Goal: Task Accomplishment & Management: Complete application form

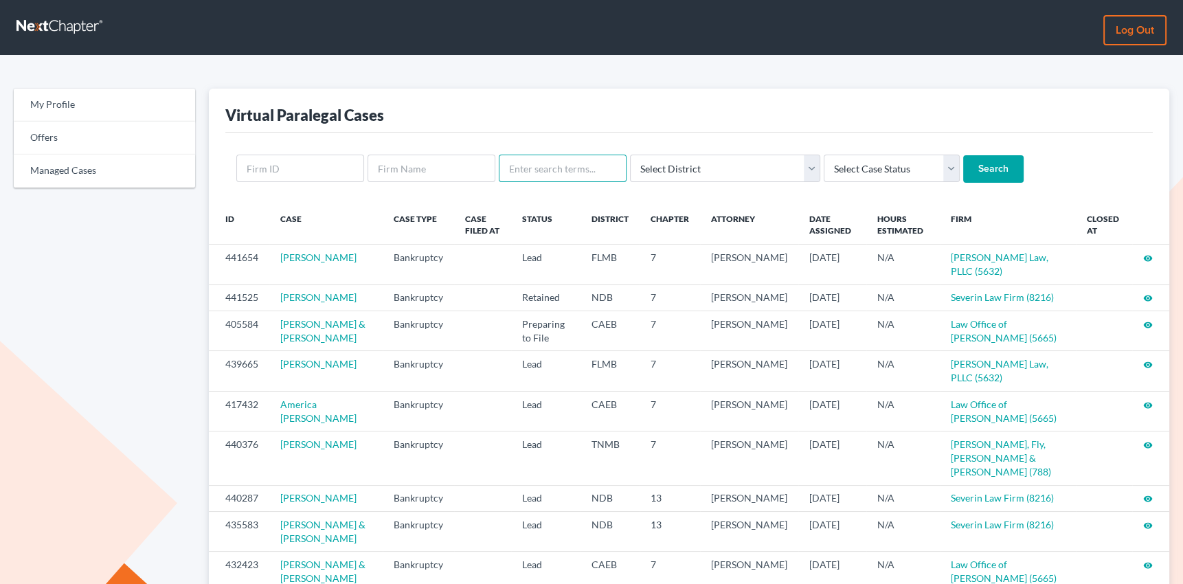
click at [565, 168] on input "text" at bounding box center [563, 168] width 128 height 27
type input "gabriela"
click at [963, 155] on input "Search" at bounding box center [993, 168] width 60 height 27
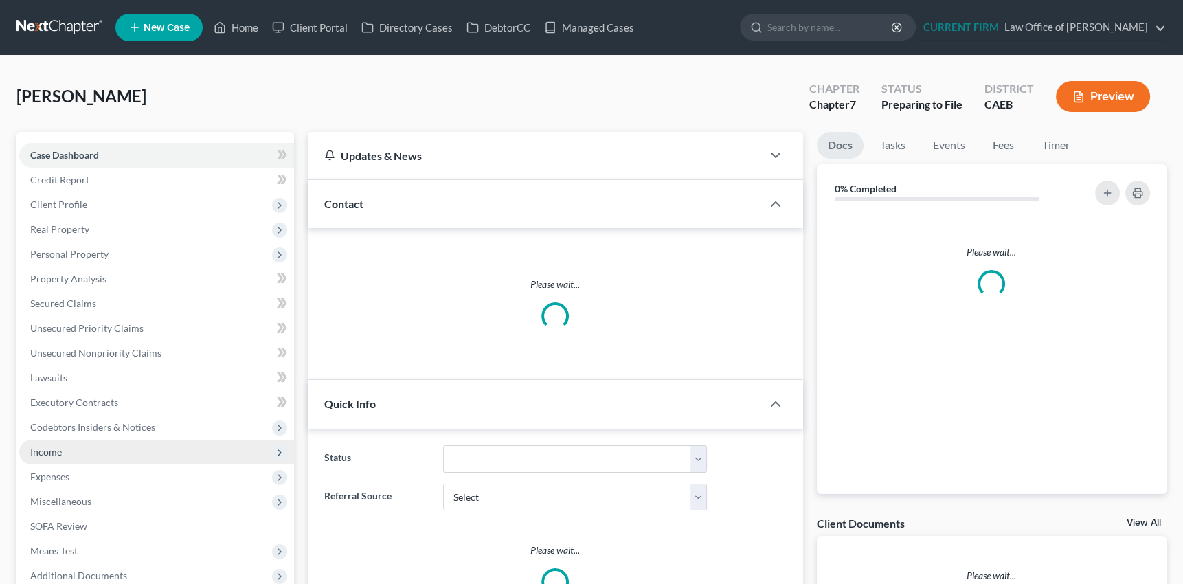
click at [43, 453] on span "Income" at bounding box center [46, 452] width 32 height 12
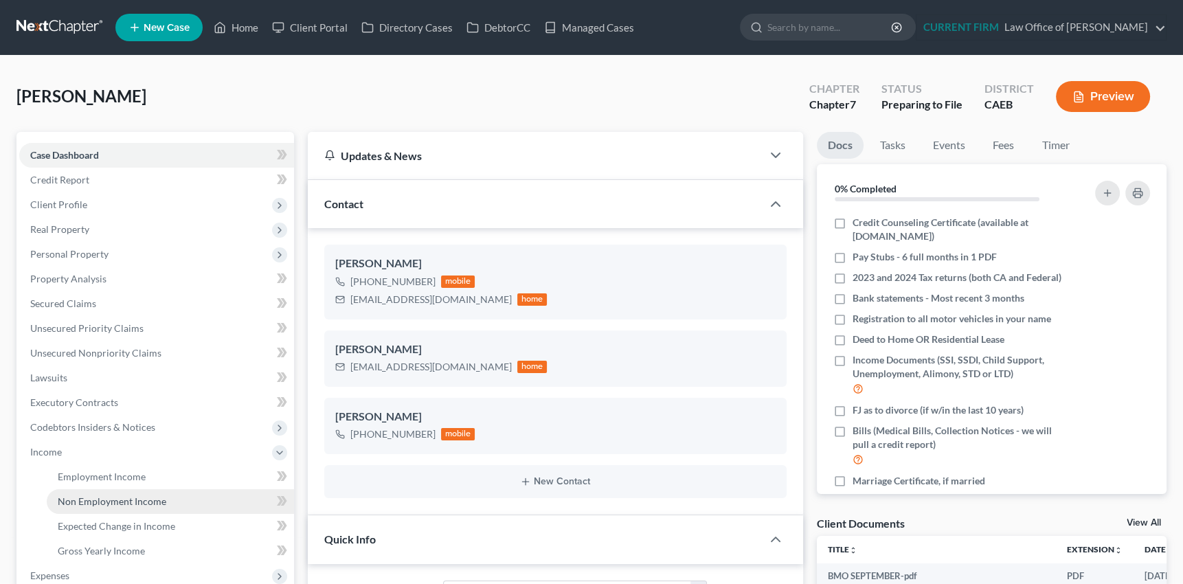
click at [127, 495] on span "Non Employment Income" at bounding box center [112, 501] width 109 height 12
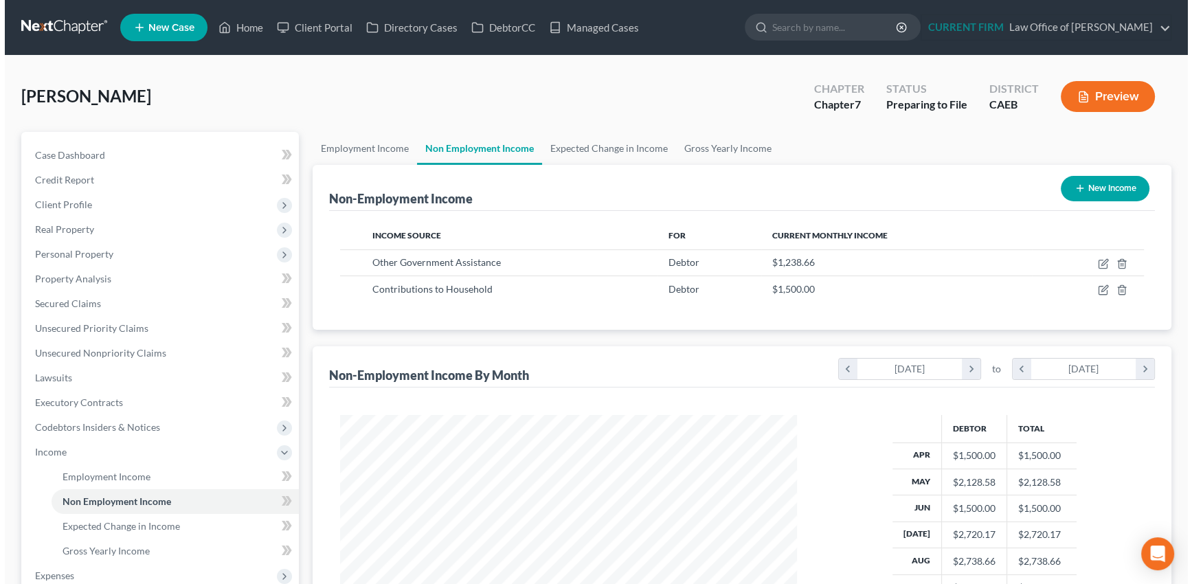
scroll to position [246, 484]
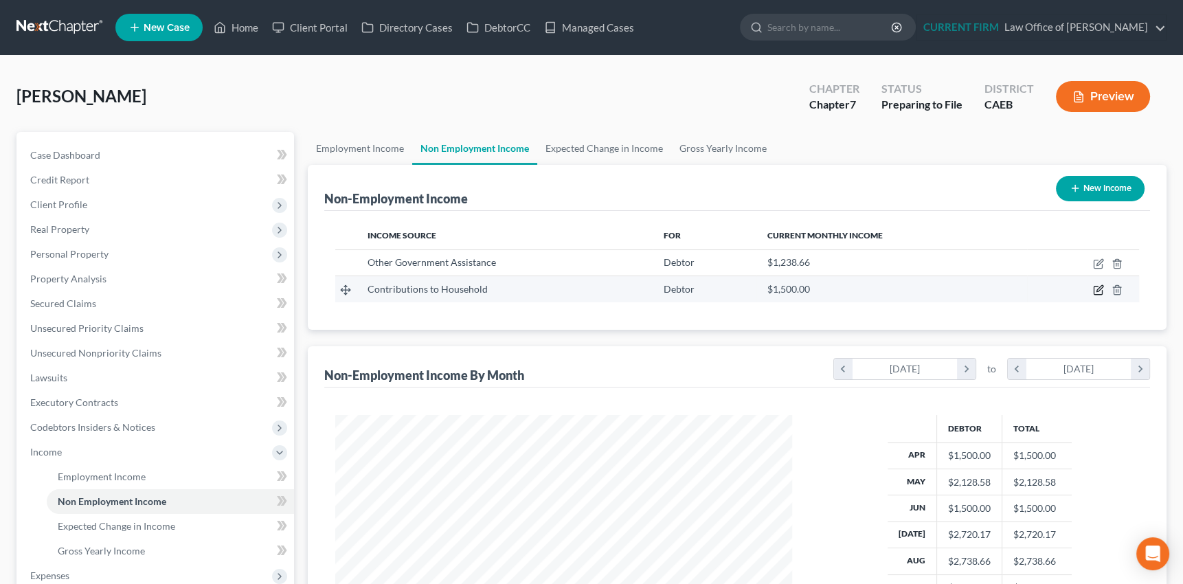
click at [1100, 284] on icon "button" at bounding box center [1098, 289] width 11 height 11
select select "8"
select select "0"
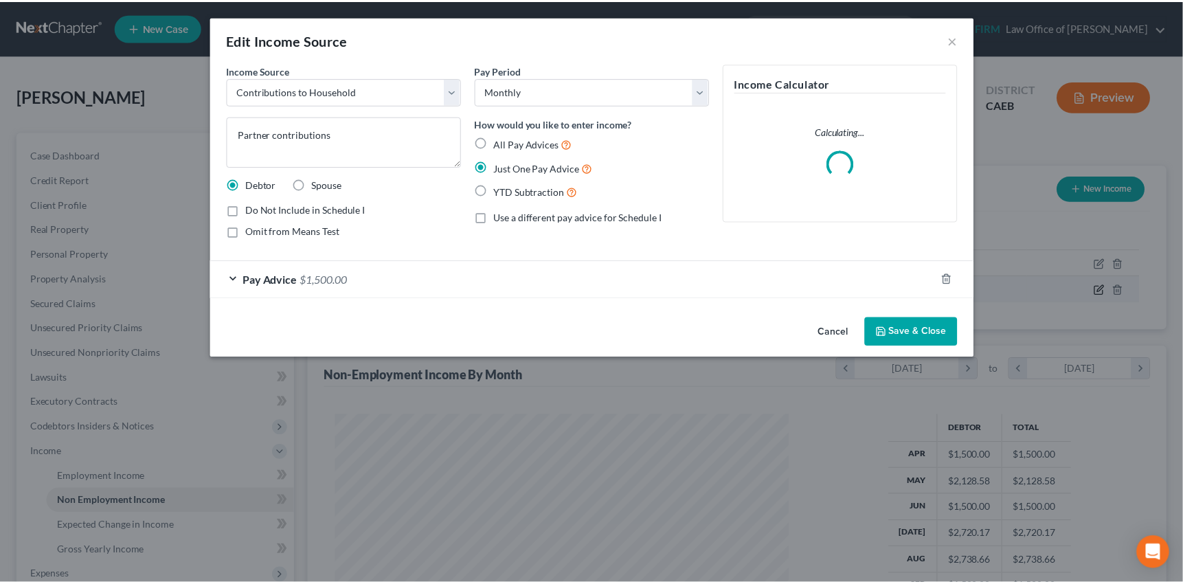
scroll to position [246, 489]
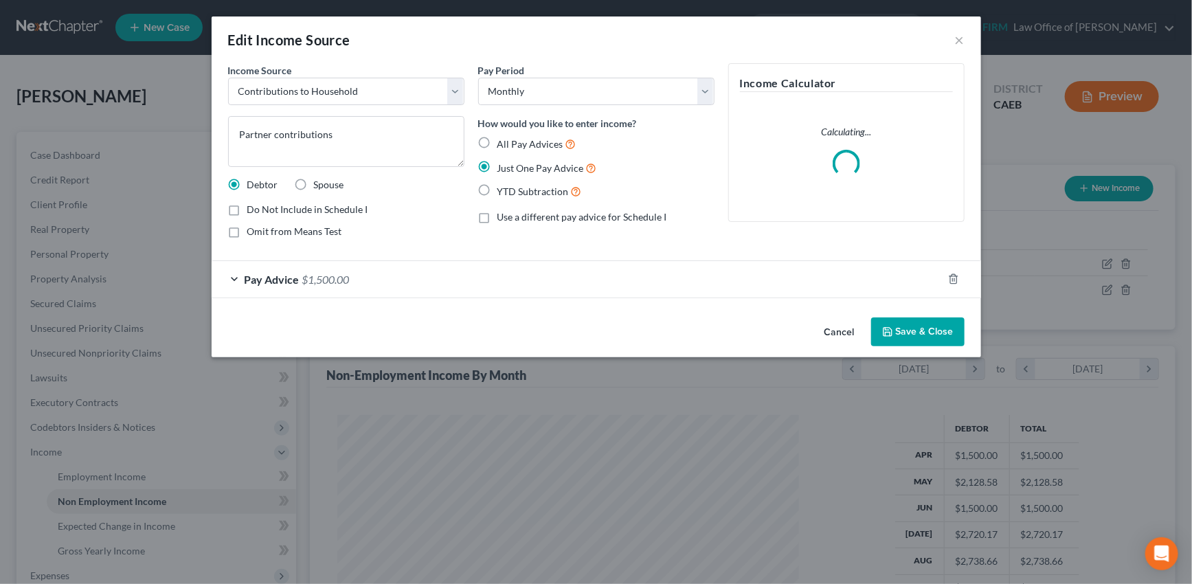
click at [378, 279] on div "Pay Advice $1,500.00" at bounding box center [577, 279] width 731 height 36
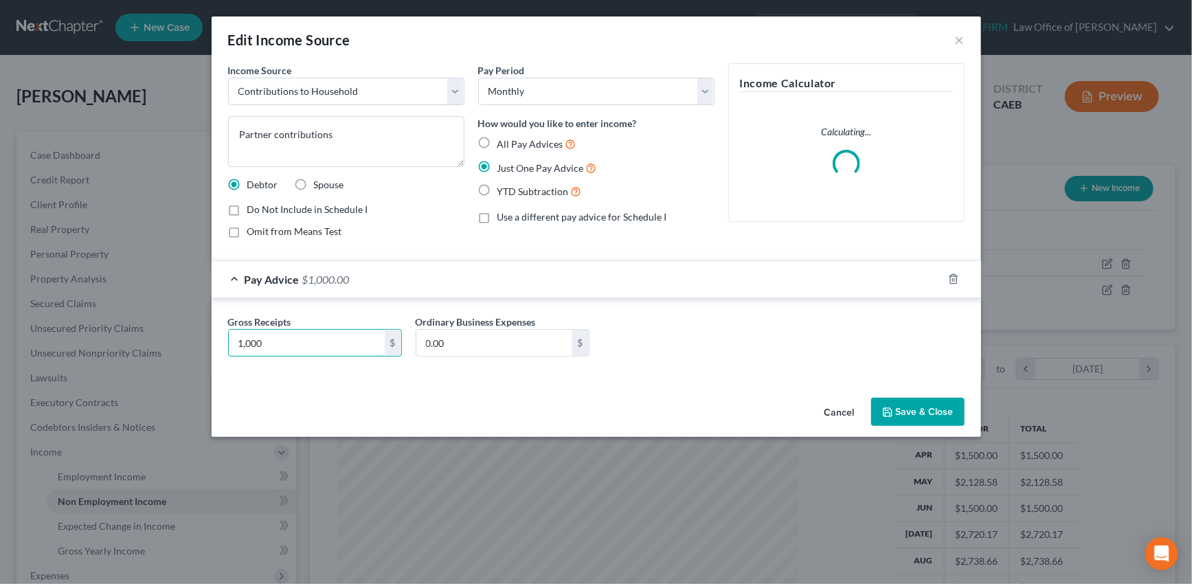
type input "1,000"
click at [917, 414] on button "Save & Close" at bounding box center [917, 412] width 93 height 29
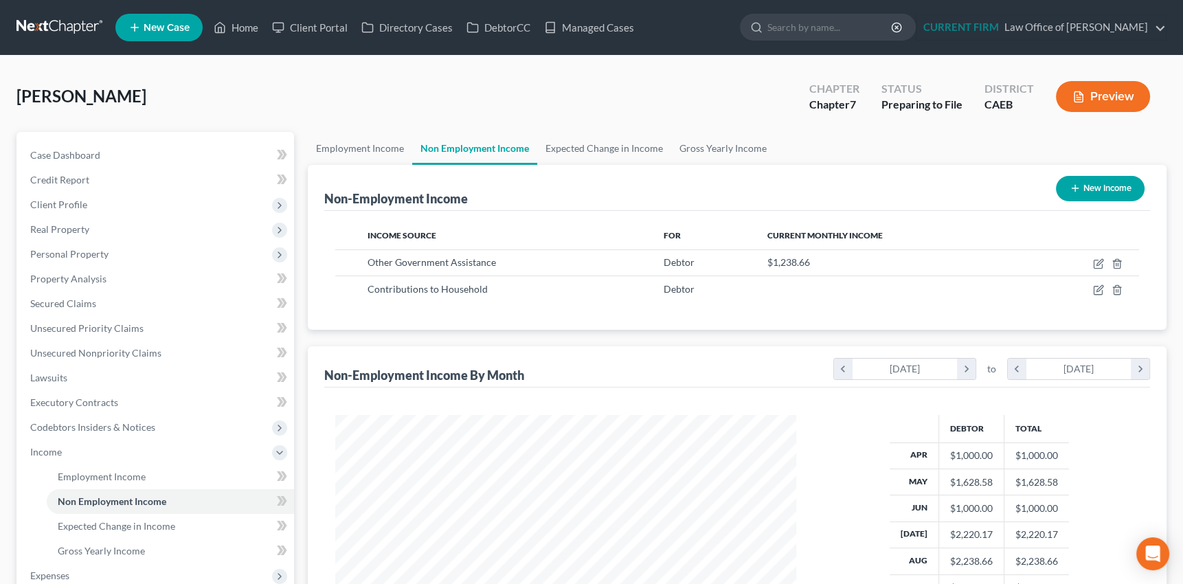
scroll to position [686824, 686584]
click at [52, 453] on span "Income" at bounding box center [46, 452] width 32 height 12
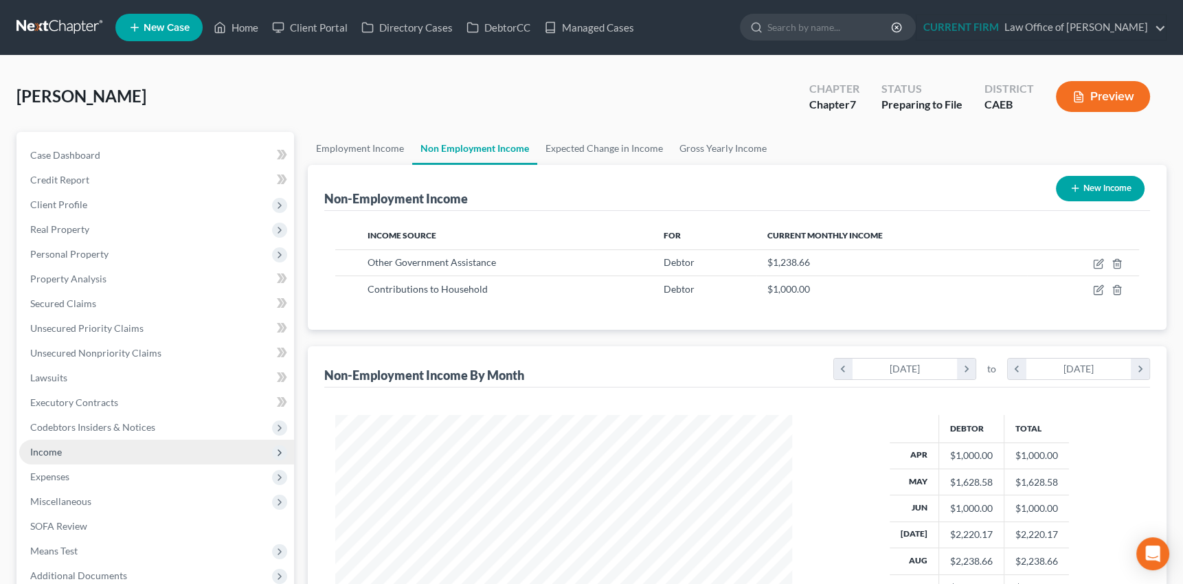
scroll to position [62, 0]
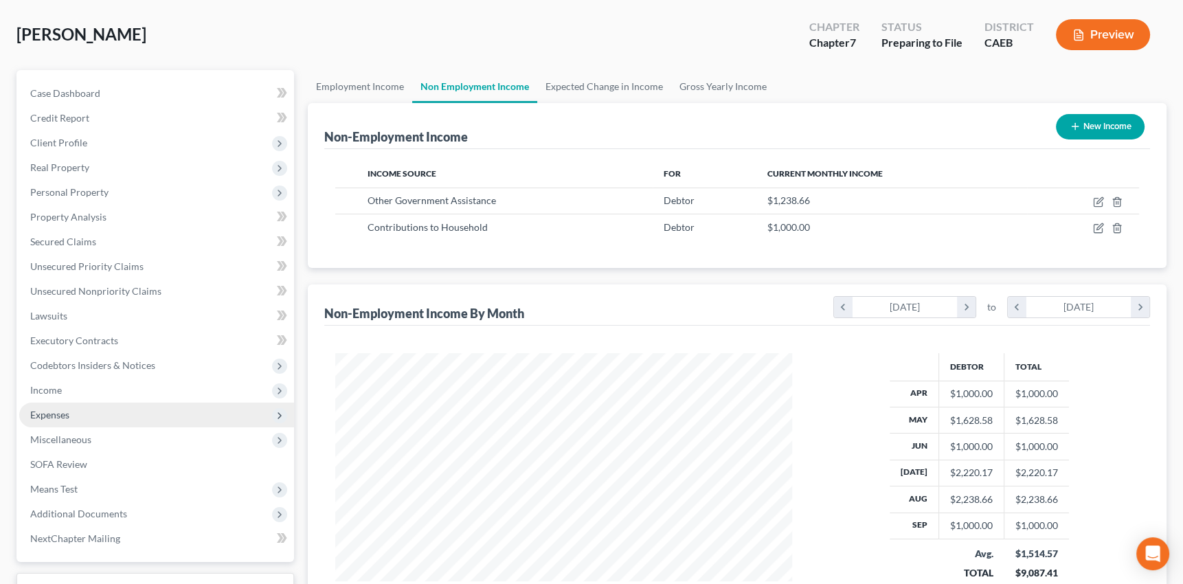
click at [60, 412] on span "Expenses" at bounding box center [49, 415] width 39 height 12
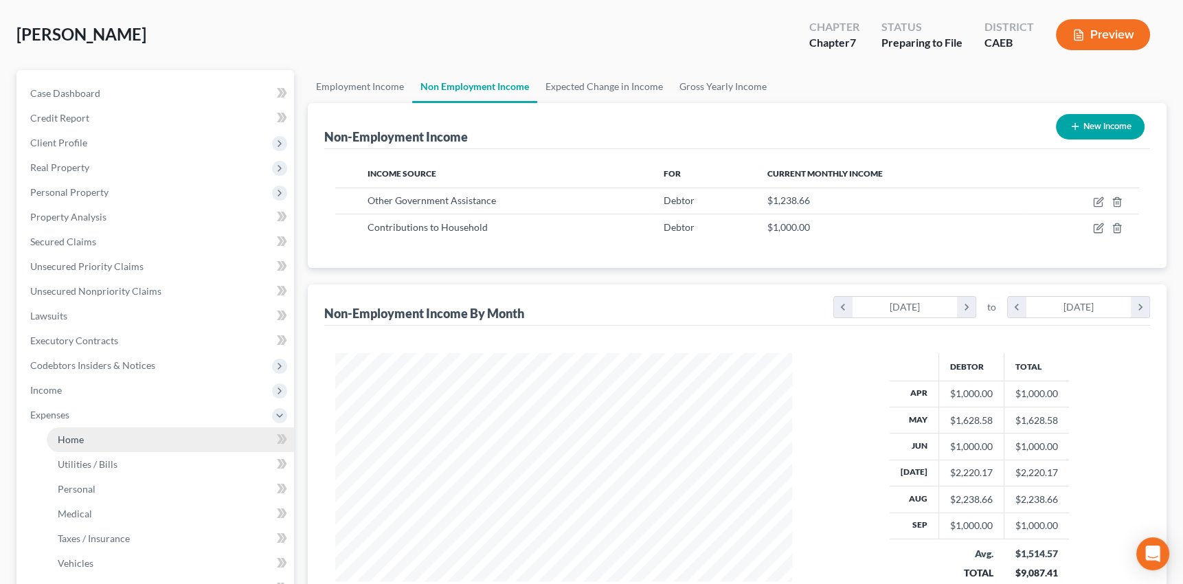
click at [65, 439] on span "Home" at bounding box center [71, 440] width 26 height 12
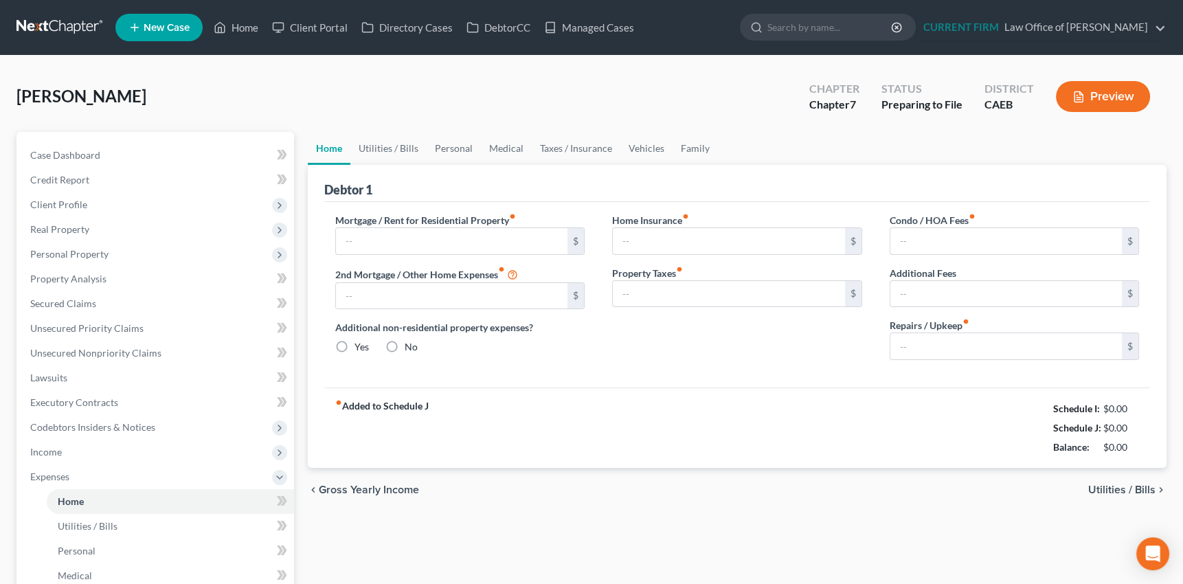
radio input "true"
click at [391, 145] on link "Utilities / Bills" at bounding box center [388, 148] width 76 height 33
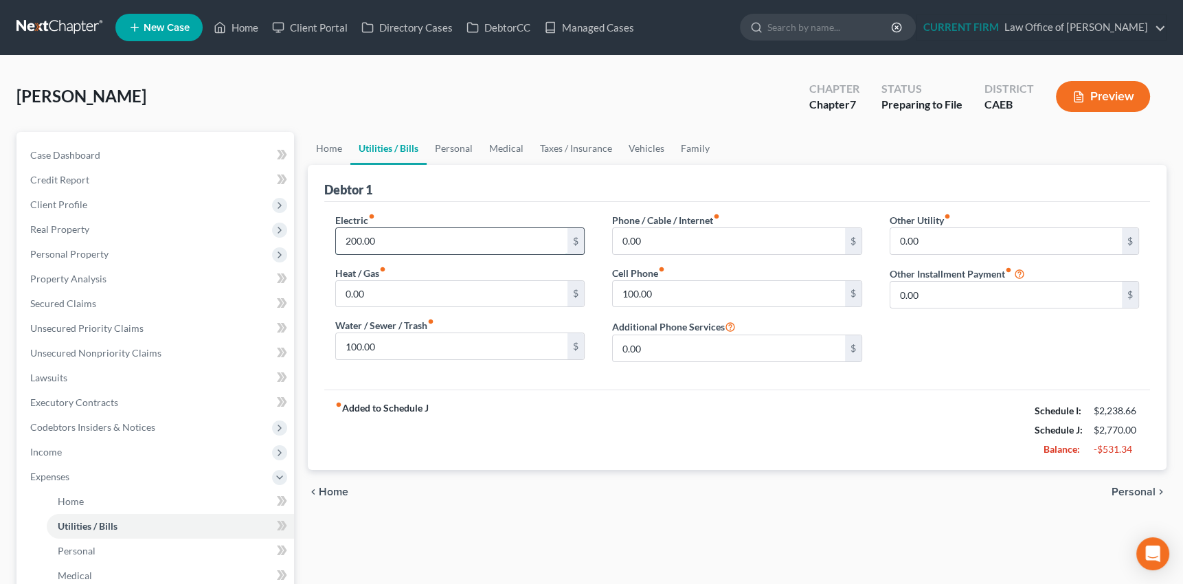
click at [379, 240] on input "200.00" at bounding box center [452, 241] width 232 height 26
type input "100"
click at [377, 346] on input "100.00" at bounding box center [452, 346] width 232 height 26
type input "50"
click at [445, 144] on link "Personal" at bounding box center [454, 148] width 54 height 33
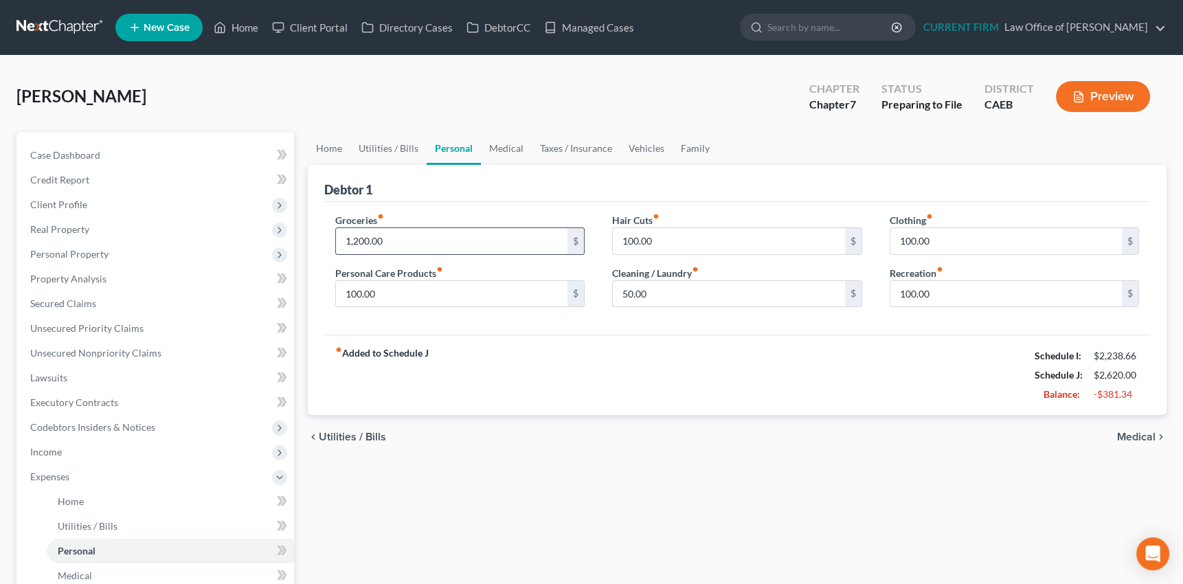
click at [385, 238] on input "1,200.00" at bounding box center [452, 241] width 232 height 26
type input "1,000"
click at [498, 146] on link "Medical" at bounding box center [506, 148] width 51 height 33
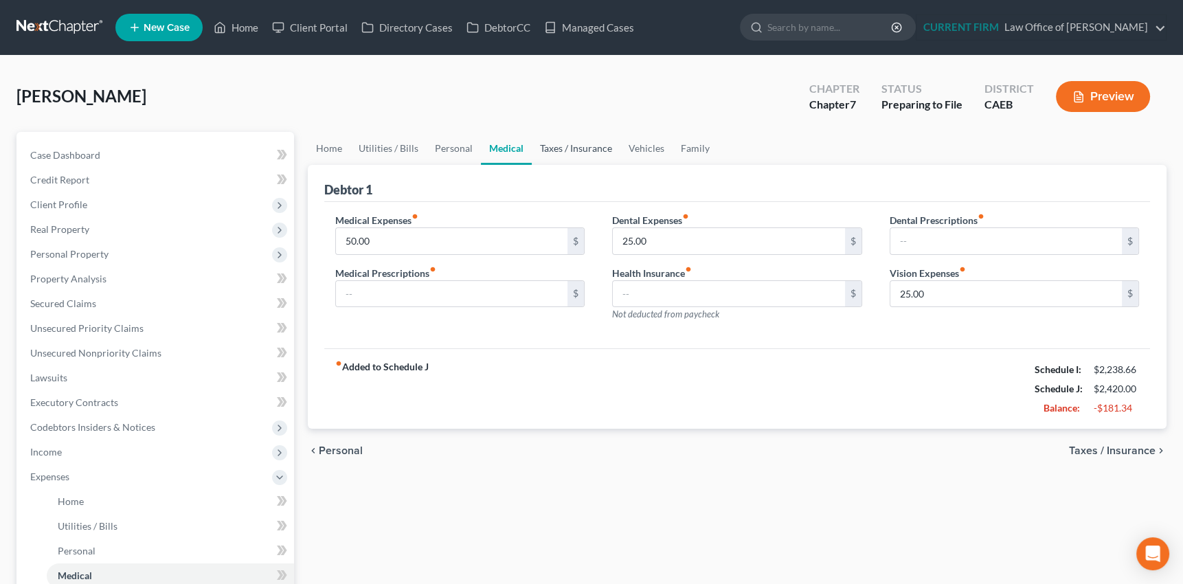
click at [585, 146] on link "Taxes / Insurance" at bounding box center [576, 148] width 89 height 33
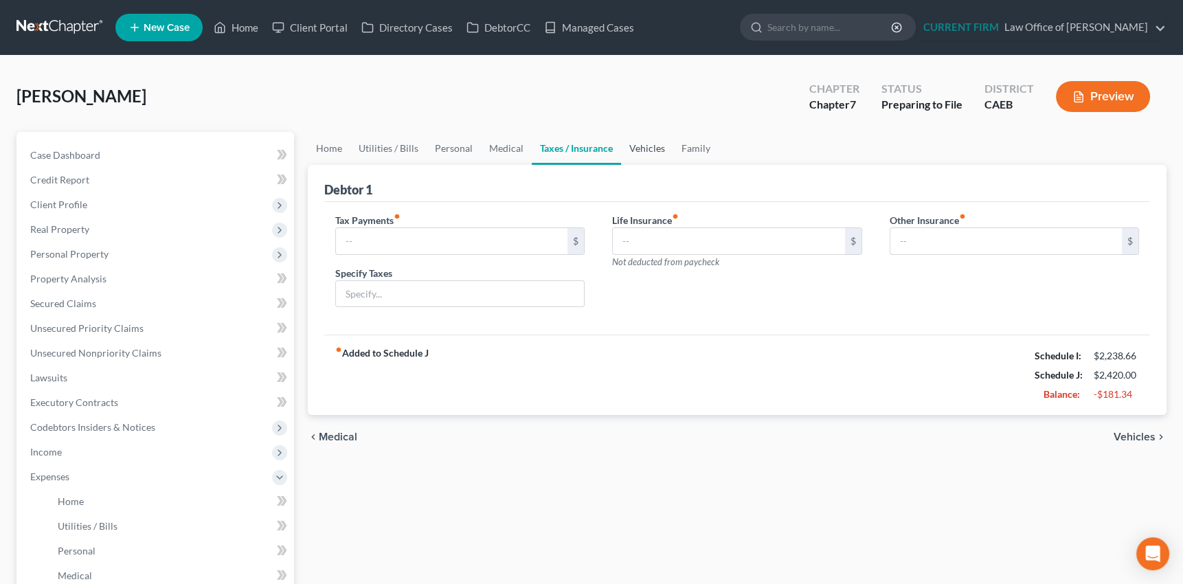
click at [647, 149] on link "Vehicles" at bounding box center [647, 148] width 52 height 33
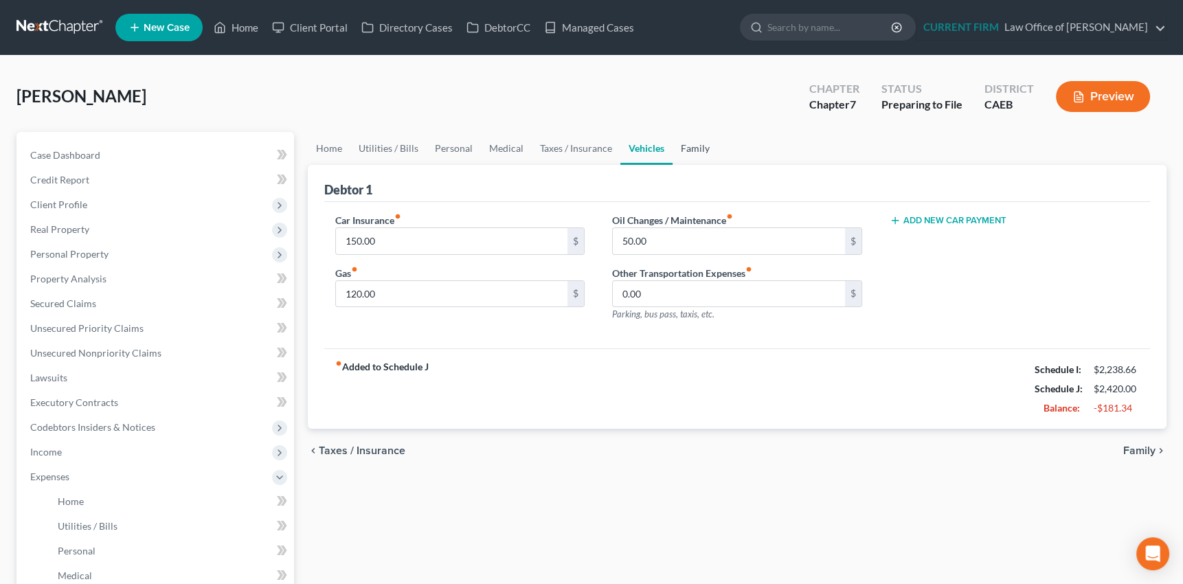
click at [697, 148] on link "Family" at bounding box center [695, 148] width 45 height 33
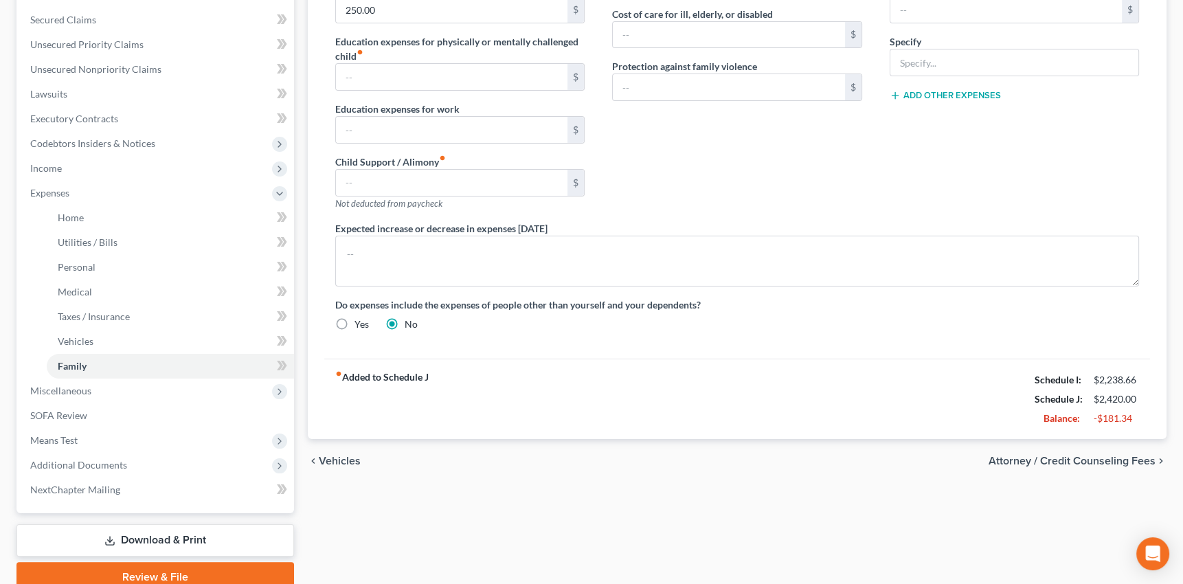
scroll to position [281, 0]
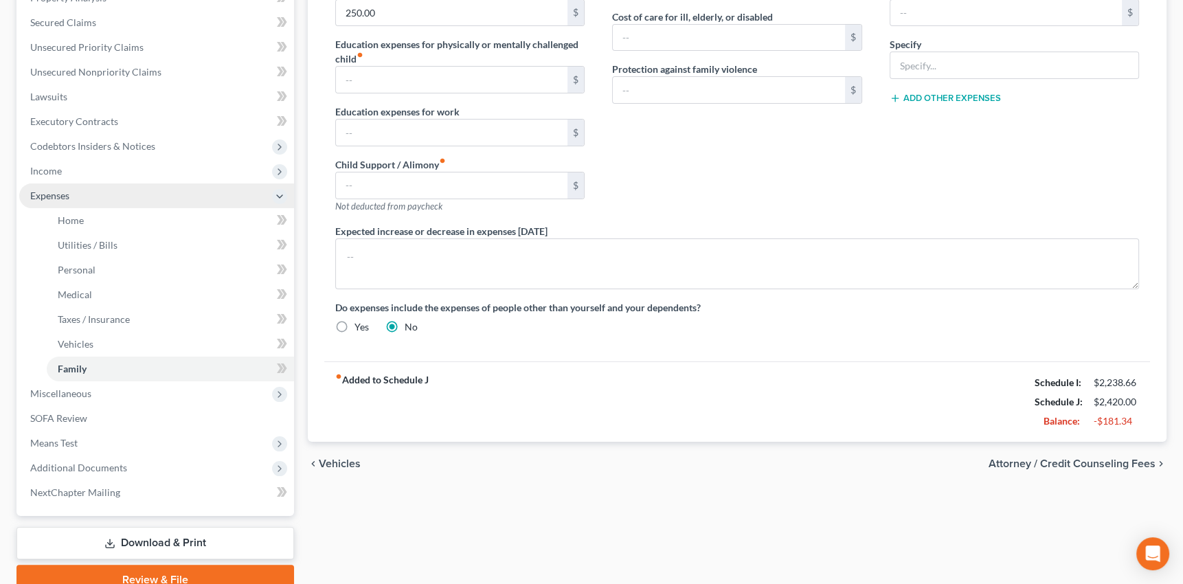
click at [56, 192] on span "Expenses" at bounding box center [49, 196] width 39 height 12
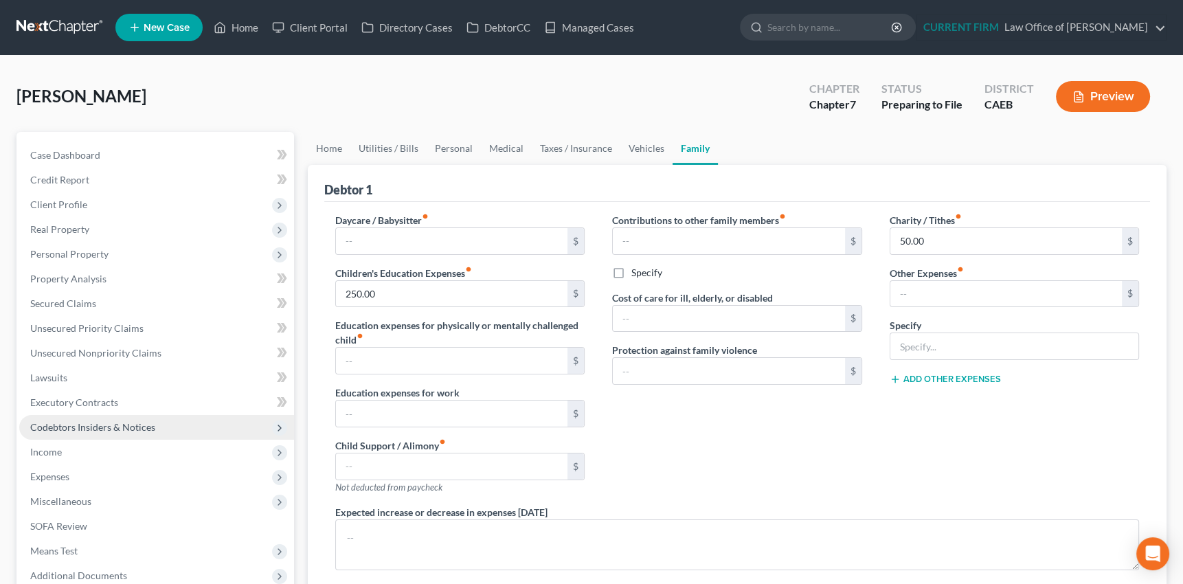
scroll to position [62, 0]
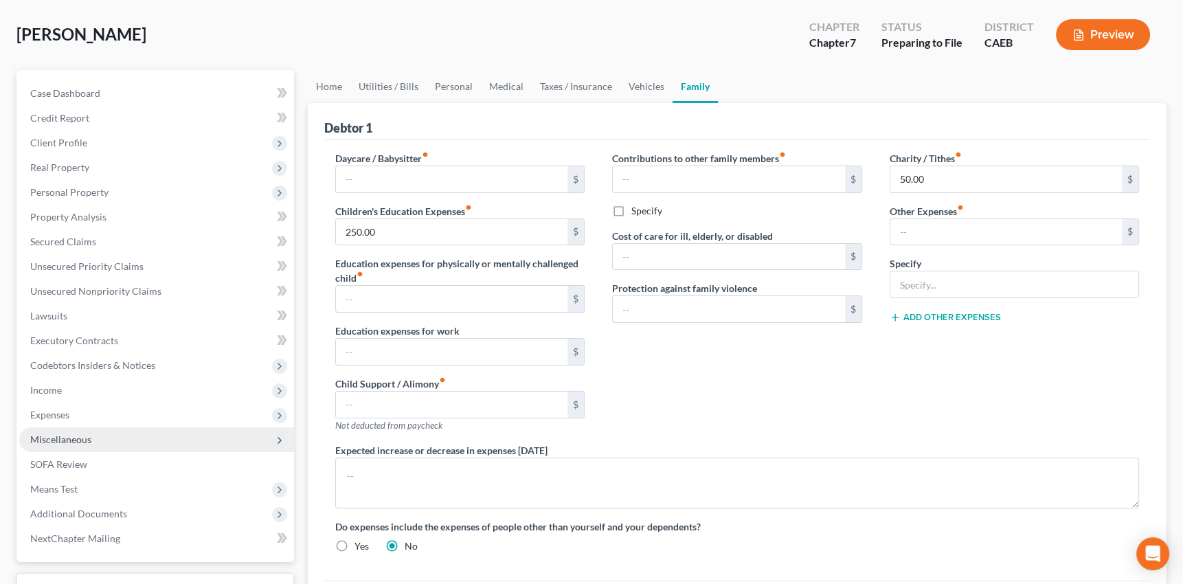
click at [68, 439] on span "Miscellaneous" at bounding box center [60, 440] width 61 height 12
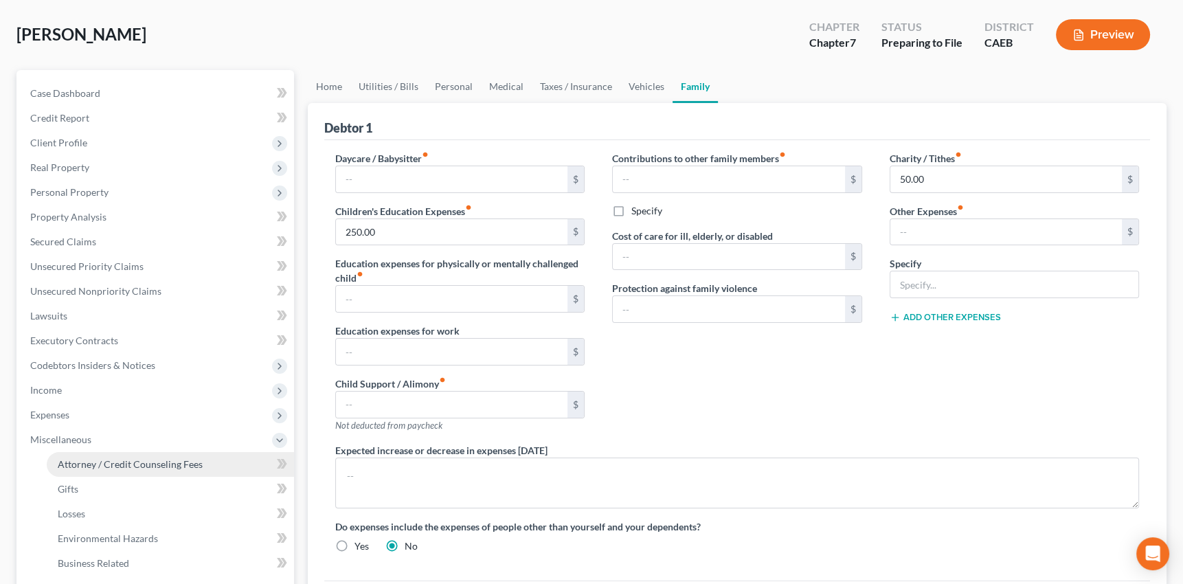
click at [77, 464] on span "Attorney / Credit Counseling Fees" at bounding box center [130, 464] width 145 height 12
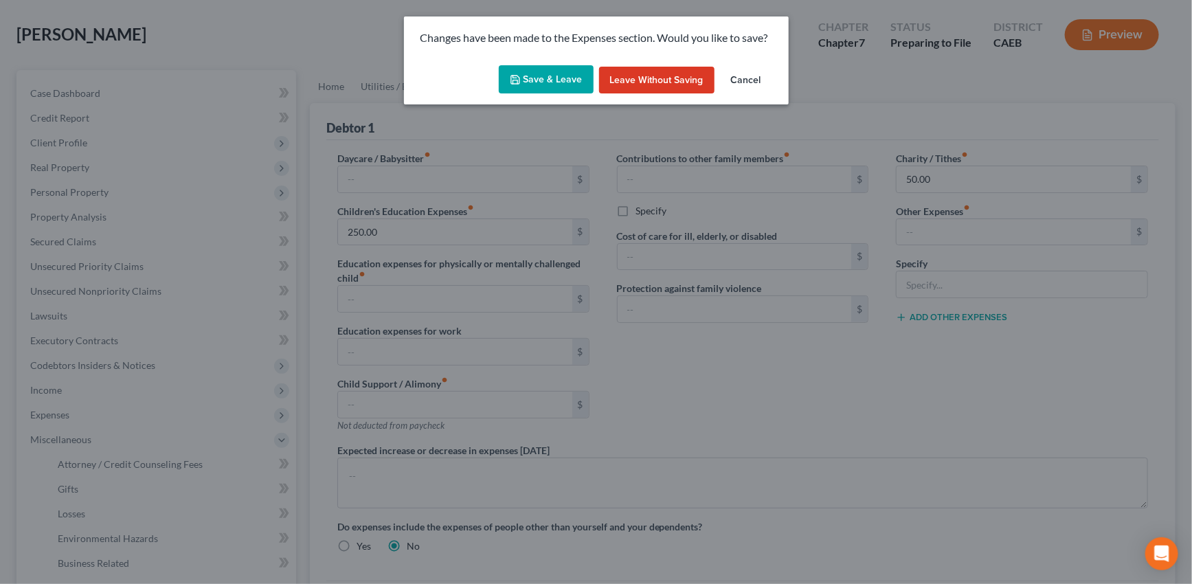
click at [556, 82] on button "Save & Leave" at bounding box center [546, 79] width 95 height 29
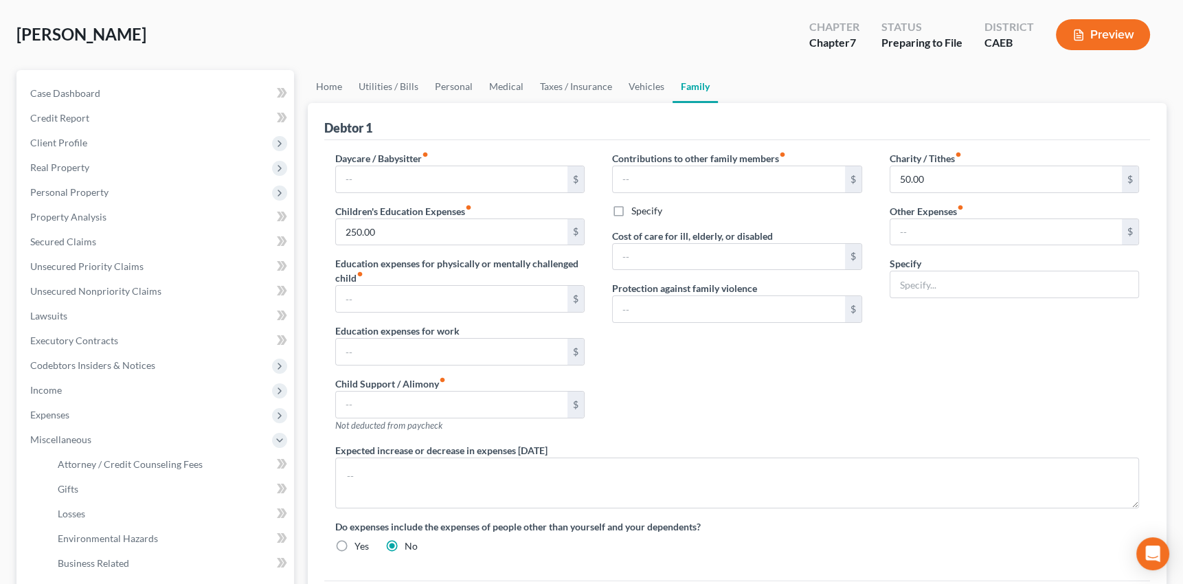
select select "0"
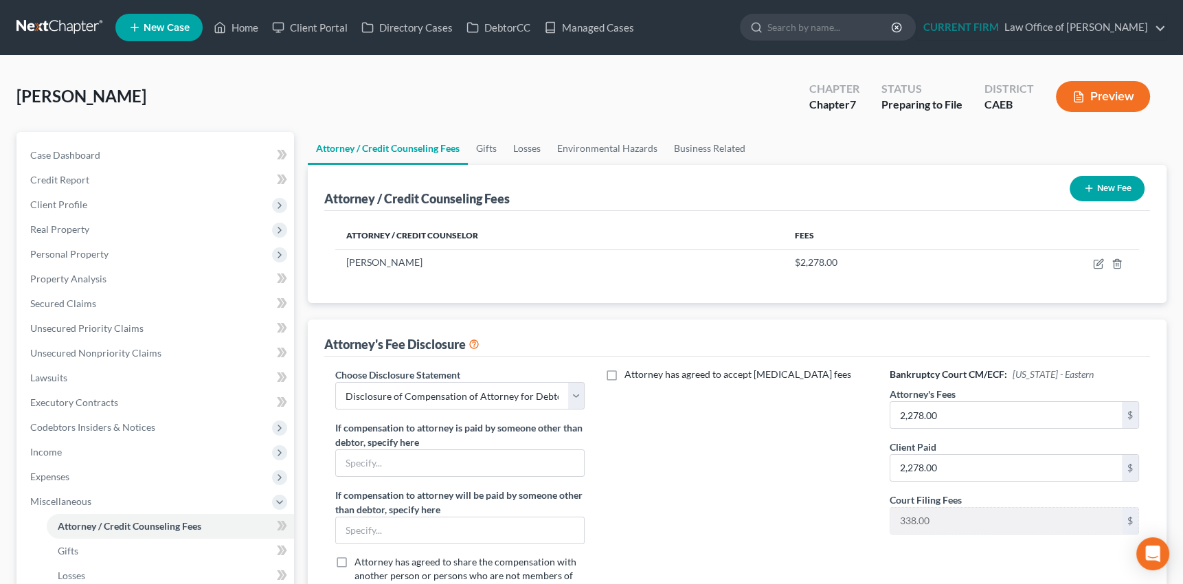
click at [1108, 93] on button "Preview" at bounding box center [1103, 96] width 94 height 31
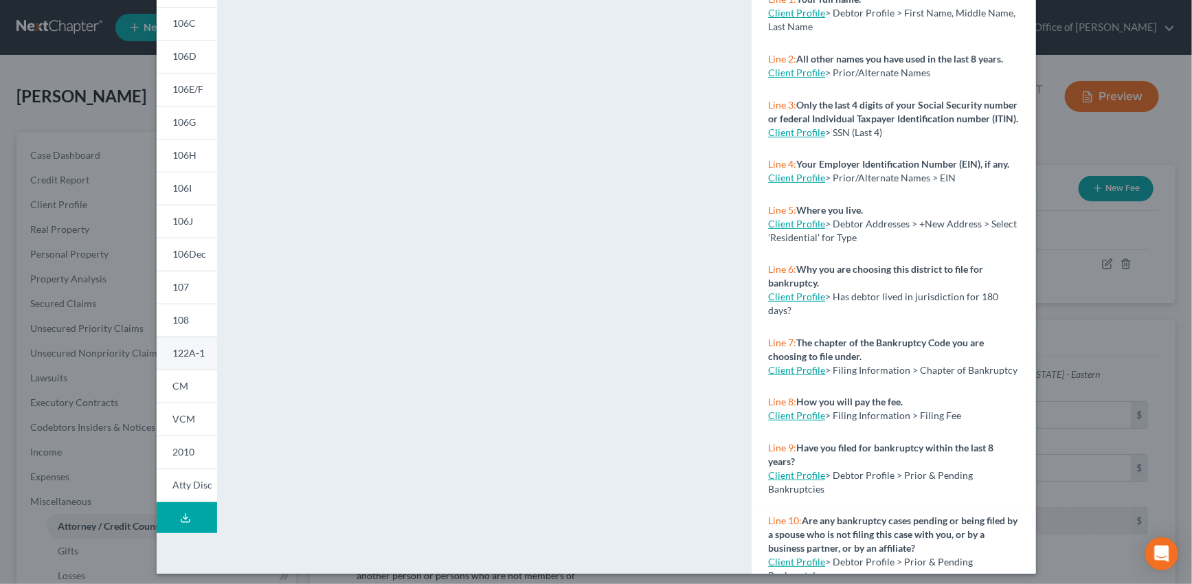
scroll to position [178, 0]
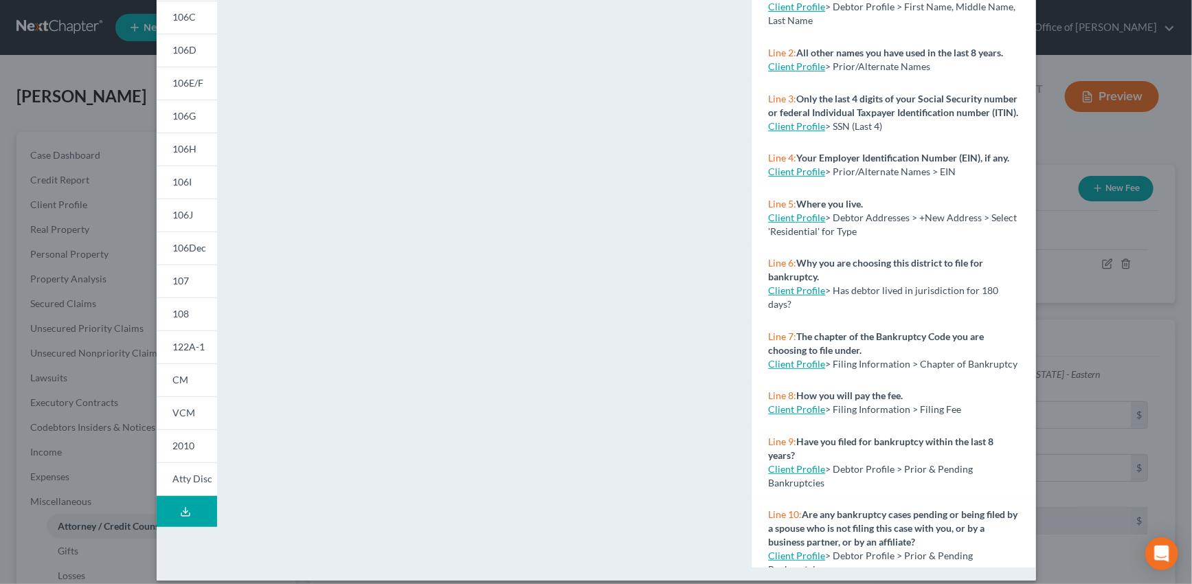
click at [180, 509] on icon at bounding box center [185, 511] width 11 height 11
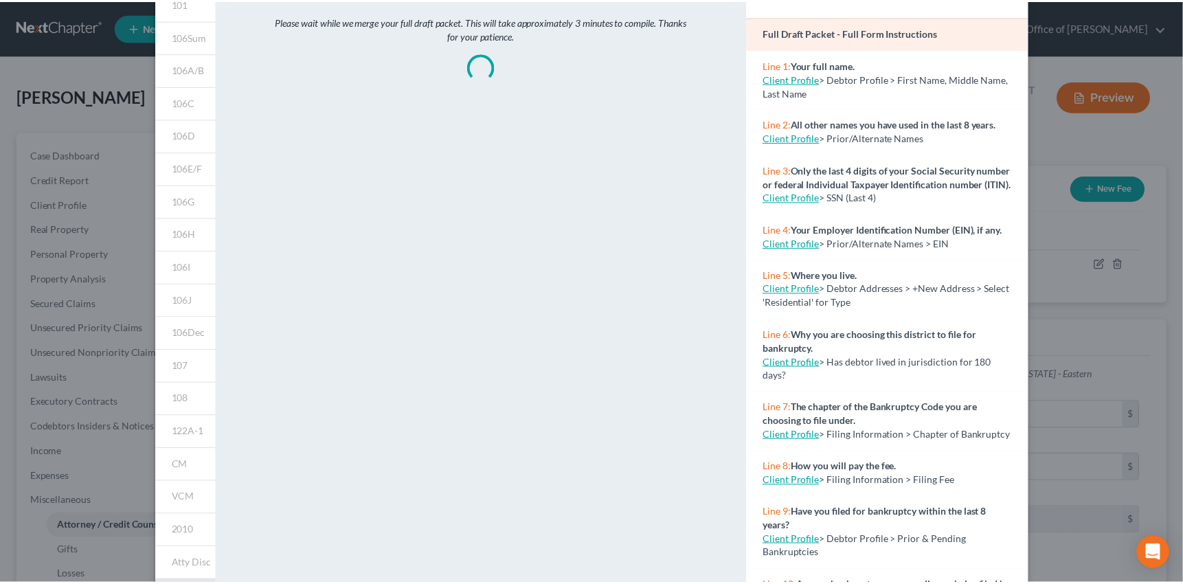
scroll to position [0, 0]
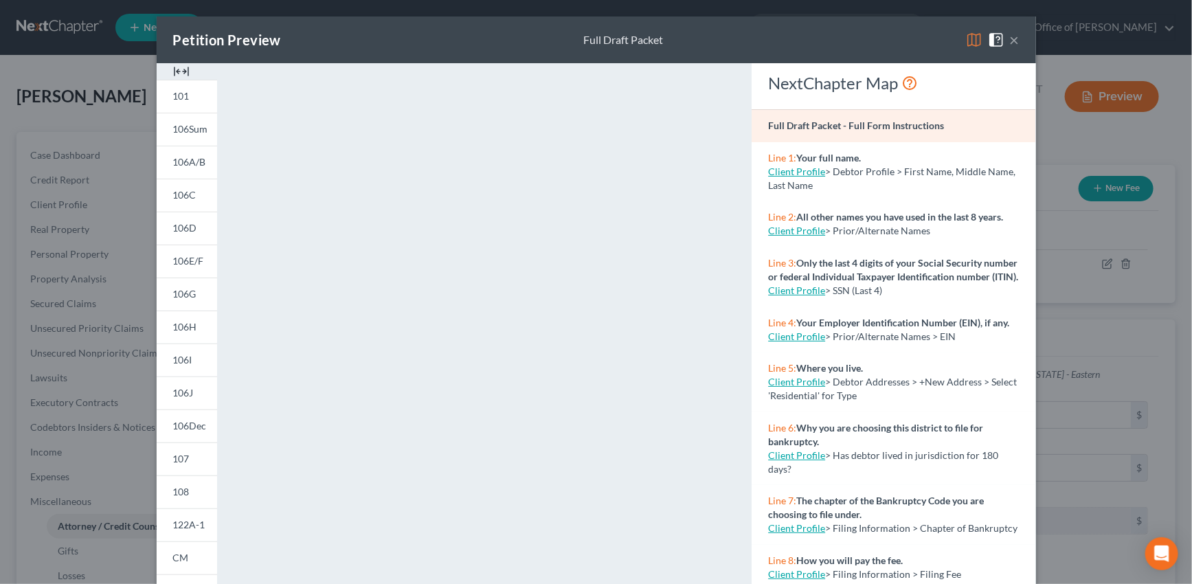
click at [1016, 43] on div "Petition Preview Full Draft Packet ×" at bounding box center [596, 39] width 879 height 47
click at [1013, 36] on button "×" at bounding box center [1015, 40] width 10 height 16
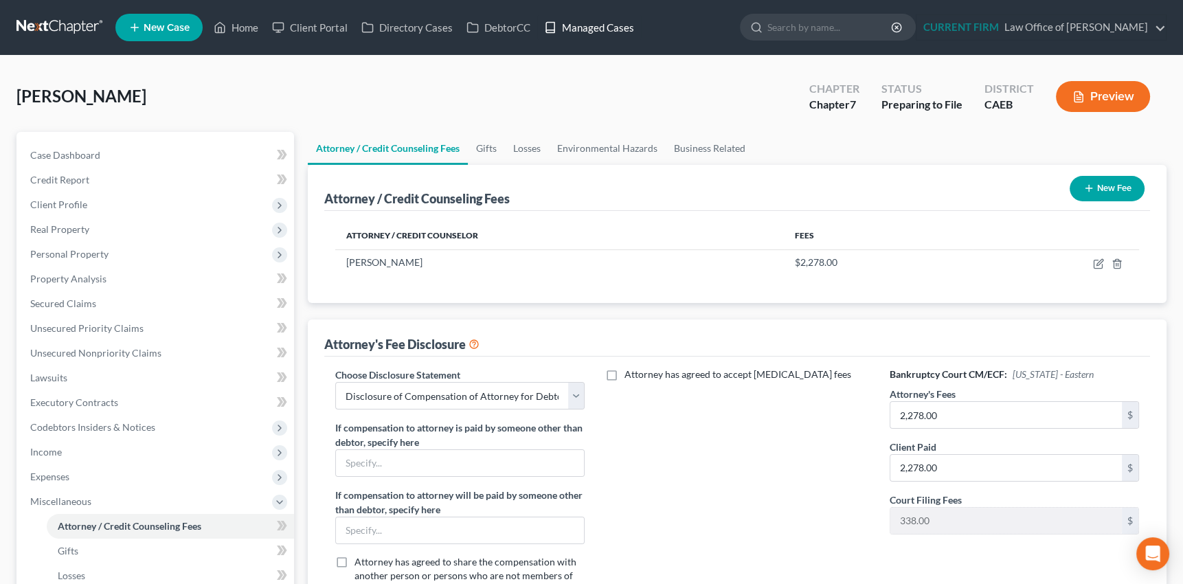
click at [600, 27] on link "Managed Cases" at bounding box center [589, 27] width 104 height 25
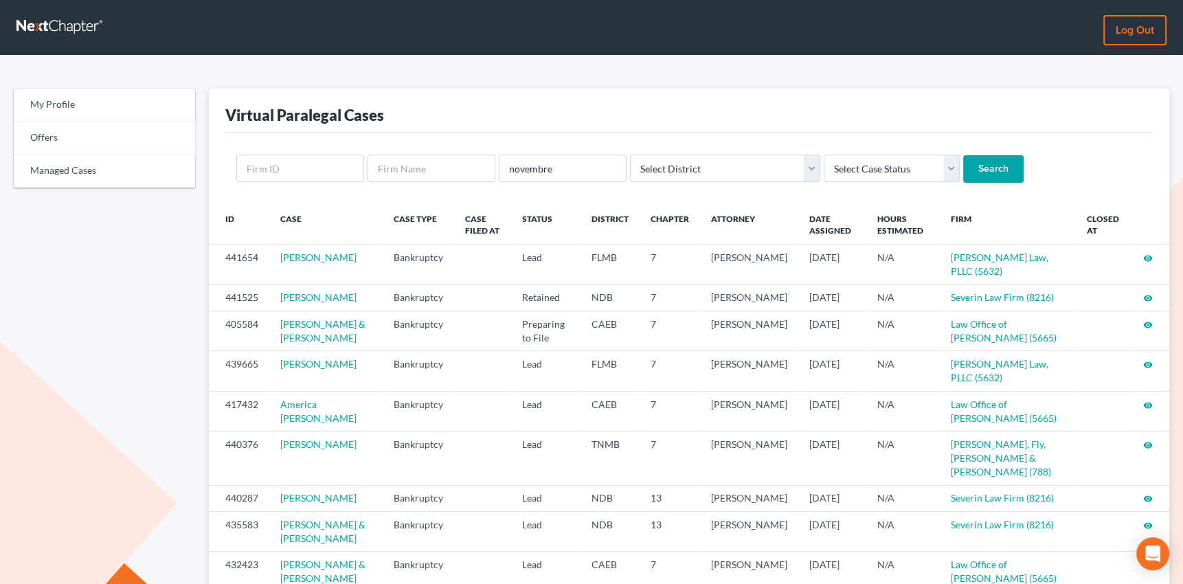
type input "novembre"
click at [963, 155] on input "Search" at bounding box center [993, 168] width 60 height 27
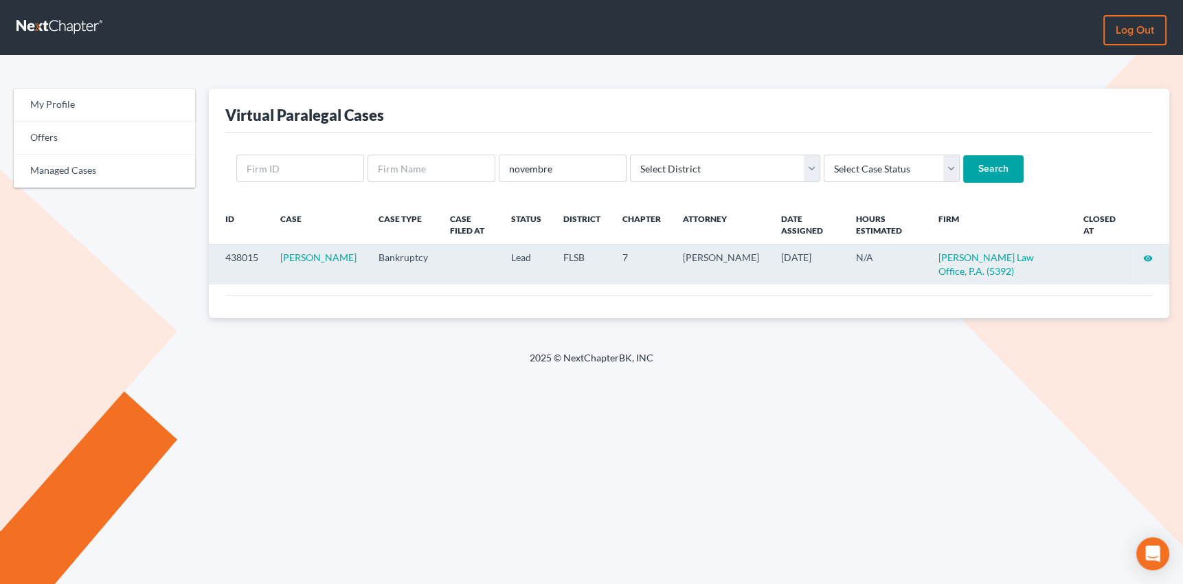
click at [1147, 256] on icon "visibility" at bounding box center [1148, 259] width 10 height 10
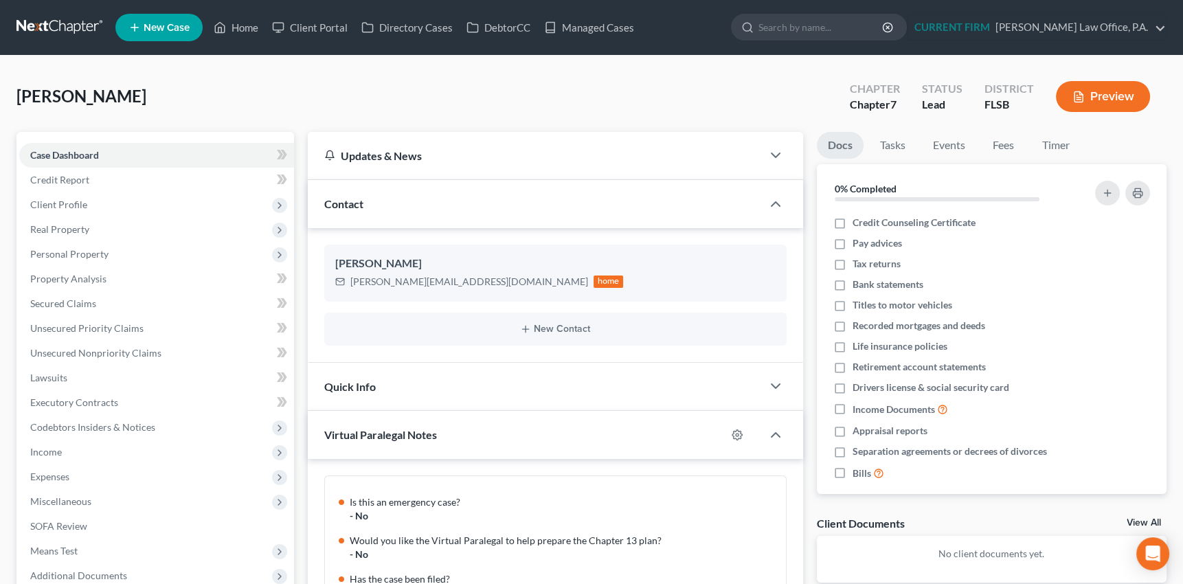
scroll to position [179, 0]
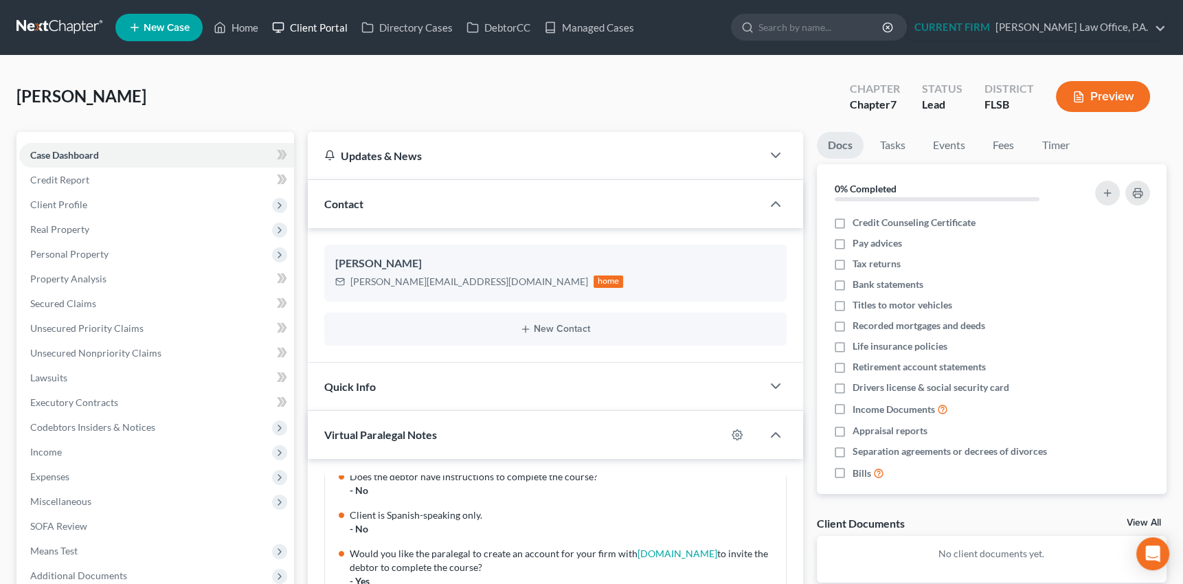
click at [316, 25] on link "Client Portal" at bounding box center [309, 27] width 89 height 25
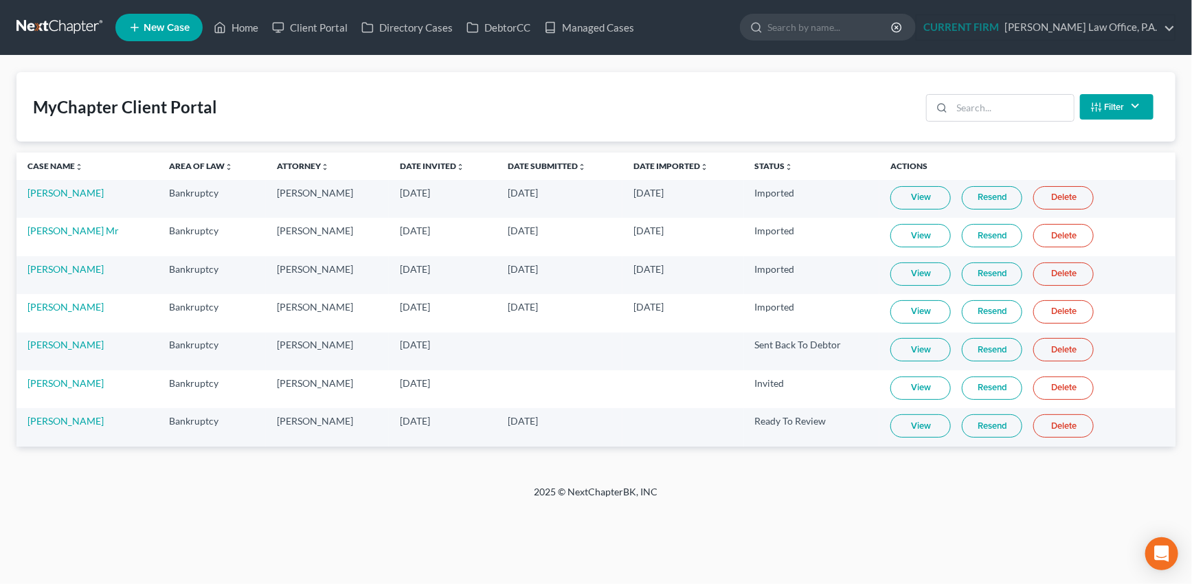
click at [920, 388] on link "View" at bounding box center [920, 388] width 60 height 23
click at [994, 384] on link "Resend" at bounding box center [992, 388] width 60 height 23
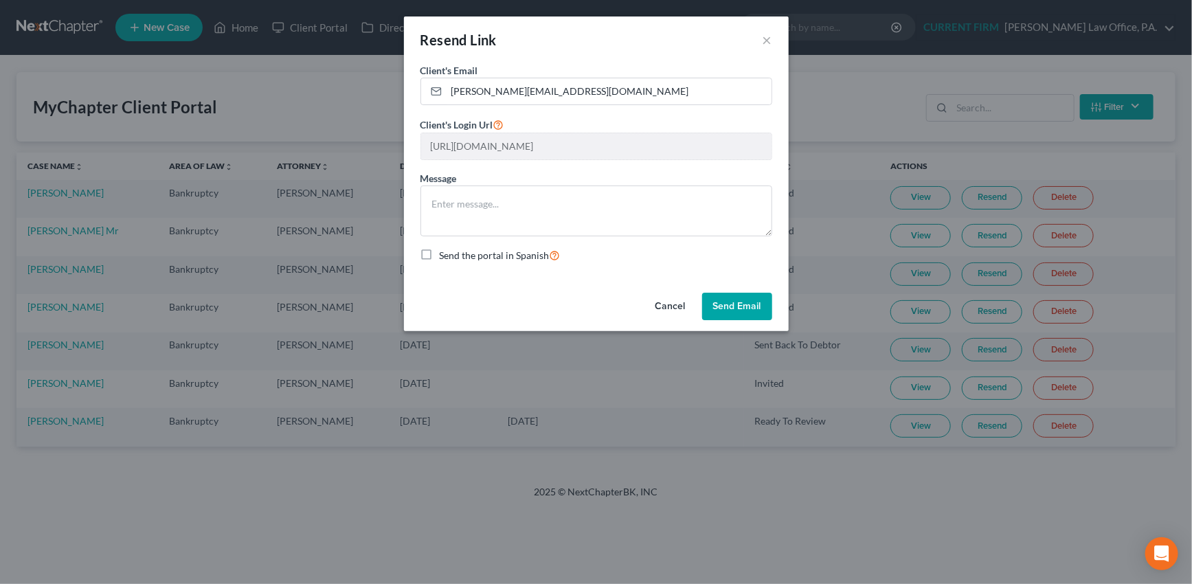
click at [740, 302] on button "Send Email" at bounding box center [737, 306] width 70 height 27
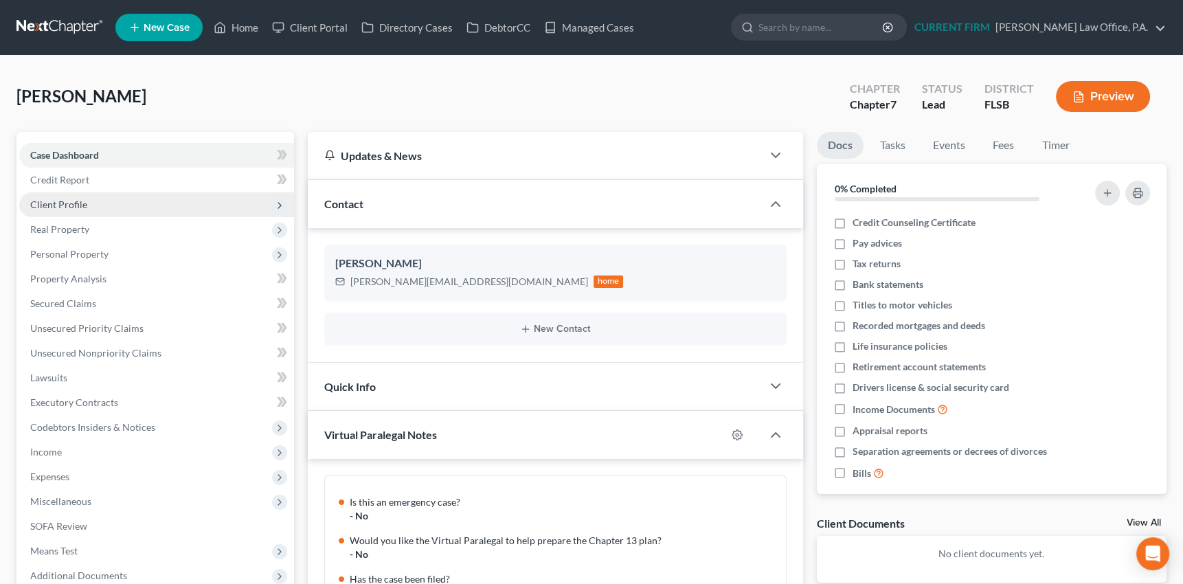
scroll to position [179, 0]
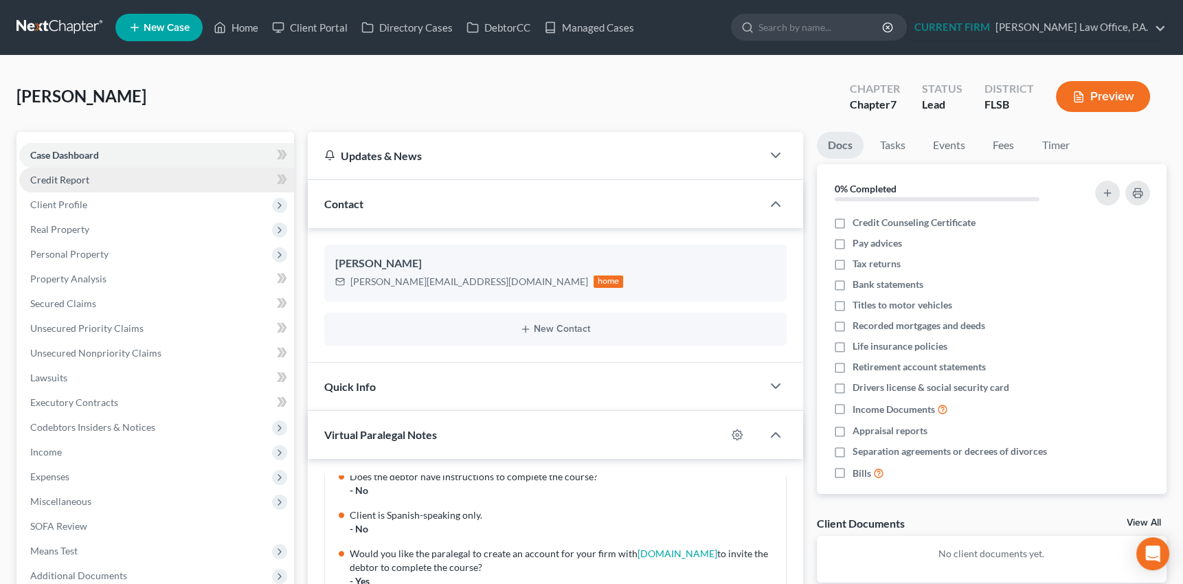
click at [63, 177] on span "Credit Report" at bounding box center [59, 180] width 59 height 12
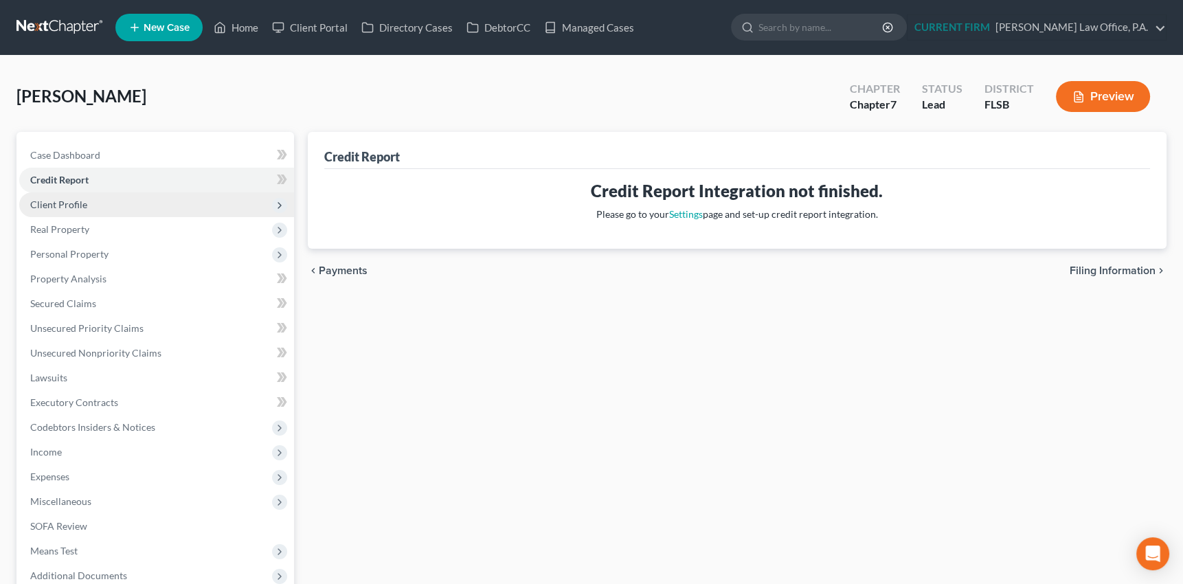
click at [63, 207] on span "Client Profile" at bounding box center [58, 205] width 57 height 12
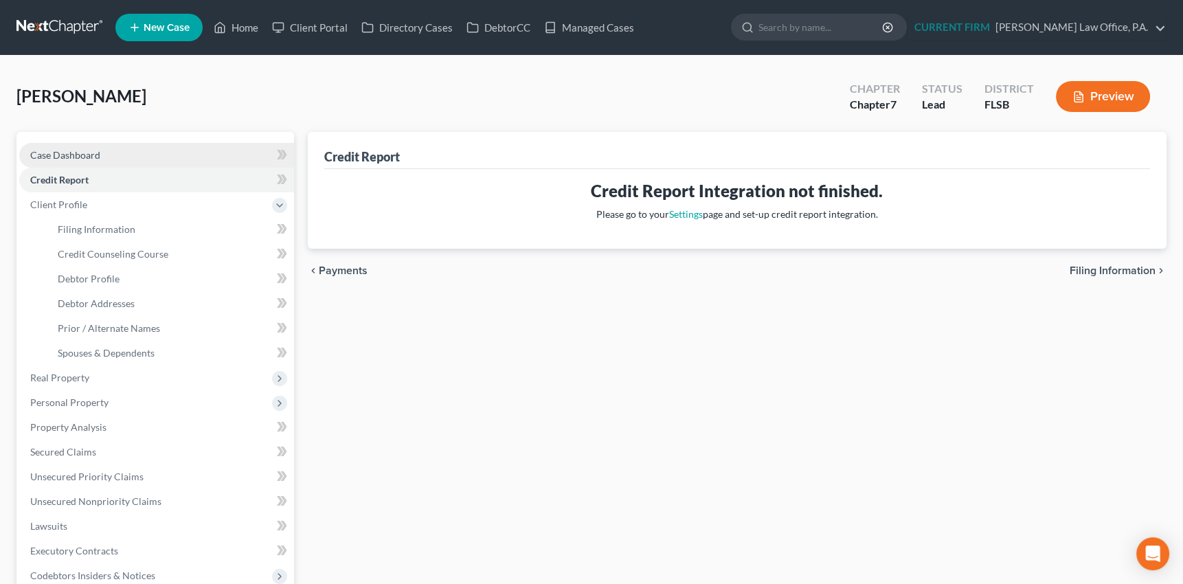
click at [81, 153] on span "Case Dashboard" at bounding box center [65, 155] width 70 height 12
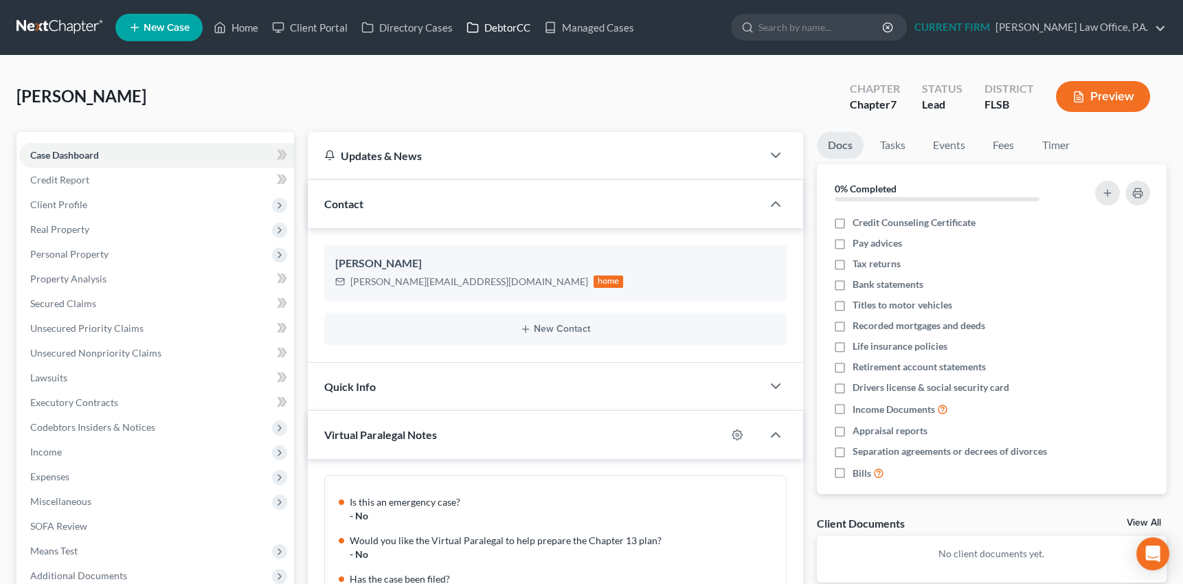
click at [506, 20] on link "DebtorCC" at bounding box center [499, 27] width 78 height 25
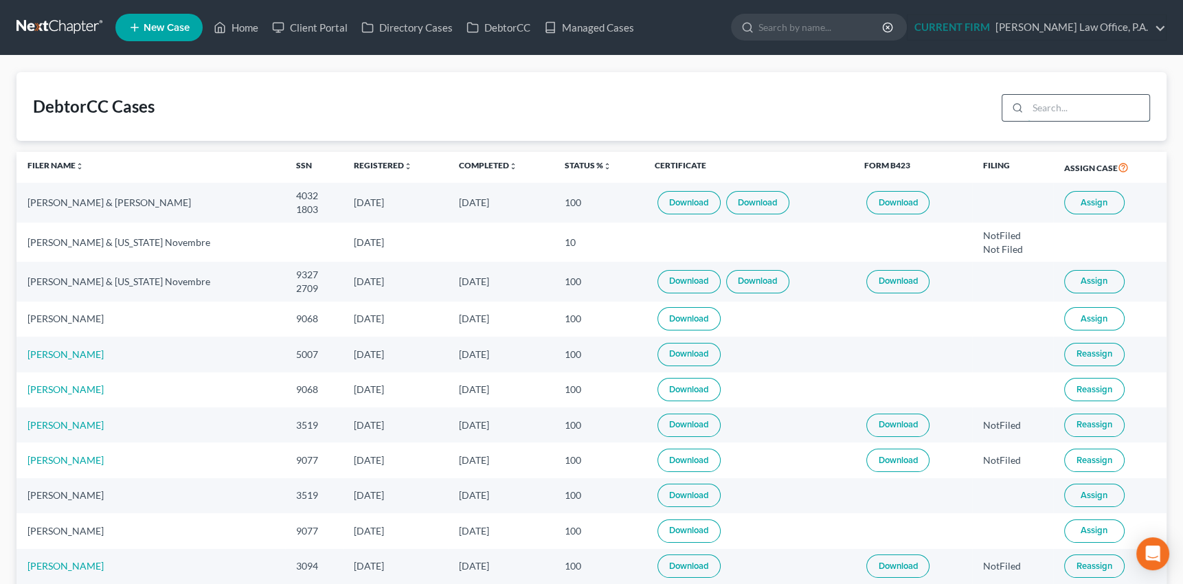
click at [1040, 106] on input "search" at bounding box center [1089, 108] width 122 height 26
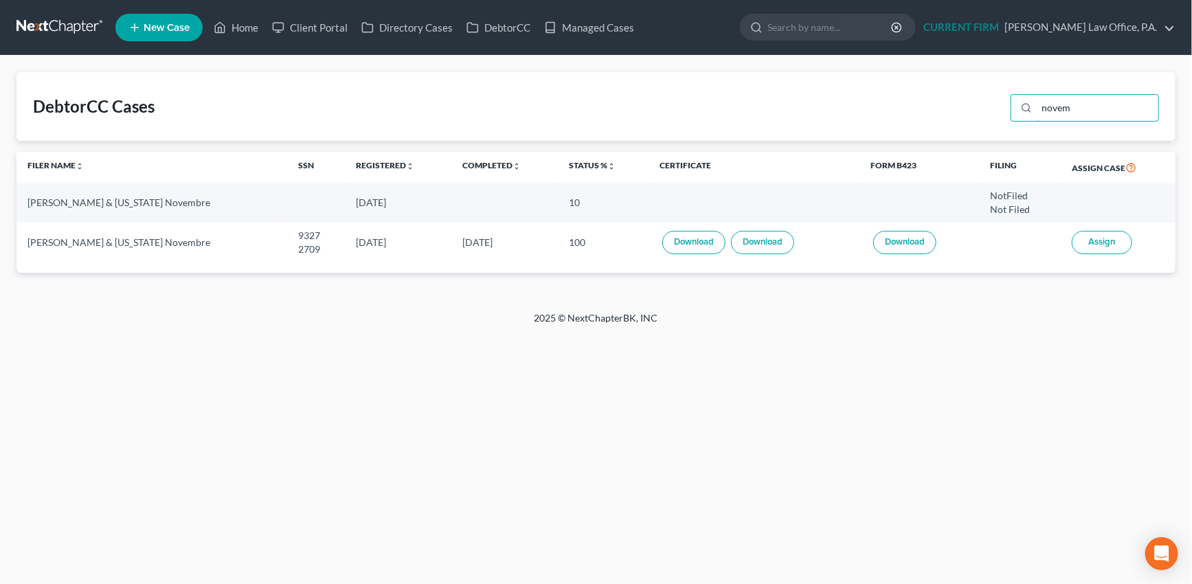
type input "novem"
click at [703, 246] on link "Download" at bounding box center [693, 242] width 63 height 23
click at [761, 238] on link "Download" at bounding box center [762, 242] width 63 height 23
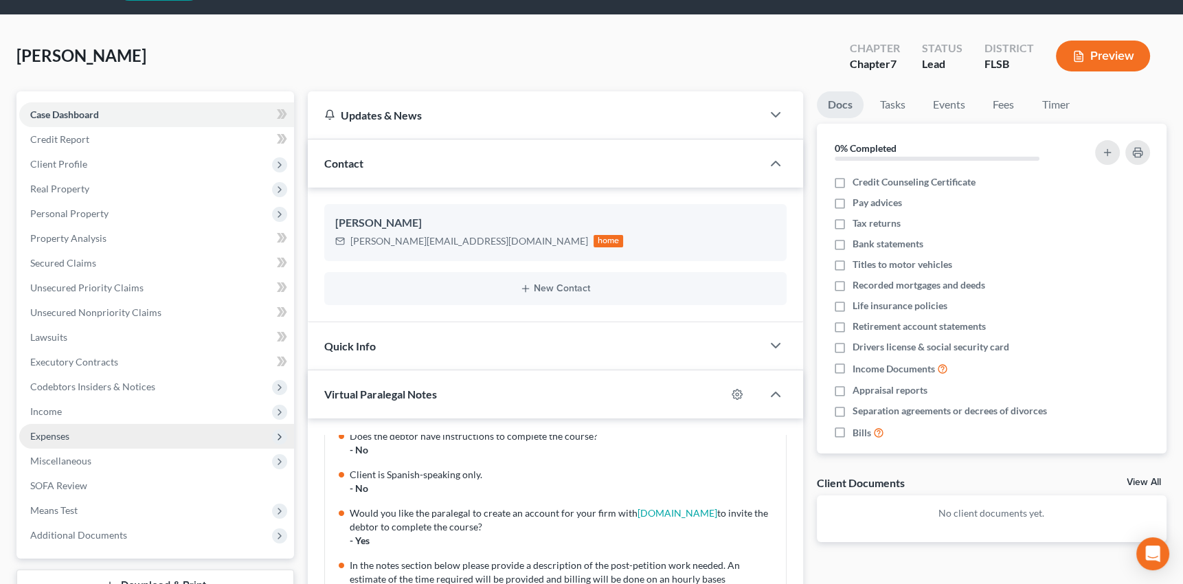
scroll to position [62, 0]
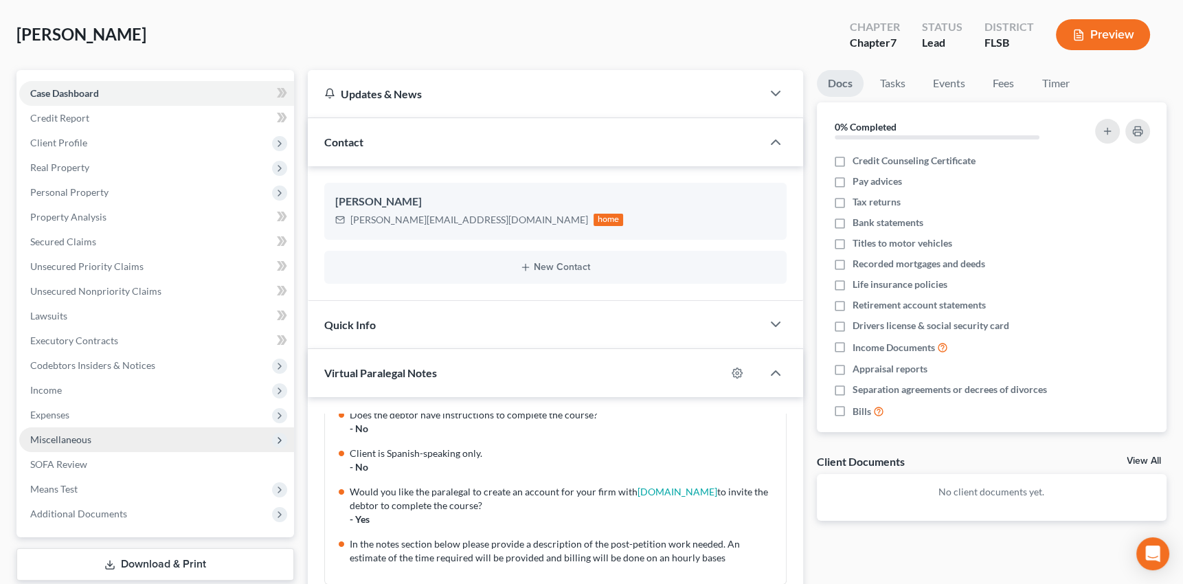
click at [62, 434] on span "Miscellaneous" at bounding box center [60, 440] width 61 height 12
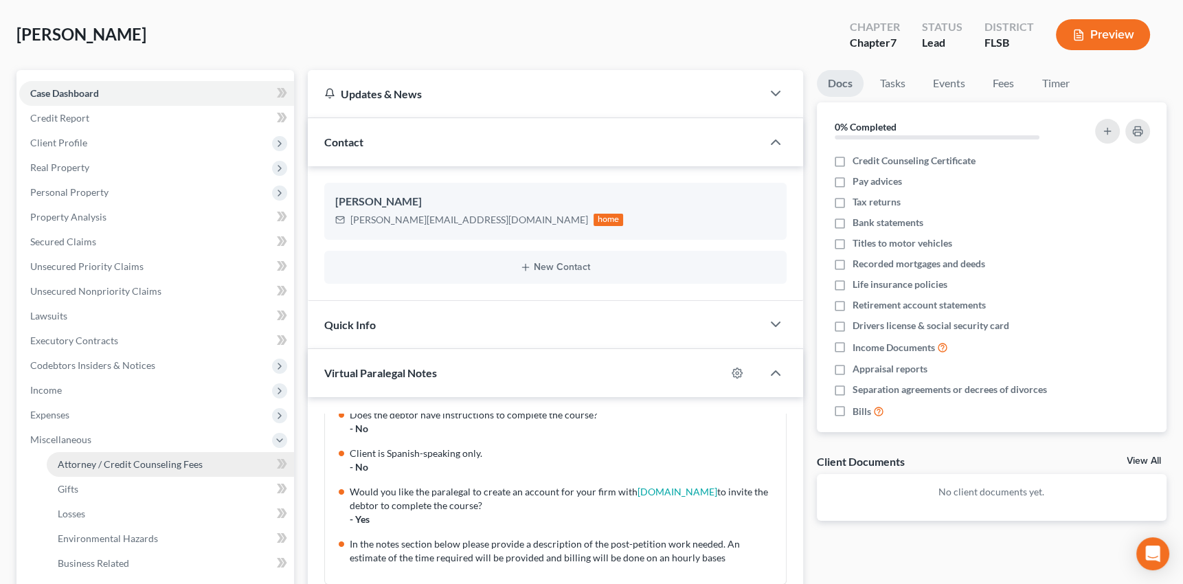
click at [102, 461] on span "Attorney / Credit Counseling Fees" at bounding box center [130, 464] width 145 height 12
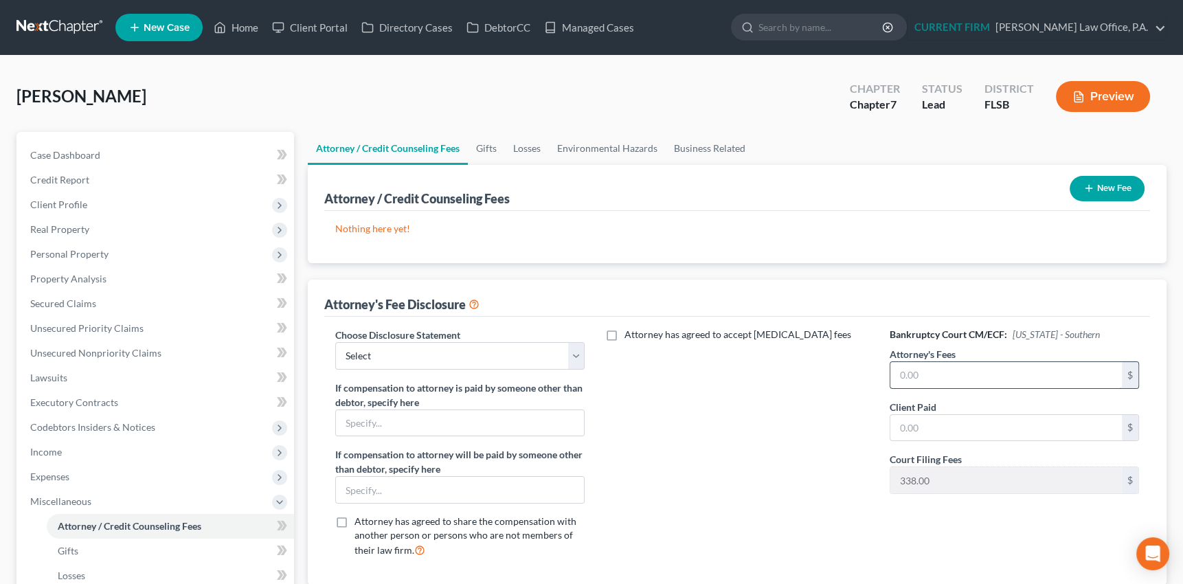
click at [943, 370] on input "text" at bounding box center [1006, 375] width 232 height 26
type input "2,500"
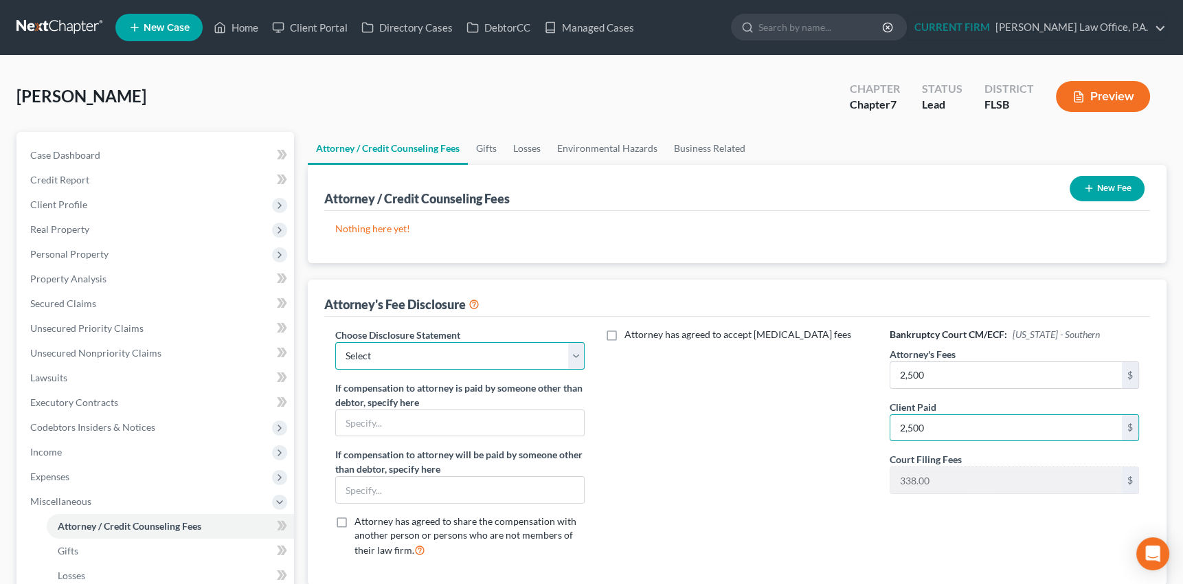
click at [557, 355] on select "Select Disclosure" at bounding box center [460, 355] width 250 height 27
select select "0"
click at [335, 342] on select "Select Disclosure" at bounding box center [460, 355] width 250 height 27
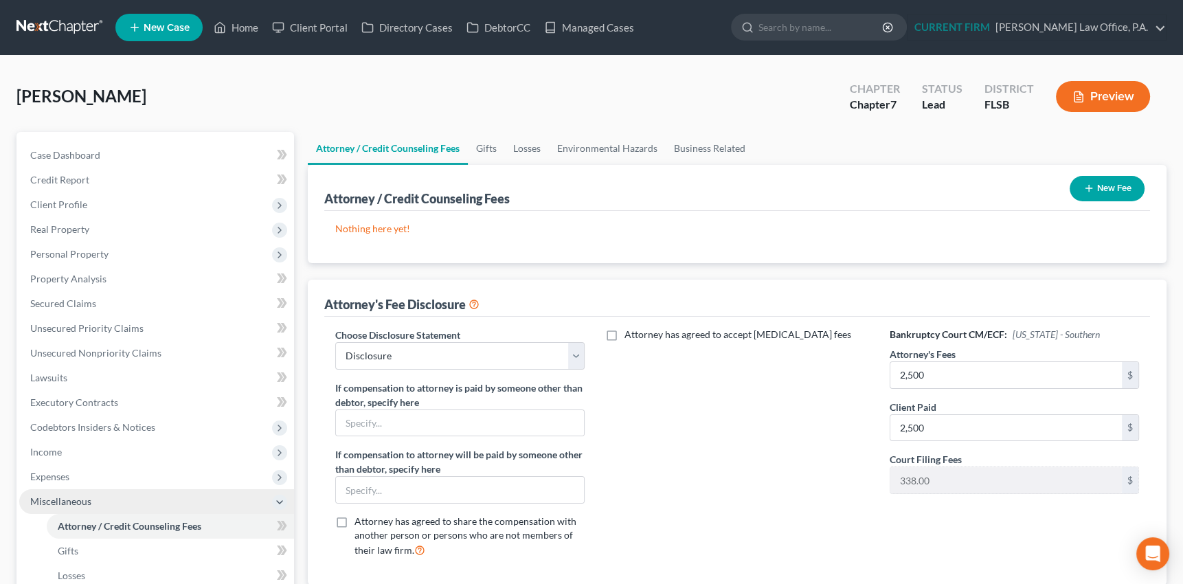
click at [46, 499] on span "Miscellaneous" at bounding box center [60, 501] width 61 height 12
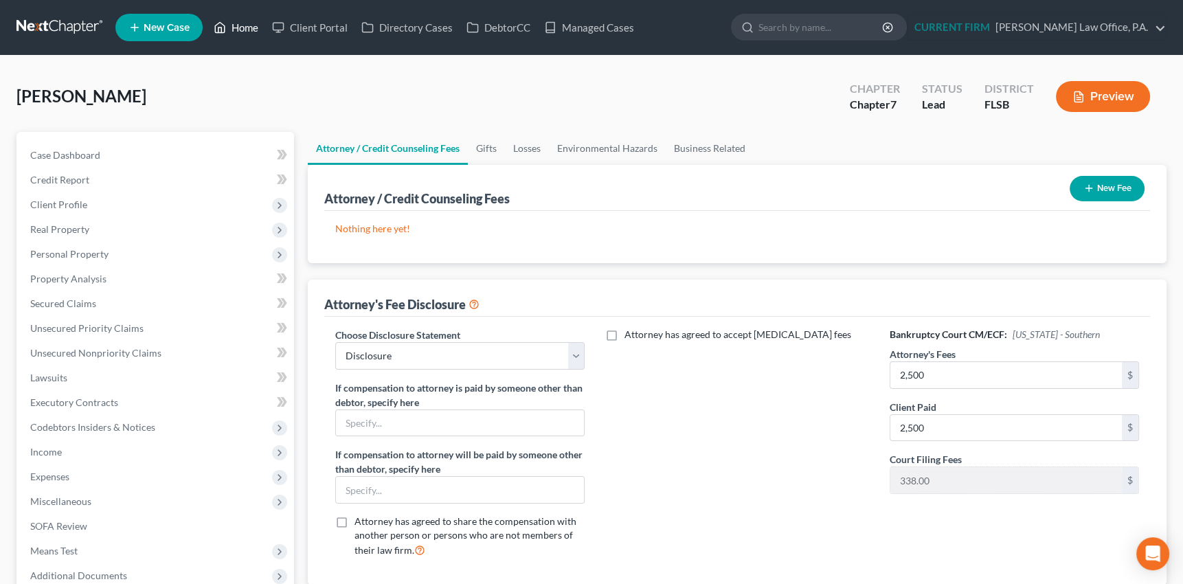
click at [245, 25] on link "Home" at bounding box center [236, 27] width 58 height 25
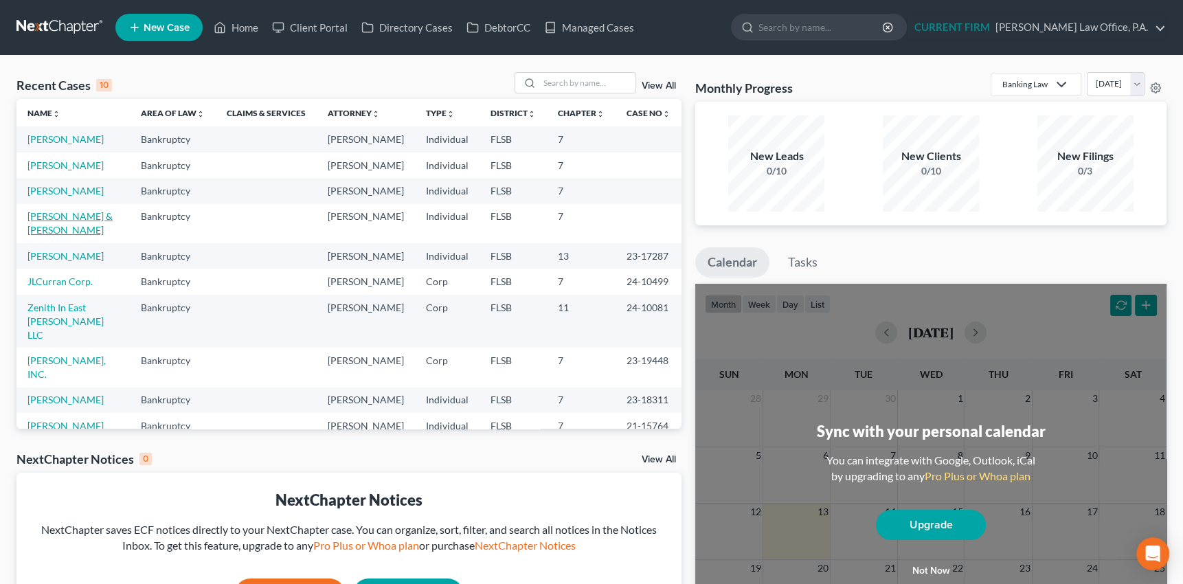
click at [54, 236] on link "Becht, Edward & Patricia" at bounding box center [69, 222] width 85 height 25
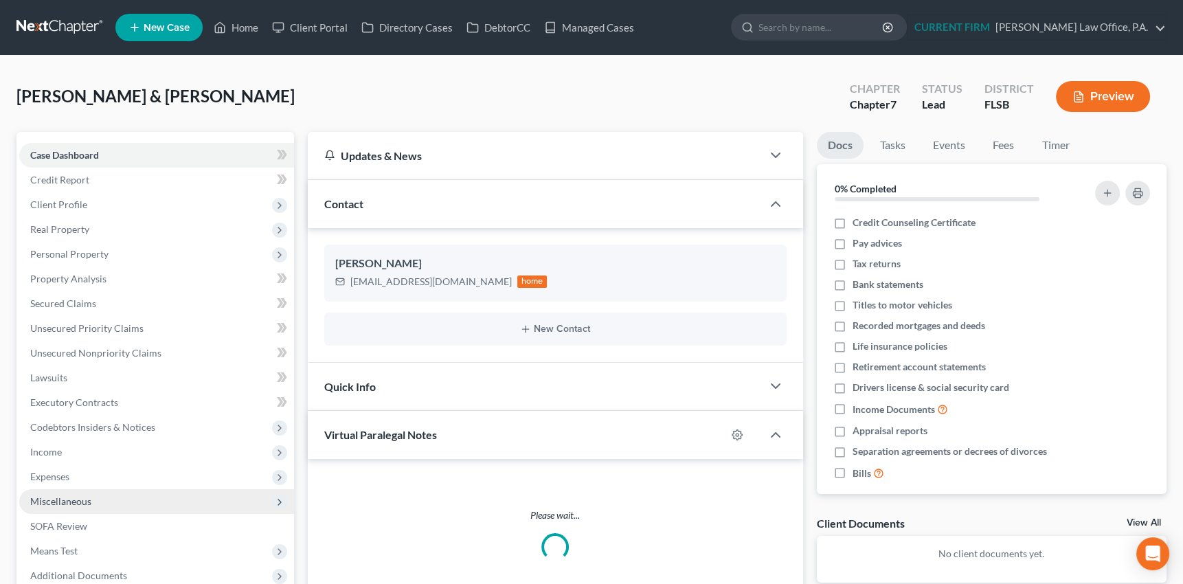
click at [69, 492] on span "Miscellaneous" at bounding box center [156, 501] width 275 height 25
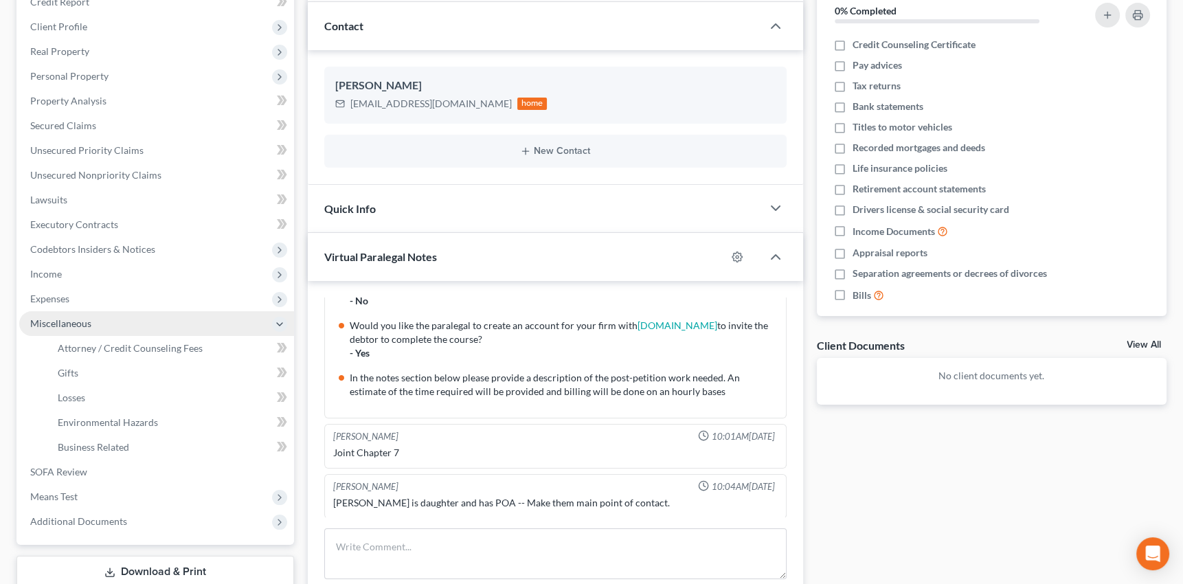
scroll to position [187, 0]
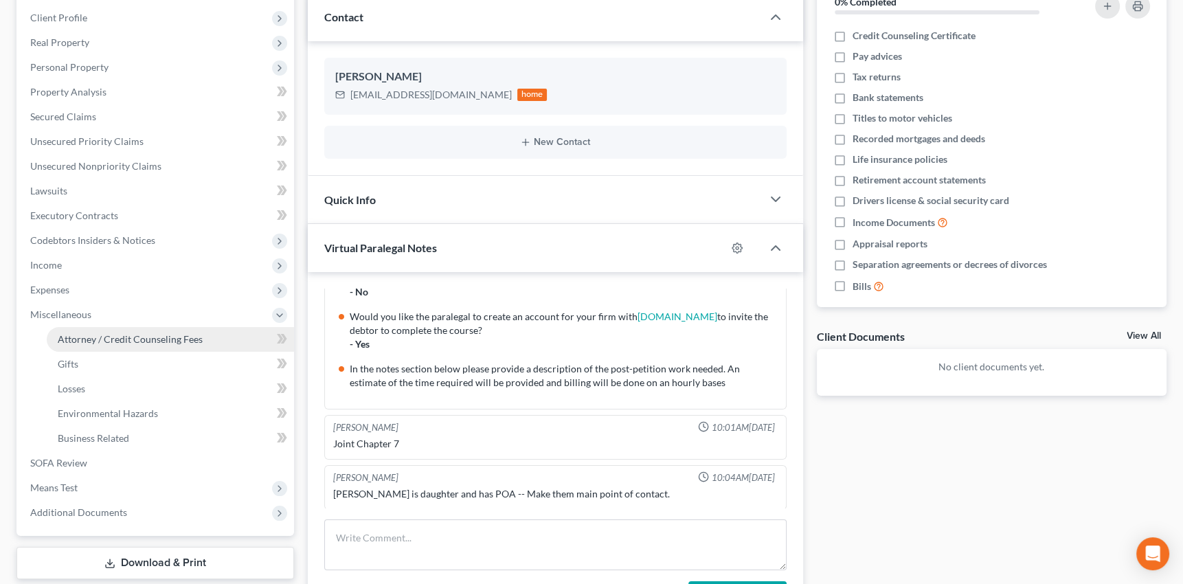
click at [172, 339] on span "Attorney / Credit Counseling Fees" at bounding box center [130, 339] width 145 height 12
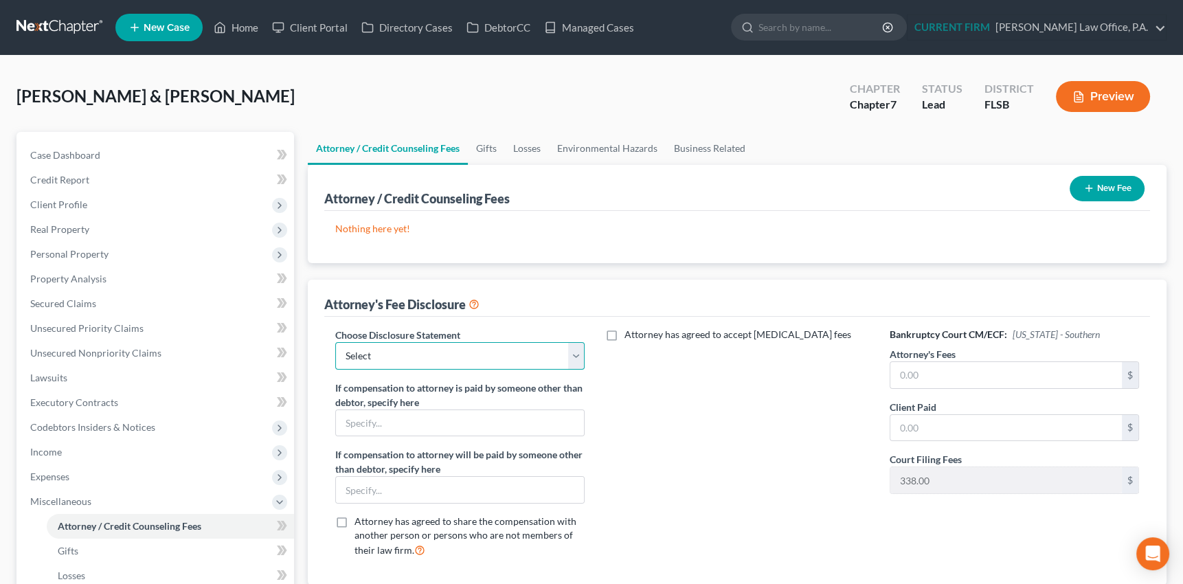
click at [432, 357] on select "Select Disclosure" at bounding box center [460, 355] width 250 height 27
select select "0"
click at [335, 342] on select "Select Disclosure" at bounding box center [460, 355] width 250 height 27
click at [927, 377] on input "text" at bounding box center [1006, 375] width 232 height 26
type input "3,000"
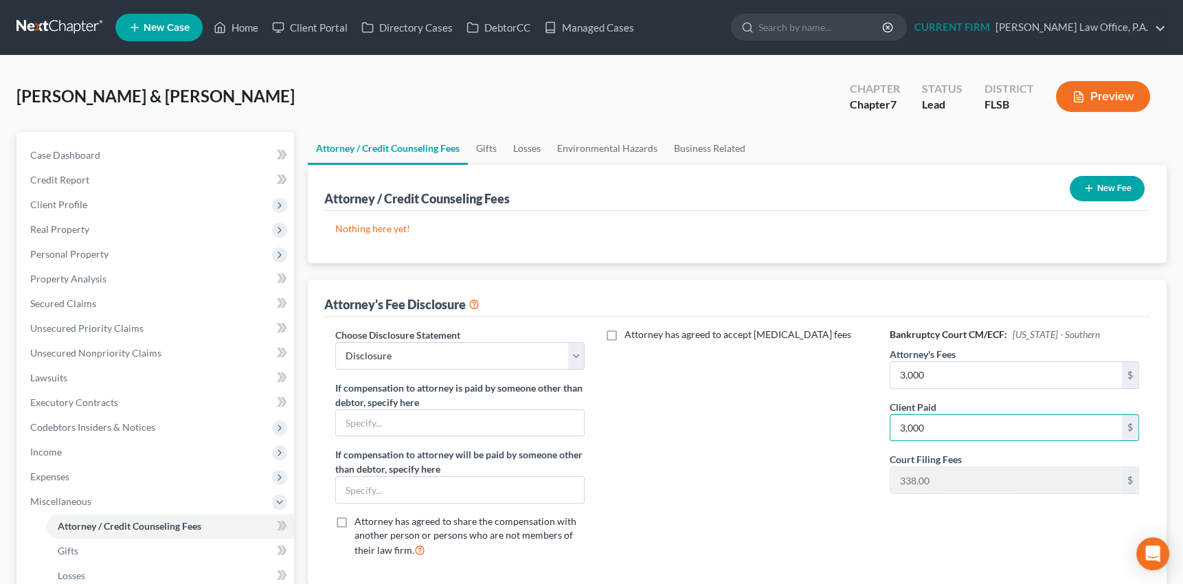
type input "3,000"
drag, startPoint x: 590, startPoint y: 26, endPoint x: 440, endPoint y: 0, distance: 152.7
click at [590, 26] on link "Managed Cases" at bounding box center [589, 27] width 104 height 25
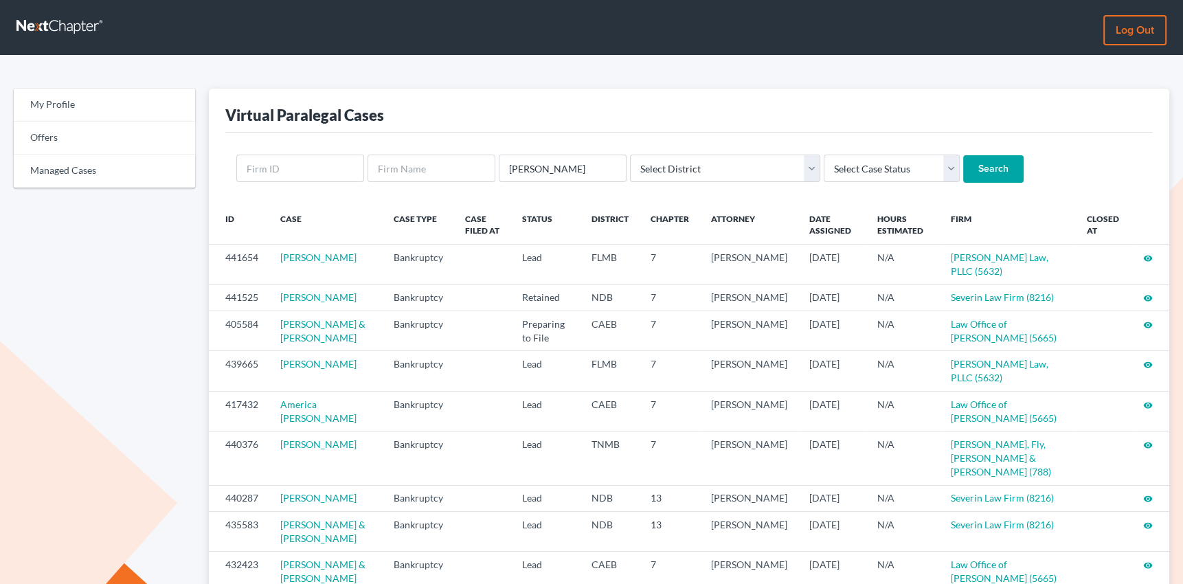
type input "[PERSON_NAME]"
click at [963, 155] on input "Search" at bounding box center [993, 168] width 60 height 27
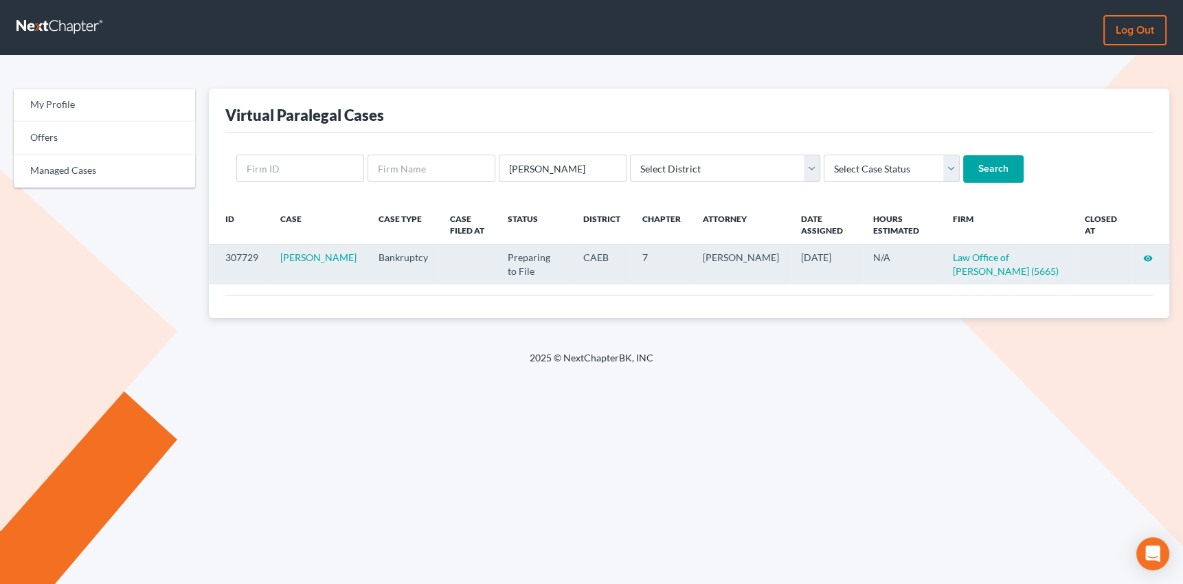
click at [1149, 257] on icon "visibility" at bounding box center [1148, 259] width 10 height 10
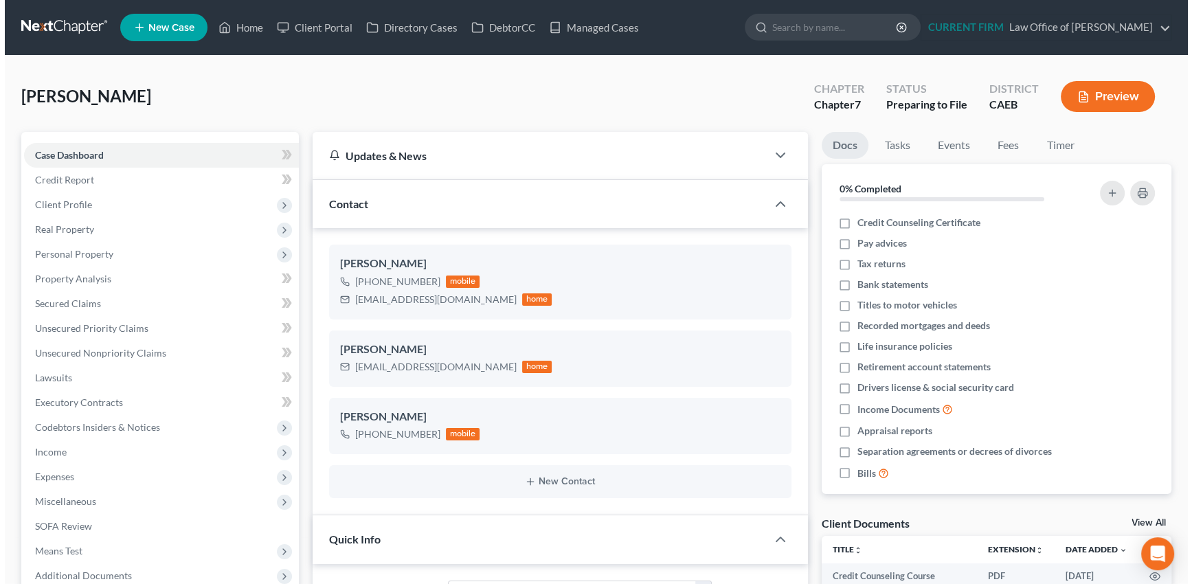
scroll to position [221, 0]
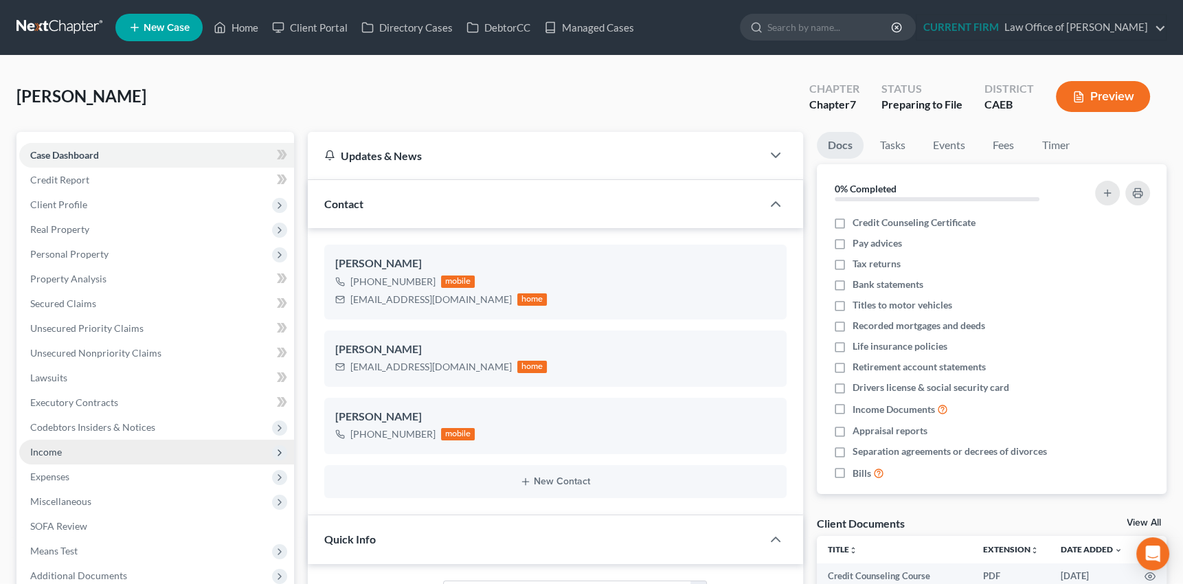
click at [56, 446] on span "Income" at bounding box center [46, 452] width 32 height 12
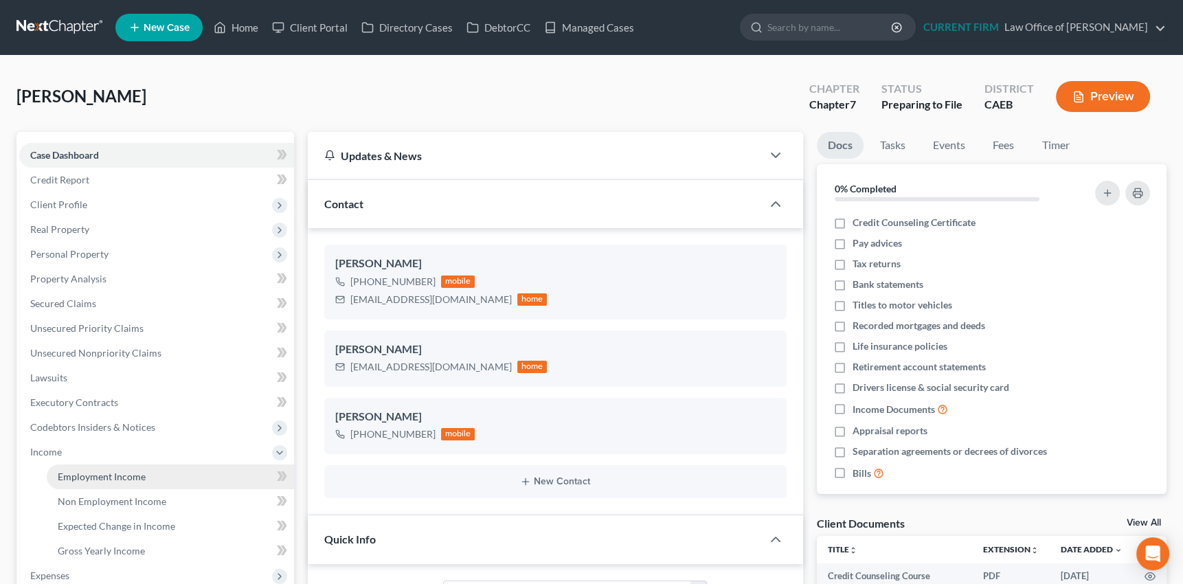
click at [77, 473] on span "Employment Income" at bounding box center [102, 477] width 88 height 12
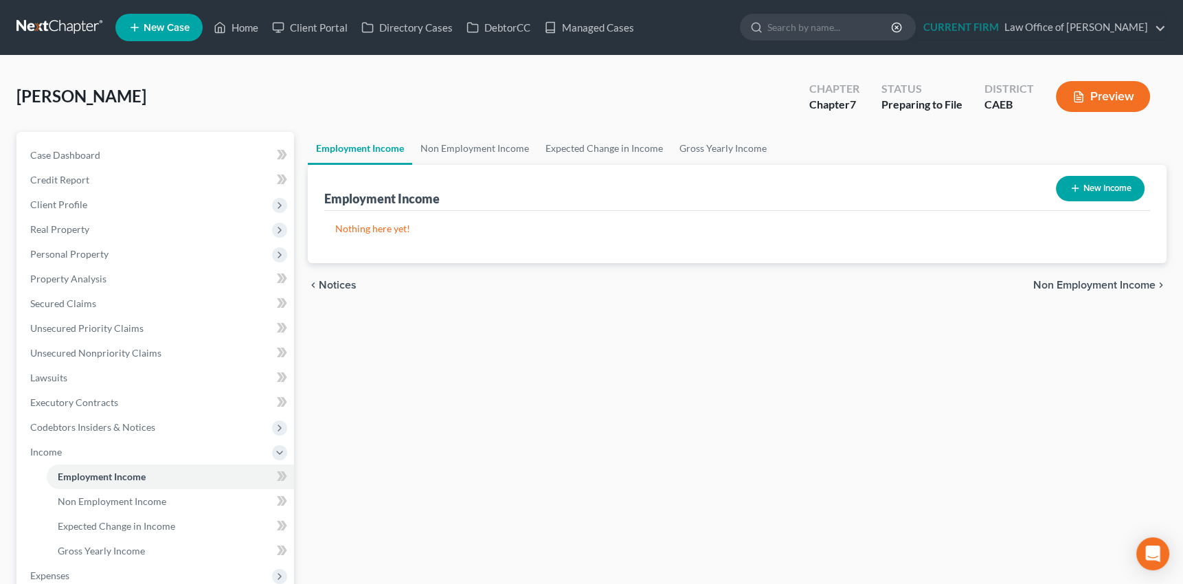
click at [1072, 186] on icon "button" at bounding box center [1075, 188] width 11 height 11
select select "0"
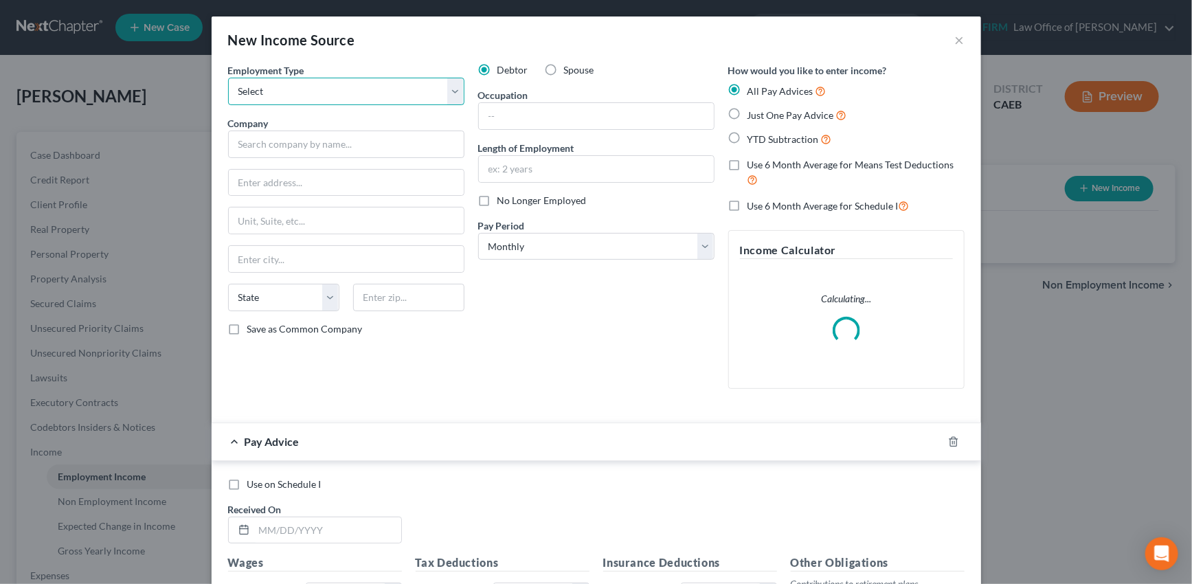
drag, startPoint x: 357, startPoint y: 89, endPoint x: 346, endPoint y: 100, distance: 16.0
click at [357, 89] on select "Select Full or Part Time Employment Self Employment" at bounding box center [346, 91] width 236 height 27
select select "0"
click at [228, 78] on select "Select Full or Part Time Employment Self Employment" at bounding box center [346, 91] width 236 height 27
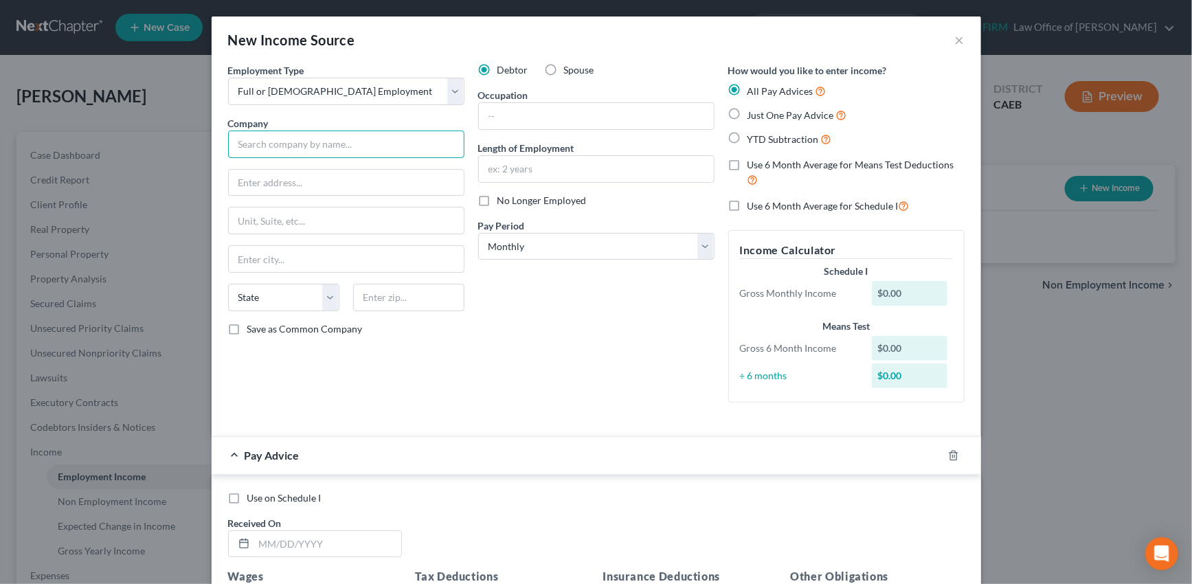
click at [299, 144] on input "text" at bounding box center [346, 144] width 236 height 27
click at [260, 144] on input "text" at bounding box center [346, 144] width 236 height 27
type input "Saddle Creek Corporation"
click at [507, 114] on input "text" at bounding box center [596, 116] width 235 height 26
type input "Dispatcher"
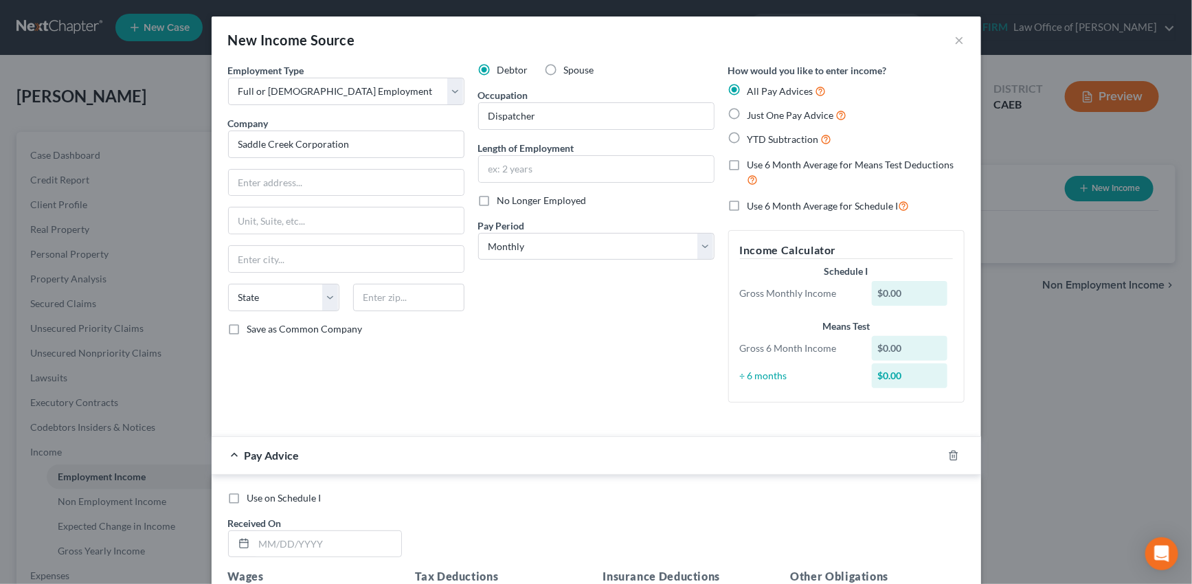
click at [748, 204] on label "Use 6 Month Average for Schedule I" at bounding box center [829, 206] width 162 height 16
click at [753, 204] on input "Use 6 Month Average for Schedule I" at bounding box center [757, 202] width 9 height 9
checkbox input "true"
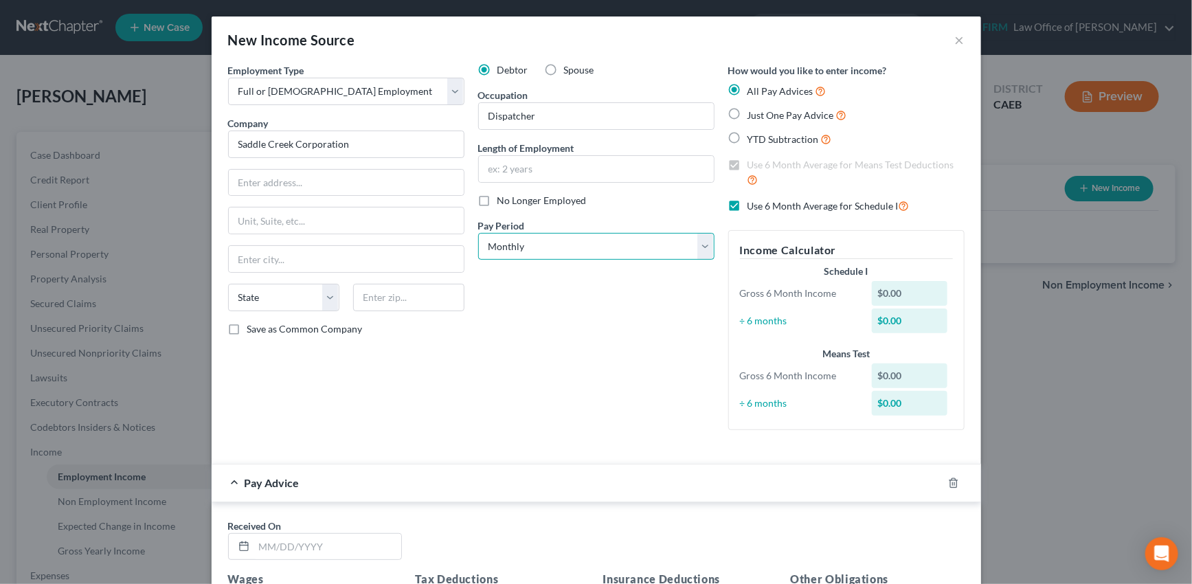
click at [542, 247] on select "Select Monthly Twice Monthly Every Other Week Weekly" at bounding box center [596, 246] width 236 height 27
select select "3"
click at [478, 233] on select "Select Monthly Twice Monthly Every Other Week Weekly" at bounding box center [596, 246] width 236 height 27
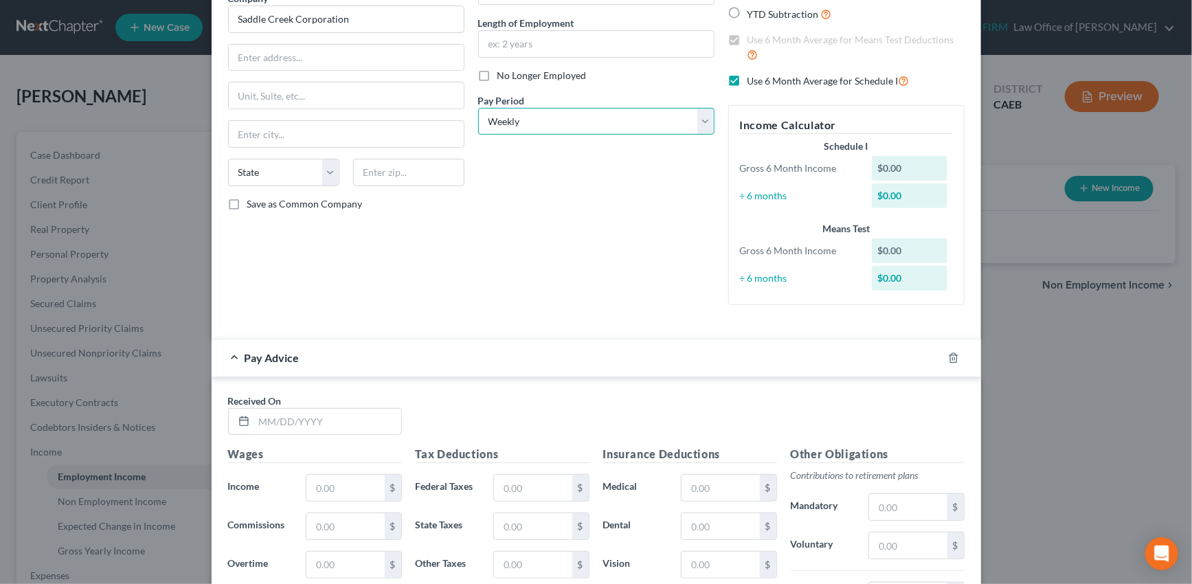
scroll to position [187, 0]
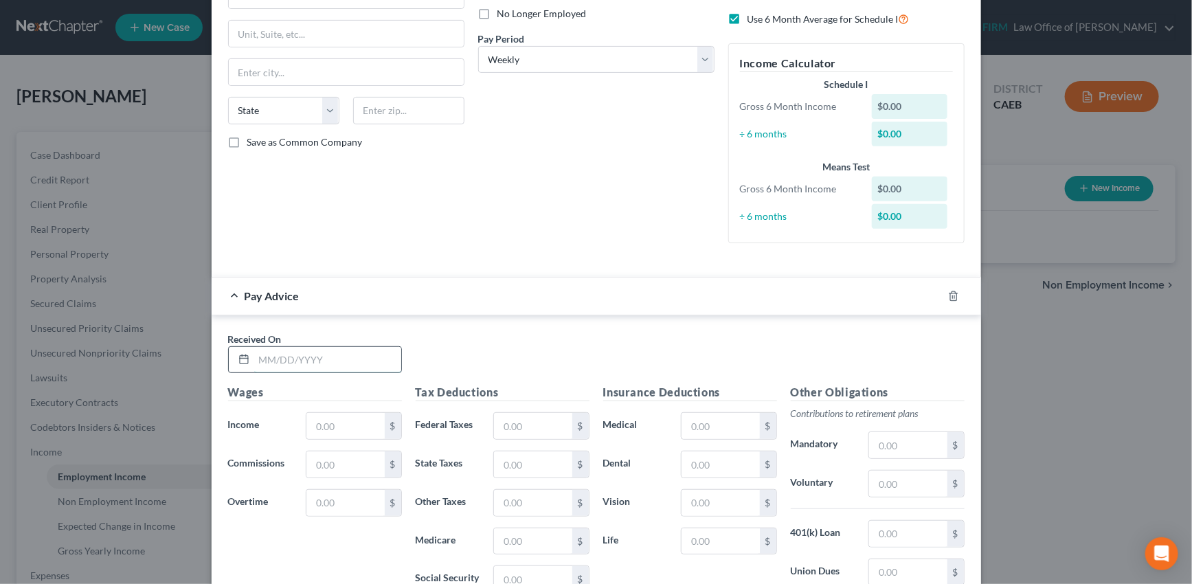
click at [319, 357] on input "text" at bounding box center [327, 360] width 147 height 26
type input "04/04/2025"
click at [348, 419] on input "text" at bounding box center [345, 426] width 78 height 26
type input "997.25"
type input "23.50"
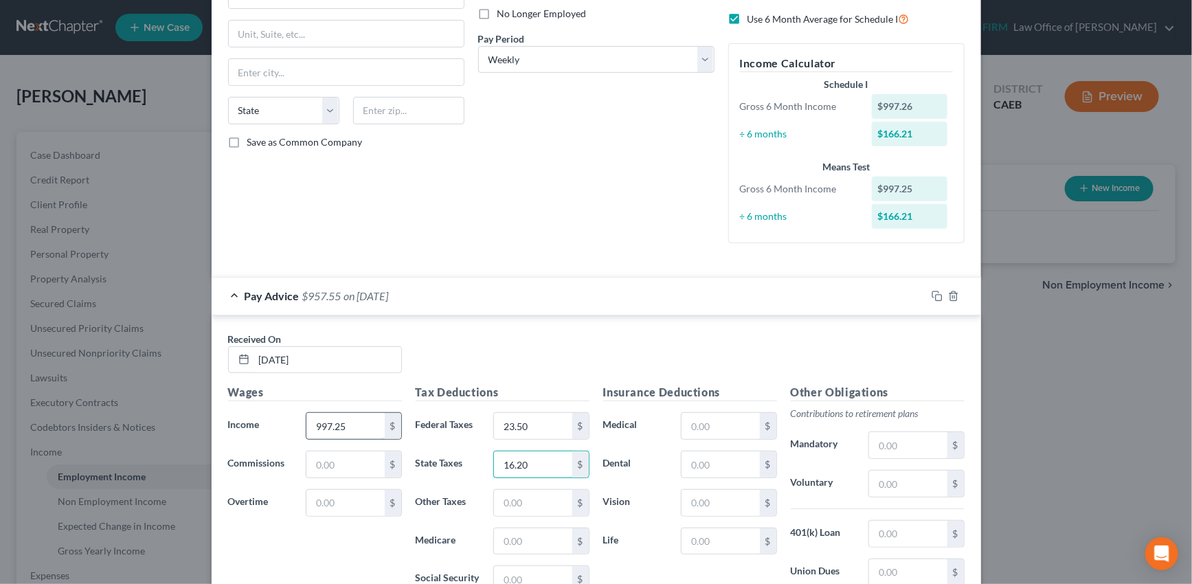
type input "16.20"
type input "11.08"
type input "13.39"
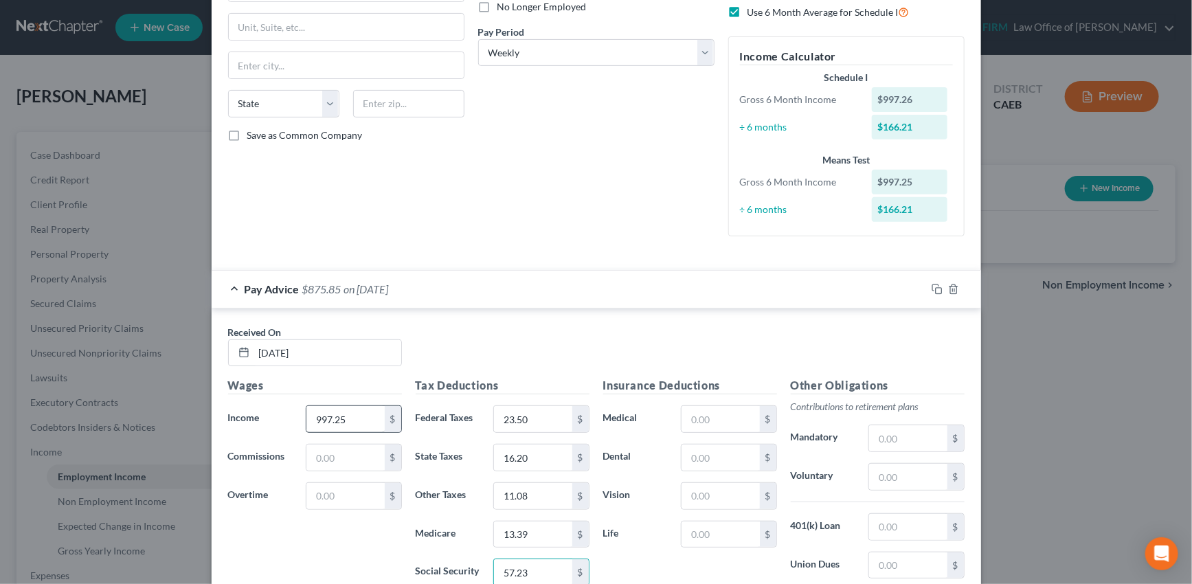
type input "57.23"
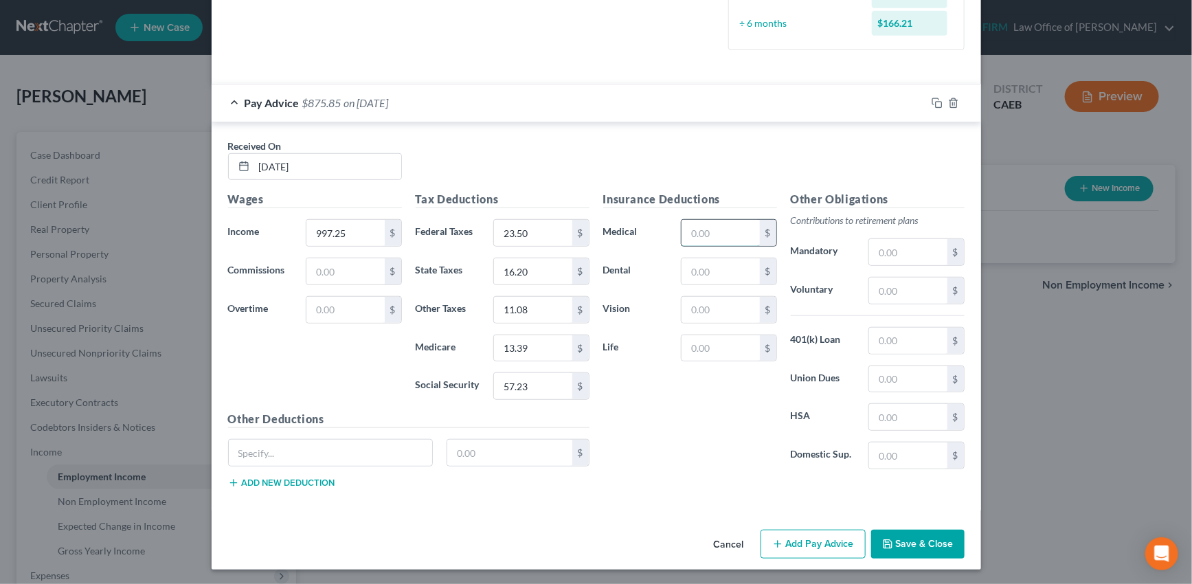
click at [709, 230] on input "text" at bounding box center [721, 233] width 78 height 26
type input "29.52"
type input "1"
type input "8.06"
type input "1.60"
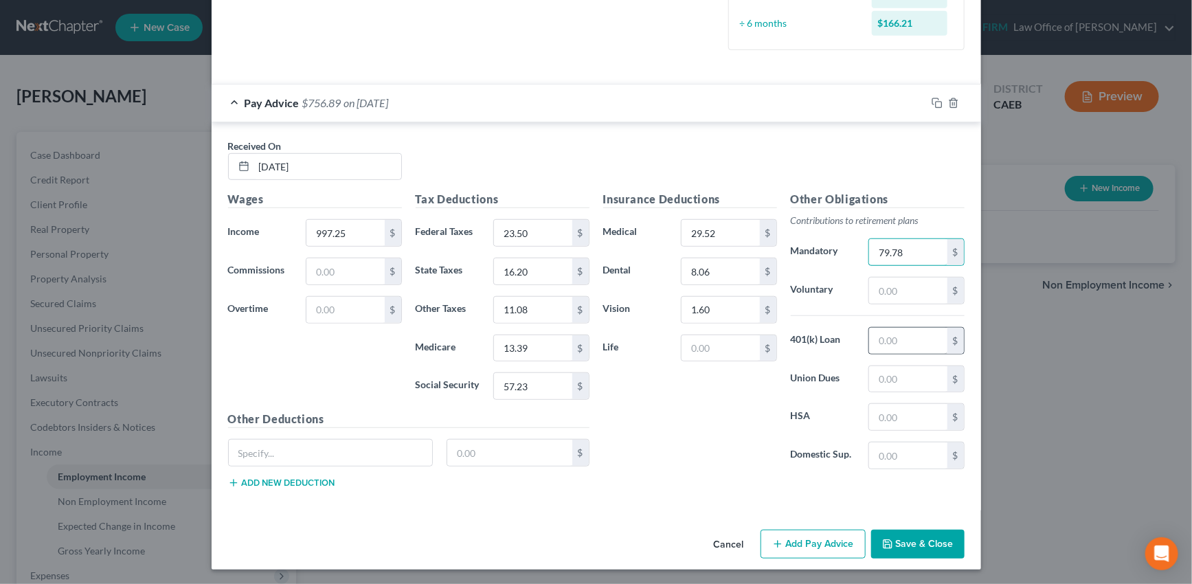
type input "79.78"
click at [885, 335] on input "text" at bounding box center [908, 341] width 78 height 26
type input "99.10"
click at [900, 416] on input "text" at bounding box center [908, 417] width 78 height 26
type input "35"
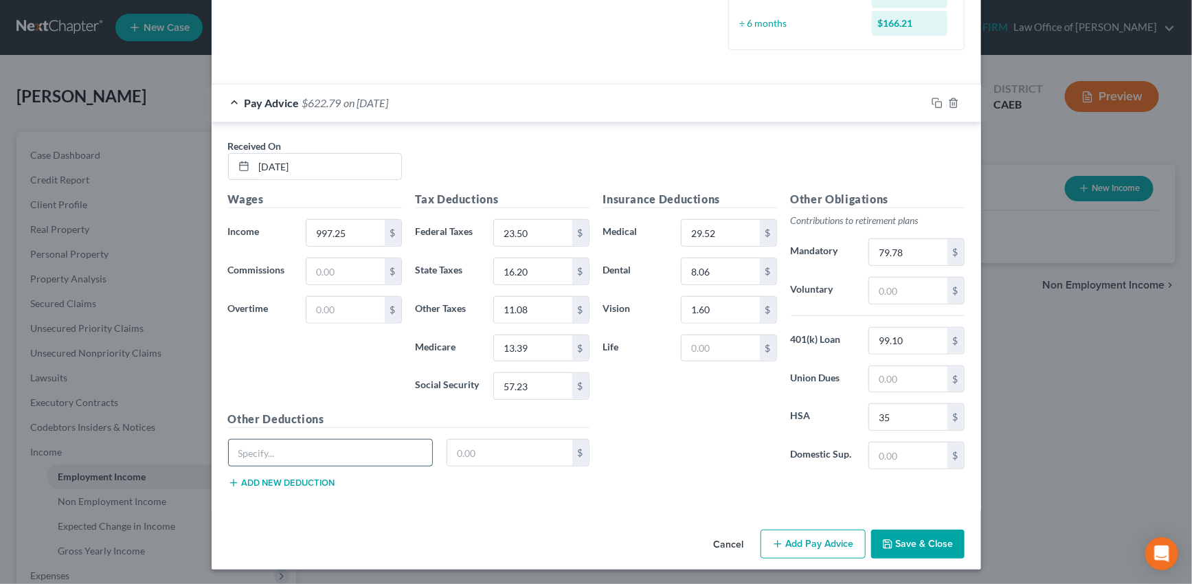
click at [286, 452] on input "text" at bounding box center [331, 453] width 204 height 26
type input "ID Theft Protection"
type input "2.30"
click at [256, 478] on button "Add new deduction" at bounding box center [281, 483] width 107 height 11
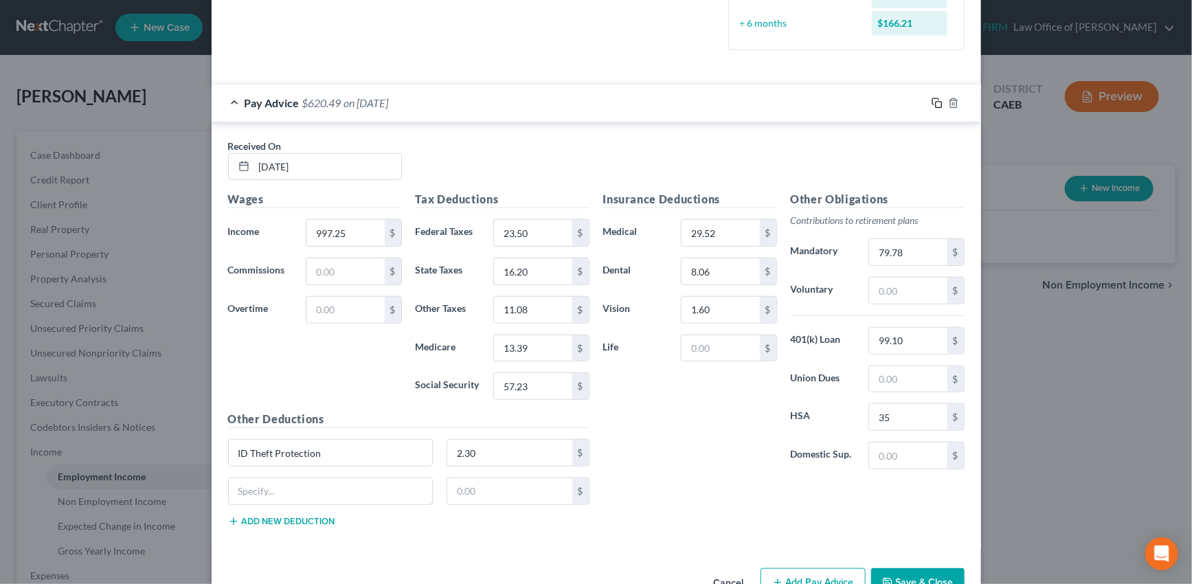
click at [936, 103] on rect "button" at bounding box center [939, 105] width 6 height 6
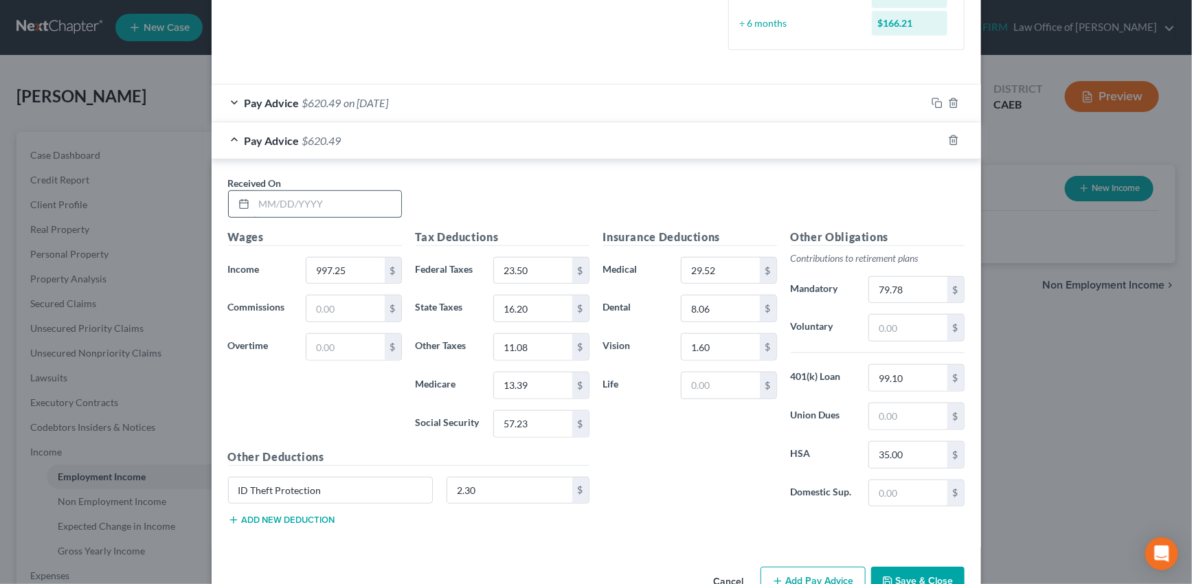
click at [352, 203] on input "text" at bounding box center [327, 204] width 147 height 26
type input "04/11/2025"
type input "969.61"
type input "20.45"
type input "15.08"
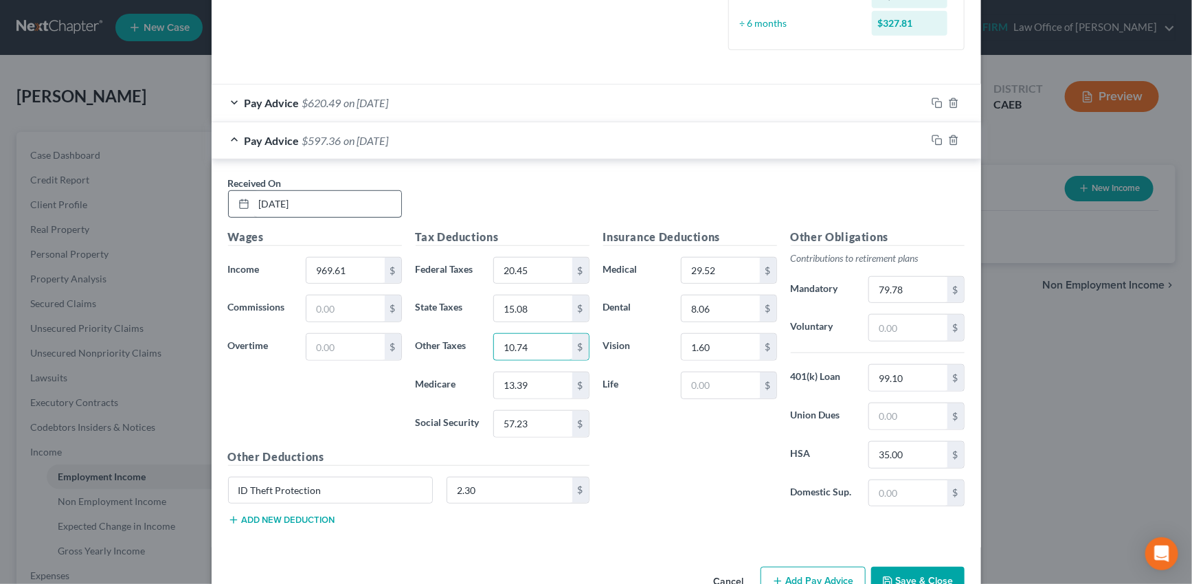
type input "10.74"
type input "12.98"
type input "55.52"
click at [906, 293] on input "79.78" at bounding box center [908, 290] width 78 height 26
type input "77.57"
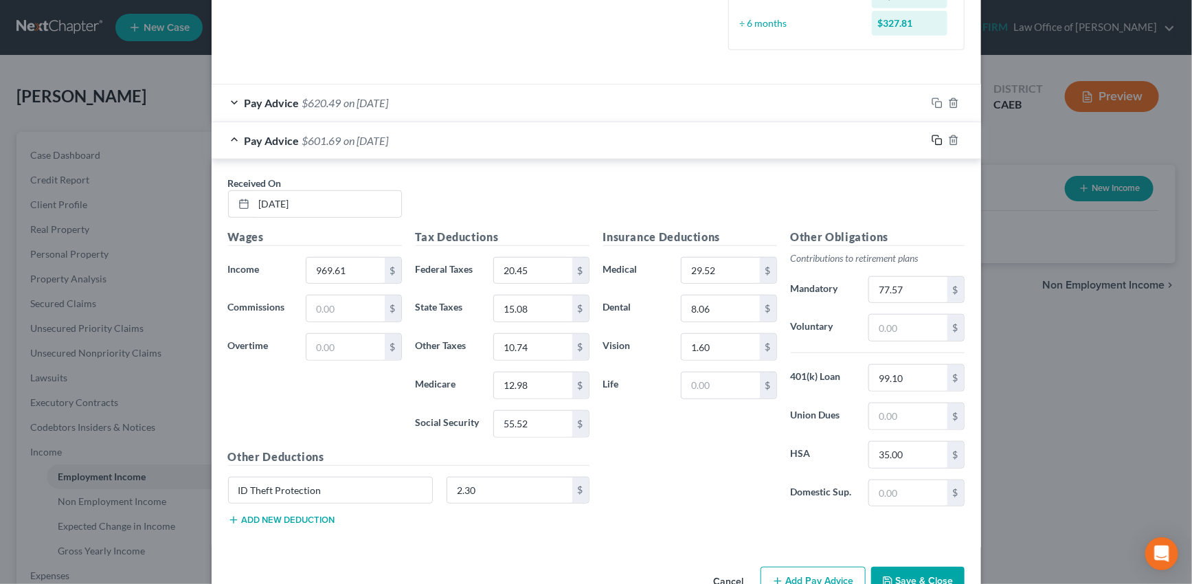
drag, startPoint x: 935, startPoint y: 140, endPoint x: 625, endPoint y: 161, distance: 311.2
click at [935, 140] on icon "button" at bounding box center [937, 140] width 11 height 11
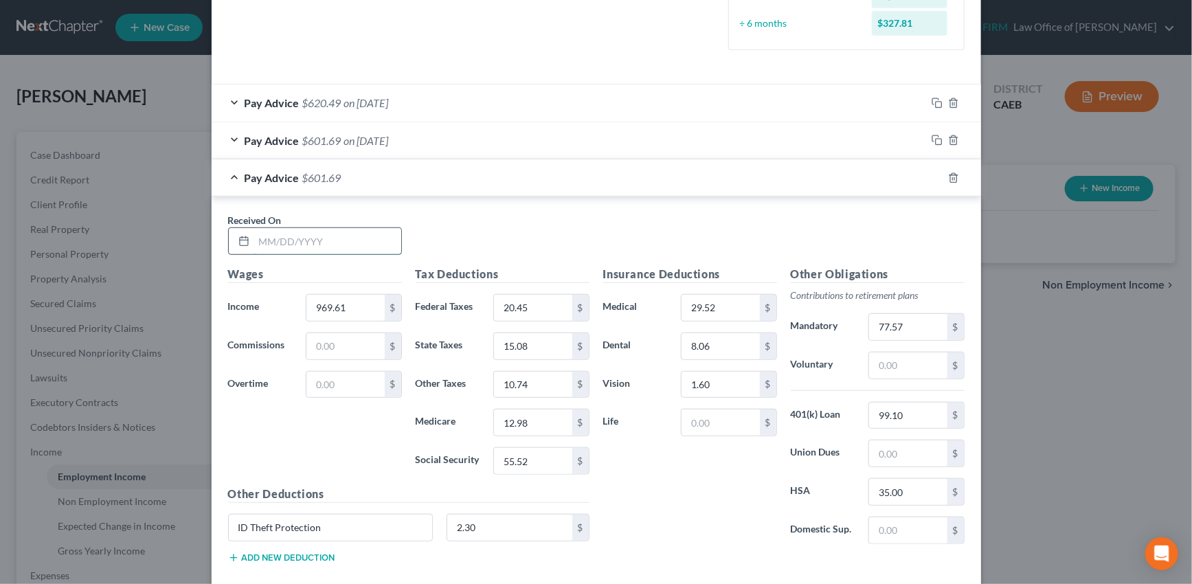
click at [341, 245] on input "text" at bounding box center [327, 241] width 147 height 26
type input "04/18/2025"
type input "942.79"
type input "17.49"
type input "14"
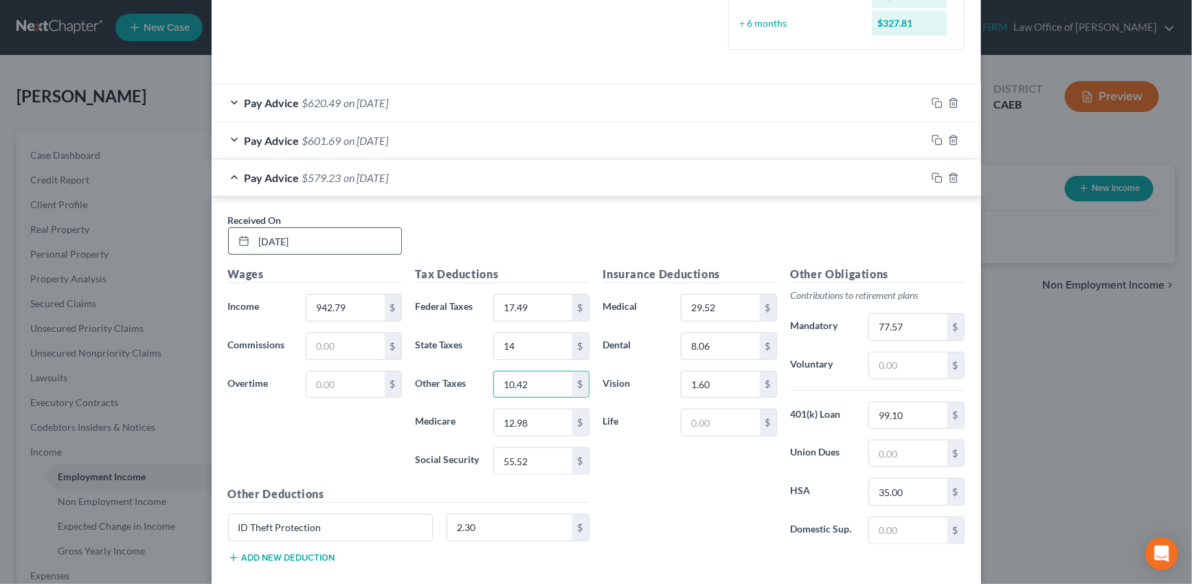
type input "10.42"
type input "12.60"
type input "53.85"
click at [904, 323] on input "77.57" at bounding box center [908, 327] width 78 height 26
type input "75.43"
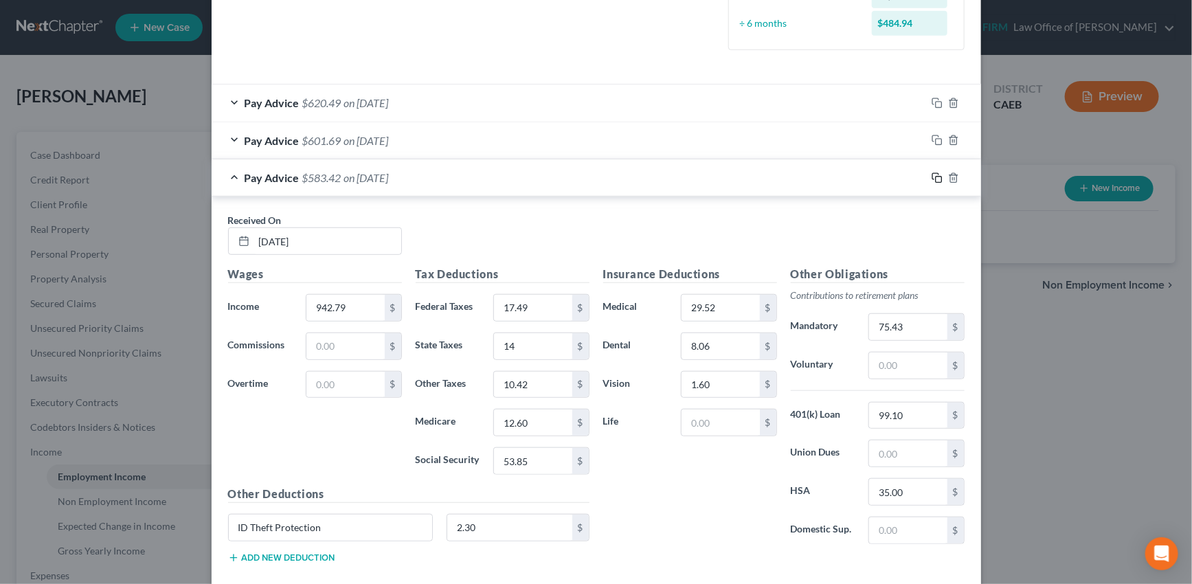
click at [932, 177] on icon "button" at bounding box center [937, 177] width 11 height 11
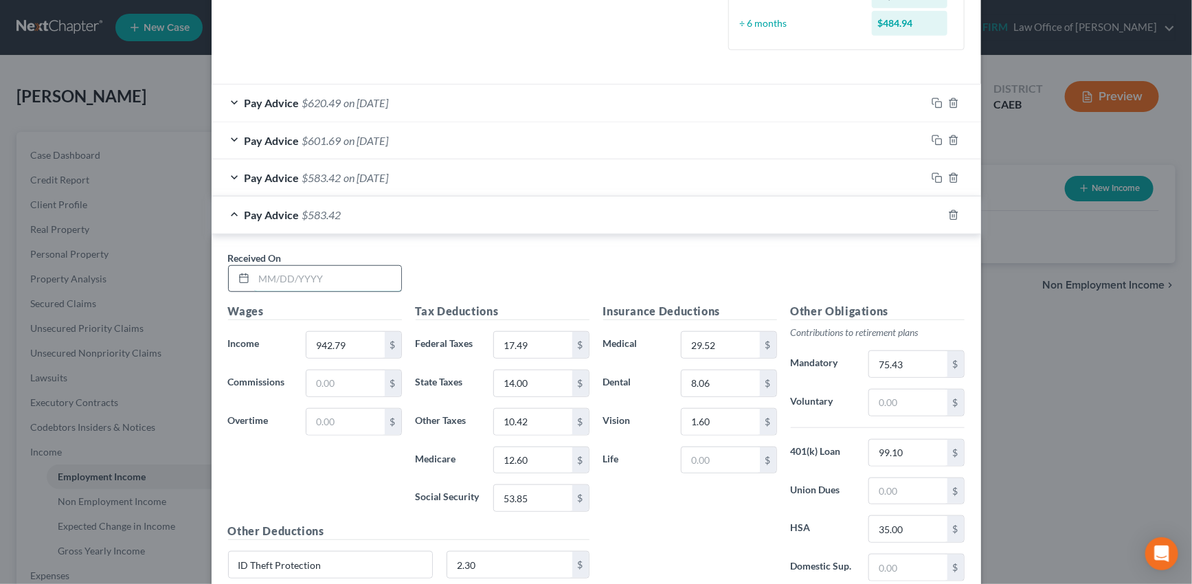
click at [371, 280] on input "text" at bounding box center [327, 279] width 147 height 26
type input "04/25/2025"
type input "947.19"
type input "17.98"
type input "14.18"
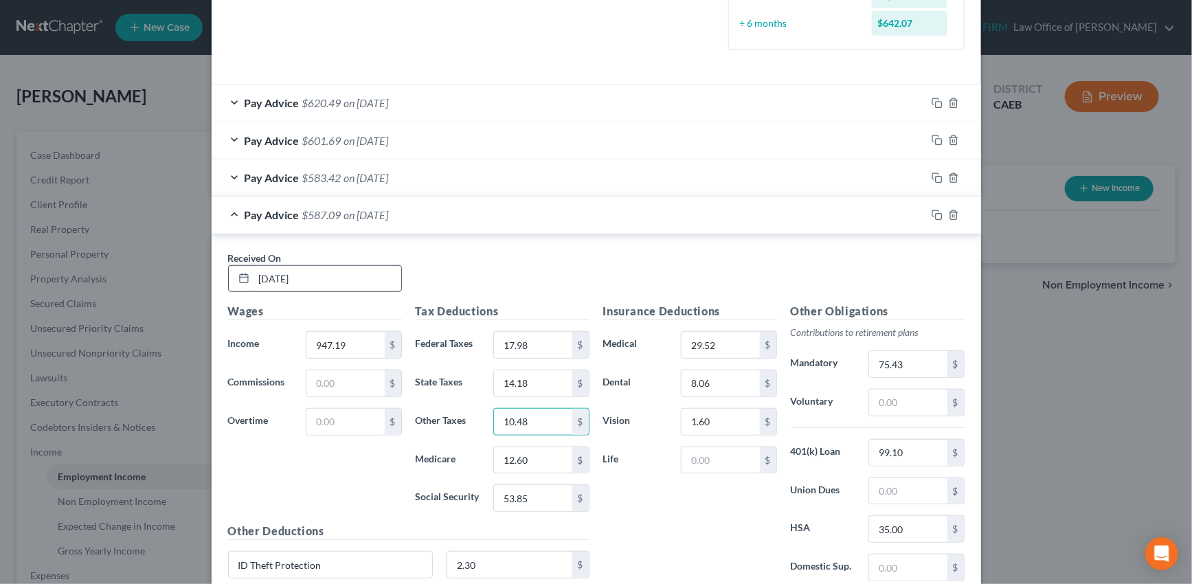
type input "10.48"
type input "12.65"
type input "54.13"
click at [908, 365] on input "75.43" at bounding box center [908, 364] width 78 height 26
type input "75.78"
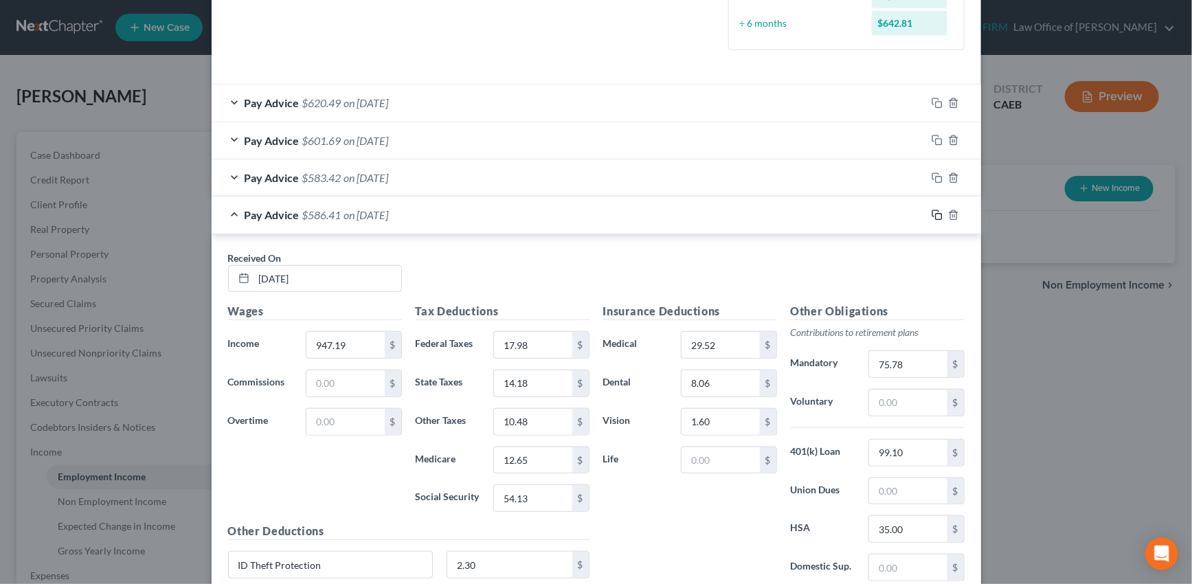
drag, startPoint x: 932, startPoint y: 218, endPoint x: 622, endPoint y: 247, distance: 310.6
click at [932, 218] on icon "button" at bounding box center [937, 215] width 11 height 11
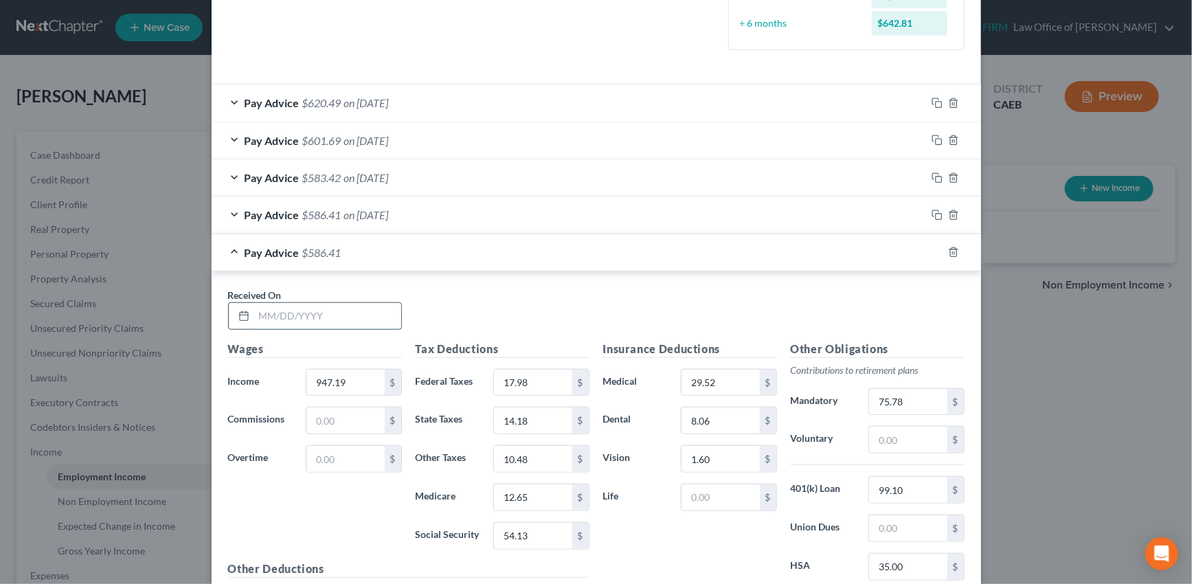
click at [328, 313] on input "text" at bounding box center [327, 316] width 147 height 26
type input "05/02/2025"
type input "948"
type input "18.07"
type input "14.21"
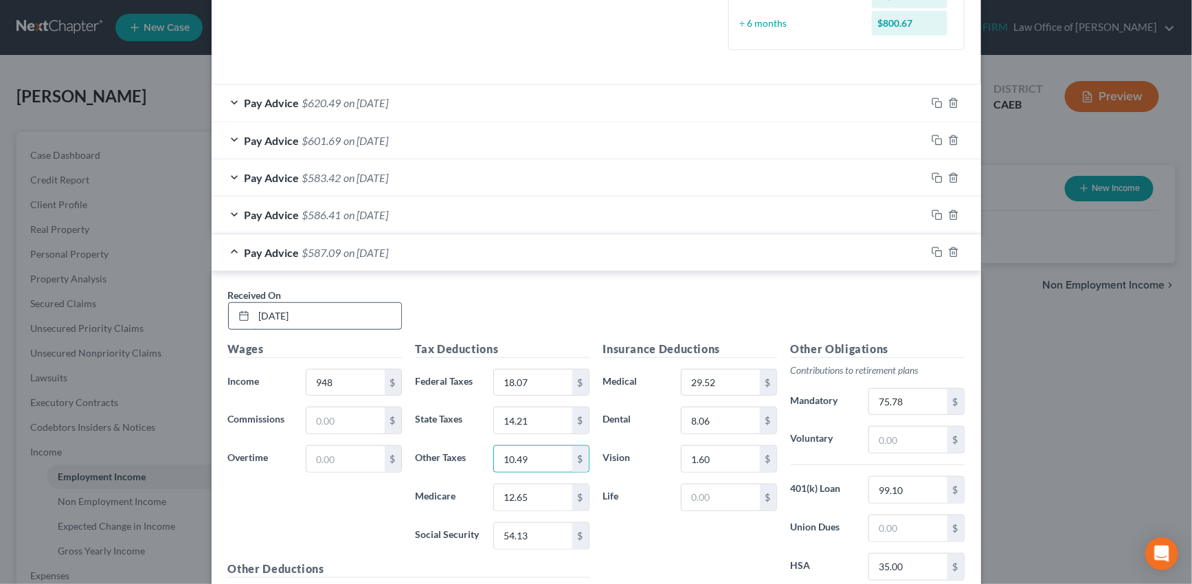
type input "10.49"
type input "12.67"
type input "54.13"
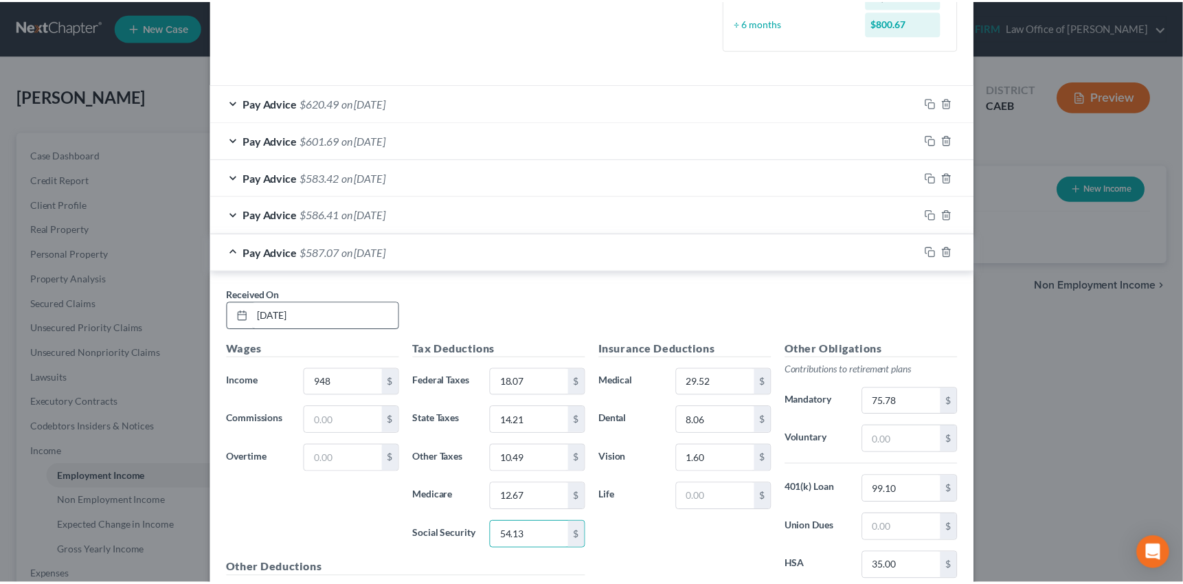
scroll to position [529, 0]
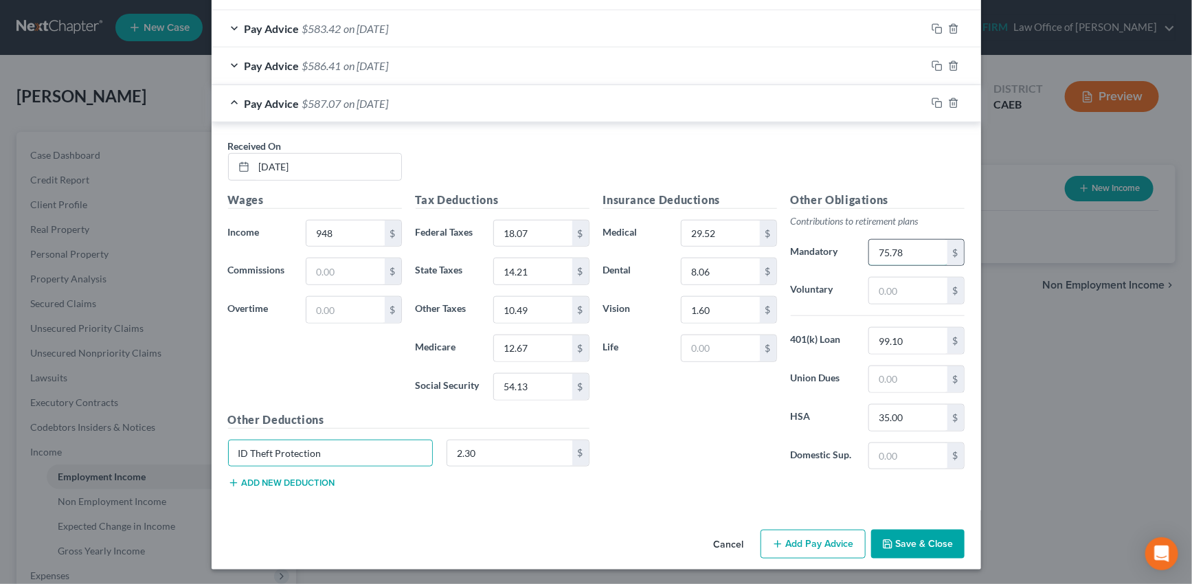
click at [909, 252] on input "75.78" at bounding box center [908, 253] width 78 height 26
type input "75.84"
click at [635, 508] on div "Employment Type * Select Full or Part Time Employment Self Employment Company *…" at bounding box center [597, 29] width 770 height 990
click at [722, 234] on input "29.52" at bounding box center [721, 234] width 78 height 26
click at [711, 272] on input "8.06" at bounding box center [721, 271] width 78 height 26
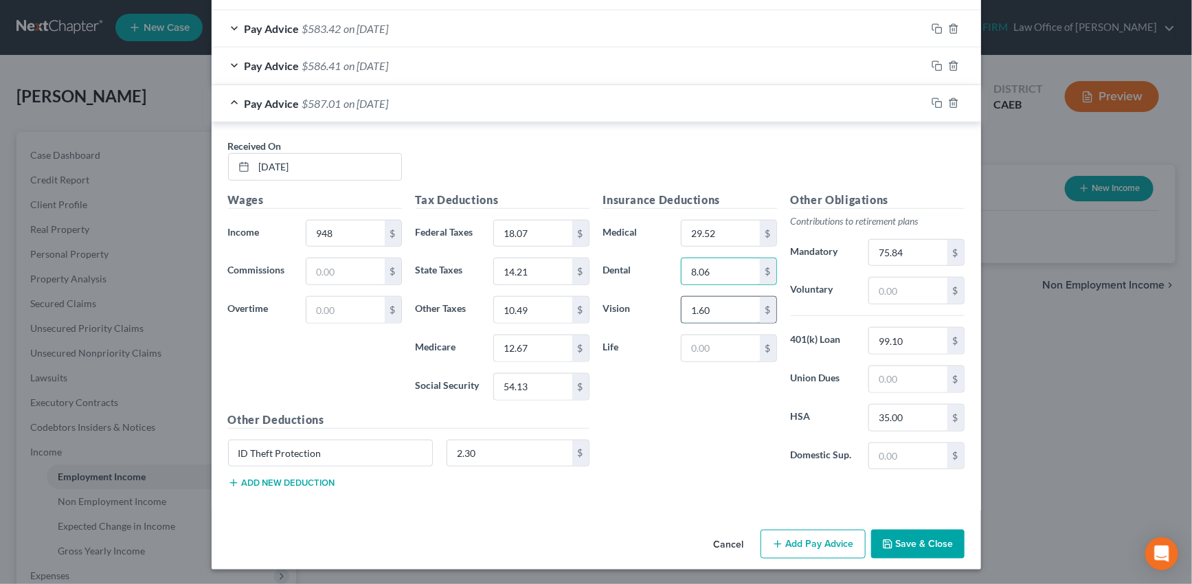
click at [718, 301] on input "1.60" at bounding box center [721, 310] width 78 height 26
click at [532, 227] on input "18.07" at bounding box center [533, 234] width 78 height 26
click at [535, 271] on input "14.21" at bounding box center [533, 271] width 78 height 26
click at [530, 309] on input "10.49" at bounding box center [533, 310] width 78 height 26
click at [524, 344] on input "12.67" at bounding box center [533, 348] width 78 height 26
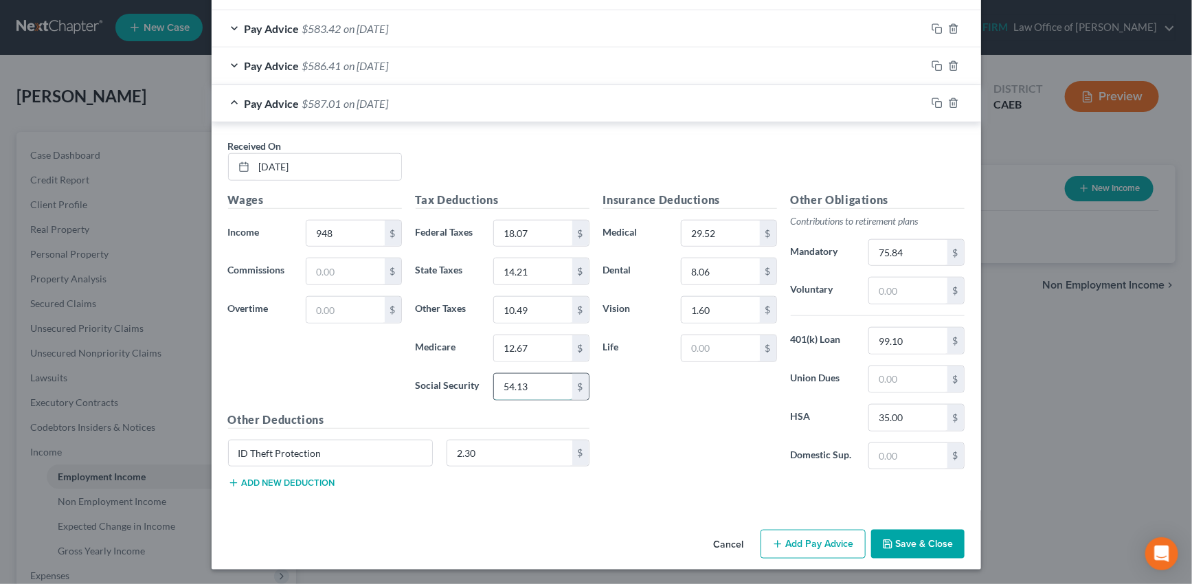
click at [529, 383] on input "54.13" at bounding box center [533, 387] width 78 height 26
type input "54.18"
click at [908, 541] on button "Save & Close" at bounding box center [917, 544] width 93 height 29
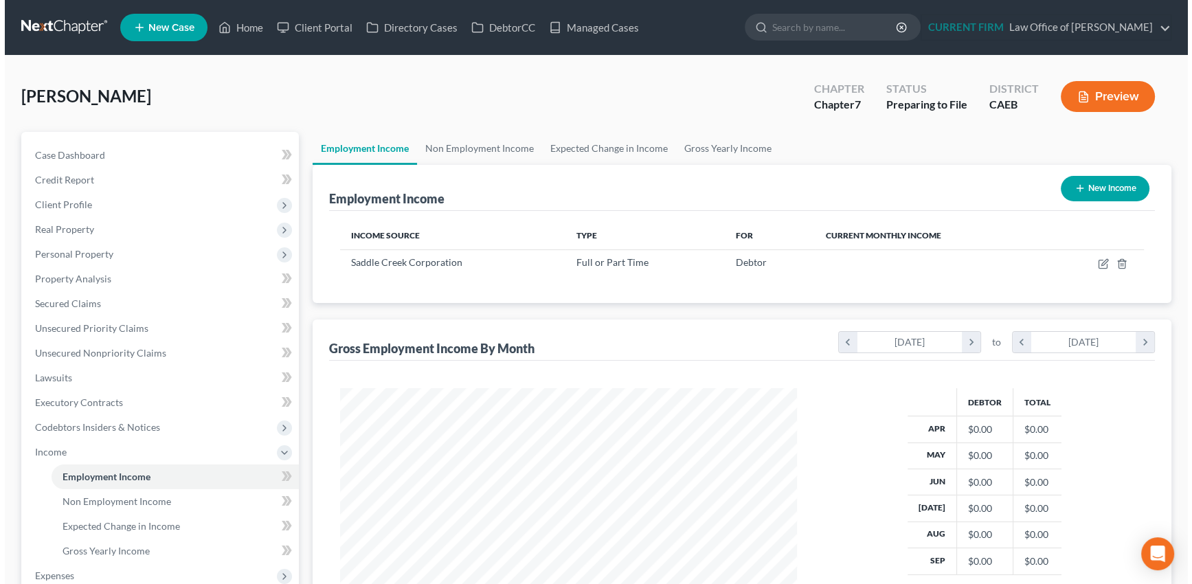
scroll to position [246, 484]
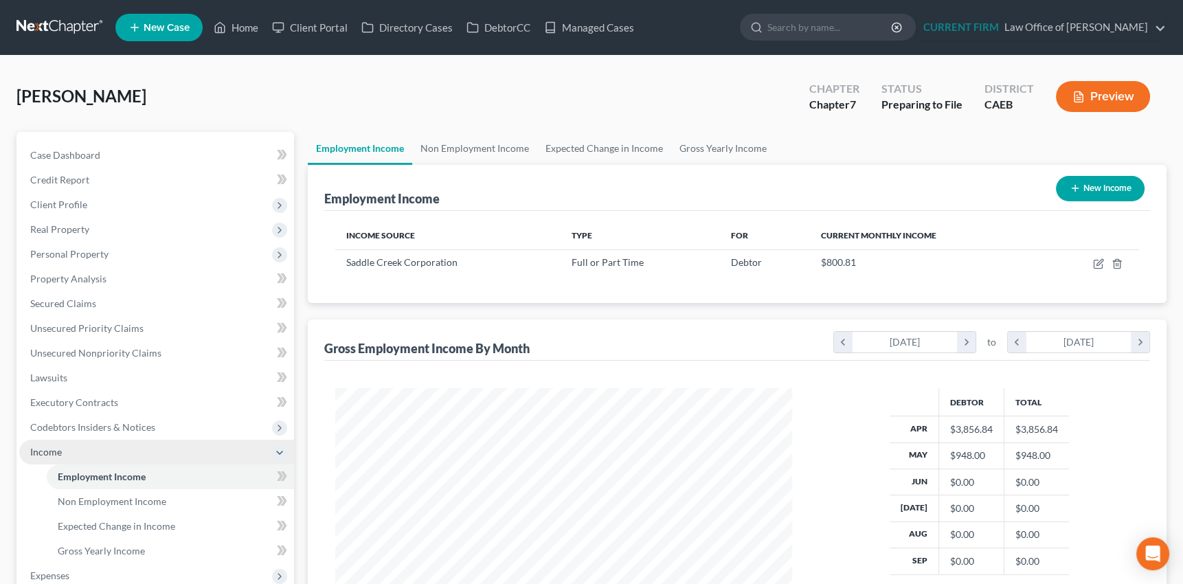
click at [46, 456] on span "Income" at bounding box center [46, 452] width 32 height 12
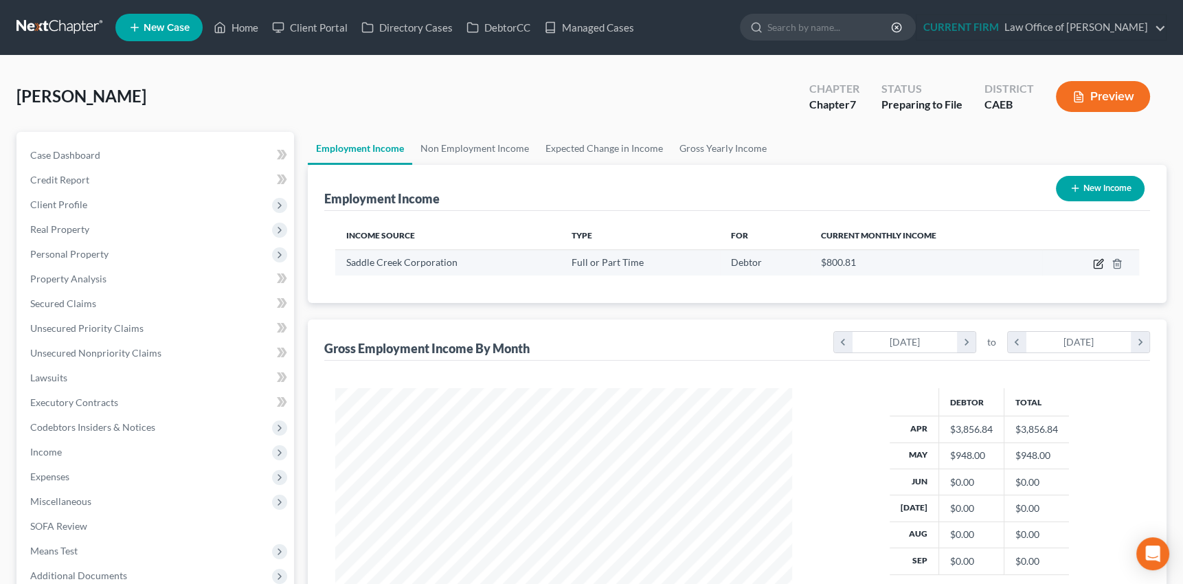
click at [1099, 261] on icon "button" at bounding box center [1098, 263] width 11 height 11
select select "0"
select select "3"
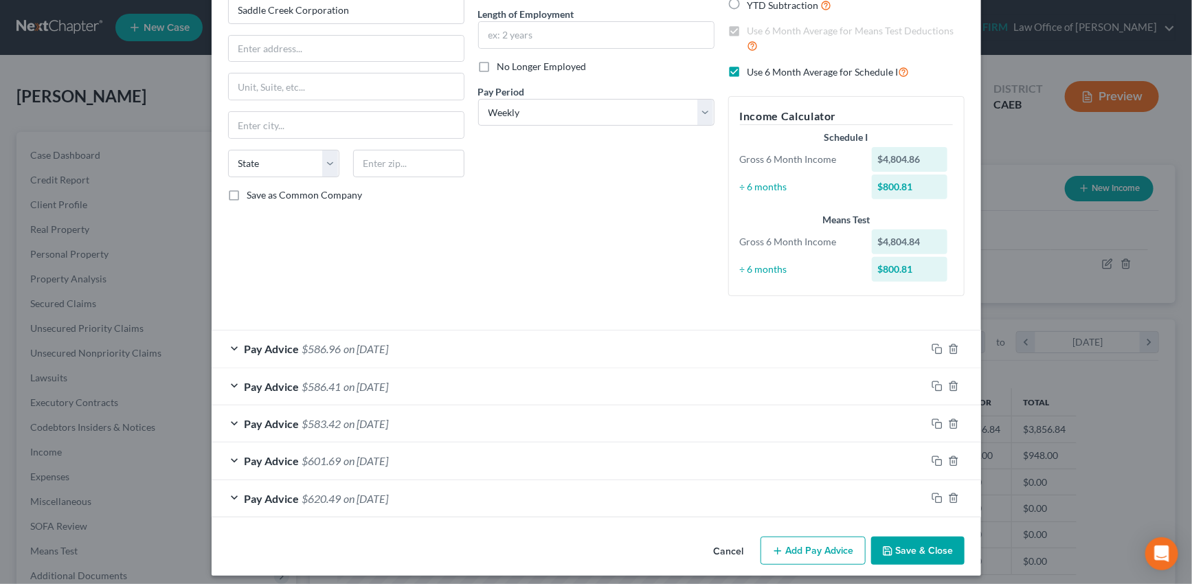
scroll to position [142, 0]
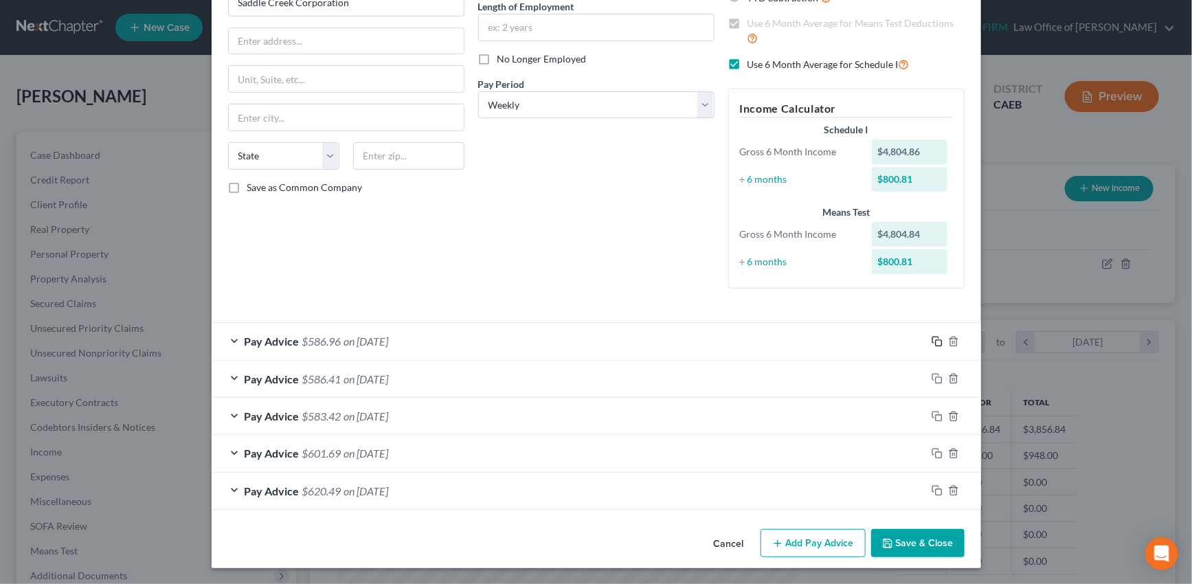
click at [934, 338] on icon "button" at bounding box center [937, 341] width 11 height 11
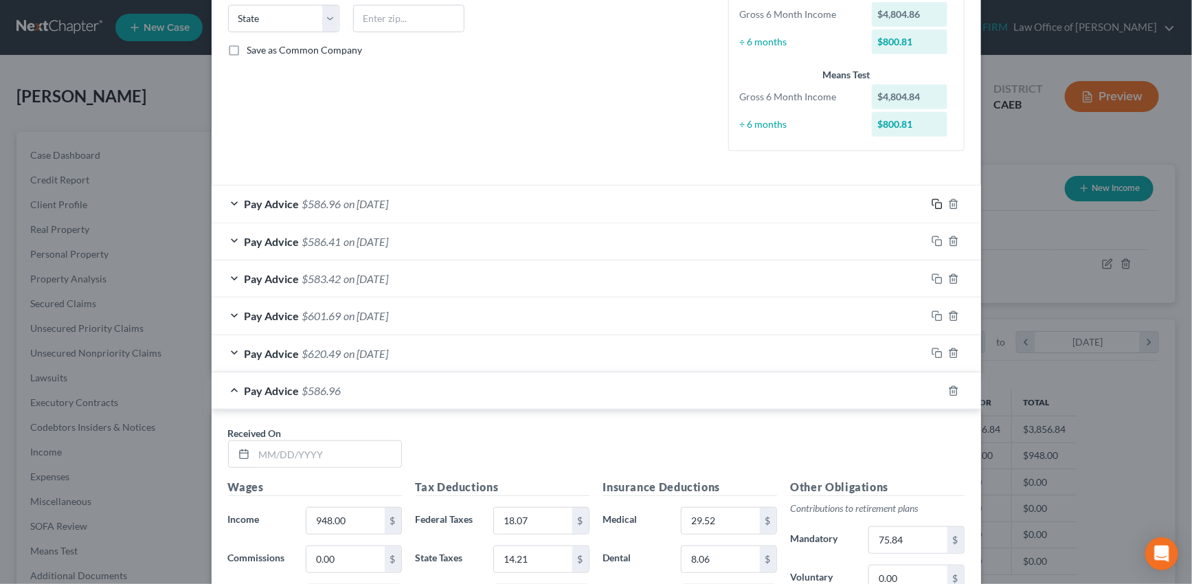
scroll to position [329, 0]
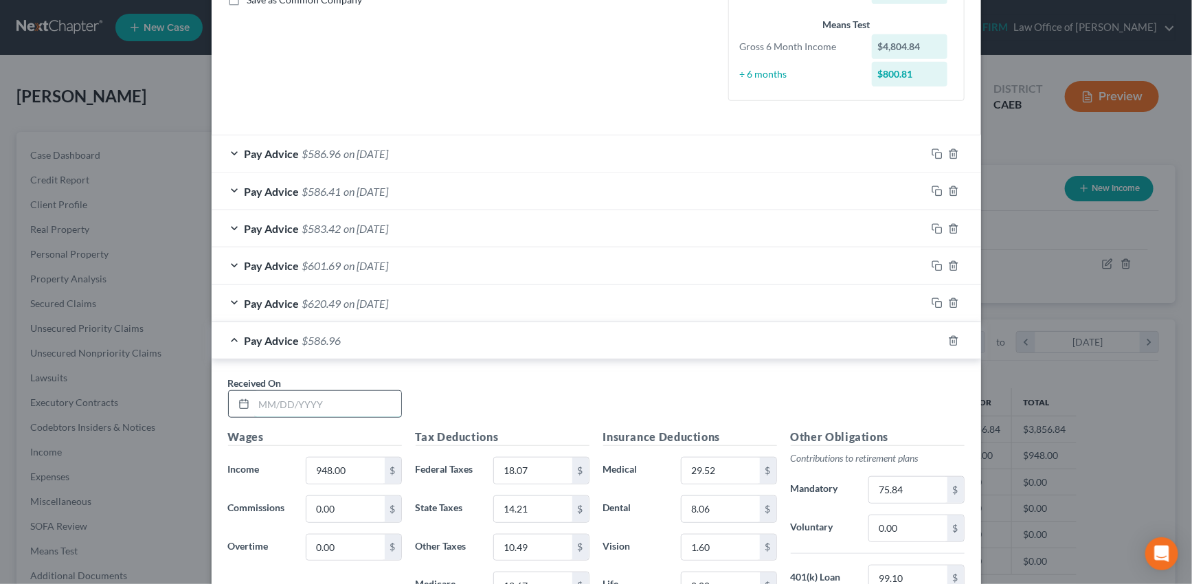
click at [335, 398] on input "text" at bounding box center [327, 404] width 147 height 26
type input "05/09/2025"
type input "751.55"
type input "6.26"
type input "8.12"
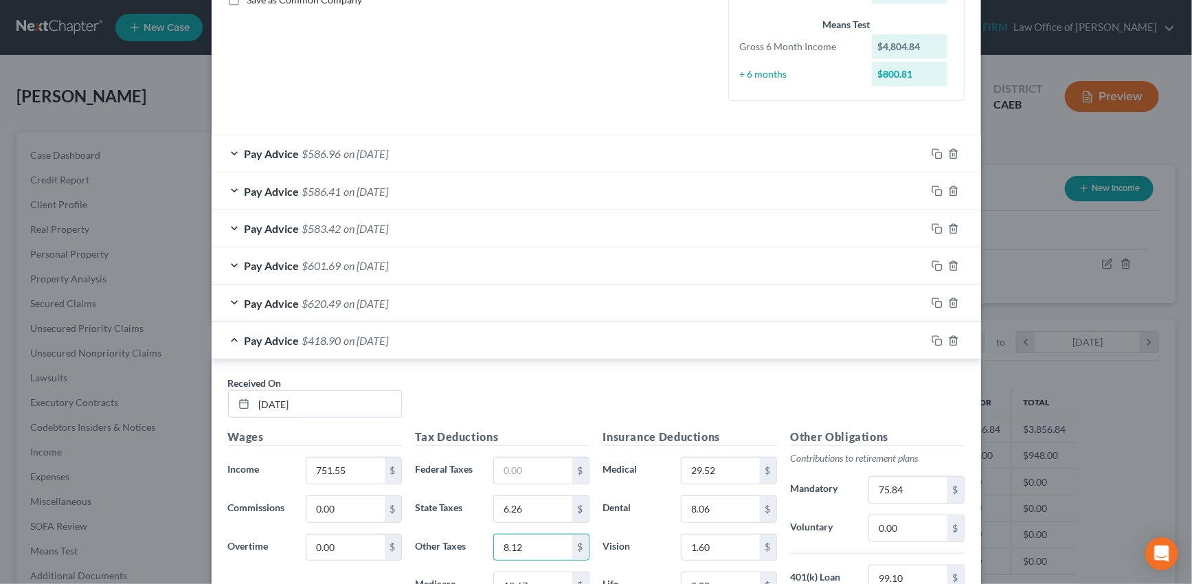
scroll to position [342, 0]
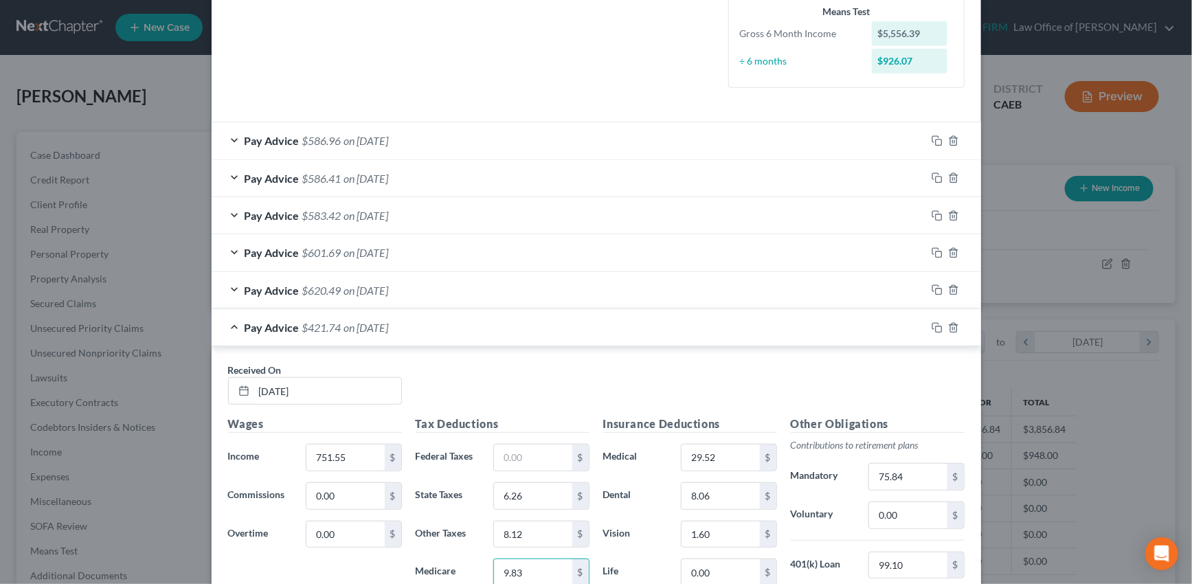
type input "9.83"
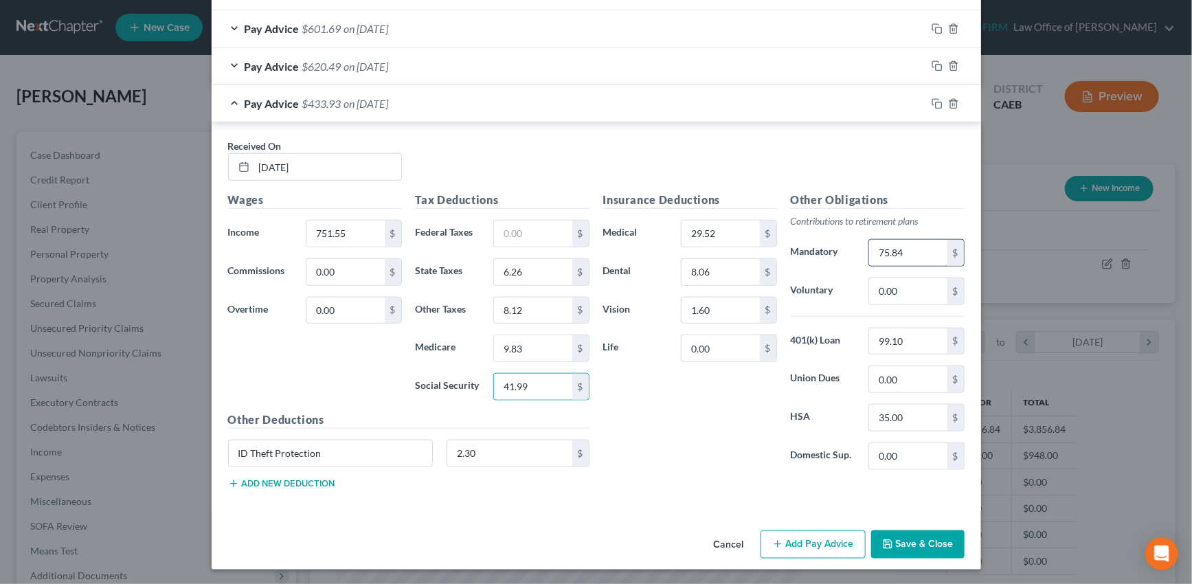
type input "41.99"
click at [905, 247] on input "75.84" at bounding box center [908, 253] width 78 height 26
type input "60.13"
drag, startPoint x: 932, startPoint y: 103, endPoint x: 585, endPoint y: 147, distance: 349.7
click at [932, 103] on icon "button" at bounding box center [937, 103] width 11 height 11
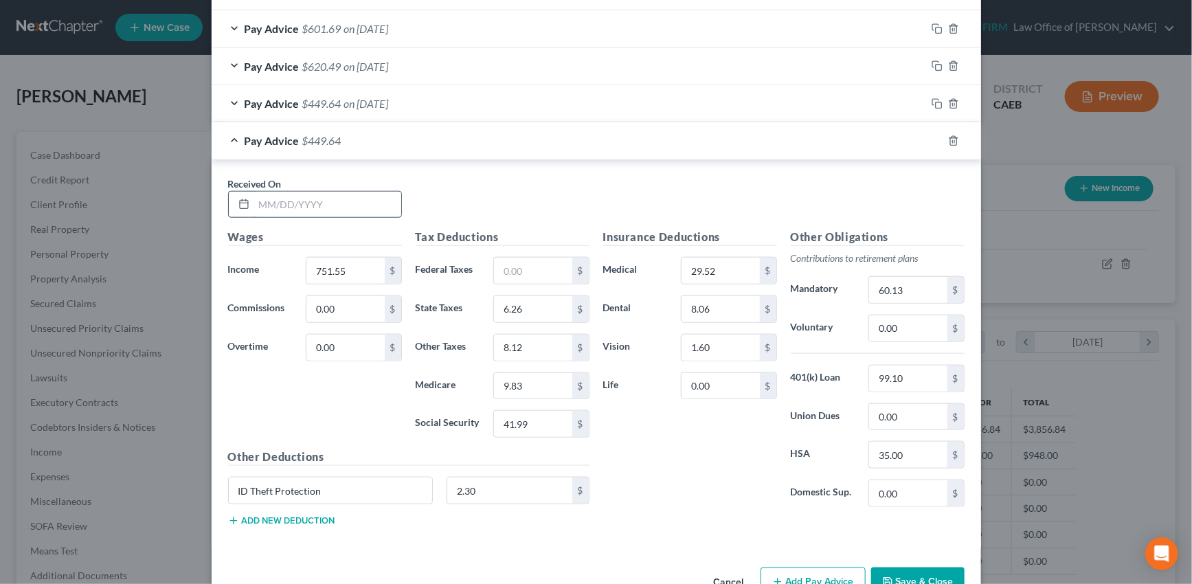
click at [326, 202] on input "text" at bounding box center [327, 205] width 147 height 26
type input "05/16/2025"
type input "970.63"
type input "20.56"
type input "15.12"
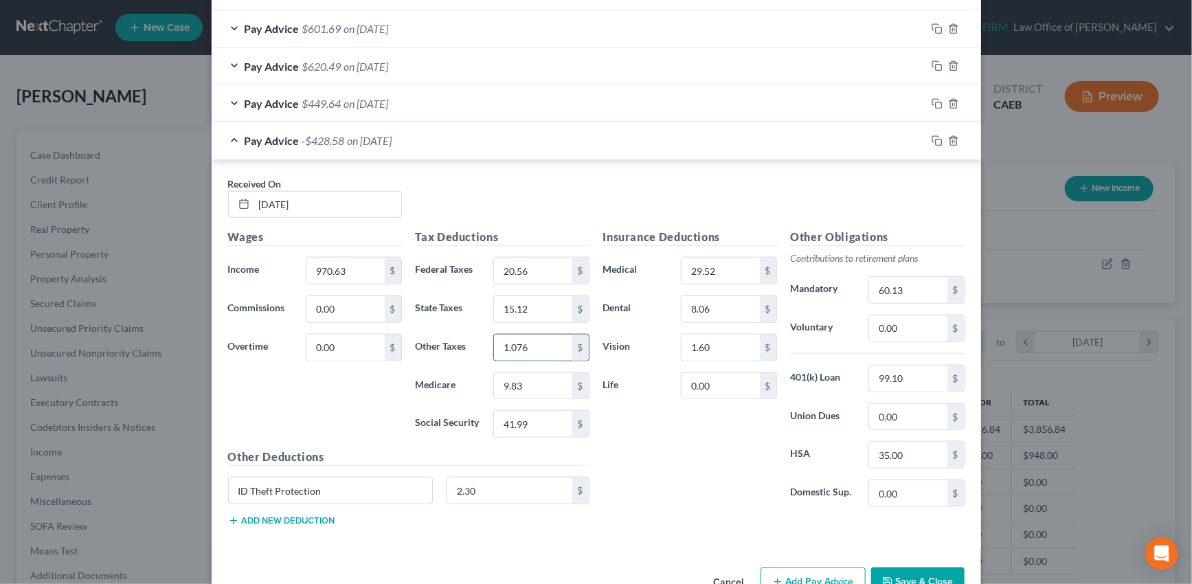
click at [514, 348] on input "1,076" at bounding box center [533, 348] width 78 height 26
type input "10.76"
type input "12.99"
type input "55.58"
click at [899, 287] on input "60.13" at bounding box center [908, 290] width 78 height 26
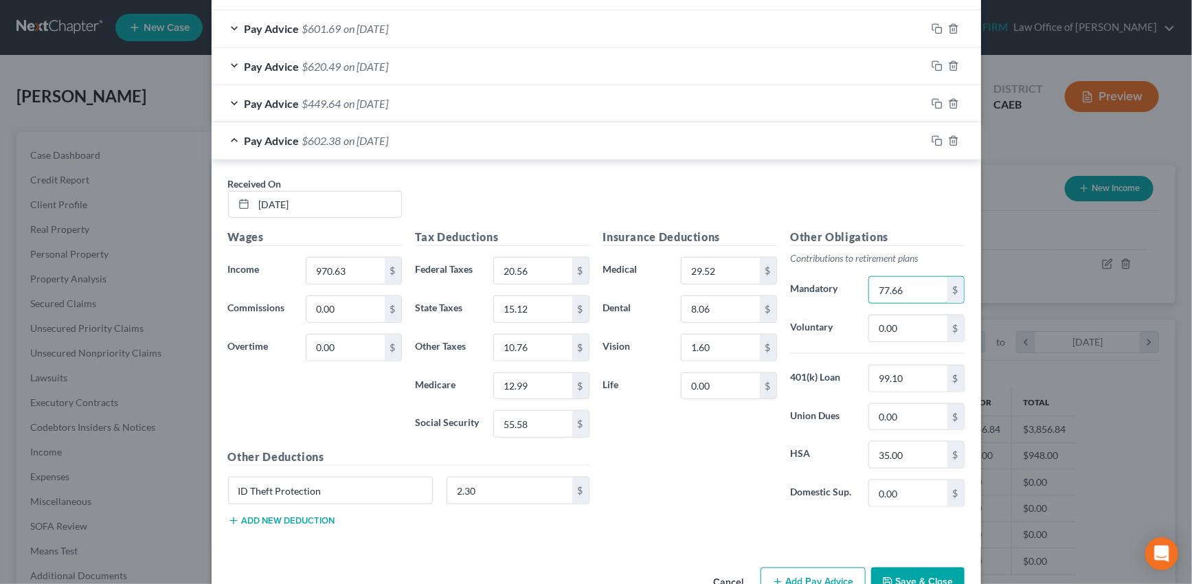
type input "77.66"
drag, startPoint x: 932, startPoint y: 139, endPoint x: 669, endPoint y: 150, distance: 262.7
click at [932, 139] on icon "button" at bounding box center [937, 140] width 11 height 11
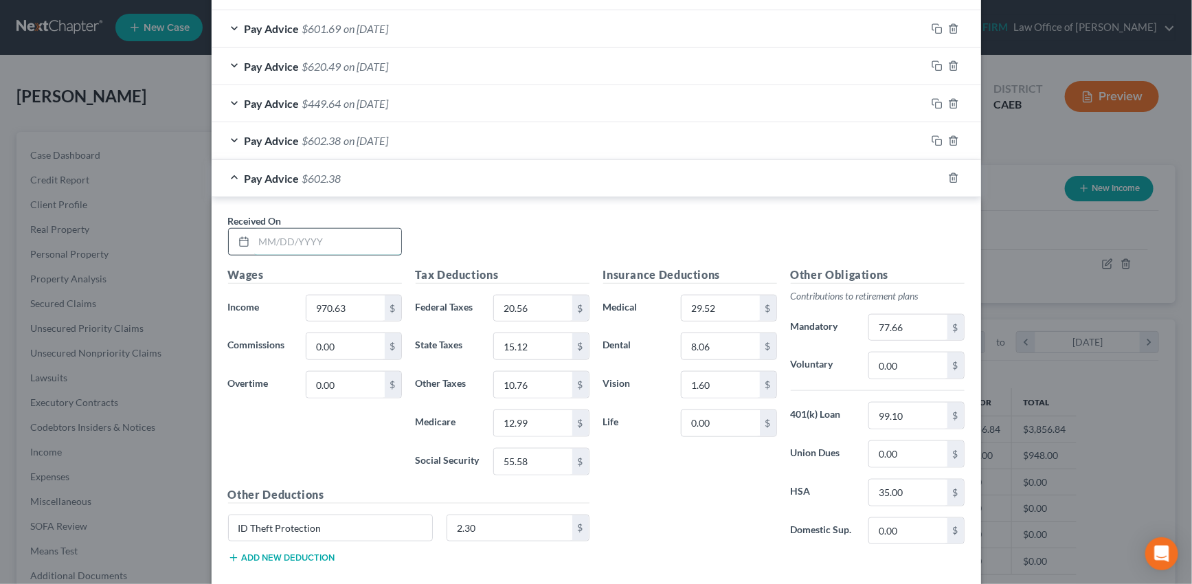
click at [329, 240] on input "text" at bounding box center [327, 242] width 147 height 26
type input "05/23/2025"
type input "955.60"
type input "18.90"
type input "14.52"
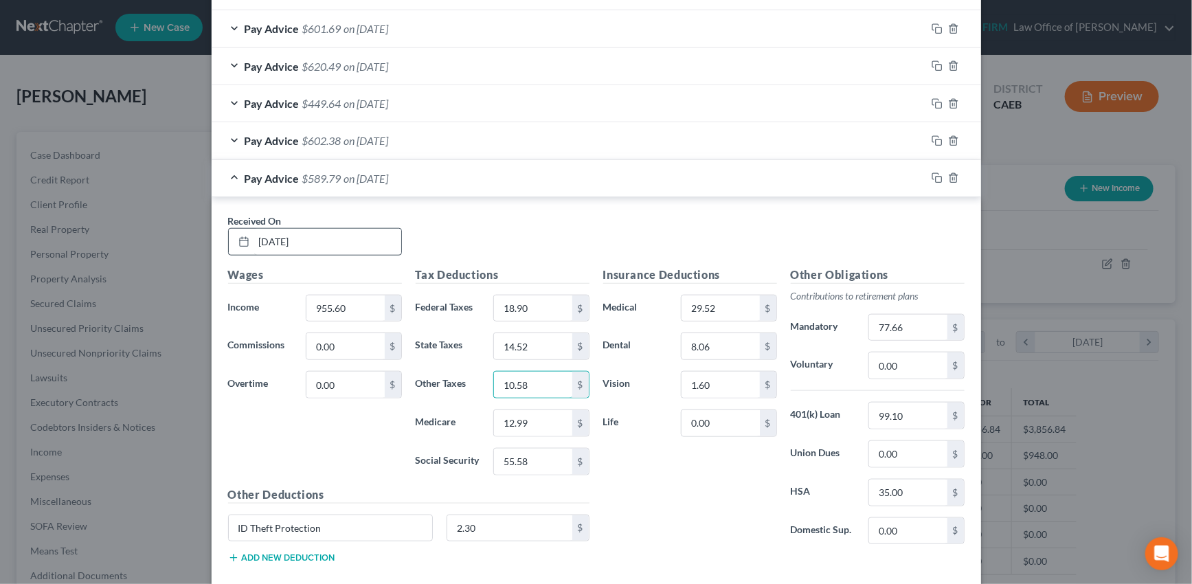
type input "10.58"
type input "12.79"
type input "54.65"
click at [895, 328] on input "77.66" at bounding box center [908, 328] width 78 height 26
type input "76.45"
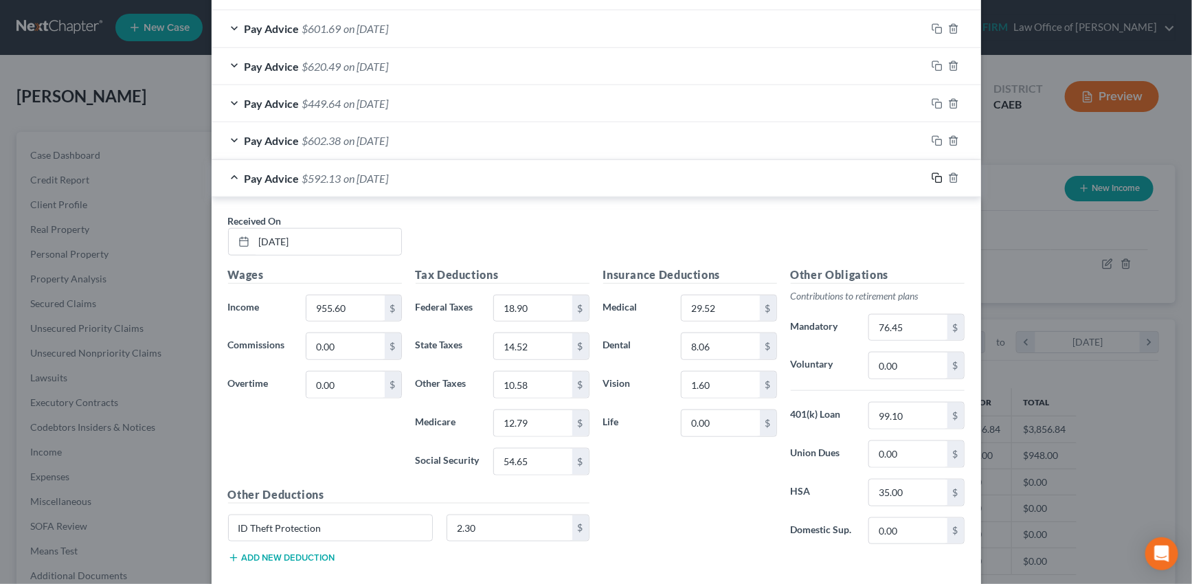
click at [934, 175] on icon "button" at bounding box center [937, 177] width 11 height 11
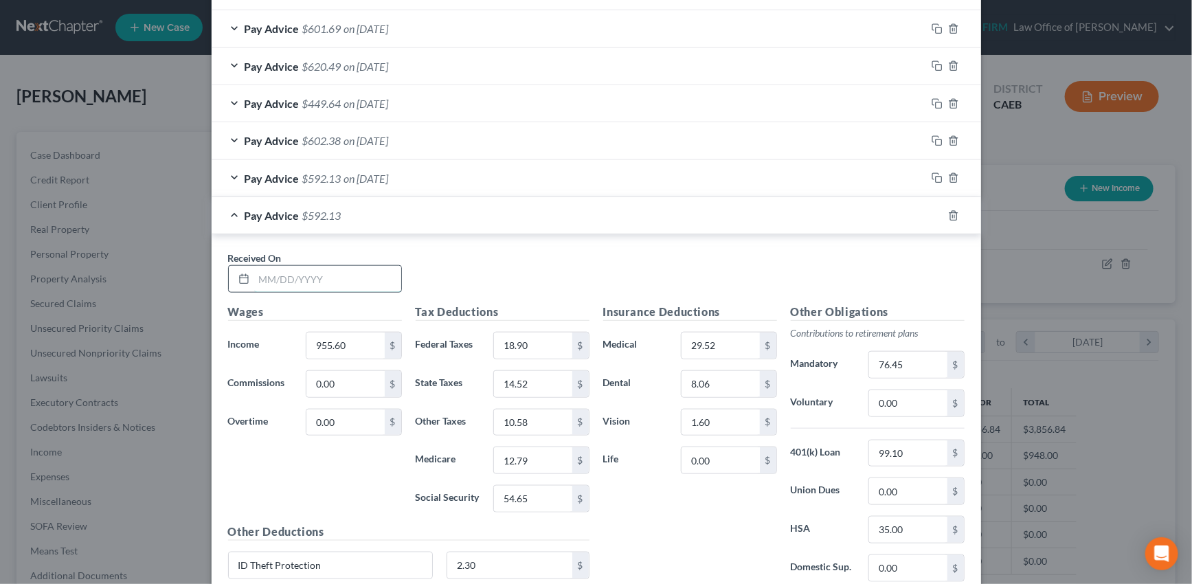
click at [356, 280] on input "text" at bounding box center [327, 279] width 147 height 26
type input "05/30/2025"
type input "958.21"
type input "19.19"
type input "14.62"
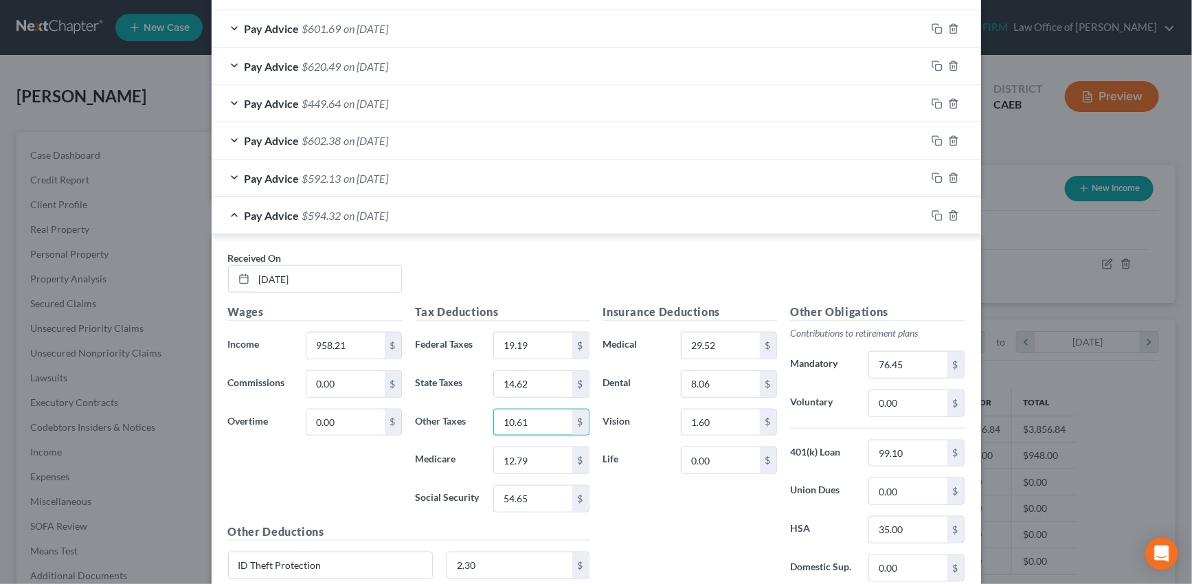
type input "10.61"
type input "12.81"
type input "54.81"
click at [900, 361] on input "76.45" at bounding box center [908, 365] width 78 height 26
type input "76.66"
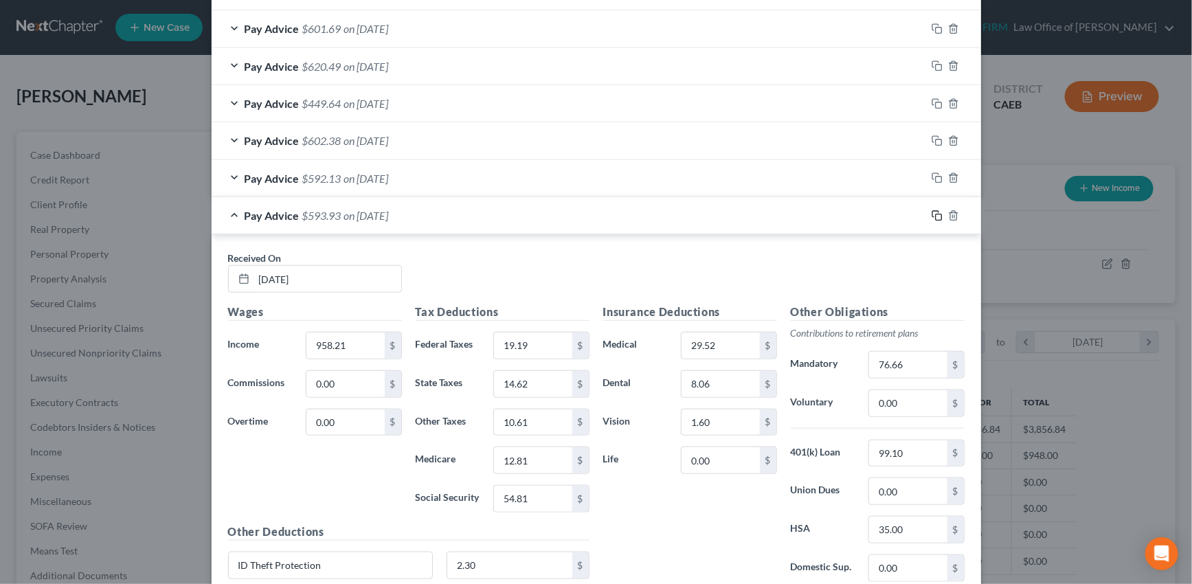
drag, startPoint x: 934, startPoint y: 211, endPoint x: 738, endPoint y: 245, distance: 199.4
click at [934, 211] on icon "button" at bounding box center [937, 215] width 11 height 11
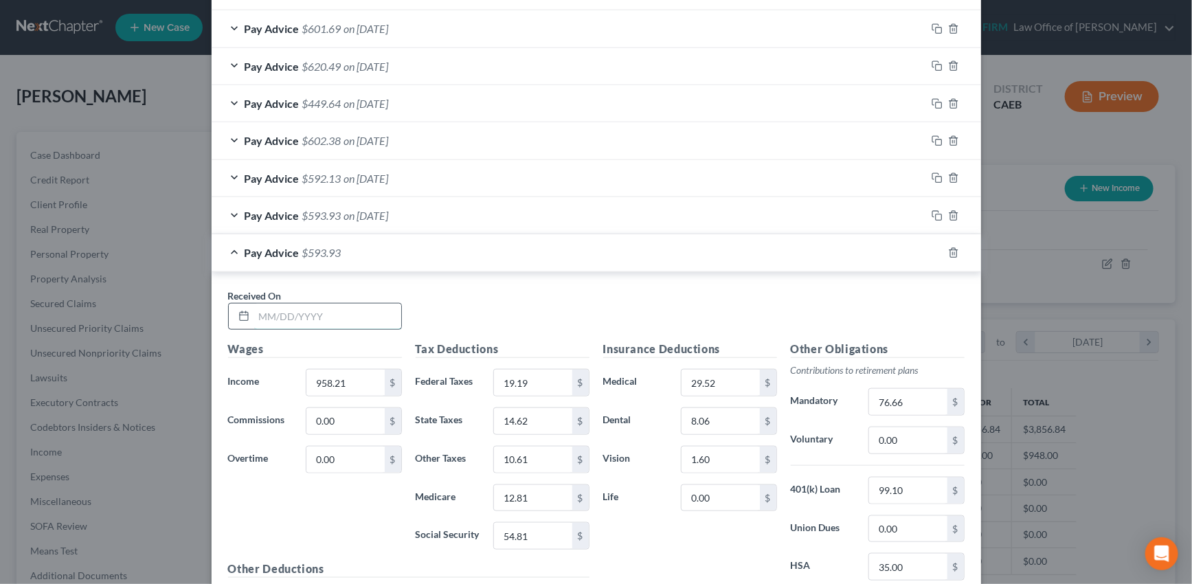
click at [378, 313] on input "text" at bounding box center [327, 317] width 147 height 26
type input "06/06/2025"
type input "959.01"
type input "19.28"
type input "14.65"
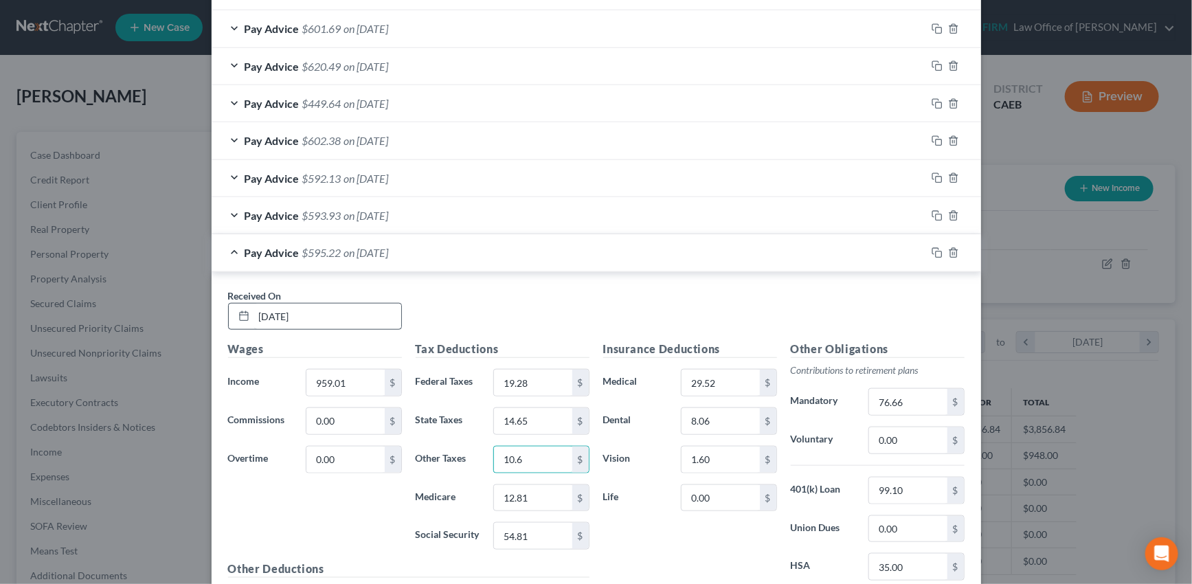
type input "10.61"
type input "12.83"
type input "54.86"
click at [893, 394] on input "76.66" at bounding box center [908, 402] width 78 height 26
click at [900, 401] on input "76.7" at bounding box center [908, 402] width 78 height 26
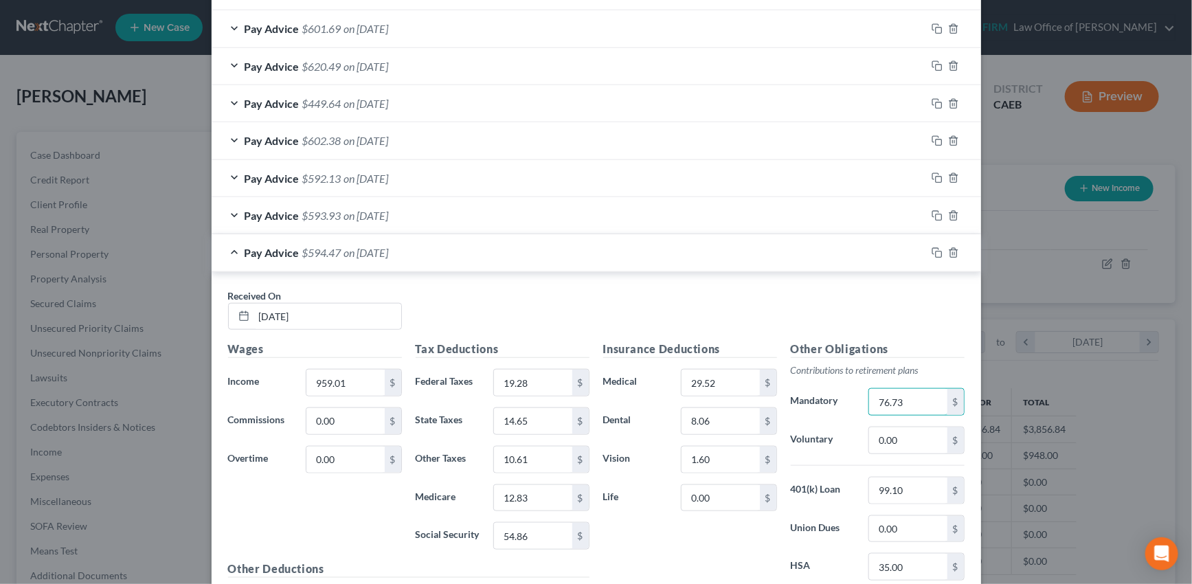
type input "76.73"
click at [638, 557] on div "Insurance Deductions Medical 29.52 $ Dental 8.06 $ Vision 1.60 $ Life 0.00 $" at bounding box center [690, 485] width 188 height 289
drag, startPoint x: 932, startPoint y: 249, endPoint x: 863, endPoint y: 256, distance: 69.7
click at [932, 249] on icon "button" at bounding box center [937, 252] width 11 height 11
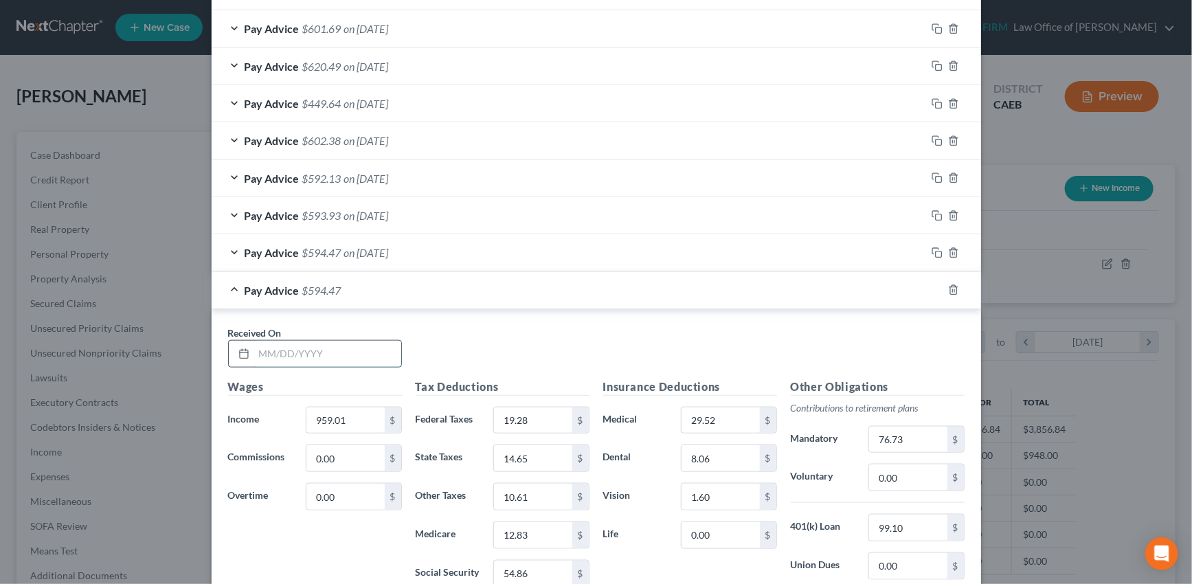
click at [343, 357] on input "text" at bounding box center [327, 354] width 147 height 26
type input "06/13/2025"
type input "915.16"
type input "14.44"
type input "12.88"
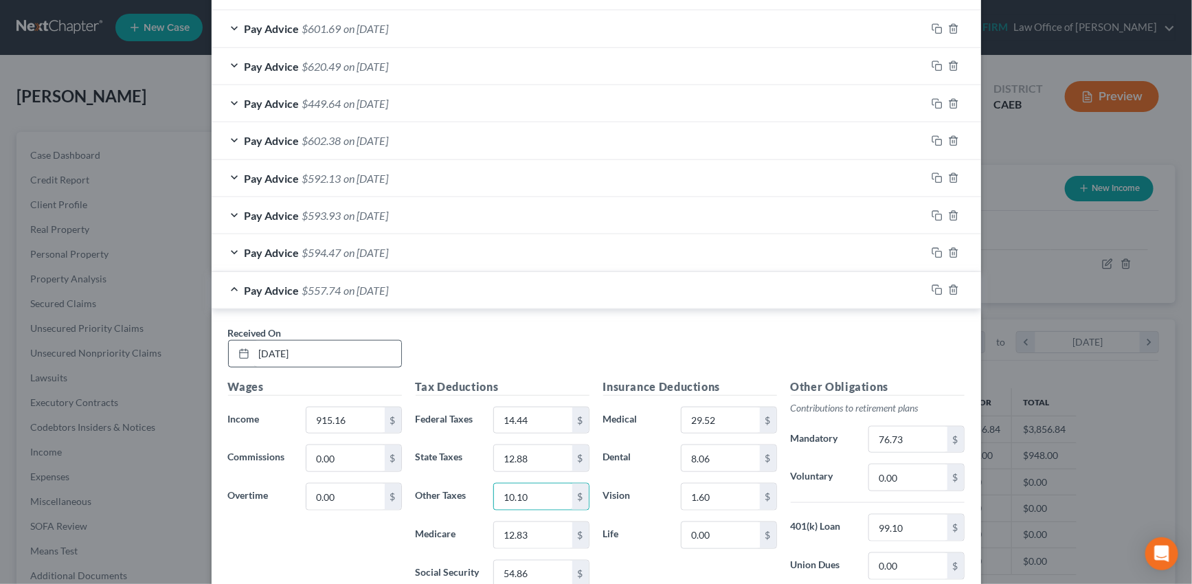
type input "10.10"
type input "12.20"
type input "52.14"
click at [900, 438] on input "76.73" at bounding box center [908, 440] width 78 height 26
type input "73.22"
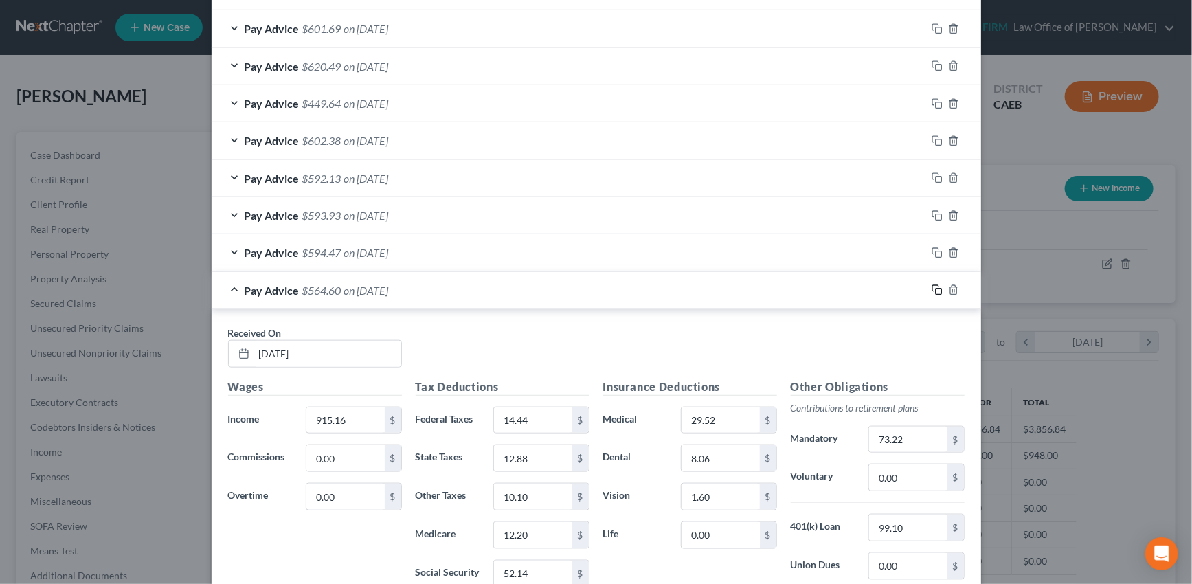
drag, startPoint x: 933, startPoint y: 287, endPoint x: 720, endPoint y: 313, distance: 214.6
click at [936, 289] on rect "button" at bounding box center [939, 292] width 6 height 6
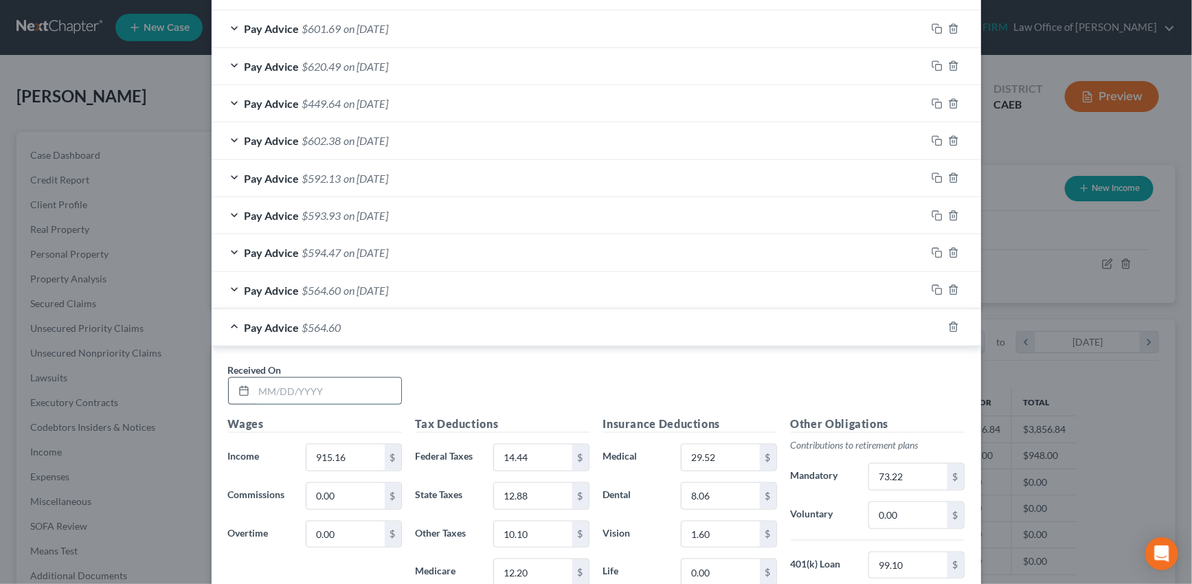
click at [313, 394] on input "text" at bounding box center [327, 391] width 147 height 26
type input "06/20/2025"
type input "973.89"
type input "20.92"
type input "15.26"
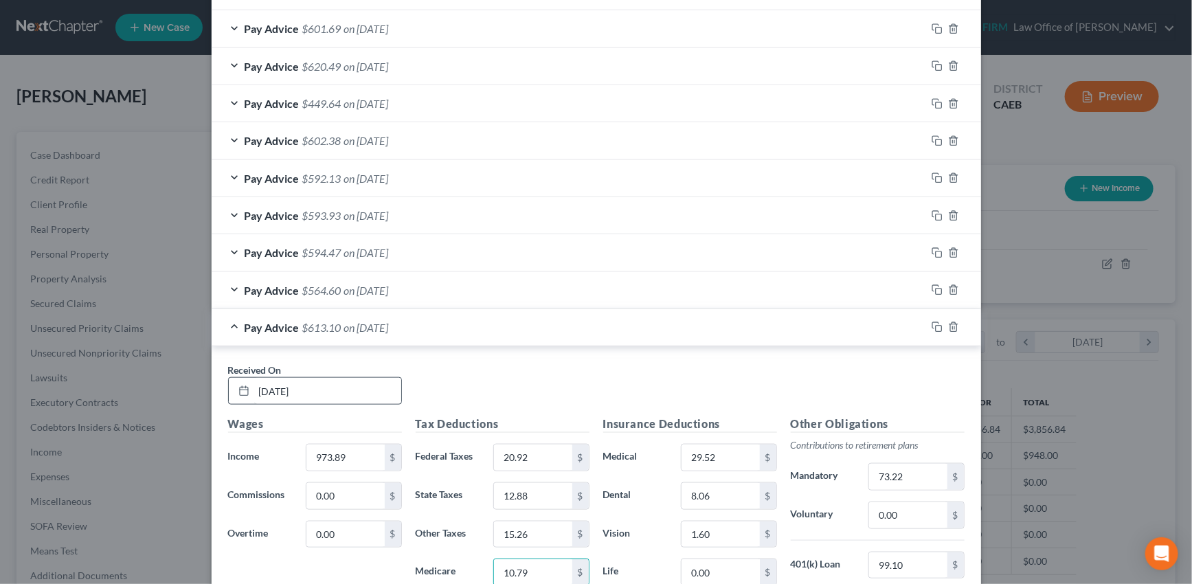
type input "10.79"
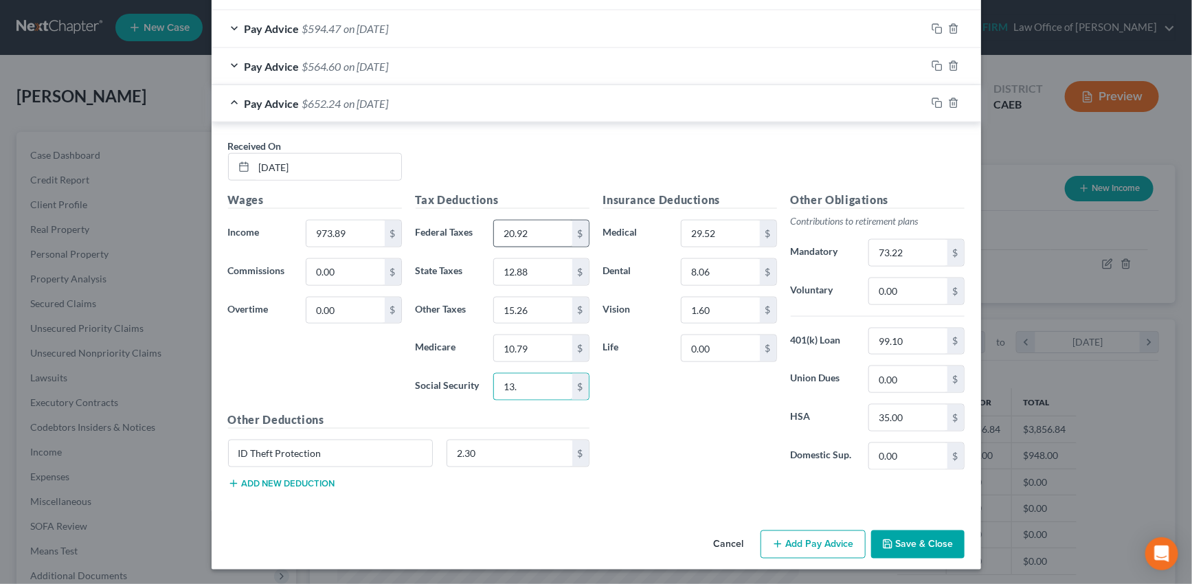
type input "13."
click at [548, 228] on input "20.92" at bounding box center [533, 234] width 78 height 26
type input "20.92"
type input "15.26"
type input "2"
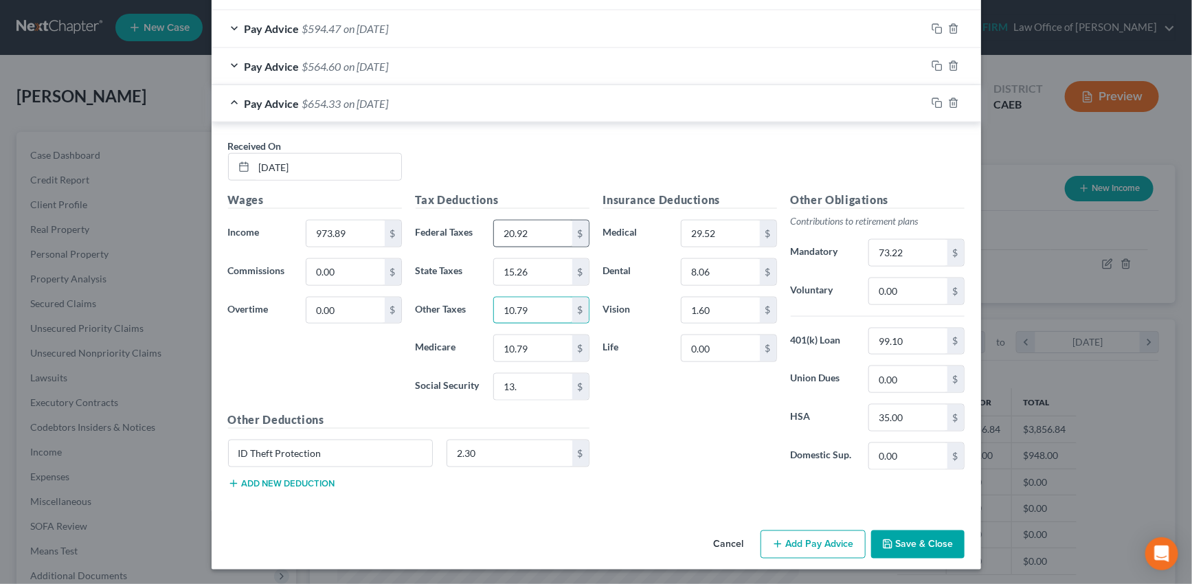
type input "10.79"
type input "13.04"
type input "55.78"
click at [913, 251] on input "73.22" at bounding box center [908, 253] width 78 height 26
type input "77.92"
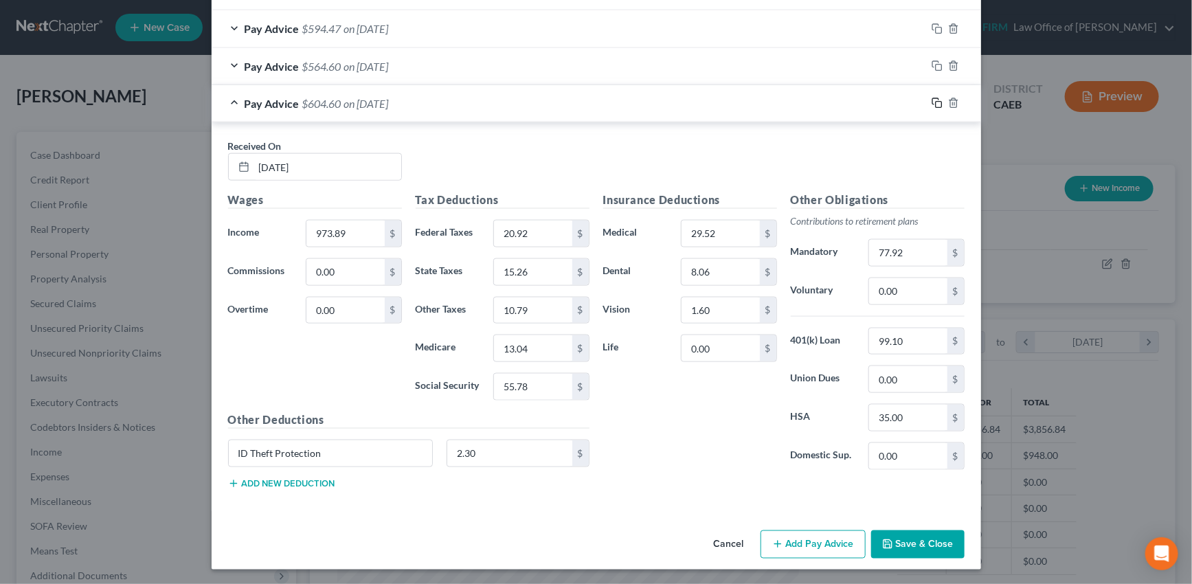
click at [934, 102] on icon "button" at bounding box center [937, 103] width 11 height 11
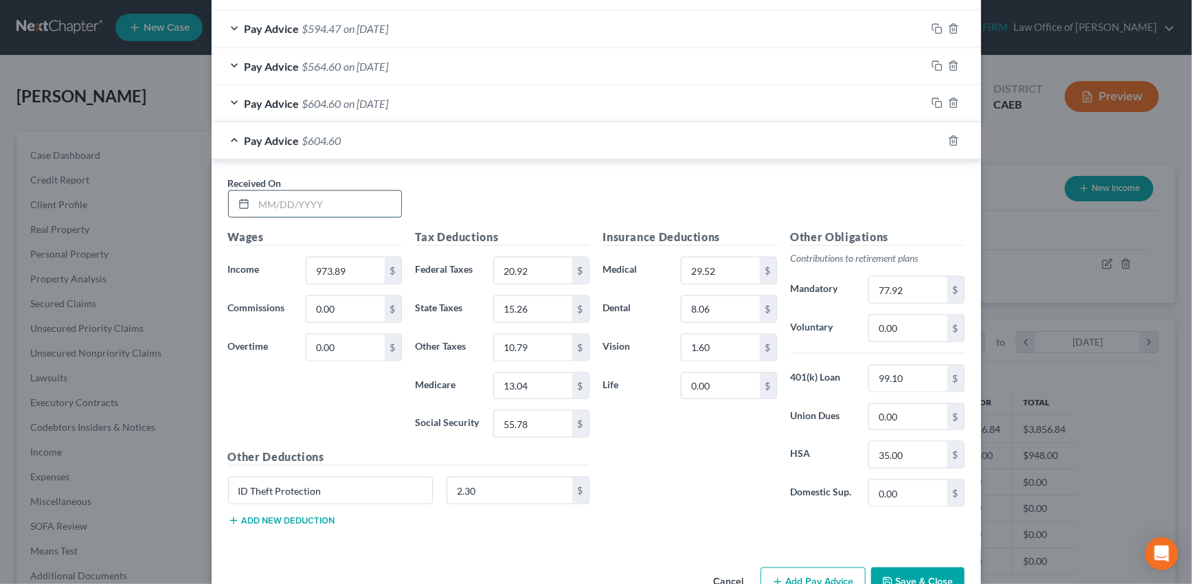
click at [331, 202] on input "text" at bounding box center [327, 204] width 147 height 26
type input "06/27/2025"
type input "962.02"
type input "19.61"
type input "14.78"
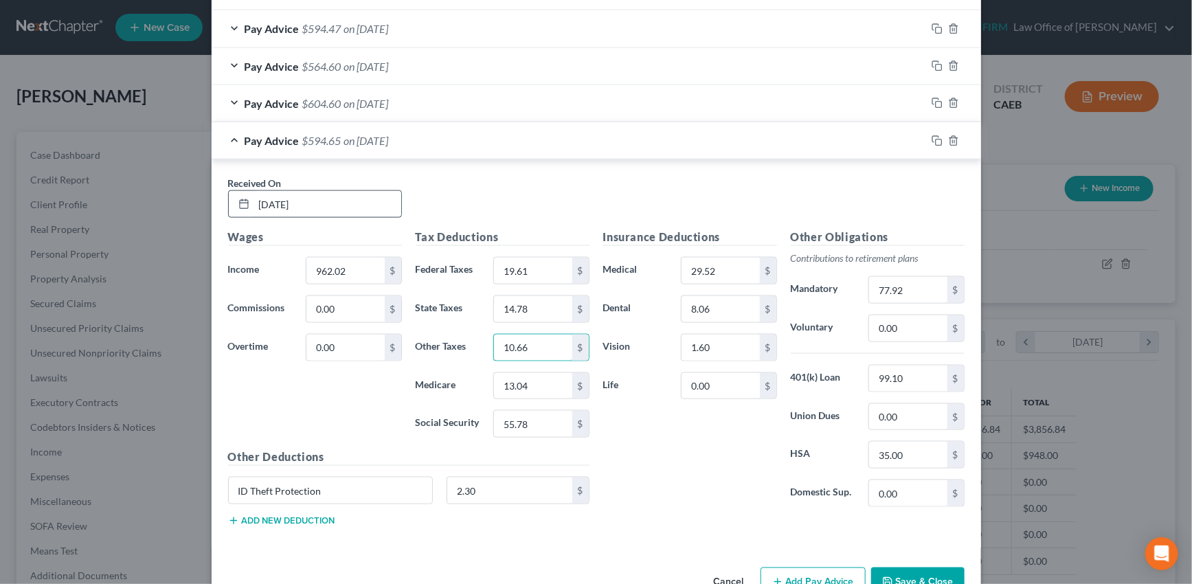
type input "10.66"
type input "12.88"
type input "55.05"
click at [898, 284] on input "77.92" at bounding box center [908, 290] width 78 height 26
type input "76.97"
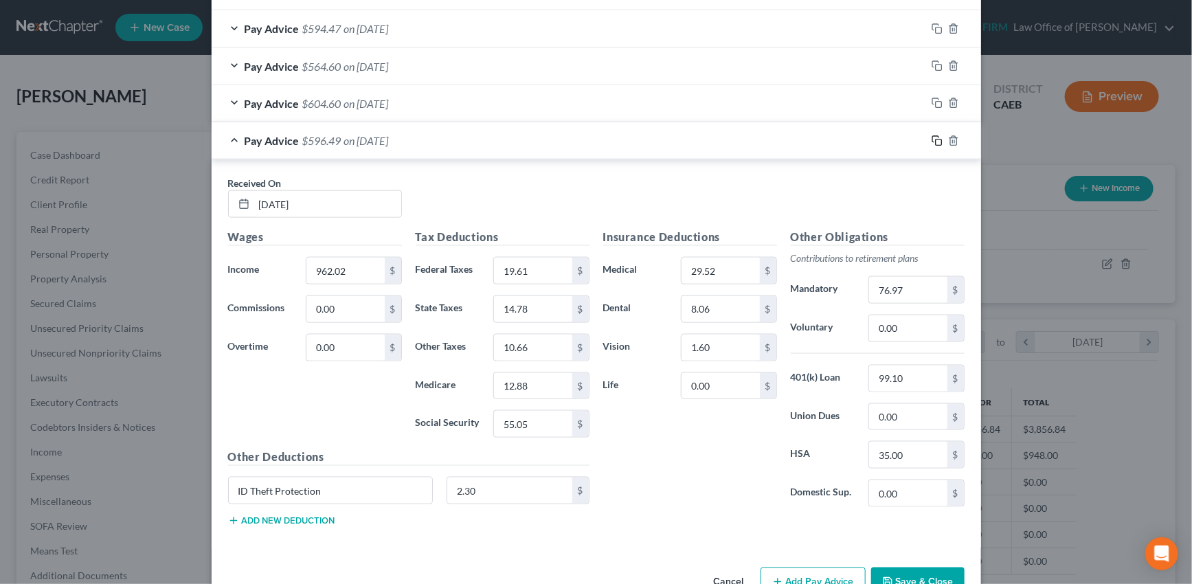
click at [932, 140] on icon "button" at bounding box center [937, 140] width 11 height 11
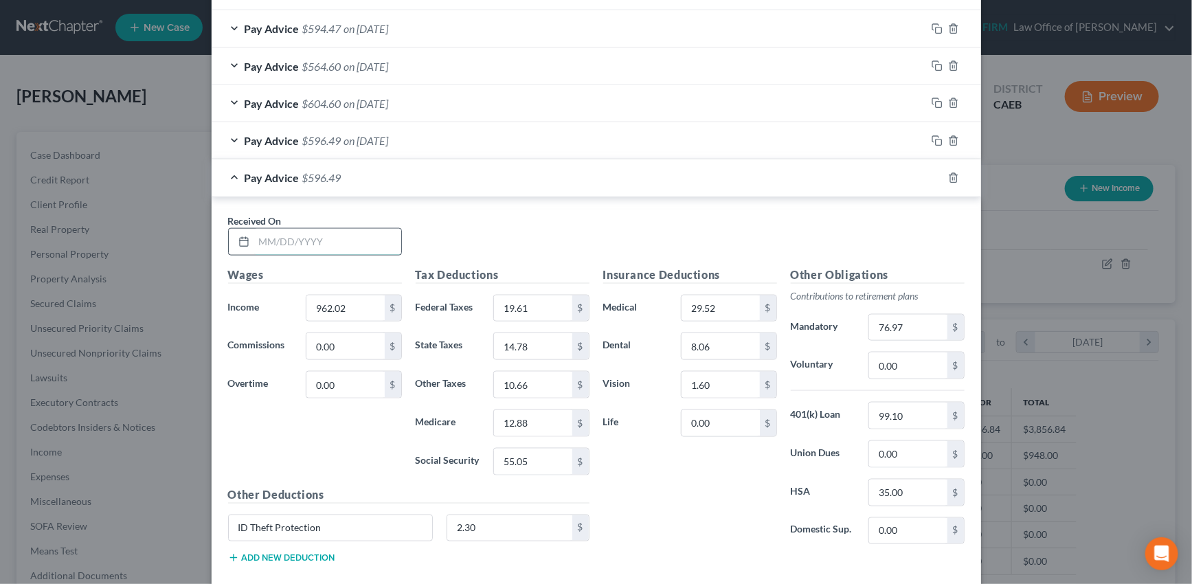
click at [342, 240] on input "text" at bounding box center [327, 242] width 147 height 26
type input "07/03/2025"
type input "965.61"
type input "20.01"
type input "14.92"
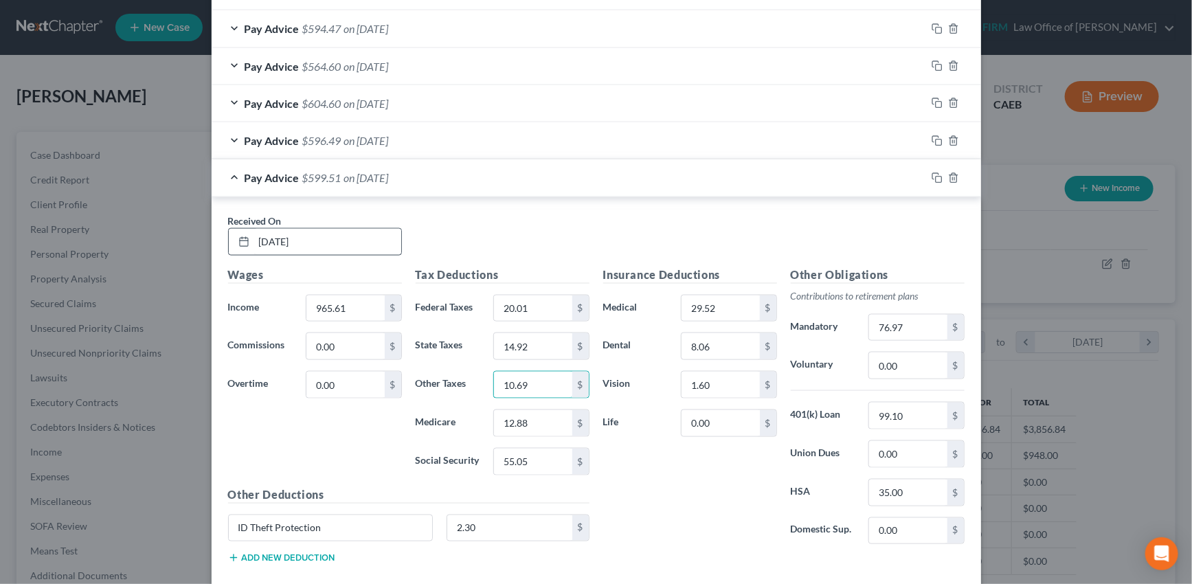
type input "10.69"
type input "12.92"
type input "55.27"
click at [906, 324] on input "76.97" at bounding box center [908, 328] width 78 height 26
type input "77.25"
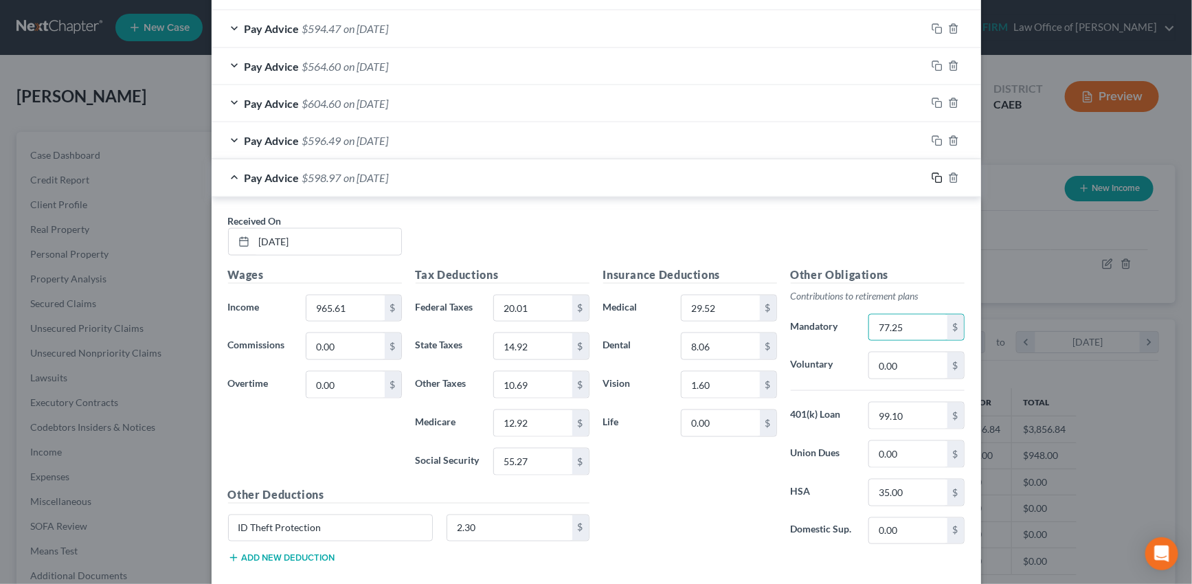
click at [932, 173] on icon "button" at bounding box center [937, 177] width 11 height 11
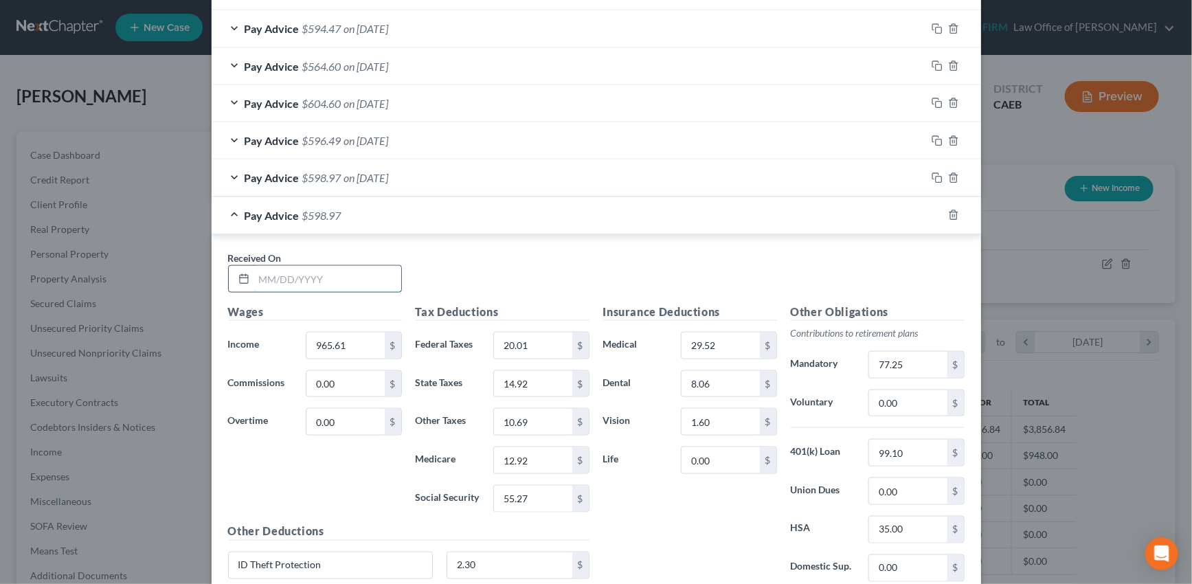
click at [361, 273] on input "text" at bounding box center [327, 279] width 147 height 26
type input "07/11/2025"
type input "1,456.20"
type input "19.52"
type input "14.74"
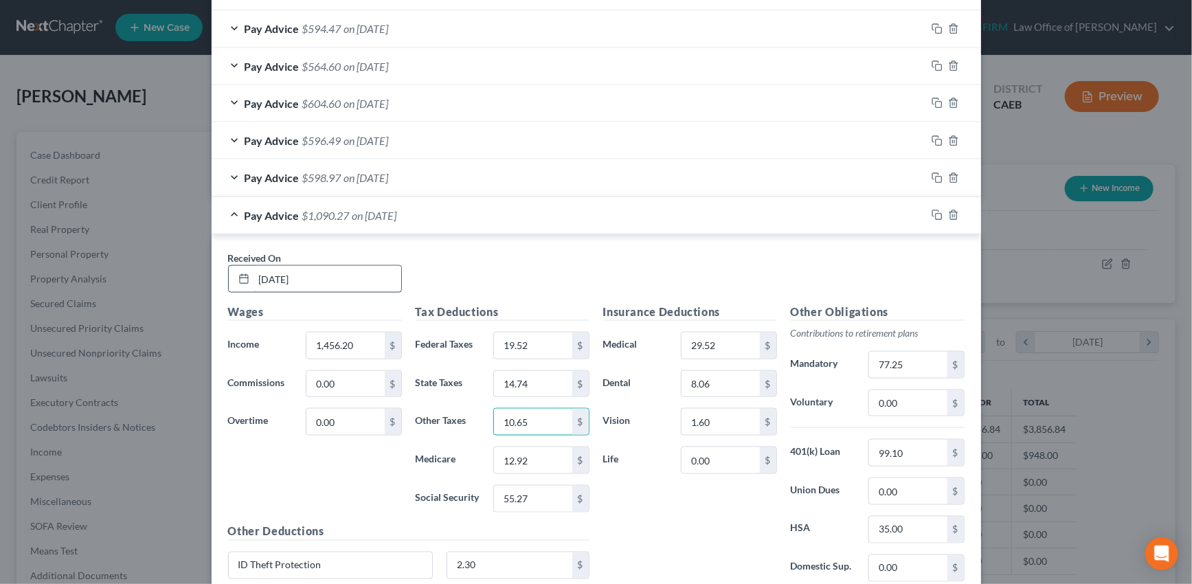
type input "10.65"
type input "12.87"
type input "54.99"
click at [905, 366] on input "77.25" at bounding box center [908, 365] width 78 height 26
type input "76.90"
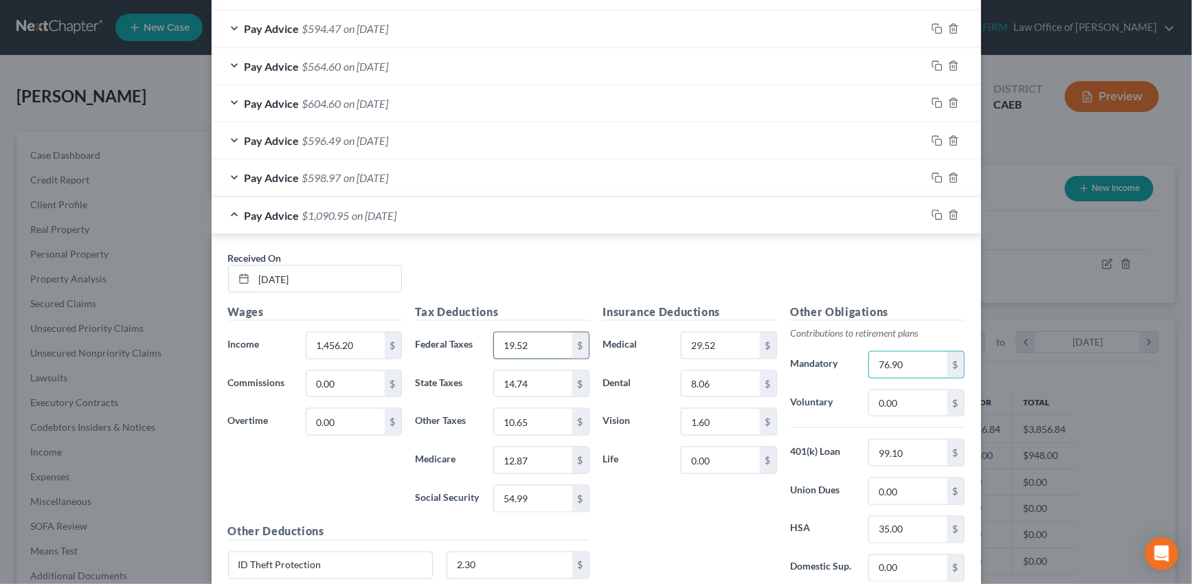
click at [535, 344] on input "19.52" at bounding box center [533, 346] width 78 height 26
click at [532, 493] on input "54.99" at bounding box center [533, 499] width 78 height 26
click at [917, 361] on input "76.90" at bounding box center [908, 365] width 78 height 26
click at [936, 214] on rect "button" at bounding box center [939, 217] width 6 height 6
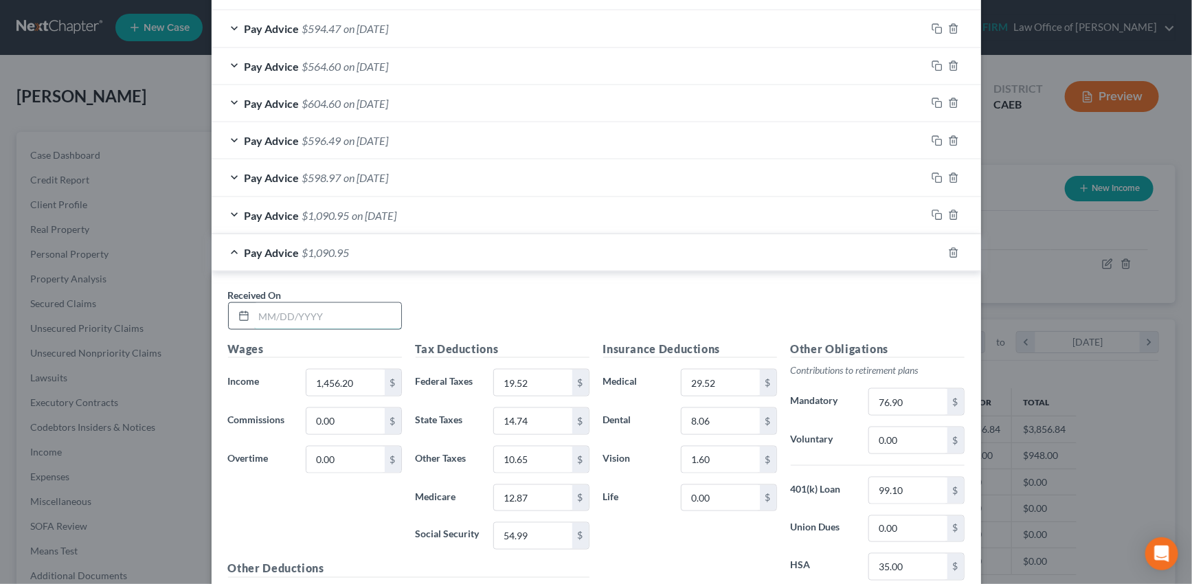
click at [344, 314] on input "text" at bounding box center [327, 316] width 147 height 26
type input "07/18/2025"
type input "954.40"
type input "18.77"
type input "14.47"
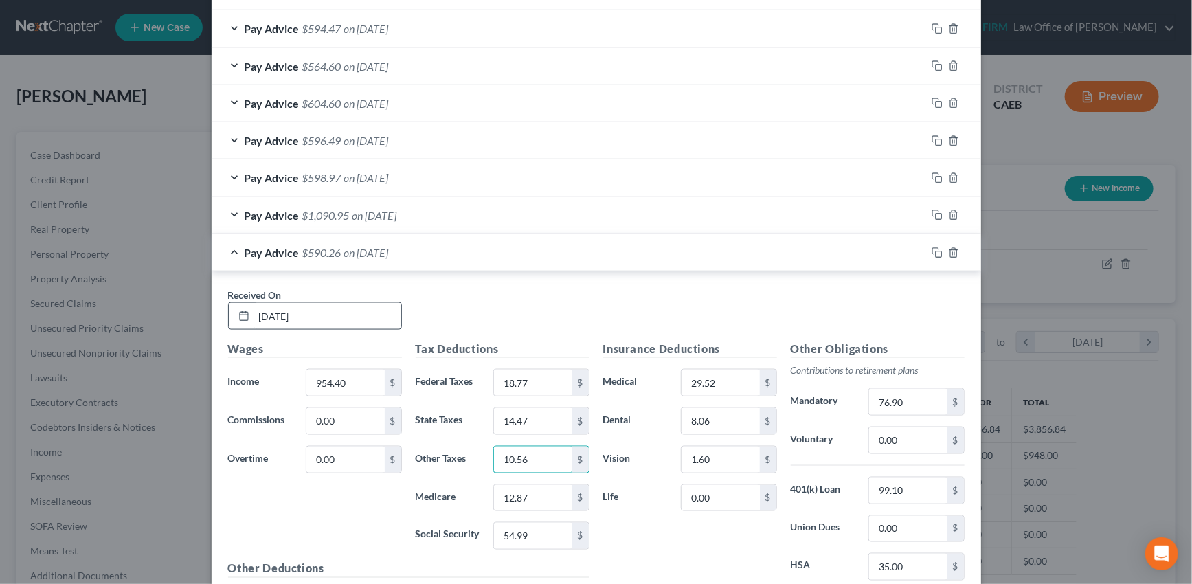
type input "10.56"
type input "12.76"
type input "54.58"
click at [906, 395] on input "76.90" at bounding box center [908, 402] width 78 height 26
type input "76.36"
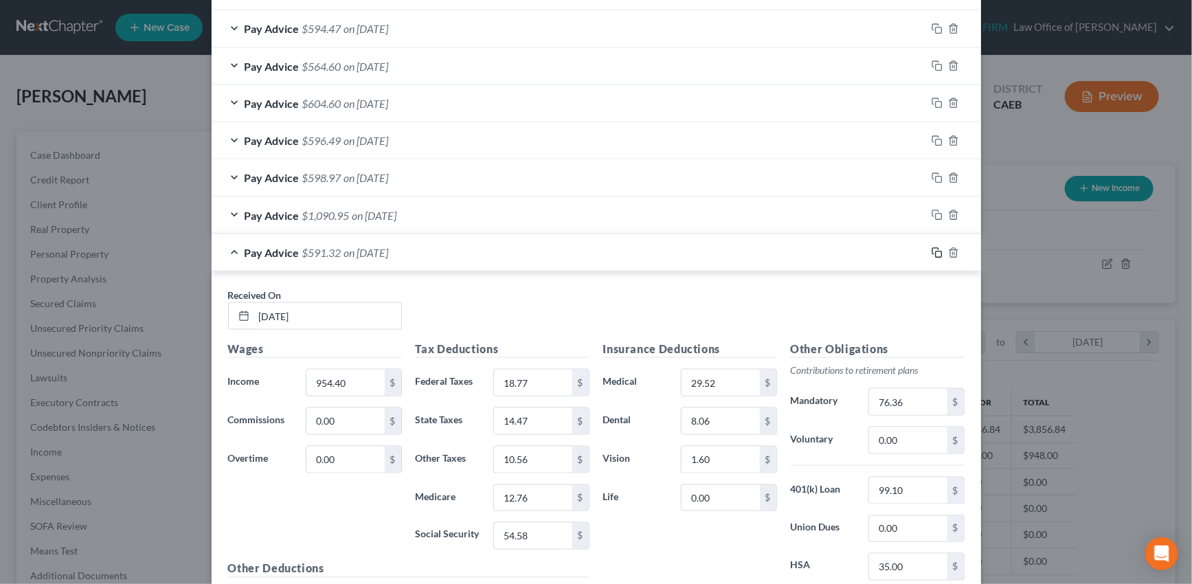
drag, startPoint x: 932, startPoint y: 251, endPoint x: 757, endPoint y: 255, distance: 175.2
click at [932, 251] on icon "button" at bounding box center [937, 252] width 11 height 11
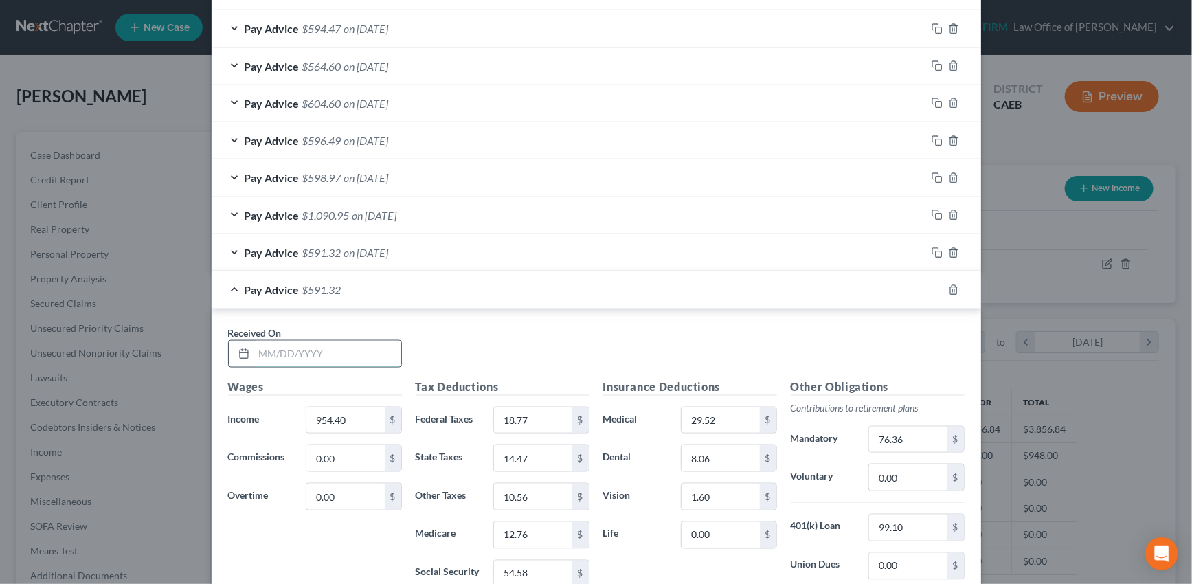
click at [330, 352] on input "text" at bounding box center [327, 354] width 147 height 26
type input "07/25/2025"
type input "961.20"
type input "19.52"
type input "14.74"
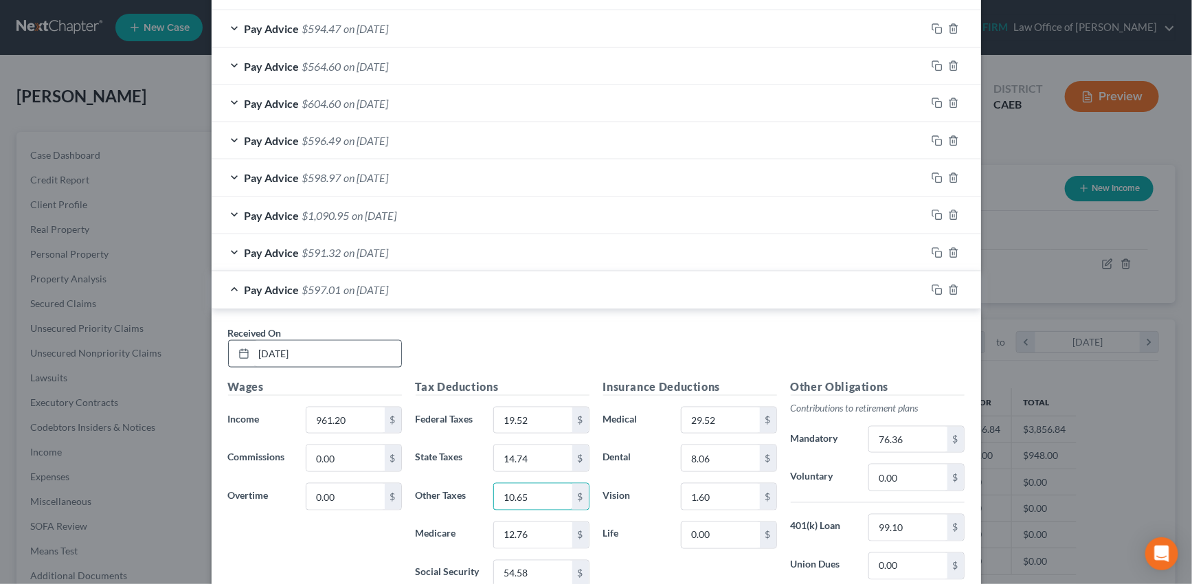
type input "10.65"
type input "12.86"
type input "54.99"
click at [914, 442] on input "76.36" at bounding box center [908, 440] width 78 height 26
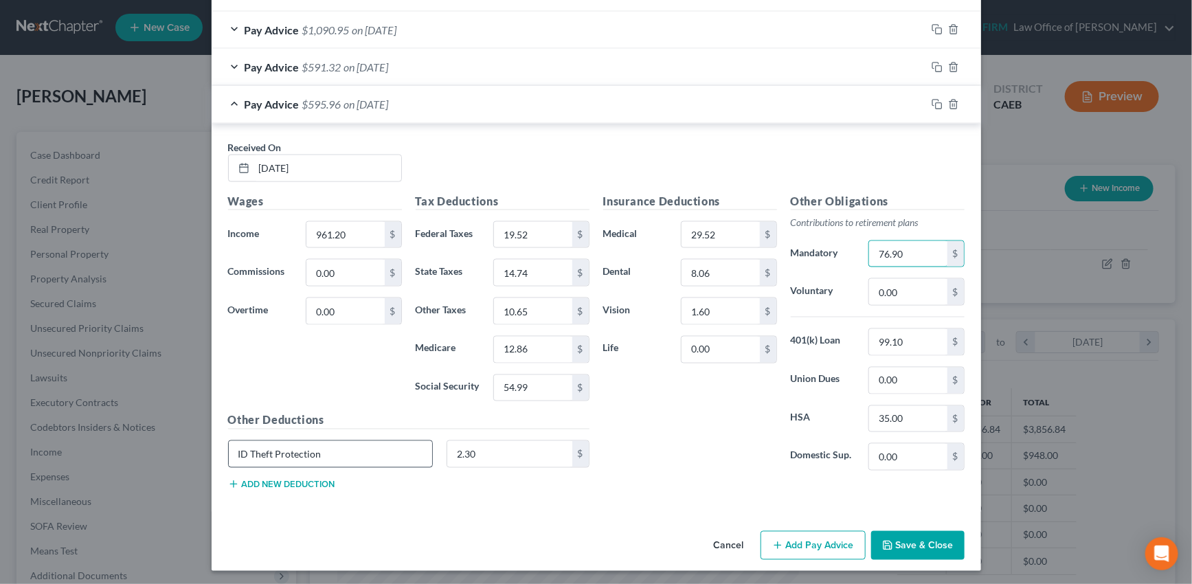
scroll to position [976, 0]
type input "76.90"
click at [932, 99] on icon "button" at bounding box center [937, 104] width 11 height 11
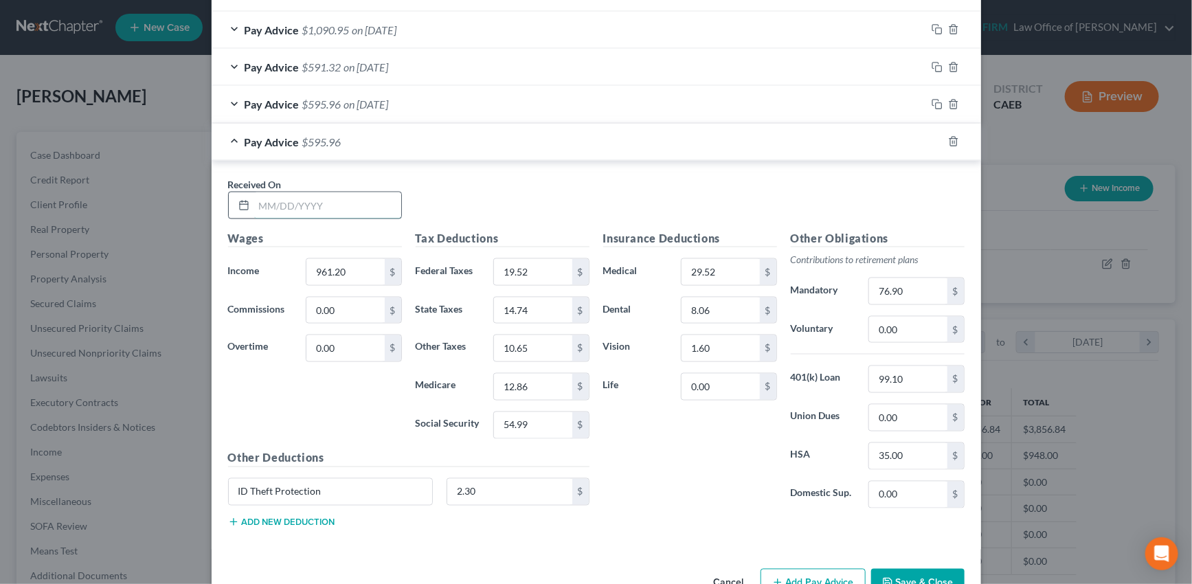
click at [271, 192] on input "text" at bounding box center [327, 205] width 147 height 26
type input "08/01/2025"
click at [526, 348] on input "10.65" at bounding box center [533, 348] width 78 height 26
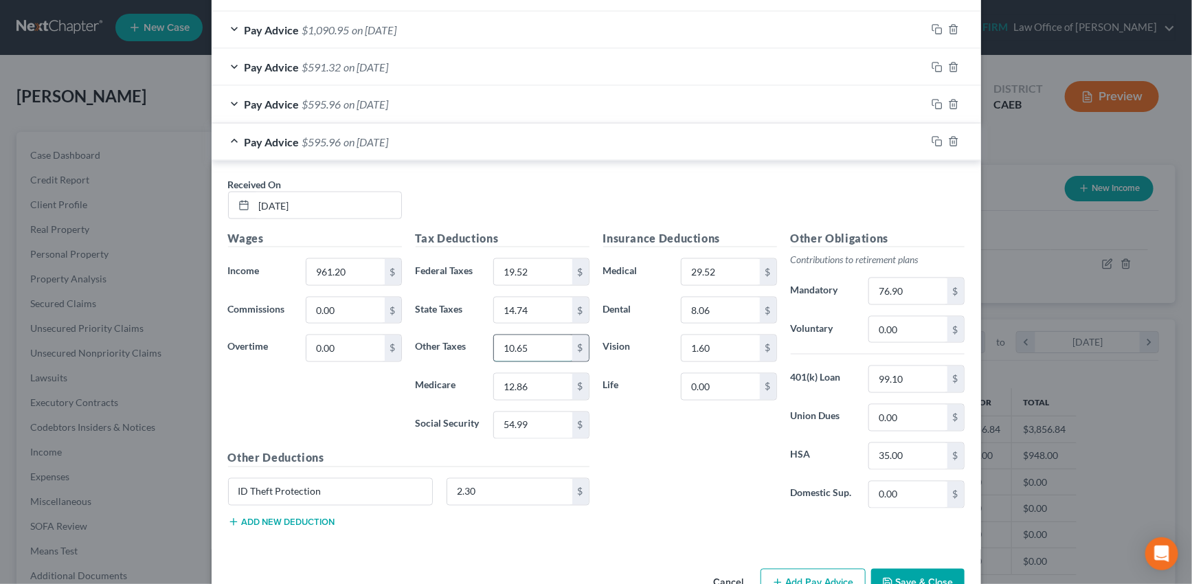
click at [522, 344] on input "10.65" at bounding box center [533, 348] width 78 height 26
type input "10.64"
click at [529, 420] on input "54.99" at bounding box center [533, 425] width 78 height 26
type input "55."
click at [908, 282] on input "76.90" at bounding box center [908, 291] width 78 height 26
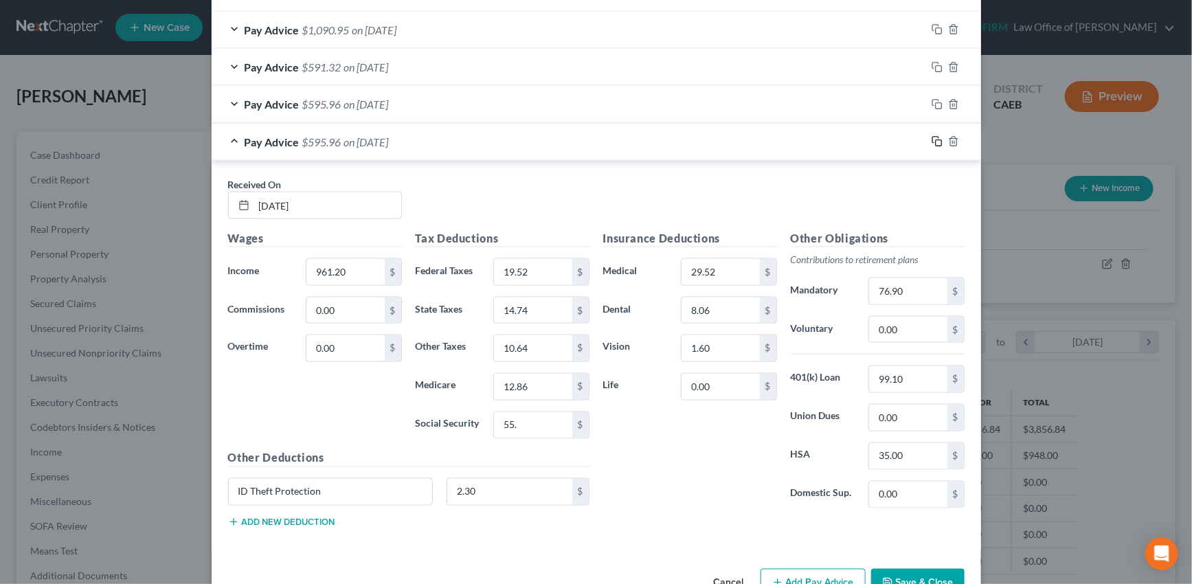
drag, startPoint x: 932, startPoint y: 139, endPoint x: 401, endPoint y: 158, distance: 531.5
click at [932, 139] on icon "button" at bounding box center [937, 141] width 11 height 11
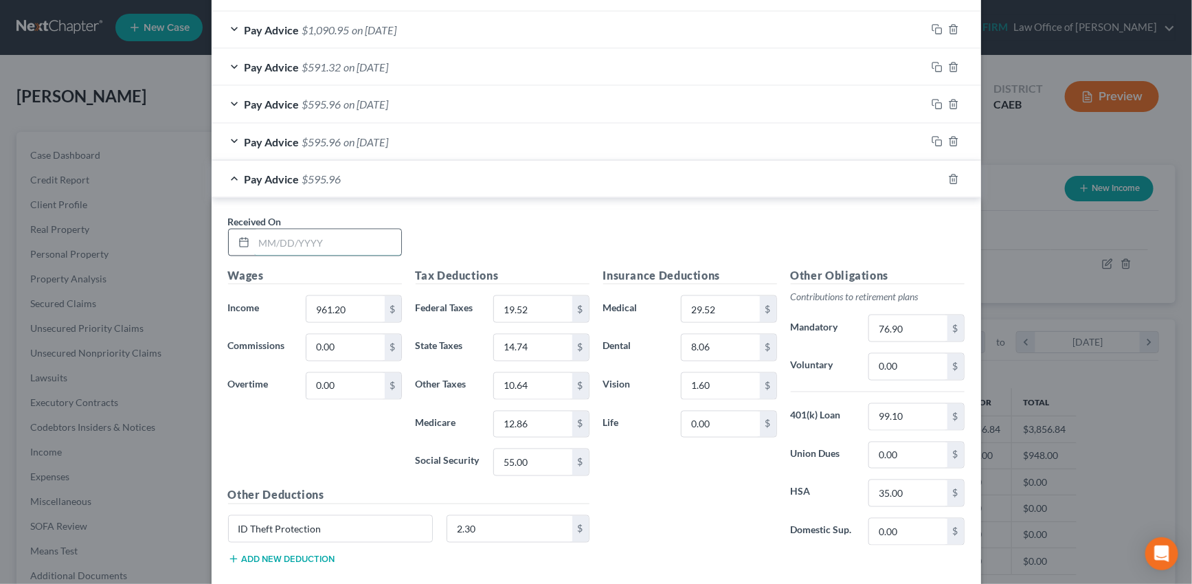
click at [352, 234] on input "text" at bounding box center [327, 242] width 147 height 26
type input "08/08/2025"
type input "946.39"
type input "17.89"
type input "14.14"
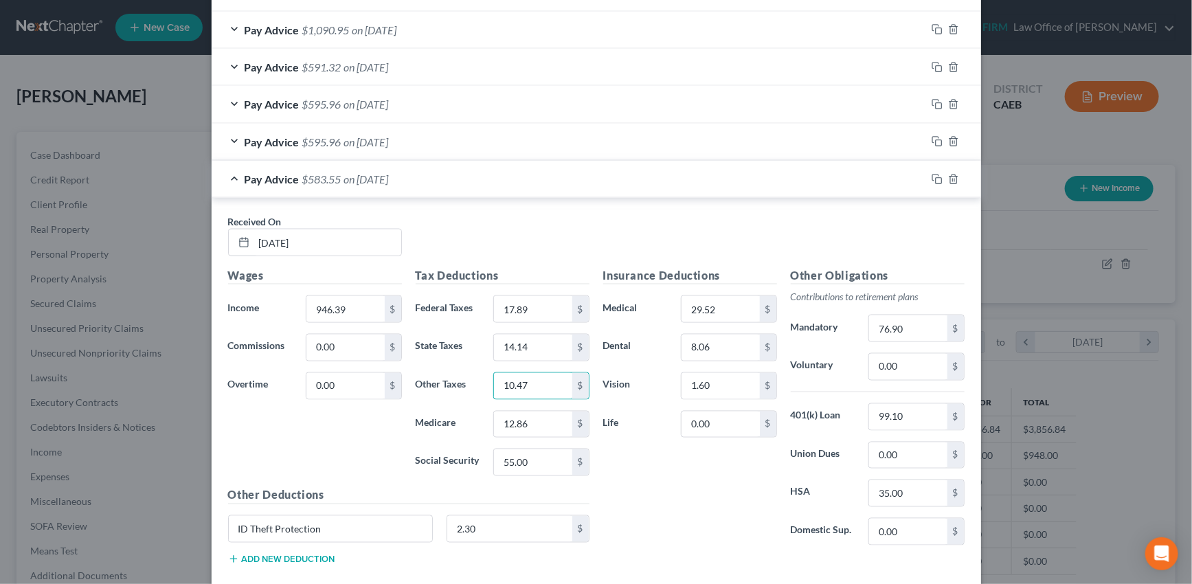
type input "10.47"
type input "12.65"
type input "54.07"
click at [907, 319] on input "76.90" at bounding box center [908, 328] width 78 height 26
type input "75.72"
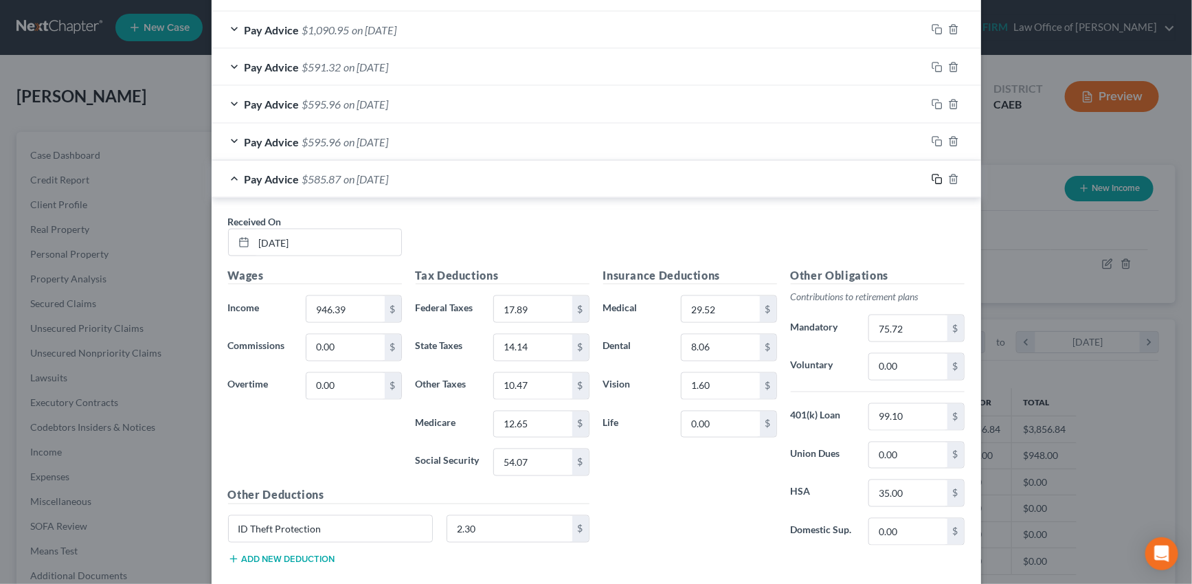
drag, startPoint x: 934, startPoint y: 172, endPoint x: 867, endPoint y: 174, distance: 67.3
click at [934, 174] on icon "button" at bounding box center [937, 179] width 11 height 11
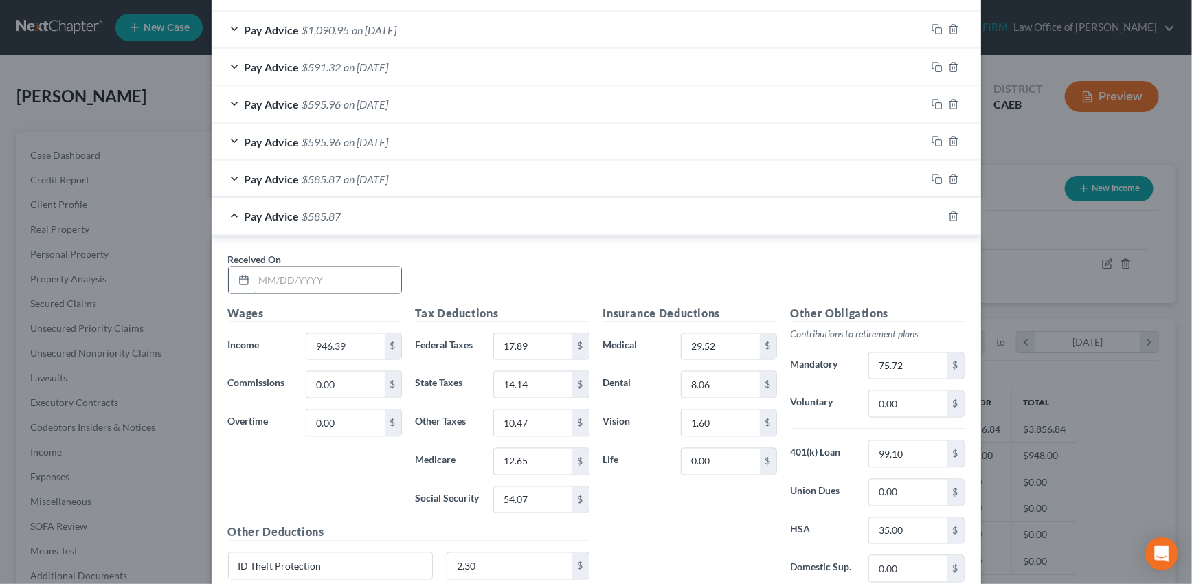
click at [346, 268] on input "text" at bounding box center [327, 280] width 147 height 26
type input "08/15/2025"
type input "1,190.54"
type input "67.38"
type input "28.35"
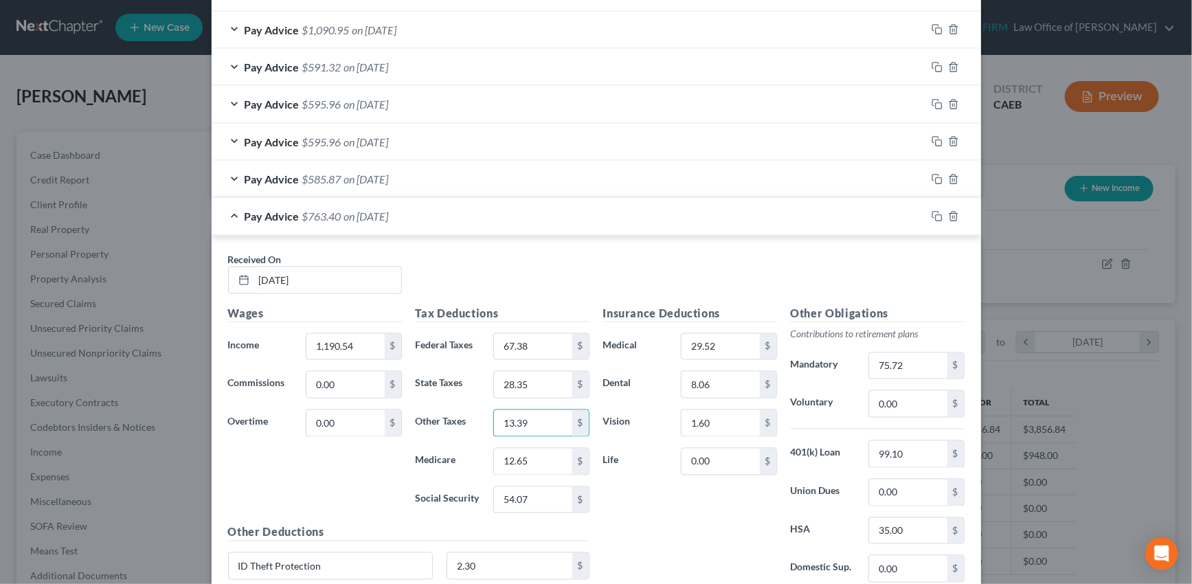
type input "13.39"
type input "16.19"
type input "69.22"
click at [901, 361] on input "75.72" at bounding box center [908, 366] width 78 height 26
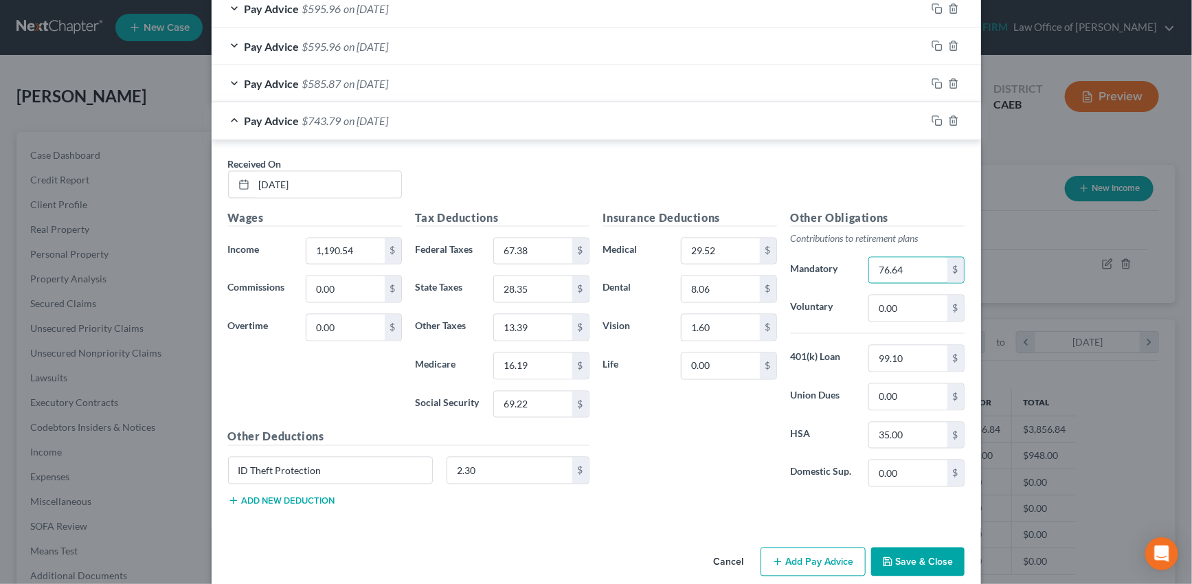
scroll to position [1088, 0]
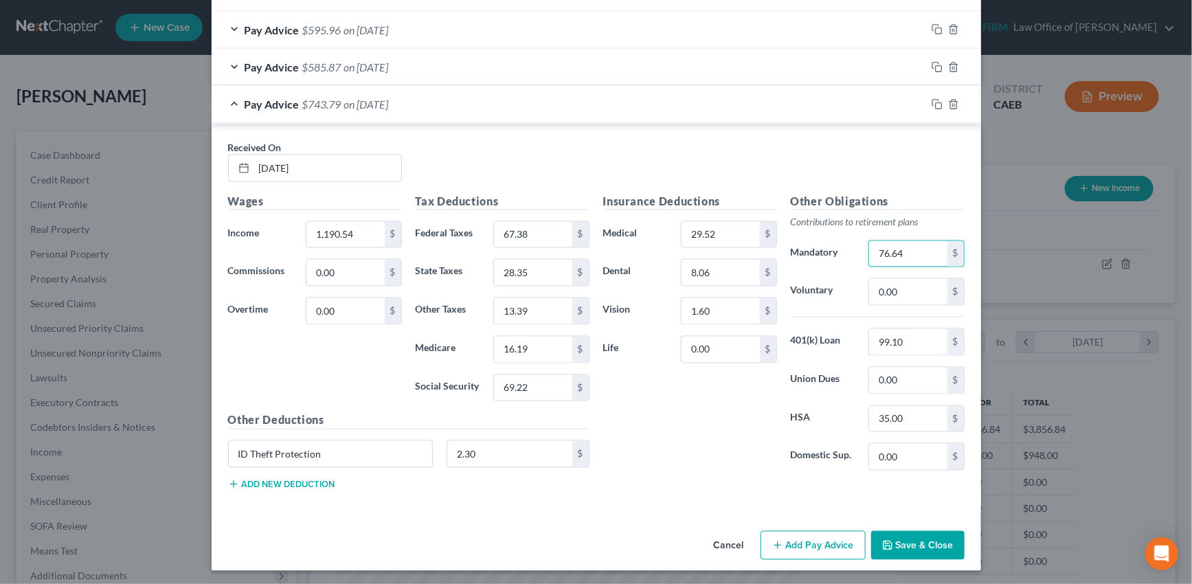
type input "76.64"
click at [270, 479] on button "Add new deduction" at bounding box center [281, 484] width 107 height 11
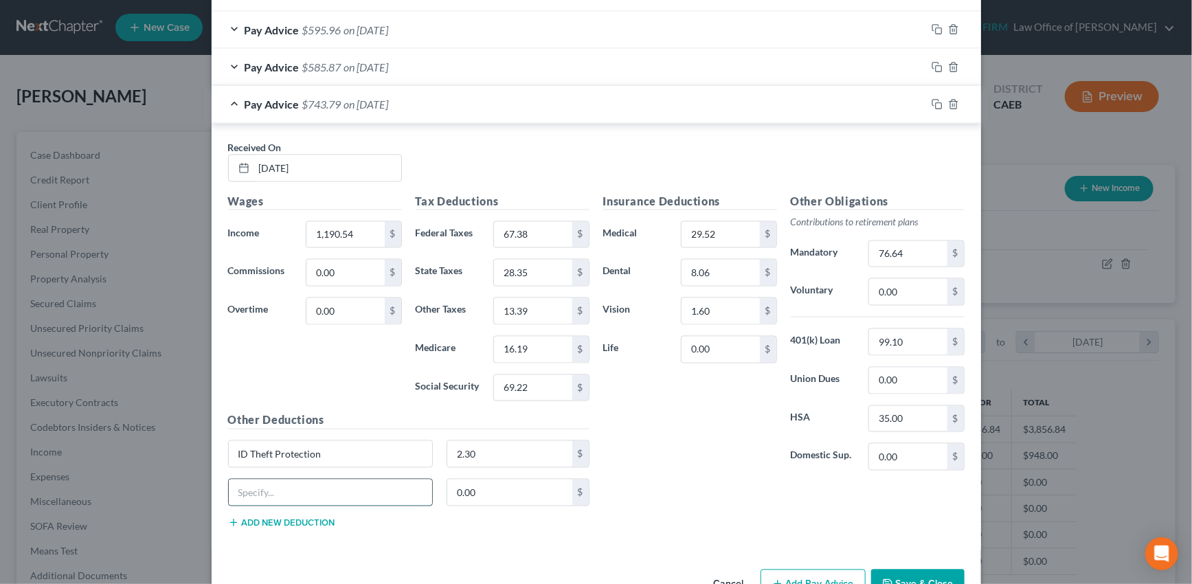
click at [267, 487] on input "text" at bounding box center [331, 493] width 204 height 26
type input "Employee Loan Goal"
type input "33"
click at [583, 68] on div "Pay Advice $585.87 on 08/08/2025" at bounding box center [569, 67] width 715 height 36
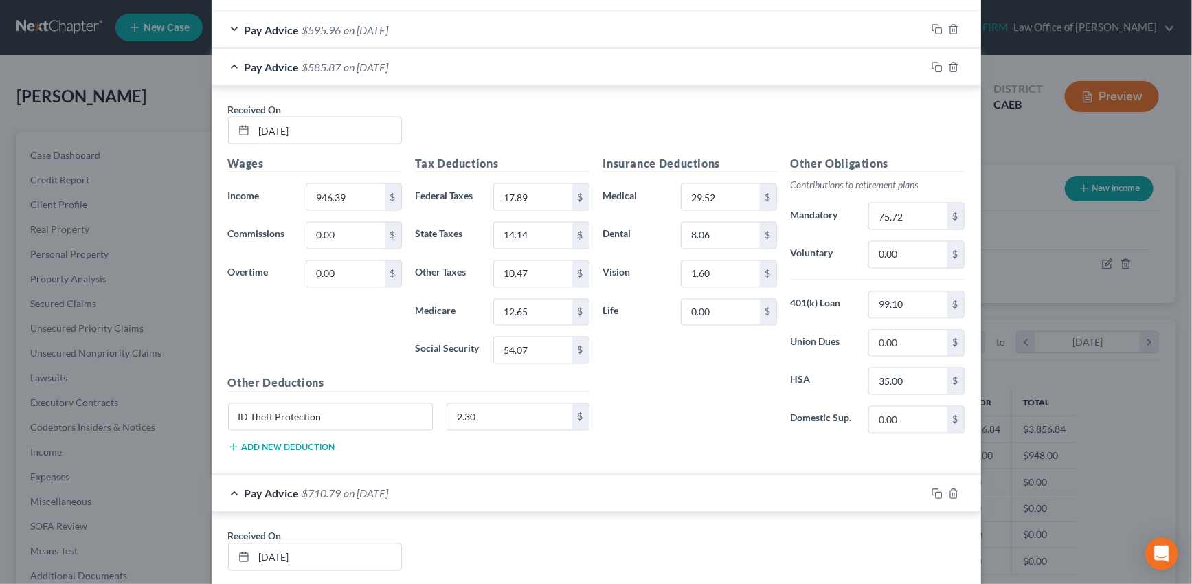
click at [287, 447] on button "Add new deduction" at bounding box center [281, 447] width 107 height 11
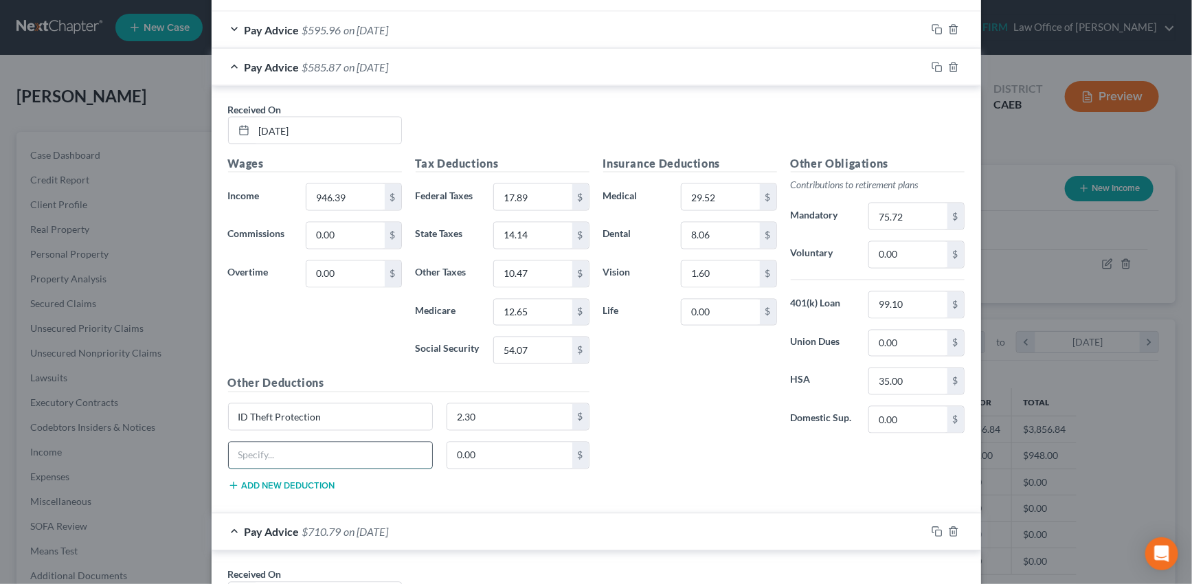
click at [287, 451] on input "text" at bounding box center [331, 455] width 204 height 26
type input "Employee Loan Goal"
type input "33"
click at [672, 34] on div "Pay Advice $595.96 on 08/01/2025" at bounding box center [569, 30] width 715 height 36
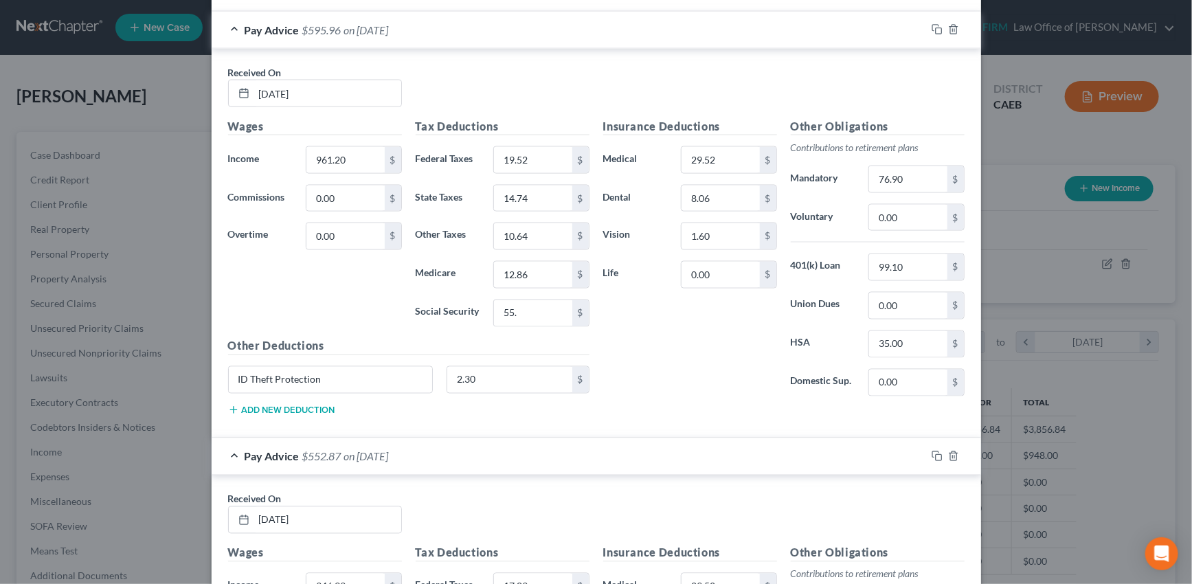
click at [276, 405] on button "Add new deduction" at bounding box center [281, 410] width 107 height 11
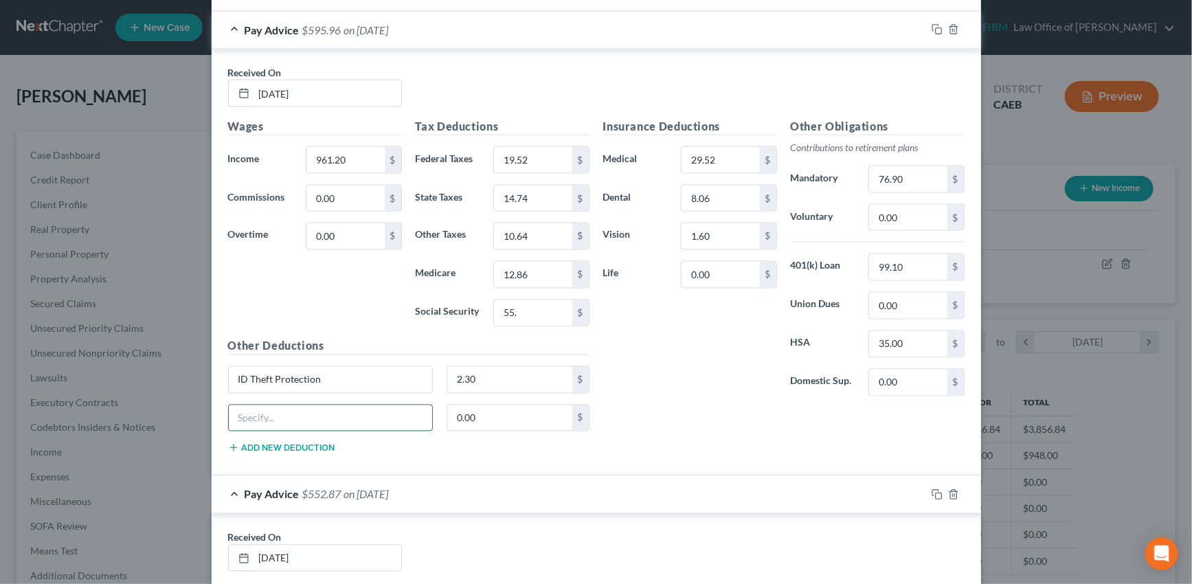
click at [283, 414] on input "text" at bounding box center [331, 418] width 204 height 26
type input "Employee Loan Goa"
type input "33"
click at [618, 36] on div "Pay Advice $562.96 on 08/01/2025" at bounding box center [569, 30] width 715 height 36
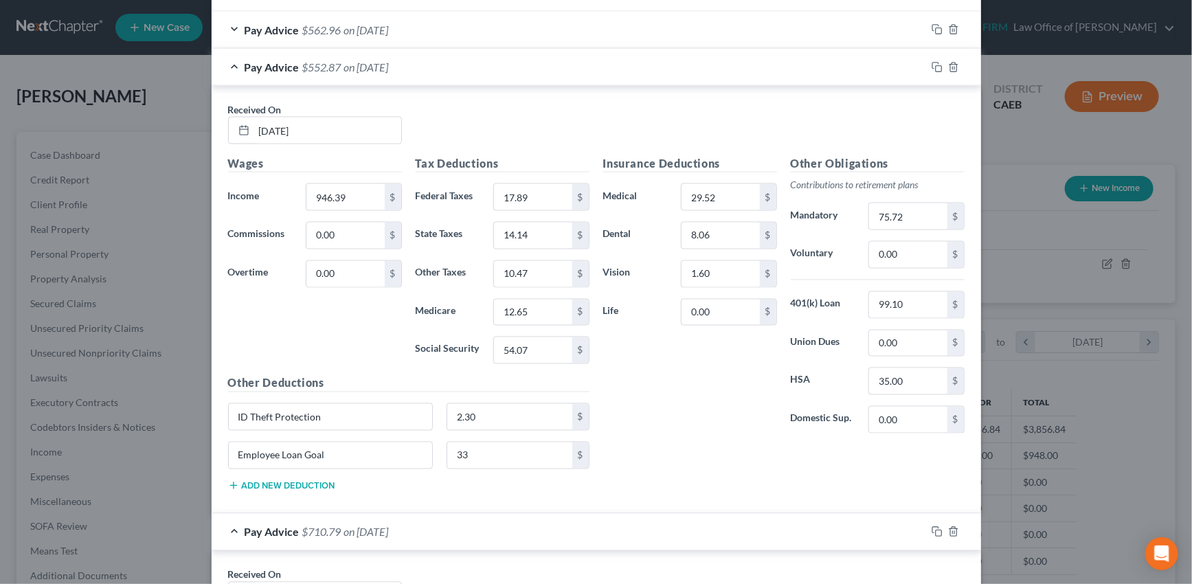
click at [609, 69] on div "Pay Advice $552.87 on 08/08/2025" at bounding box center [569, 67] width 715 height 36
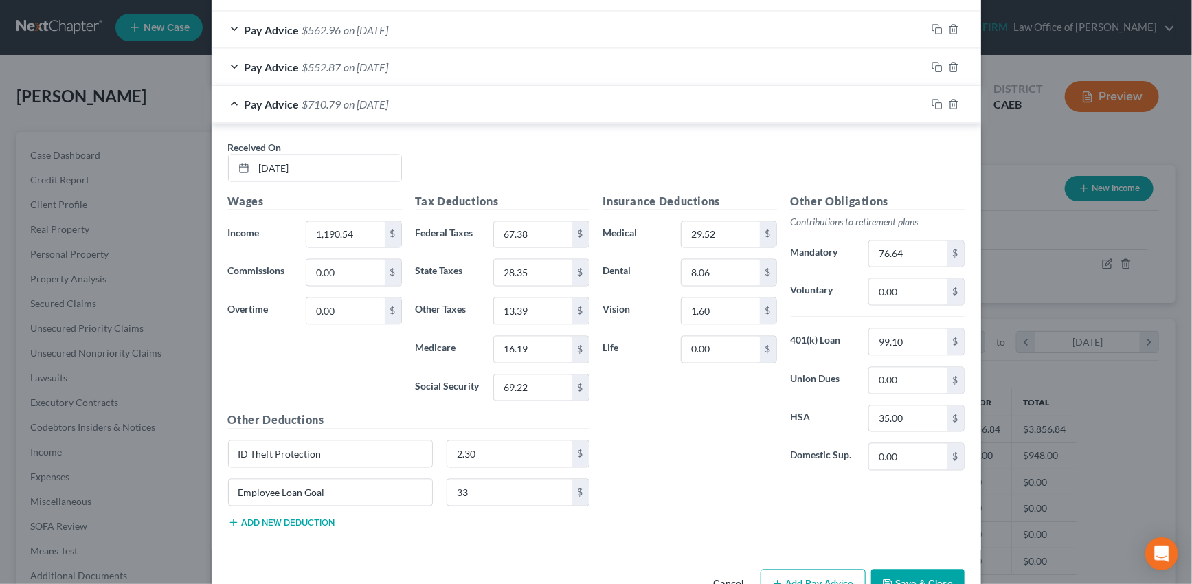
click at [602, 111] on div "Pay Advice $710.79 on 08/15/2025" at bounding box center [569, 104] width 715 height 36
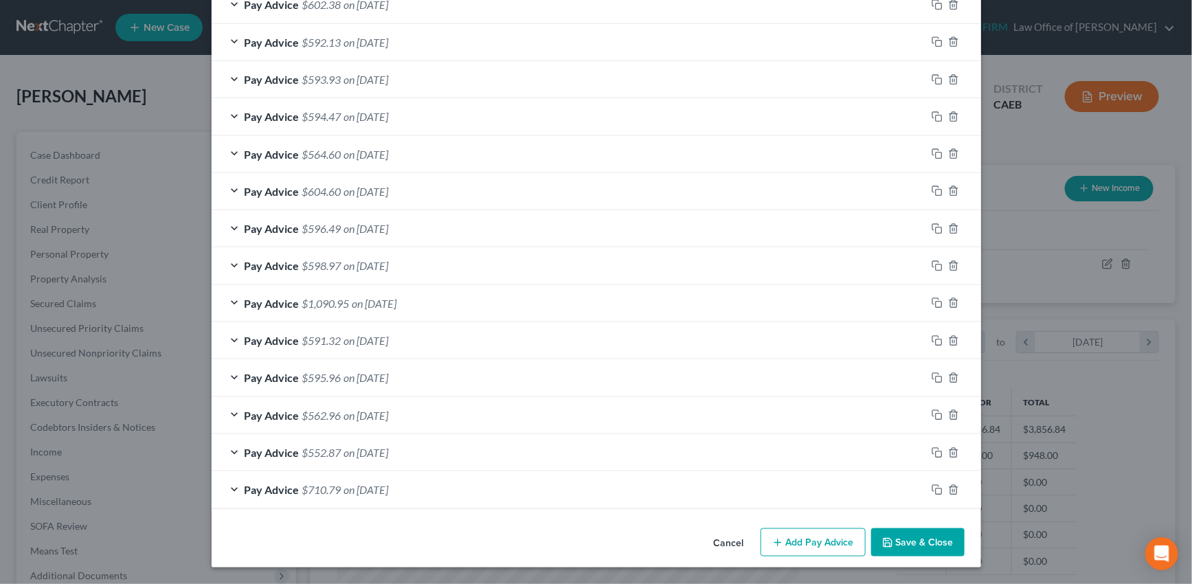
scroll to position [701, 0]
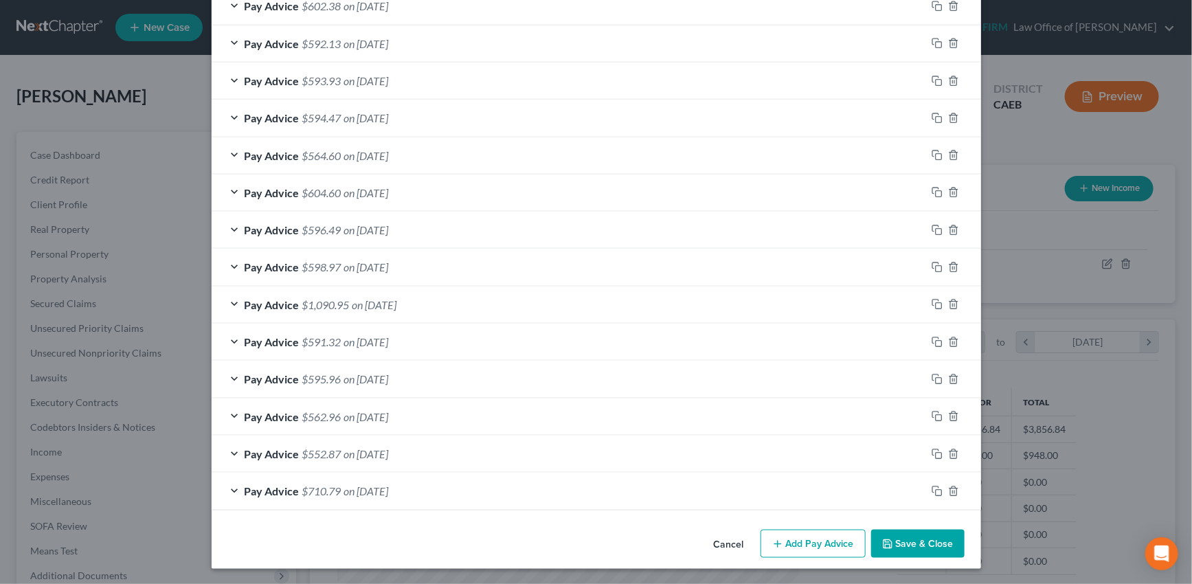
click at [566, 382] on div "Pay Advice $595.96 on 07/25/2025" at bounding box center [569, 379] width 715 height 36
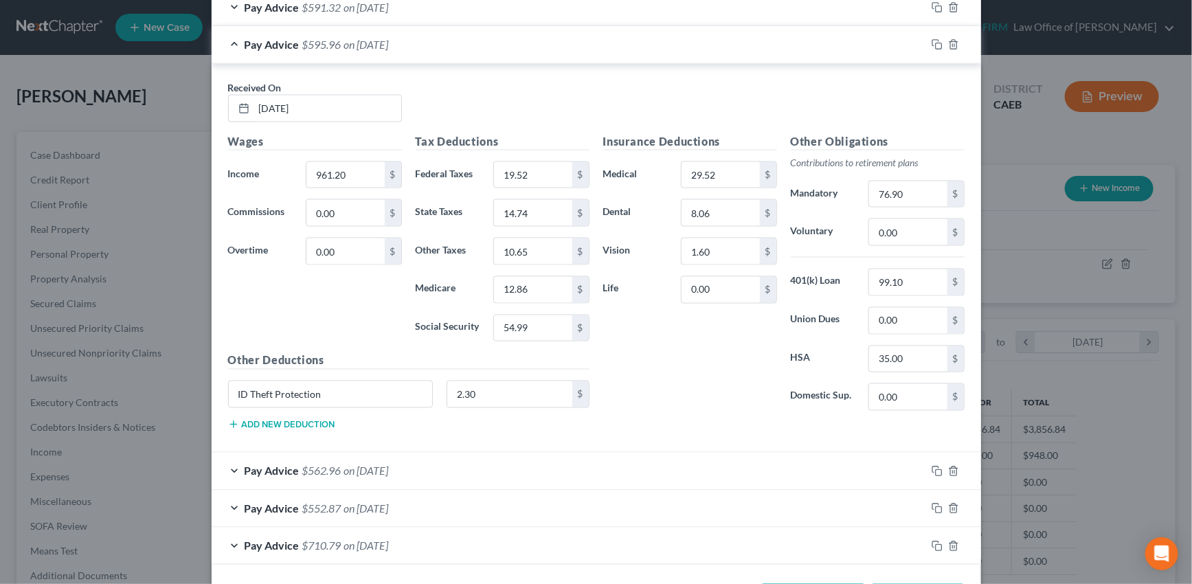
scroll to position [1088, 0]
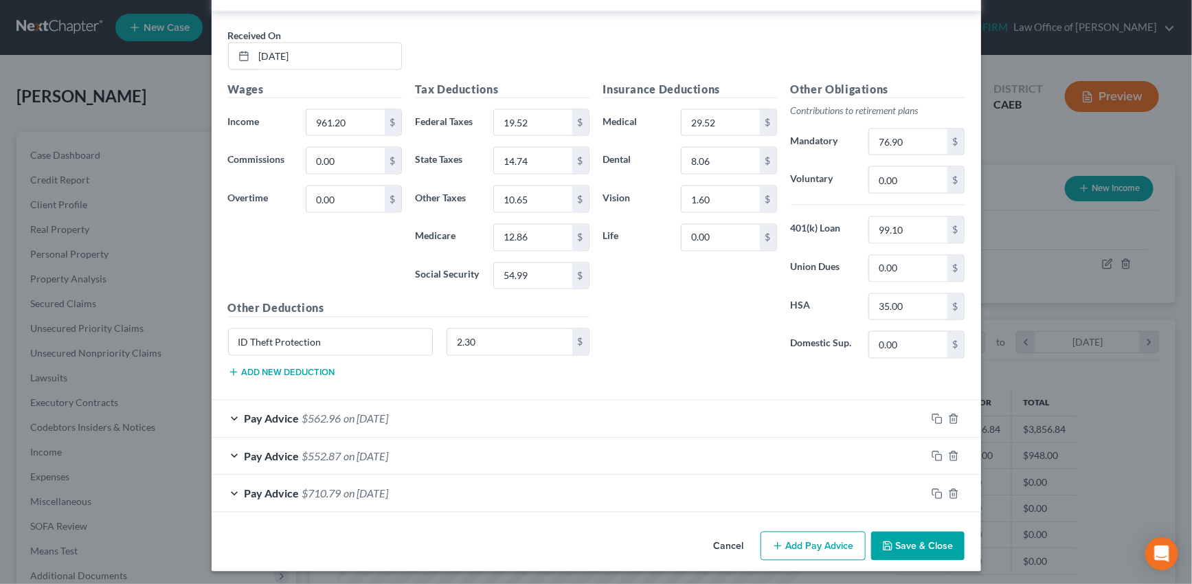
click at [291, 368] on button "Add new deduction" at bounding box center [281, 372] width 107 height 11
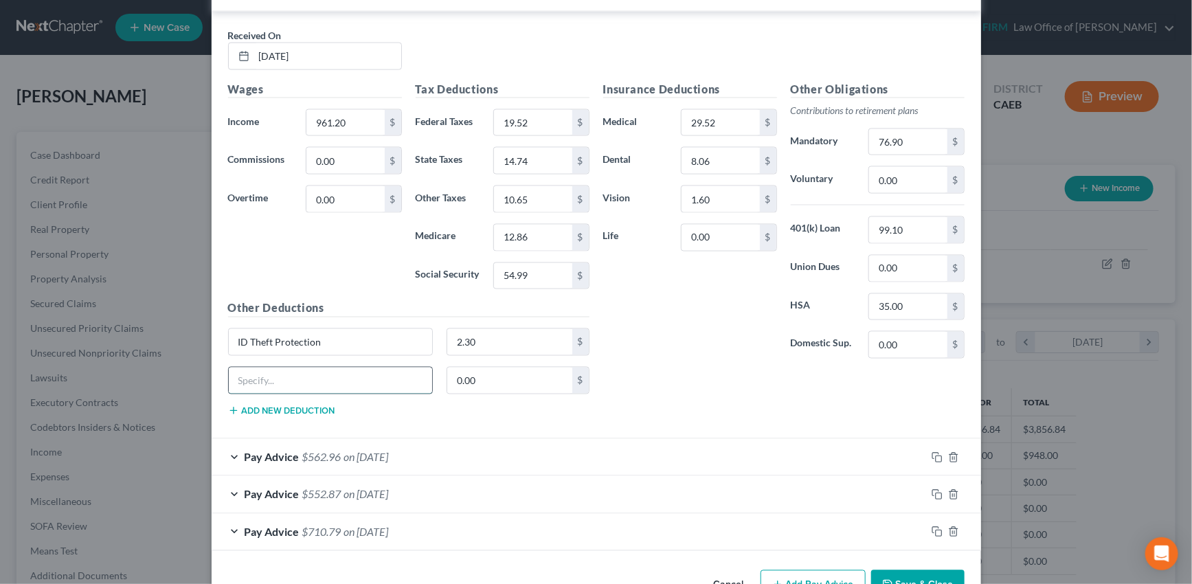
click at [284, 378] on input "text" at bounding box center [331, 381] width 204 height 26
type input "Employee Loan Goal"
type input "33"
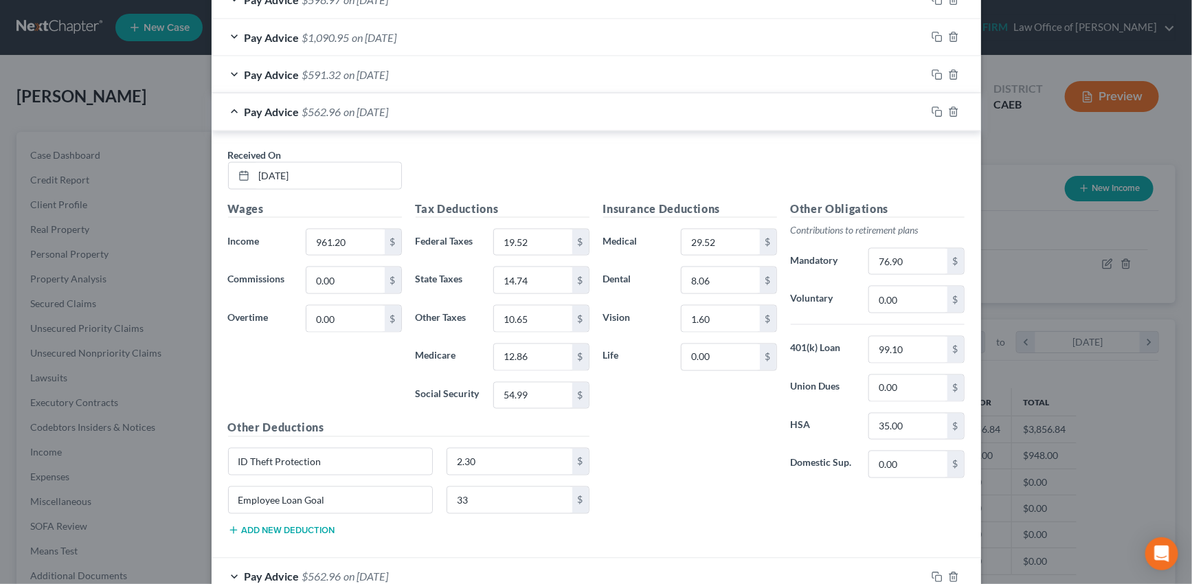
scroll to position [963, 0]
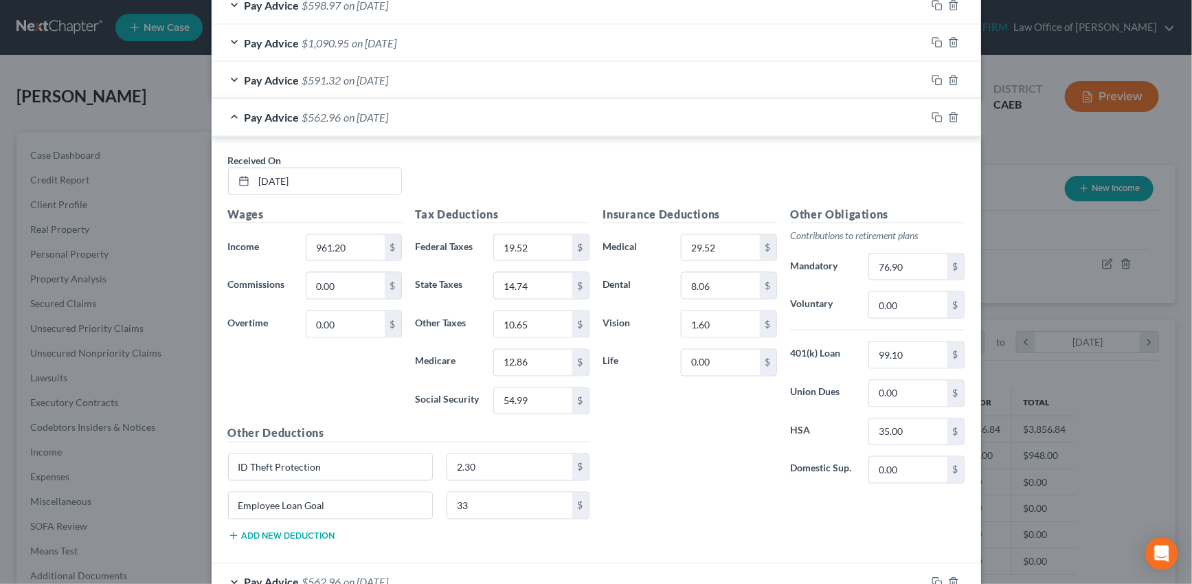
click at [537, 115] on div "Pay Advice $562.96 on 07/25/2025" at bounding box center [569, 117] width 715 height 36
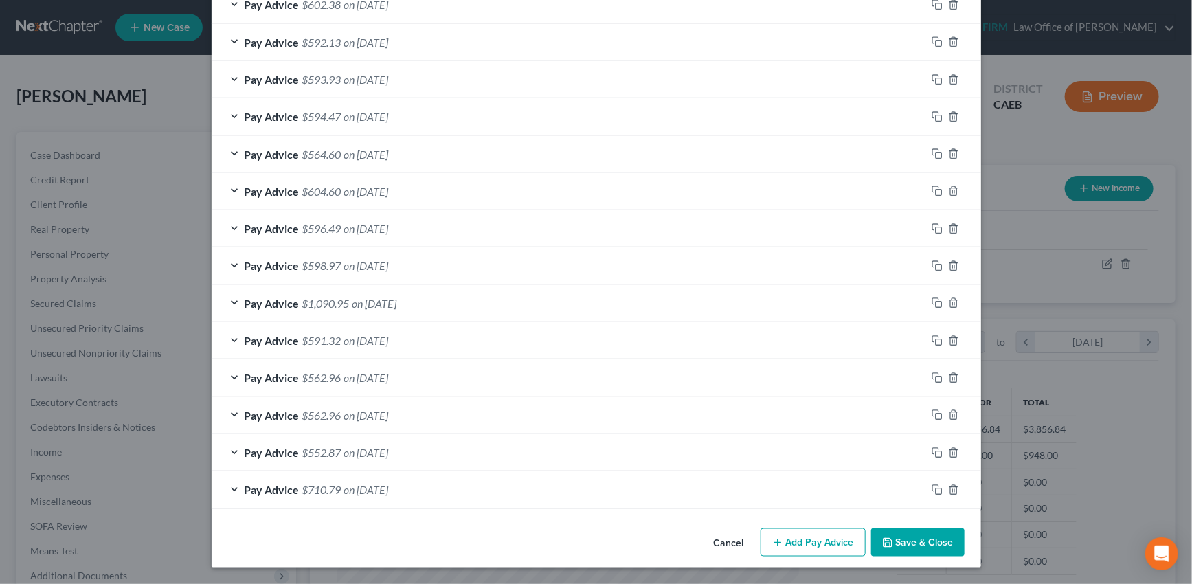
scroll to position [701, 0]
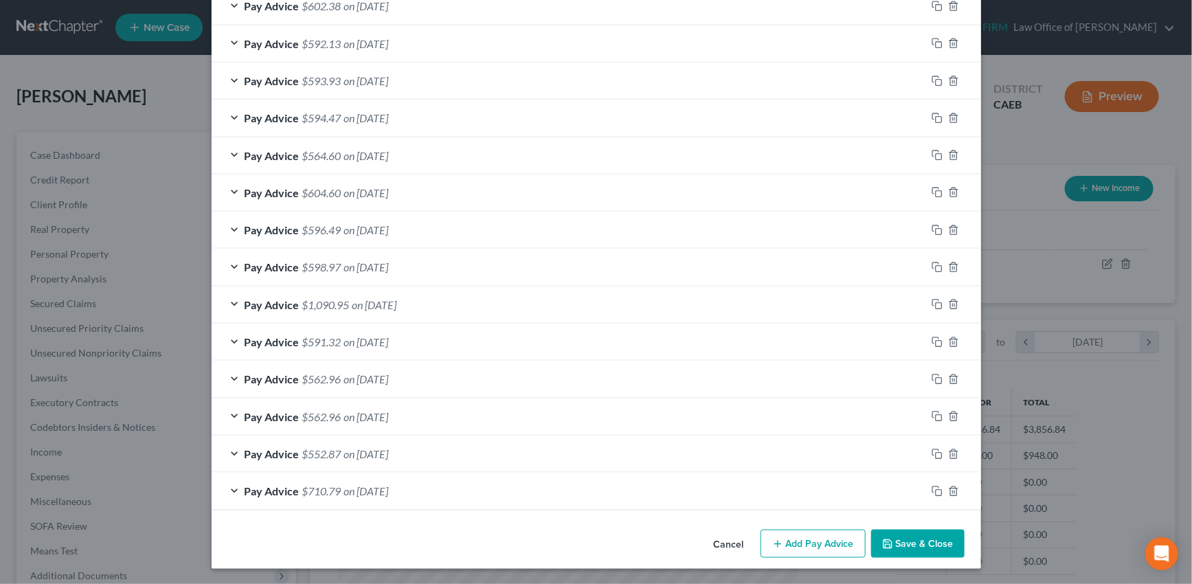
click at [482, 344] on div "Pay Advice $591.32 on 07/18/2025" at bounding box center [569, 342] width 715 height 36
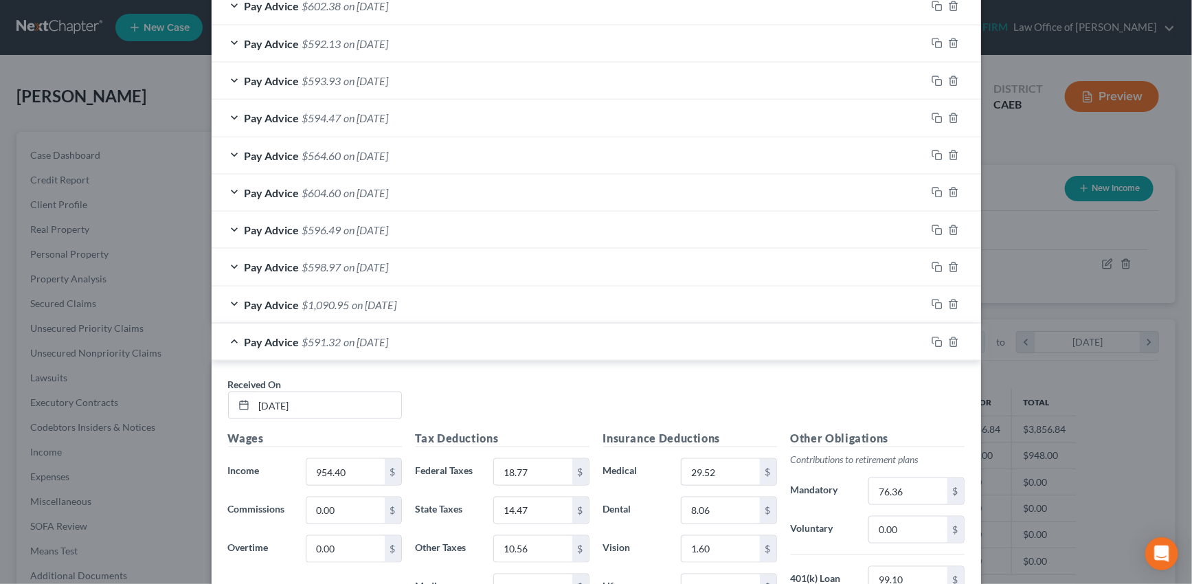
scroll to position [963, 0]
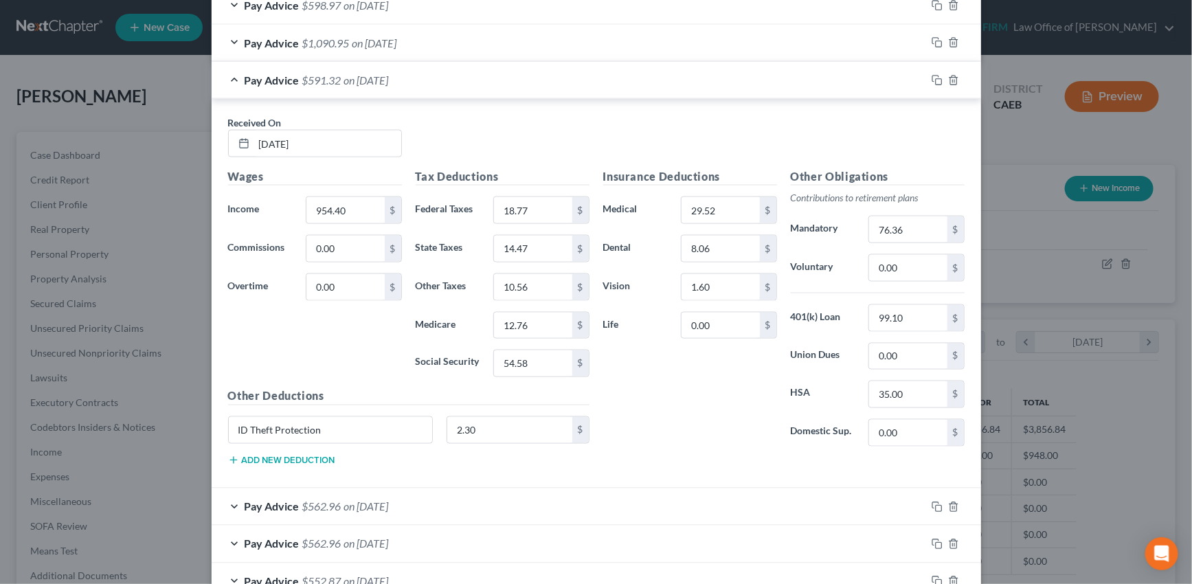
click at [304, 455] on button "Add new deduction" at bounding box center [281, 460] width 107 height 11
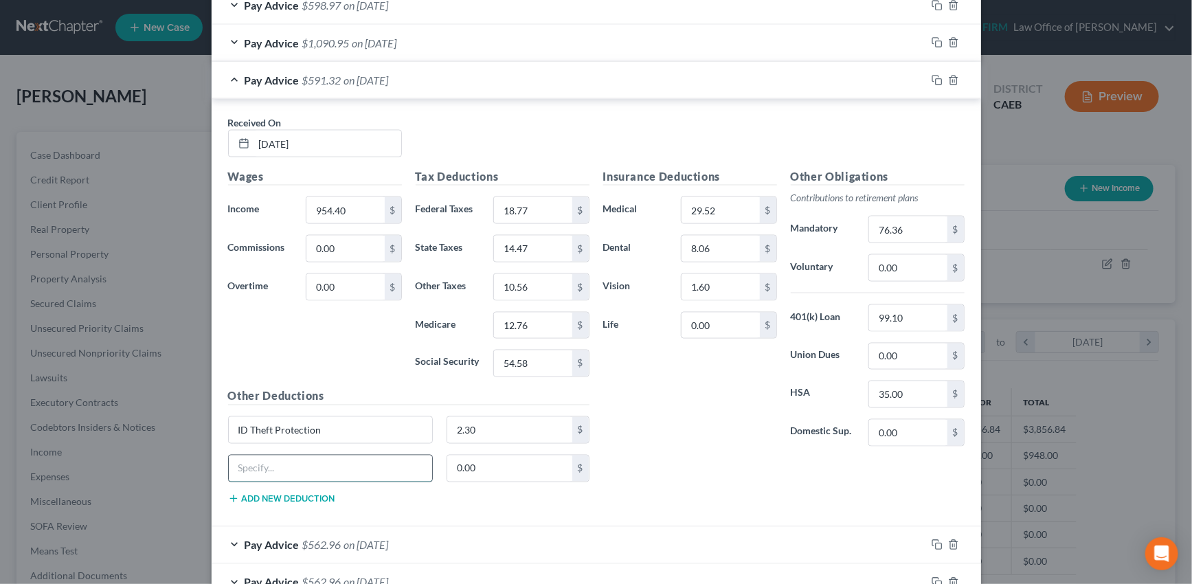
click at [276, 465] on input "text" at bounding box center [331, 469] width 204 height 26
type input "Empployee Loan Goal"
type input "33"
click at [254, 467] on input "Empployee Loan Goal" at bounding box center [331, 469] width 204 height 26
type input "Employee Loan Goal"
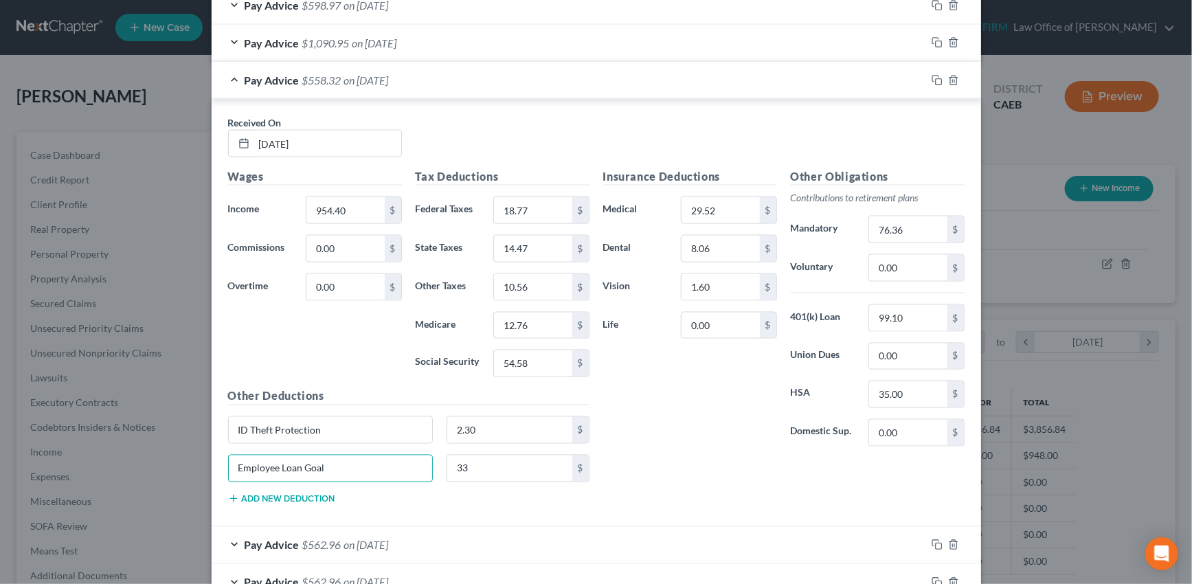
drag, startPoint x: 597, startPoint y: 83, endPoint x: 584, endPoint y: 85, distance: 13.2
click at [598, 82] on div "Pay Advice $558.32 on 07/18/2025" at bounding box center [569, 80] width 715 height 36
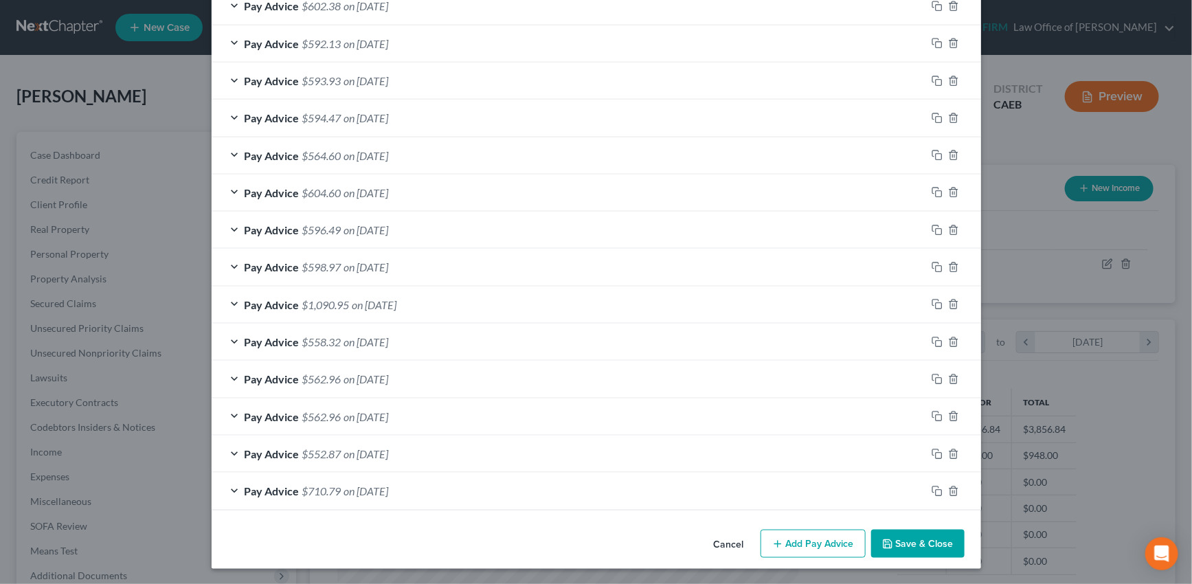
scroll to position [701, 0]
click at [932, 486] on icon "button" at bounding box center [937, 491] width 11 height 11
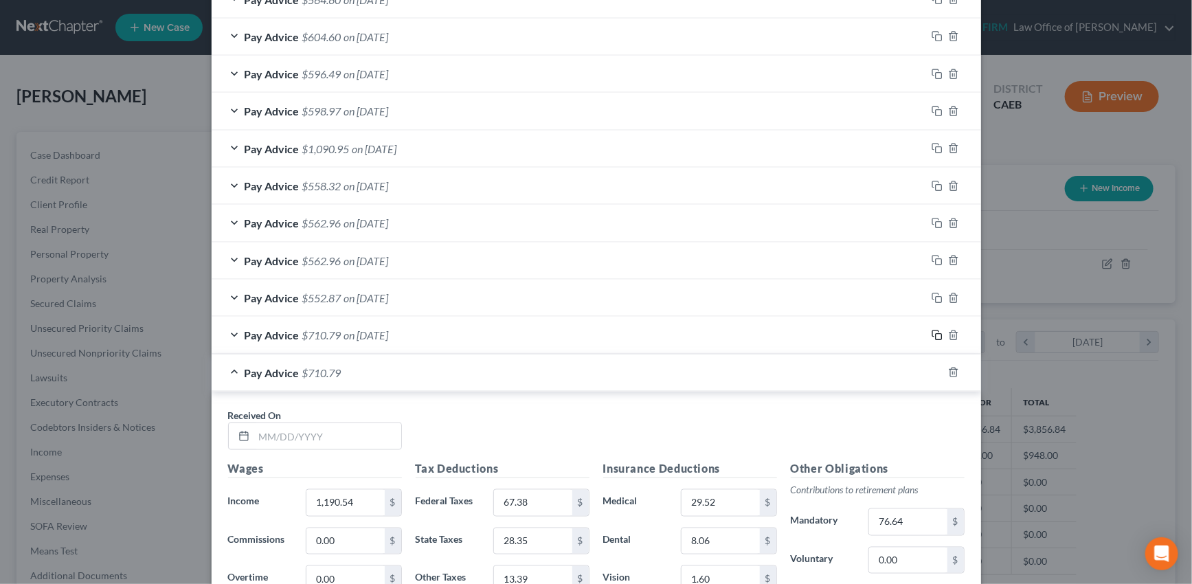
scroll to position [1013, 0]
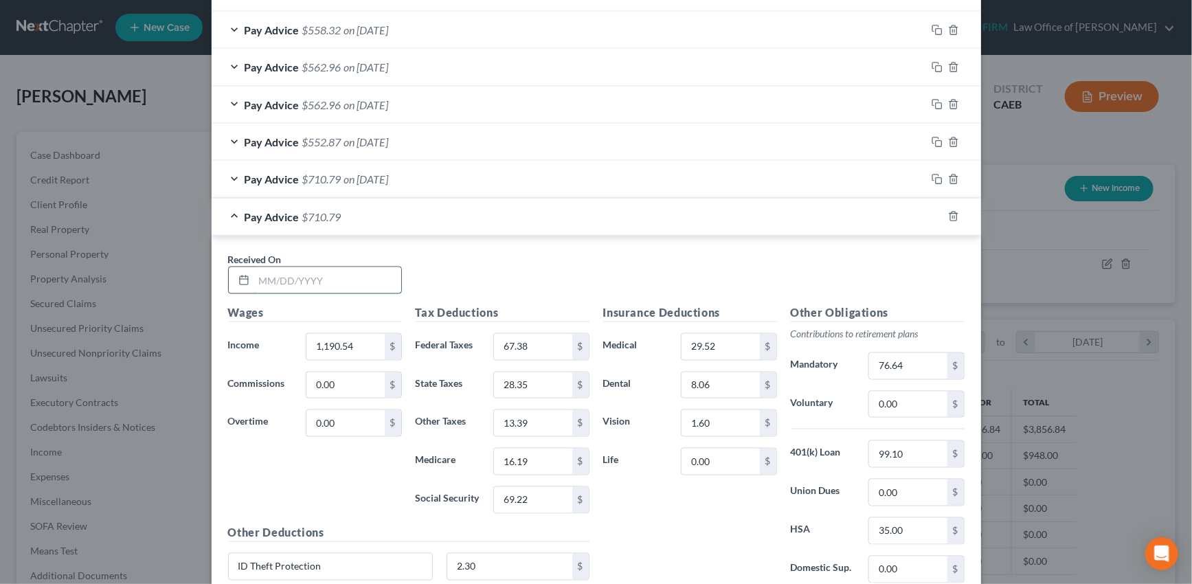
click at [339, 276] on input "text" at bounding box center [327, 280] width 147 height 26
type input "08/22/2025"
type input "964.01"
type input "19.83"
type input "14.86"
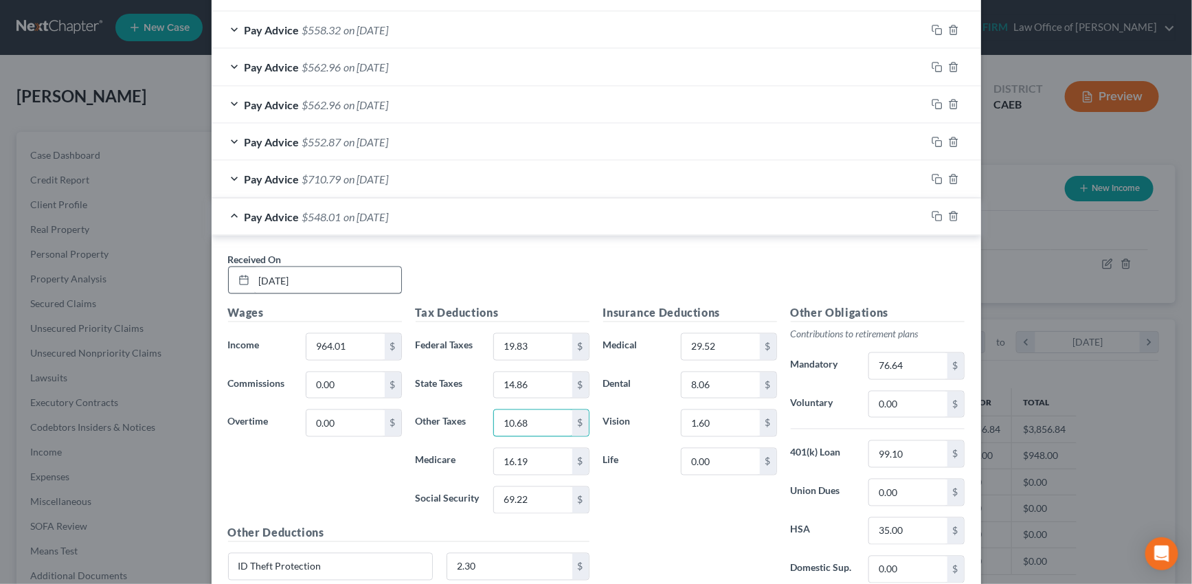
type input "10.68"
type input "12.90"
type input "55.17"
click at [895, 364] on input "76.64" at bounding box center [908, 366] width 78 height 26
type input "77.13"
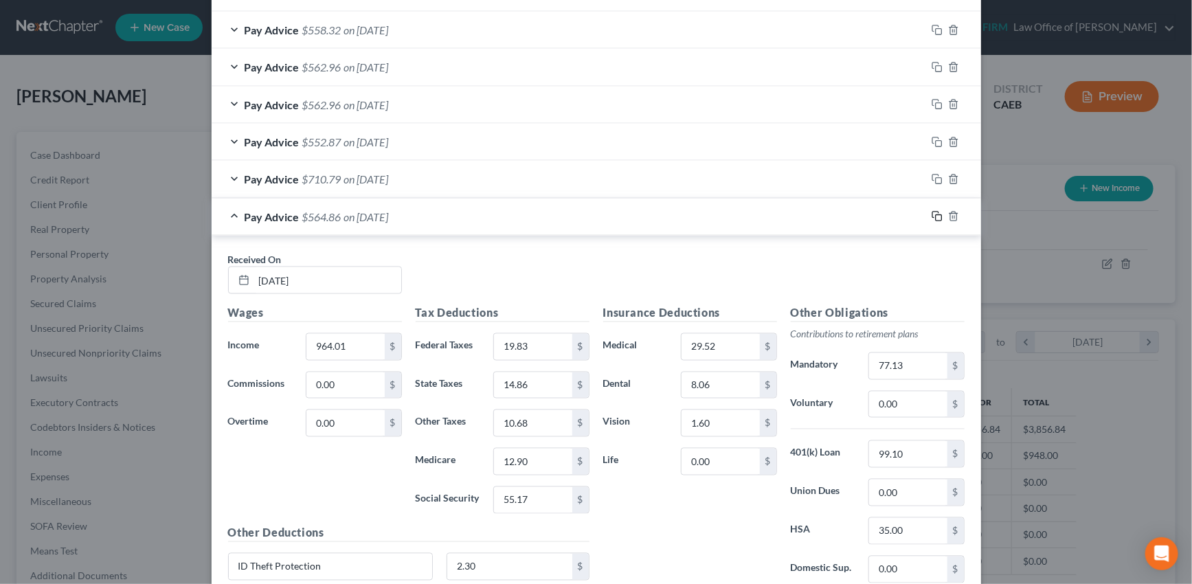
drag, startPoint x: 934, startPoint y: 213, endPoint x: 789, endPoint y: 234, distance: 146.4
click at [934, 213] on icon "button" at bounding box center [937, 216] width 11 height 11
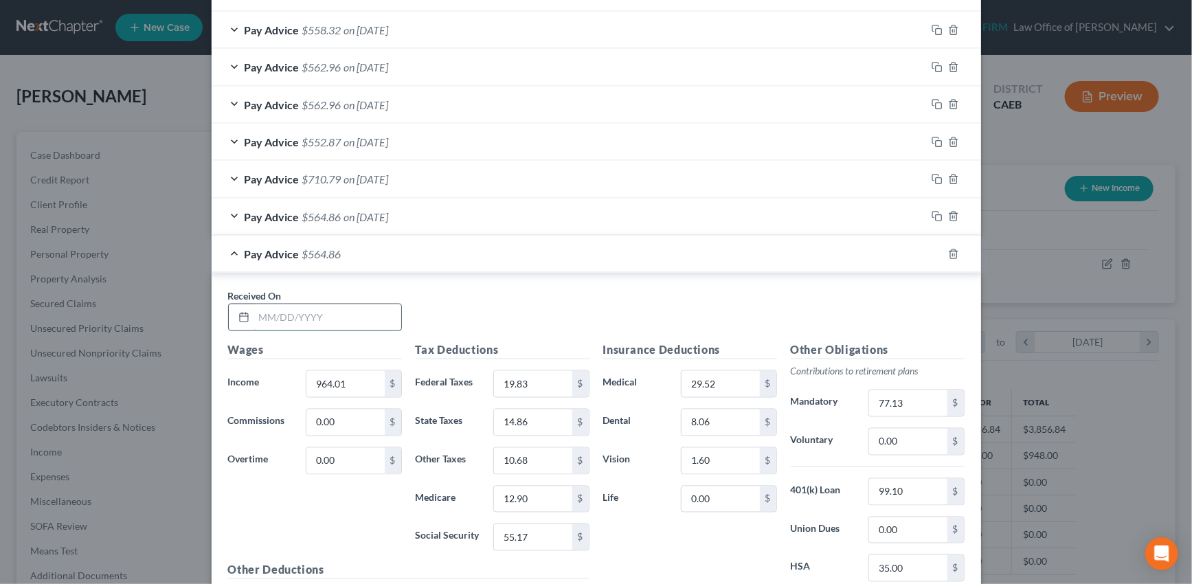
click at [360, 311] on input "text" at bounding box center [327, 317] width 147 height 26
type input "08/29/2025"
type input "995.65"
type input "23.32"
click at [904, 399] on input "77.13" at bounding box center [908, 403] width 78 height 26
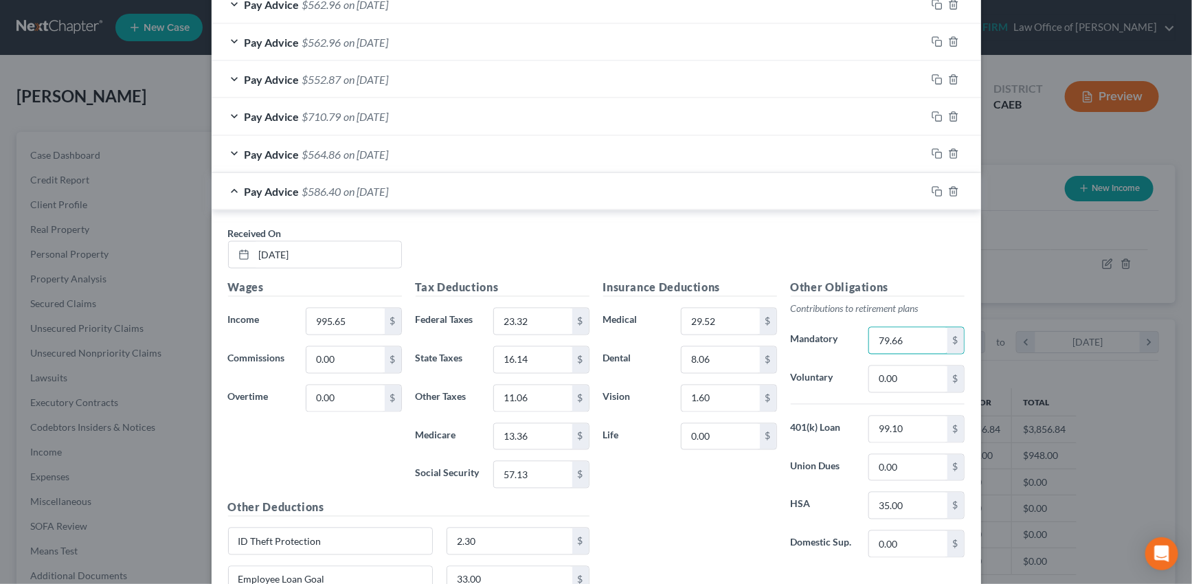
scroll to position [1138, 0]
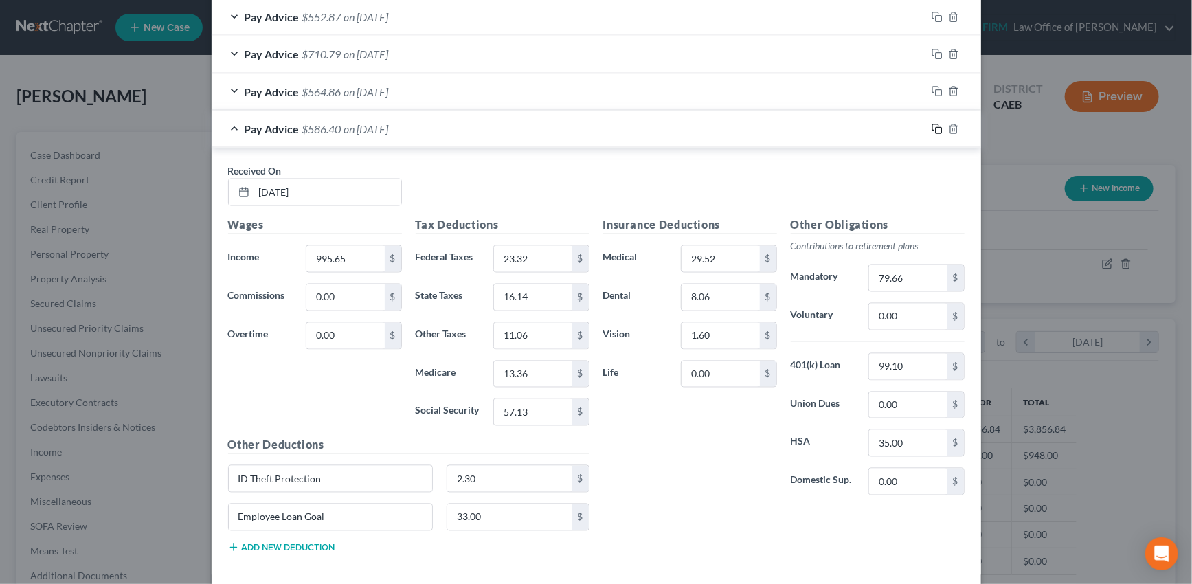
drag, startPoint x: 934, startPoint y: 127, endPoint x: 778, endPoint y: 153, distance: 158.0
click at [934, 127] on icon "button" at bounding box center [937, 129] width 11 height 11
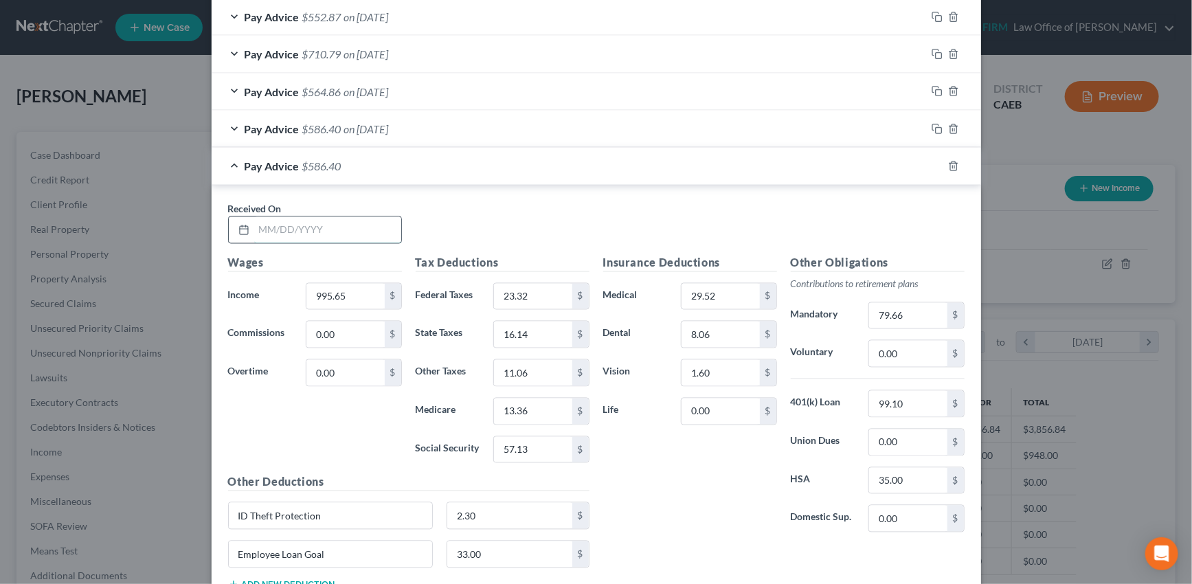
click at [366, 225] on input "text" at bounding box center [327, 230] width 147 height 26
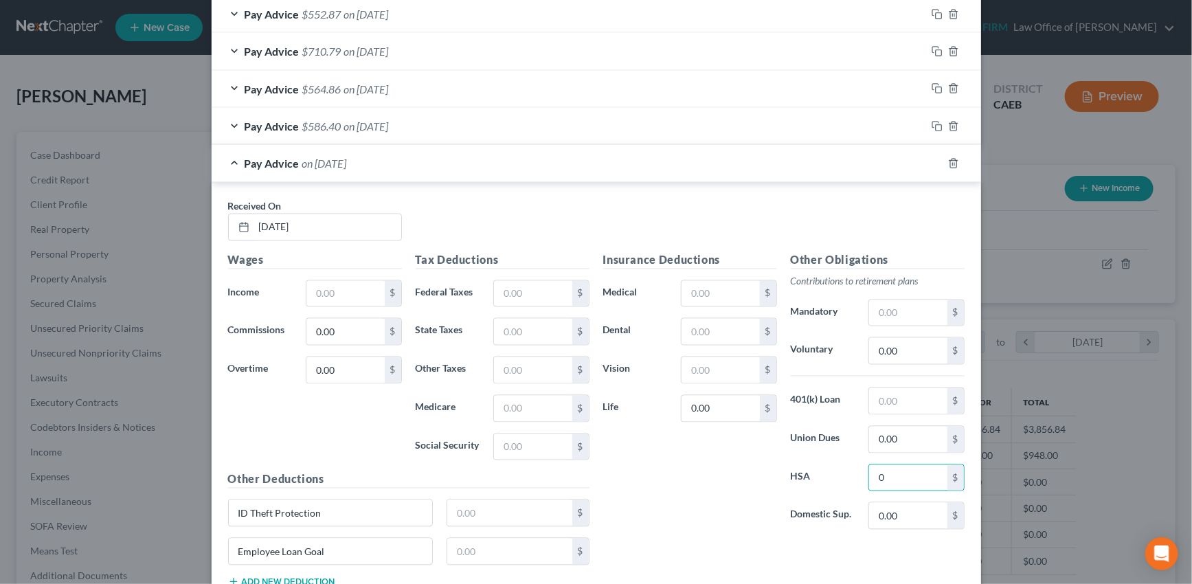
click at [662, 167] on div "Pay Advice on 08/29/2025" at bounding box center [577, 163] width 731 height 36
click at [345, 289] on input "text" at bounding box center [345, 294] width 78 height 26
click at [932, 158] on icon "button" at bounding box center [937, 163] width 11 height 11
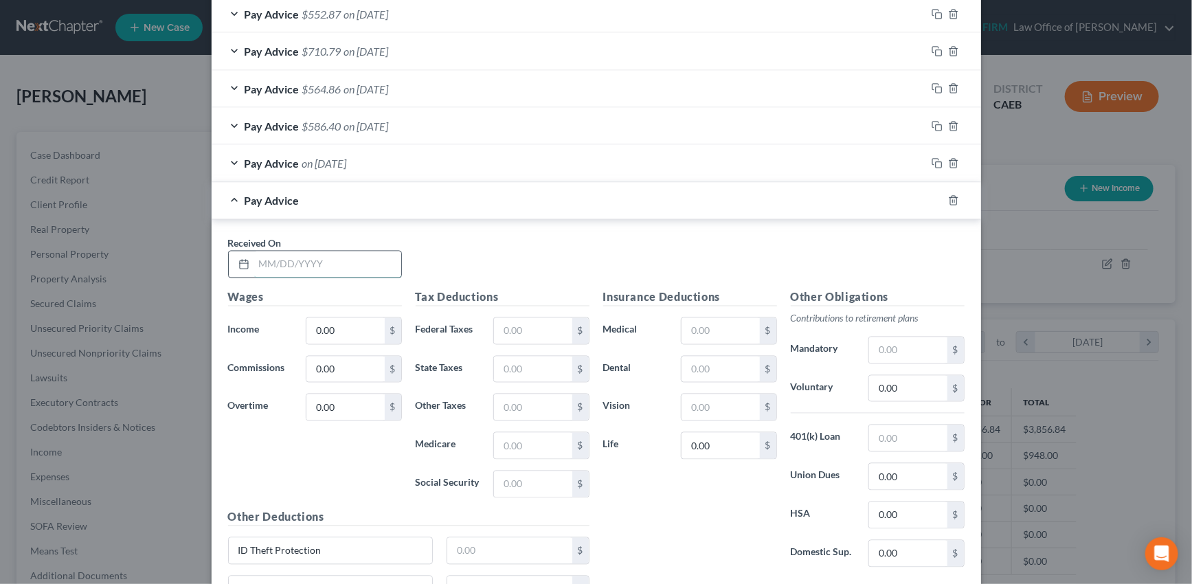
click at [327, 261] on input "text" at bounding box center [327, 264] width 147 height 26
click at [949, 195] on icon "button" at bounding box center [953, 200] width 11 height 11
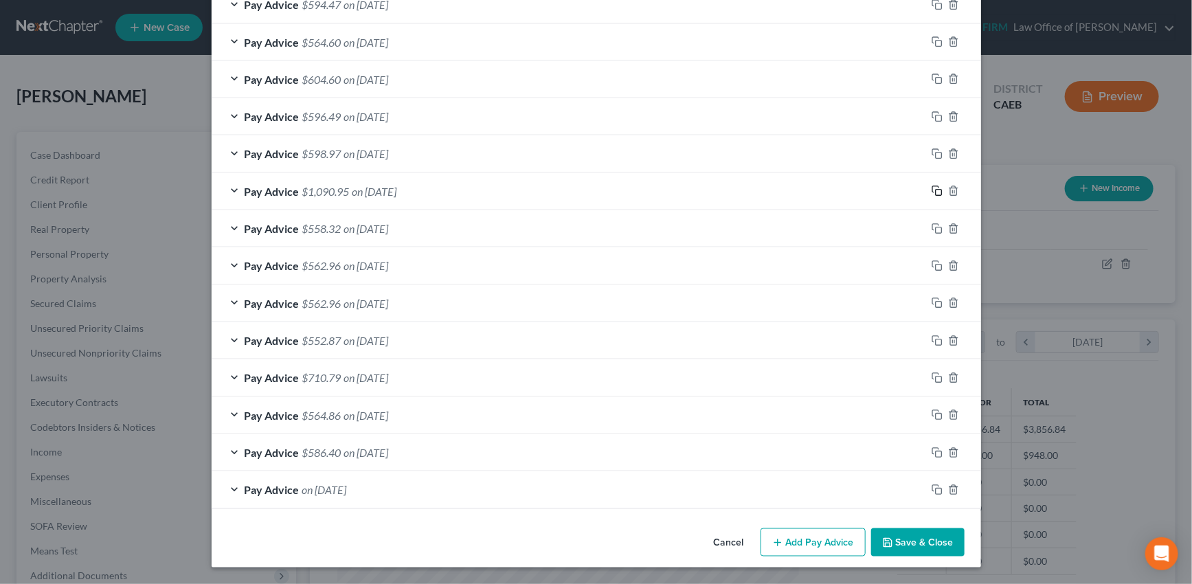
scroll to position [812, 0]
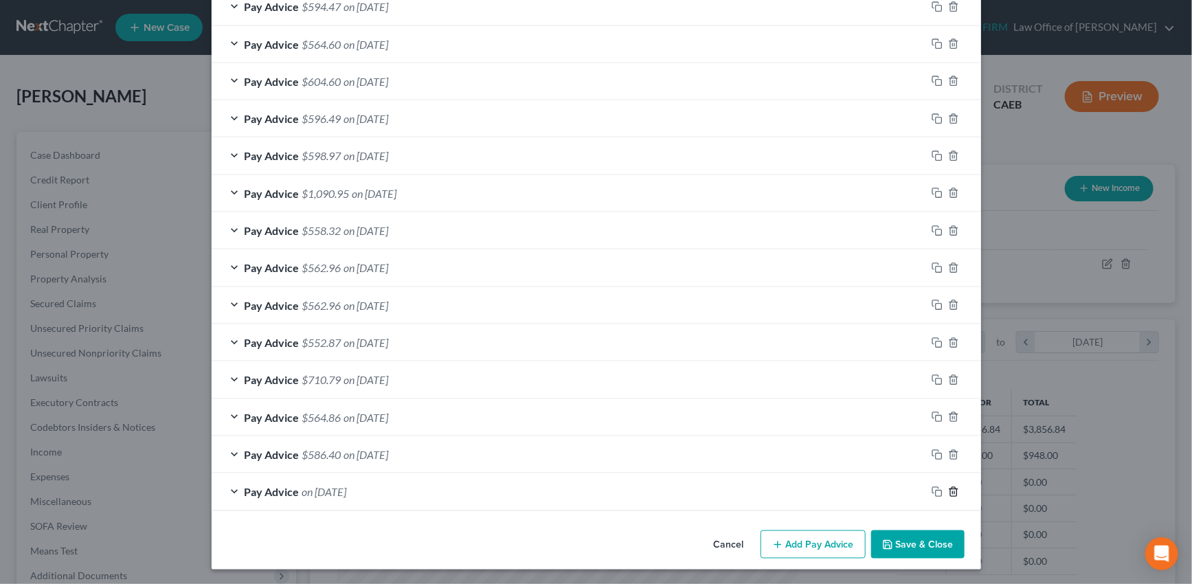
click at [948, 489] on icon "button" at bounding box center [953, 491] width 11 height 11
click at [864, 497] on div "Pay Advice $586.40 on 08/29/2025" at bounding box center [569, 491] width 715 height 36
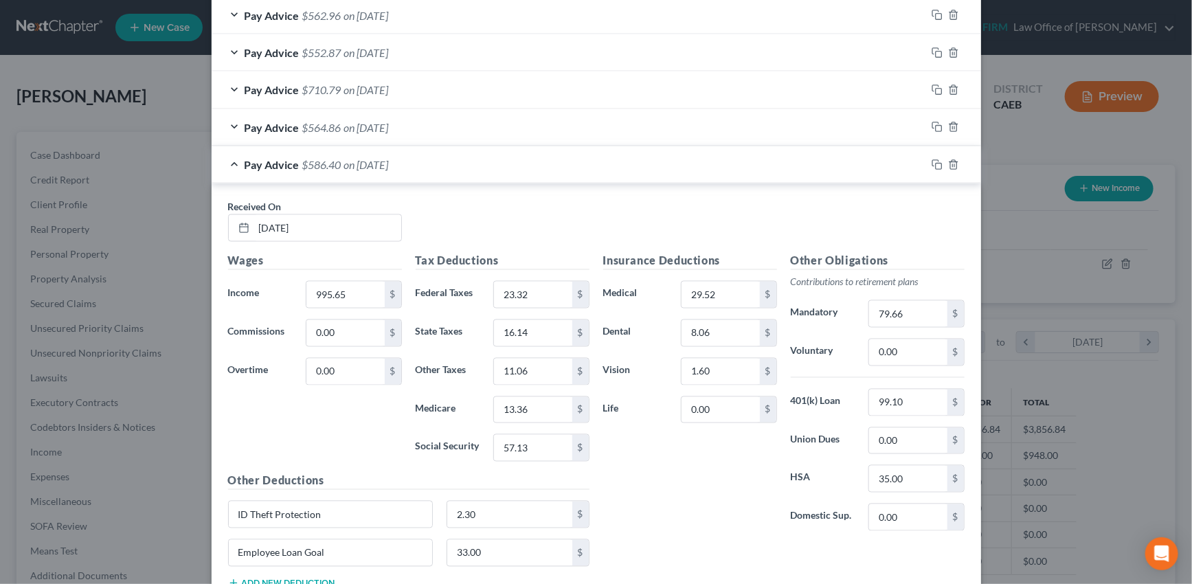
scroll to position [1125, 0]
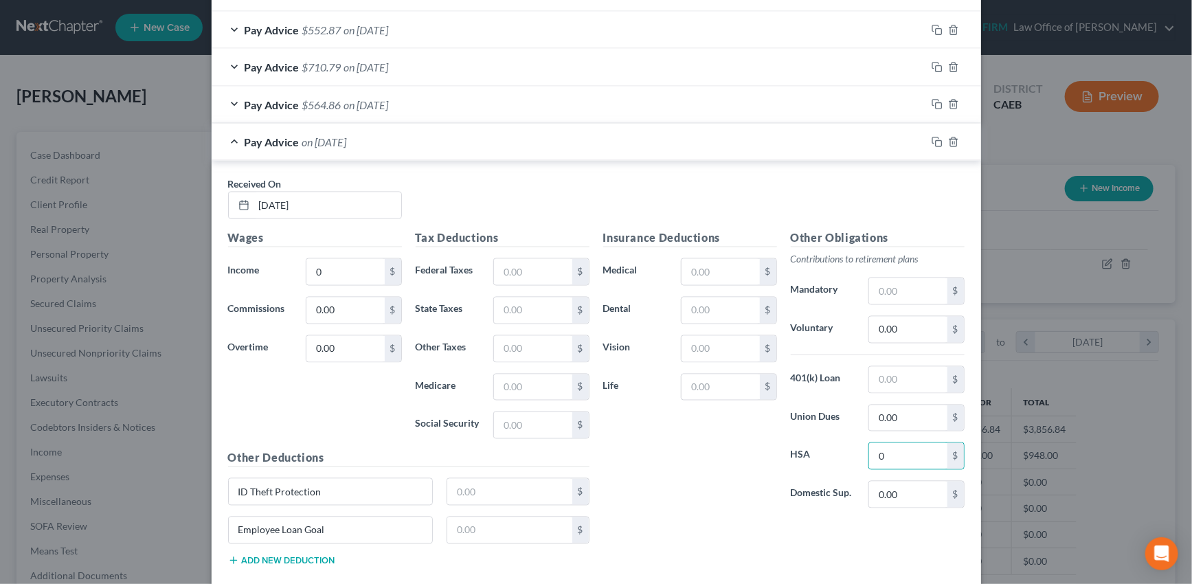
click at [791, 148] on div "Pay Advice on 08/29/2025" at bounding box center [569, 142] width 715 height 36
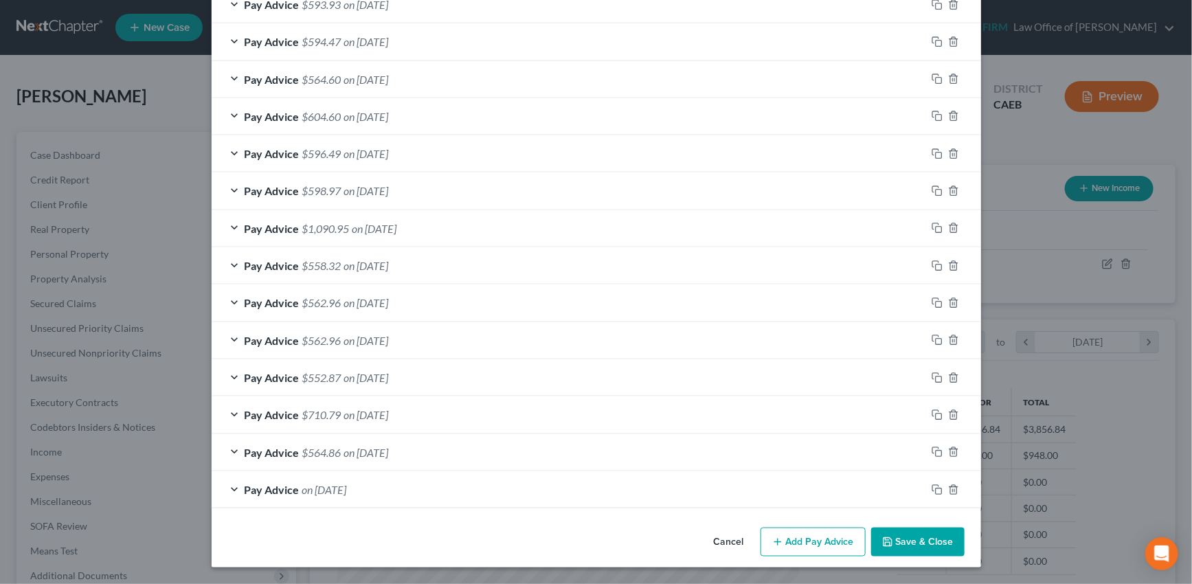
scroll to position [775, 0]
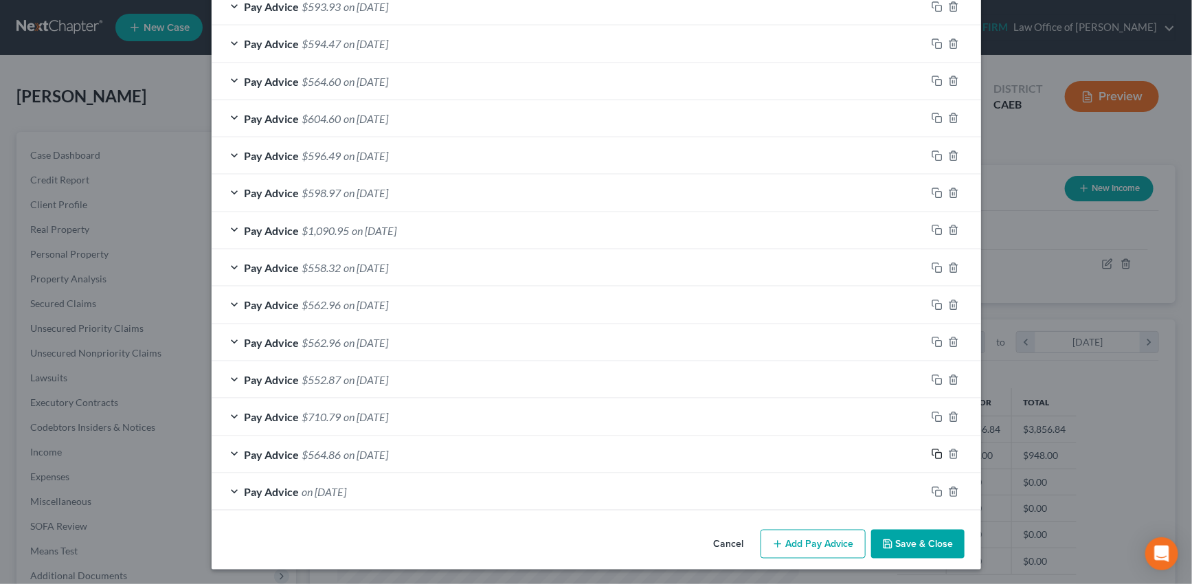
click at [936, 453] on rect "button" at bounding box center [939, 456] width 6 height 6
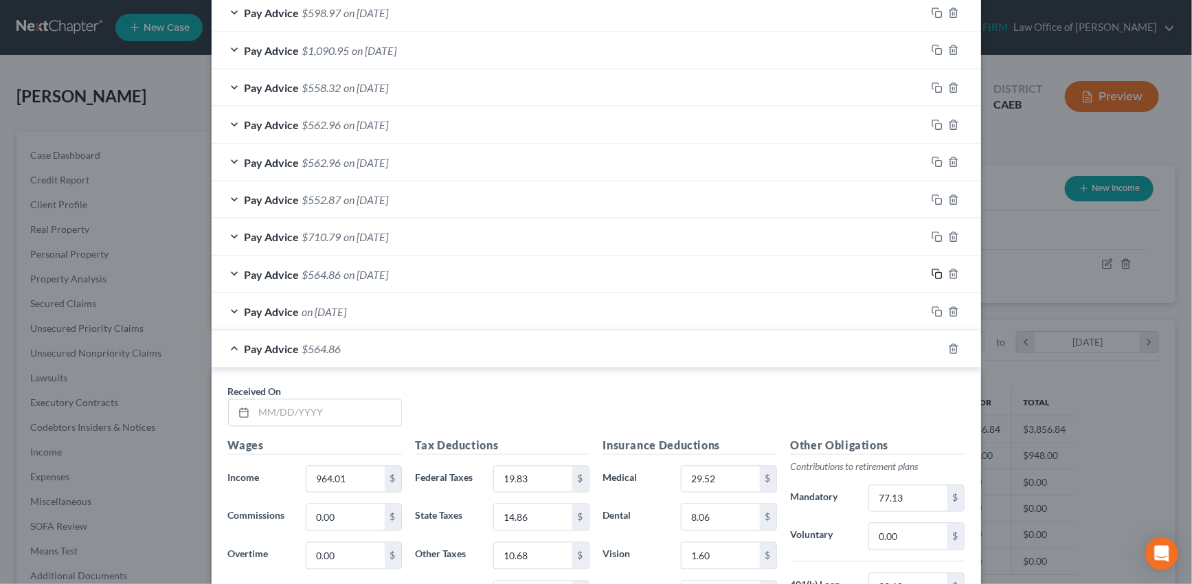
scroll to position [962, 0]
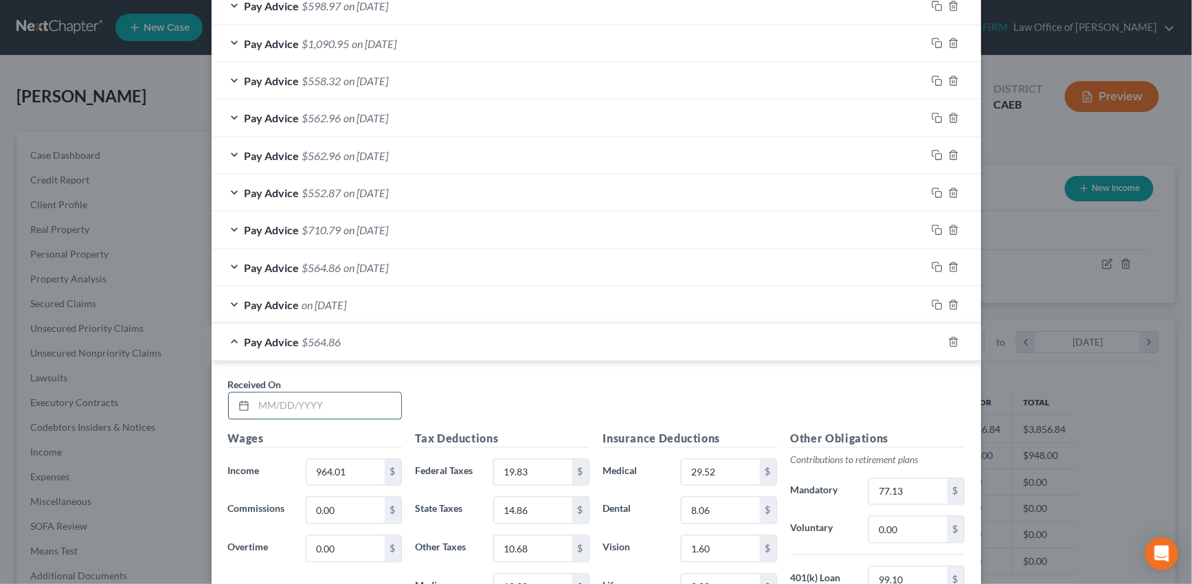
click at [367, 405] on input "text" at bounding box center [327, 406] width 147 height 26
click at [345, 403] on input "text" at bounding box center [327, 406] width 147 height 26
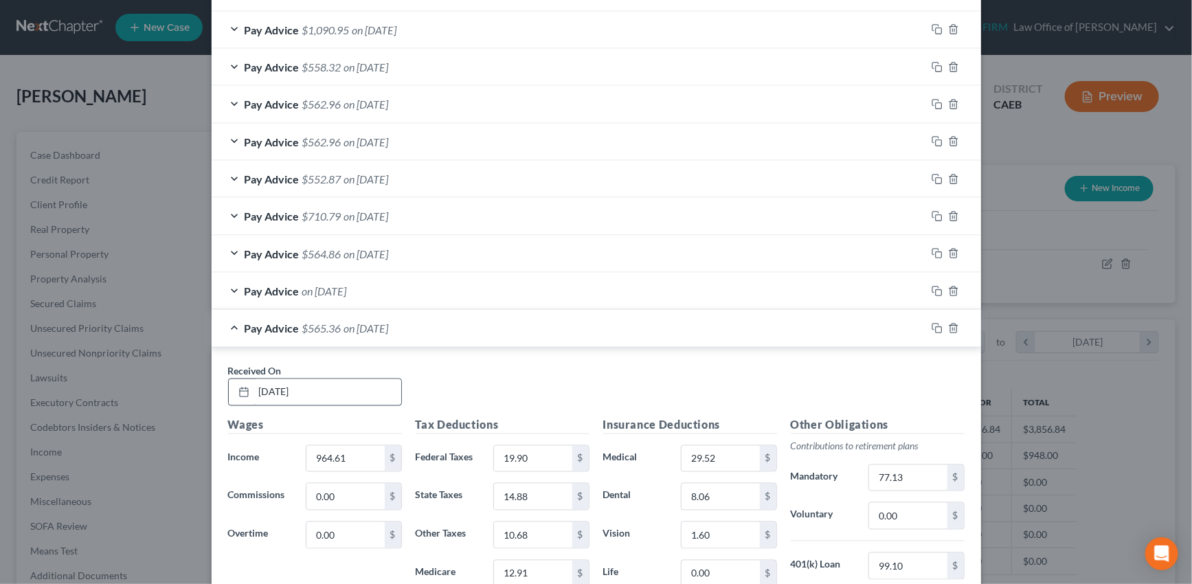
scroll to position [1237, 0]
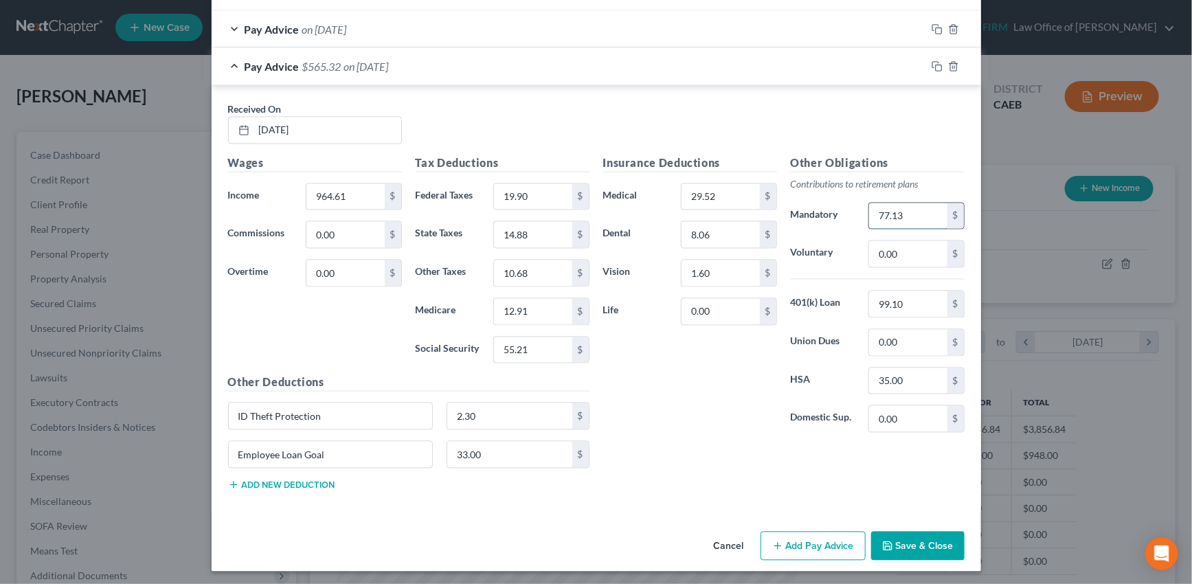
click at [914, 214] on input "77.13" at bounding box center [908, 216] width 78 height 26
click at [934, 65] on icon "button" at bounding box center [937, 66] width 11 height 11
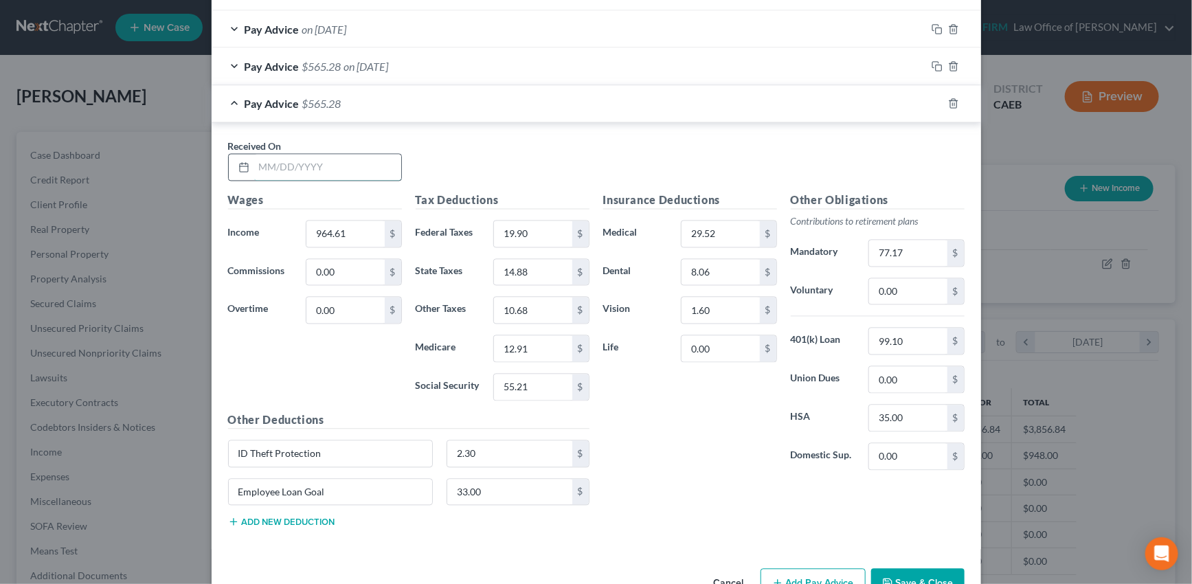
click at [291, 164] on input "text" at bounding box center [327, 168] width 147 height 26
click at [517, 300] on input "10.2" at bounding box center [533, 311] width 78 height 26
click at [914, 242] on input "77.17" at bounding box center [908, 253] width 78 height 26
click at [934, 104] on icon "button" at bounding box center [937, 103] width 11 height 11
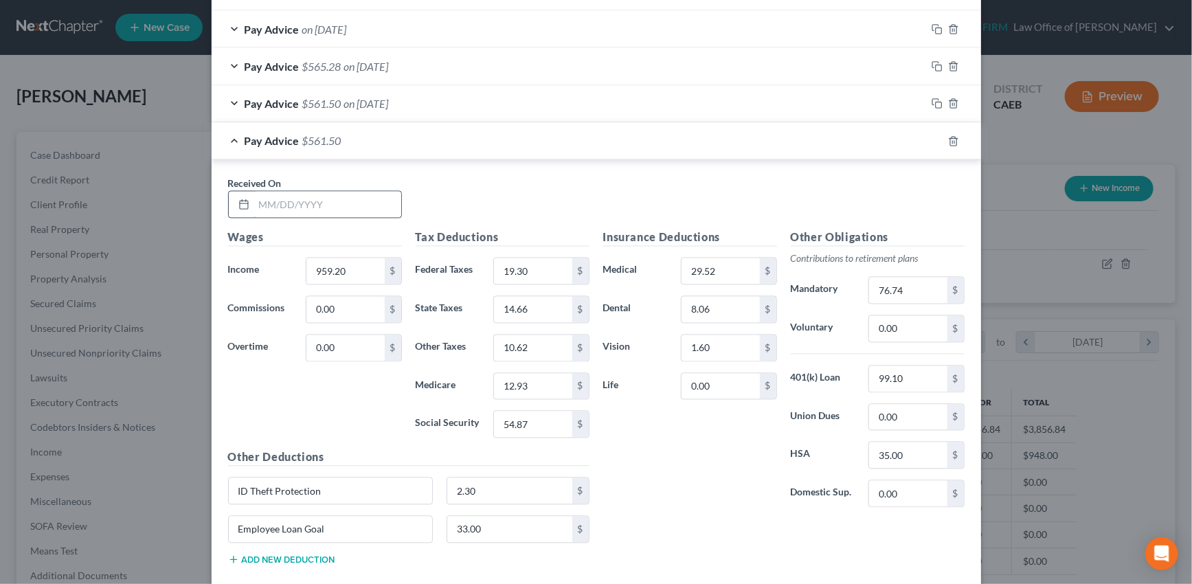
click at [340, 205] on input "text" at bounding box center [327, 205] width 147 height 26
click at [889, 290] on input "76.74" at bounding box center [908, 291] width 78 height 26
click at [932, 137] on icon "button" at bounding box center [937, 141] width 11 height 11
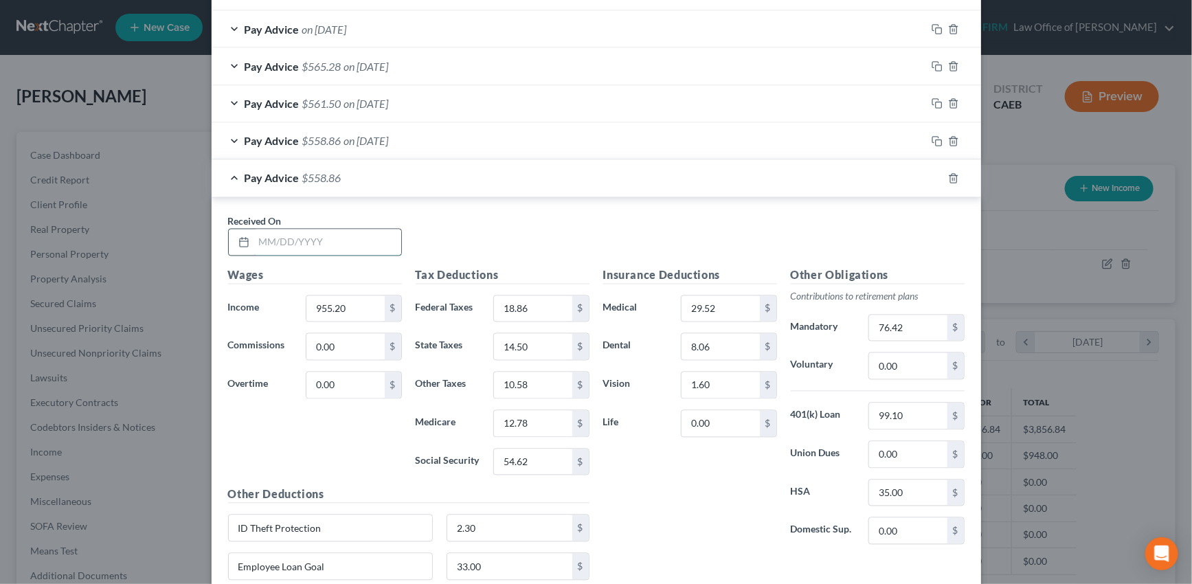
click at [371, 237] on input "text" at bounding box center [327, 242] width 147 height 26
click at [900, 328] on input "76.42" at bounding box center [908, 328] width 78 height 26
click at [852, 182] on div "Pay Advice $558.06 on 09/26/2025" at bounding box center [569, 178] width 715 height 36
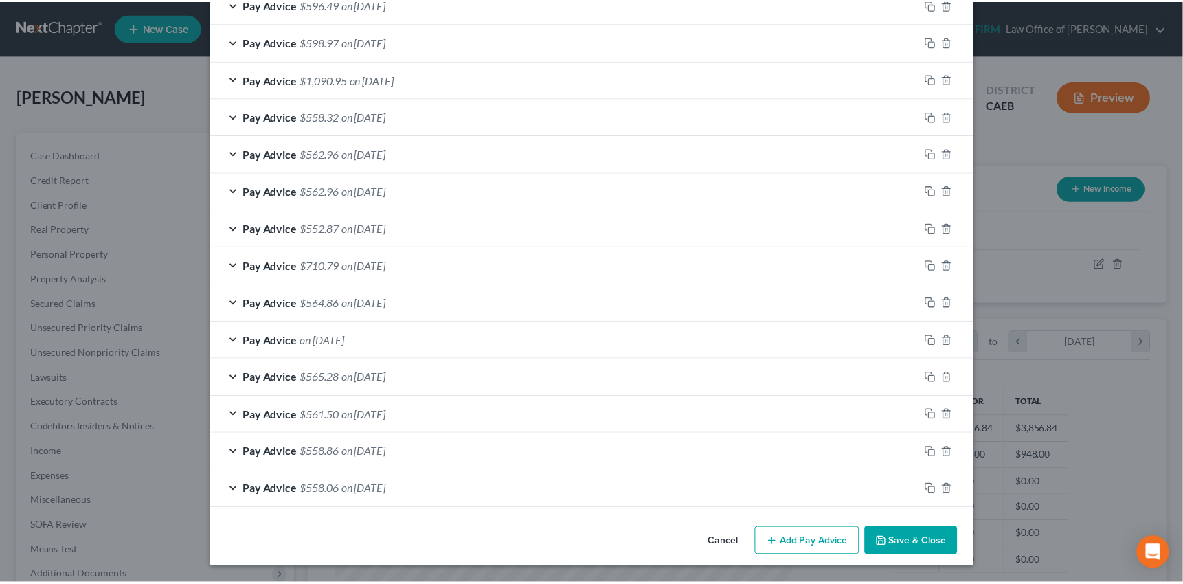
scroll to position [923, 0]
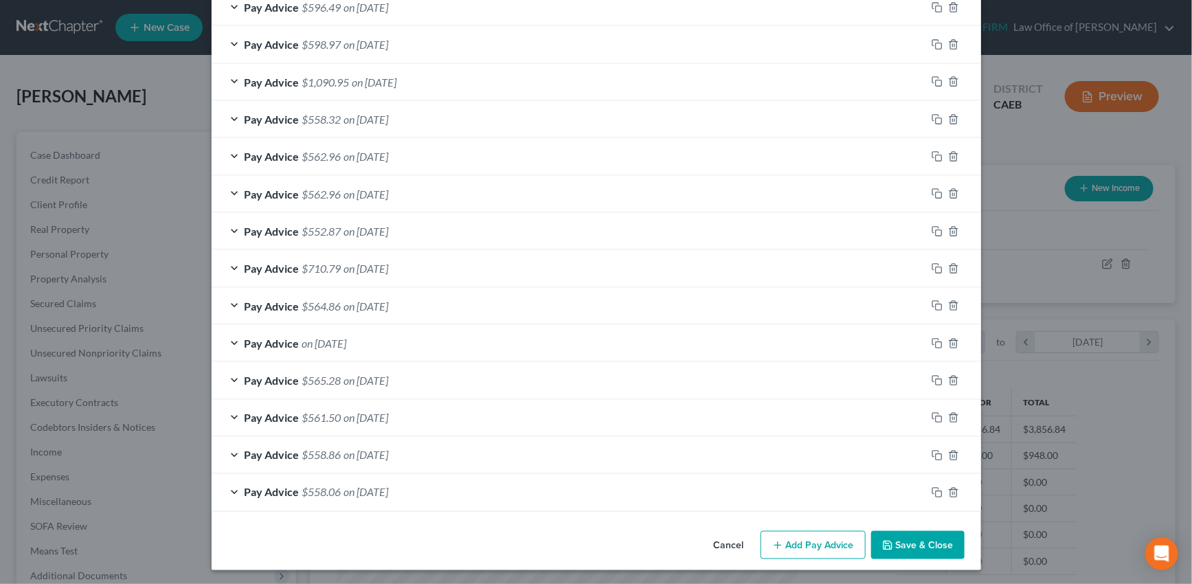
click at [902, 541] on button "Save & Close" at bounding box center [917, 545] width 93 height 29
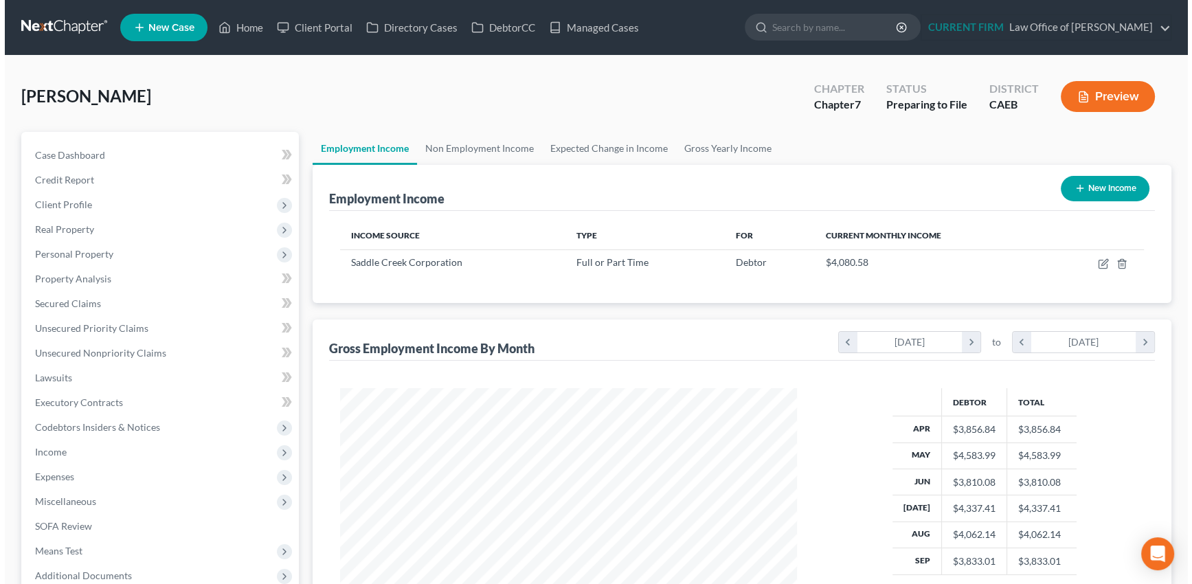
scroll to position [686824, 686584]
click at [704, 148] on link "Gross Yearly Income" at bounding box center [723, 148] width 104 height 33
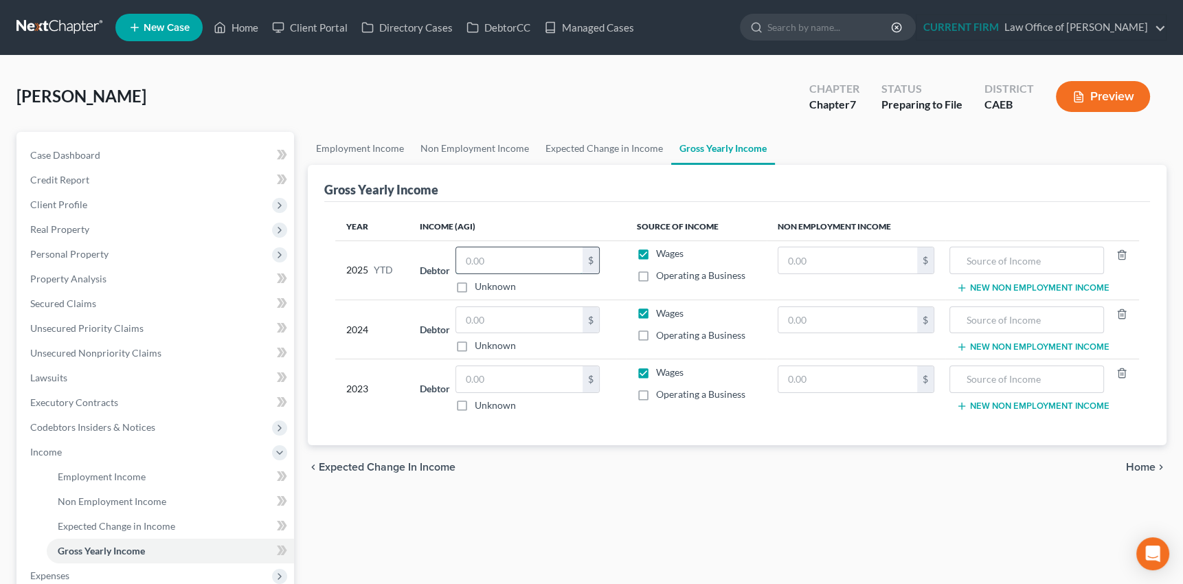
click at [502, 256] on input "text" at bounding box center [519, 260] width 126 height 26
click at [44, 447] on span "Income" at bounding box center [46, 452] width 32 height 12
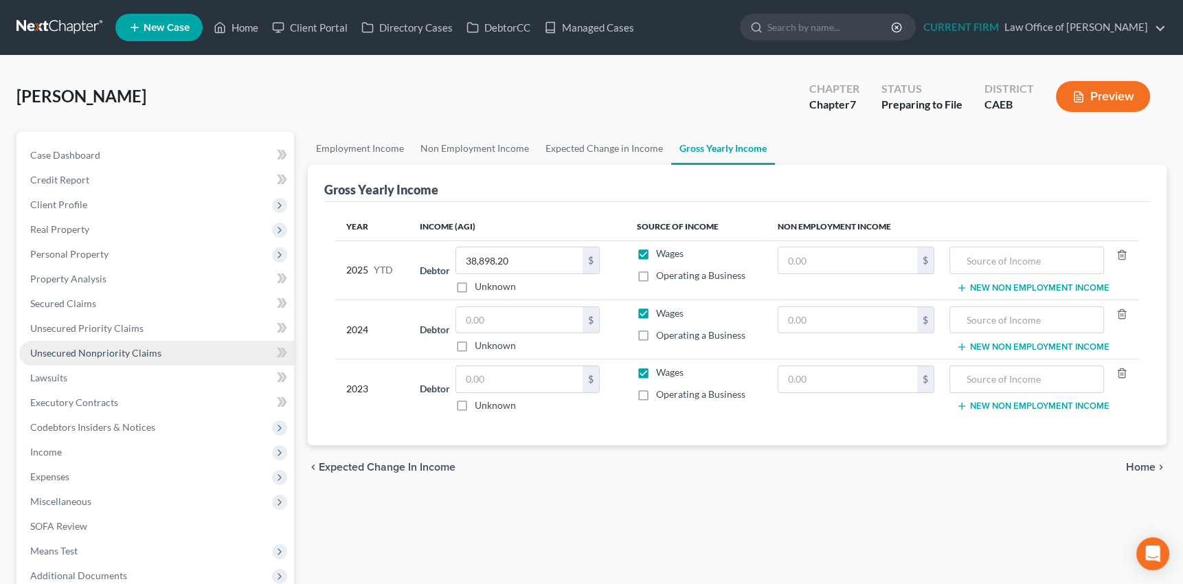
click at [129, 356] on span "Unsecured Nonpriority Claims" at bounding box center [95, 353] width 131 height 12
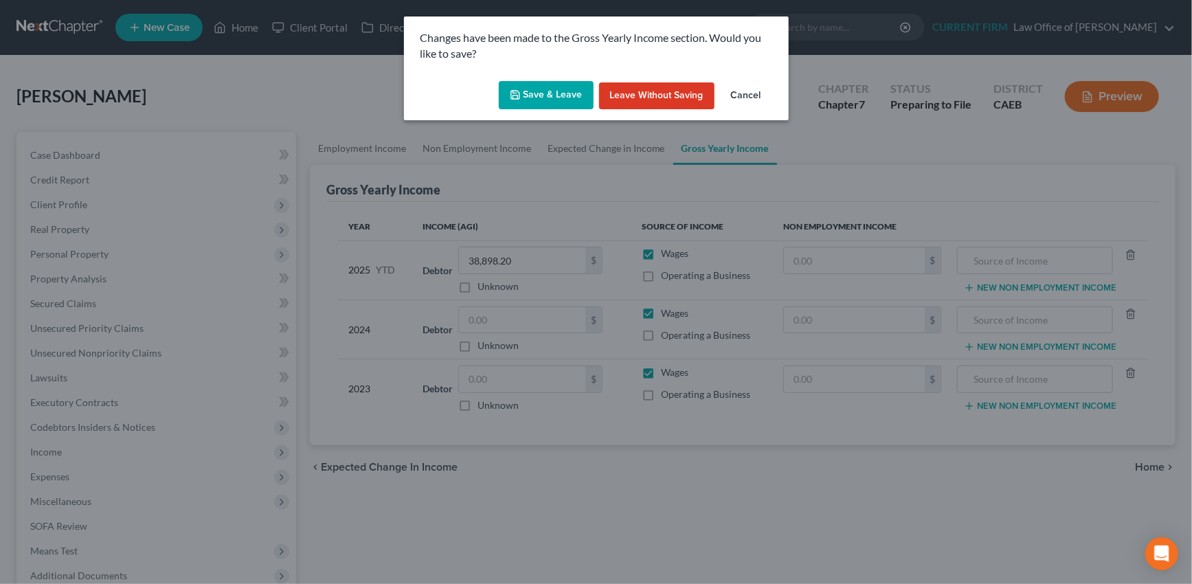
click at [552, 91] on button "Save & Leave" at bounding box center [546, 95] width 95 height 29
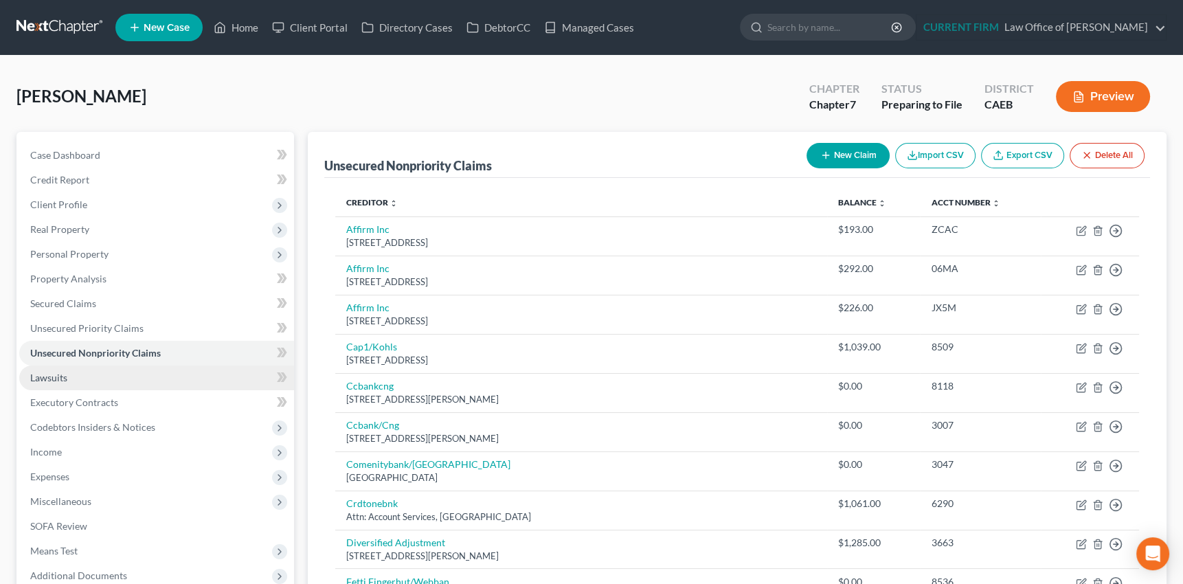
click at [51, 378] on span "Lawsuits" at bounding box center [48, 378] width 37 height 12
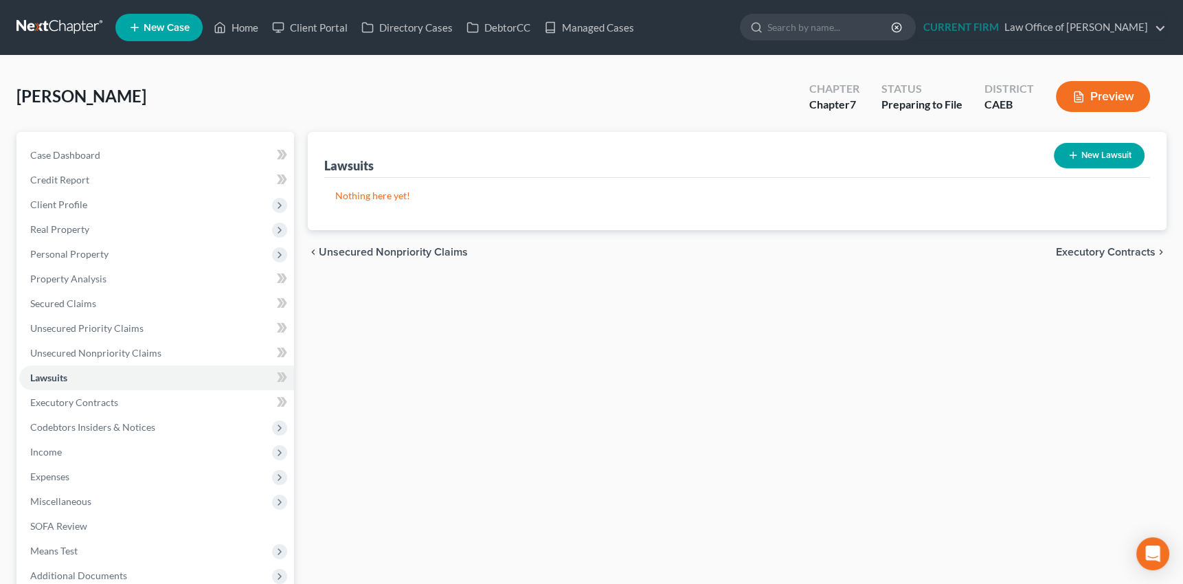
click at [1073, 155] on line "button" at bounding box center [1073, 156] width 0 height 6
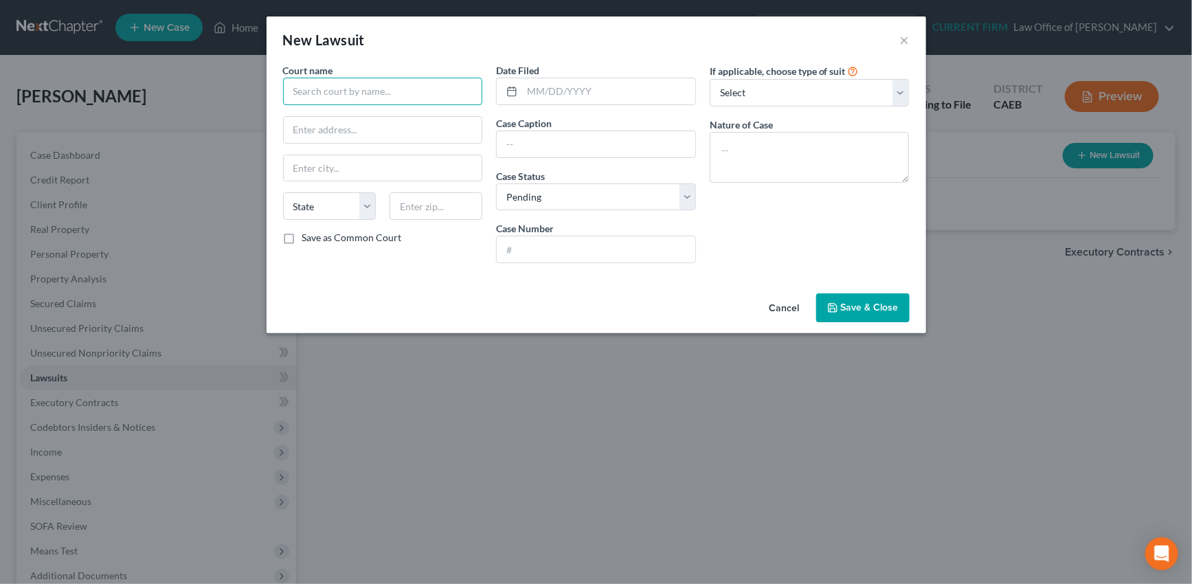
click at [431, 91] on input "text" at bounding box center [383, 91] width 200 height 27
click at [369, 93] on input "text" at bounding box center [383, 91] width 200 height 27
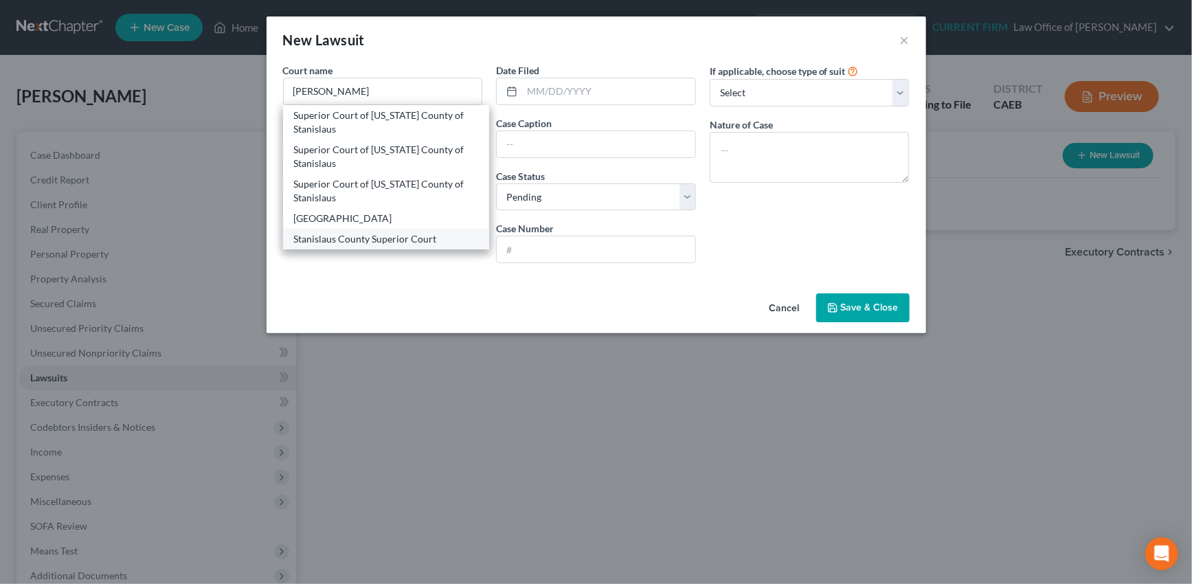
click at [345, 240] on div "Stanislaus County Superior Court" at bounding box center [386, 239] width 185 height 14
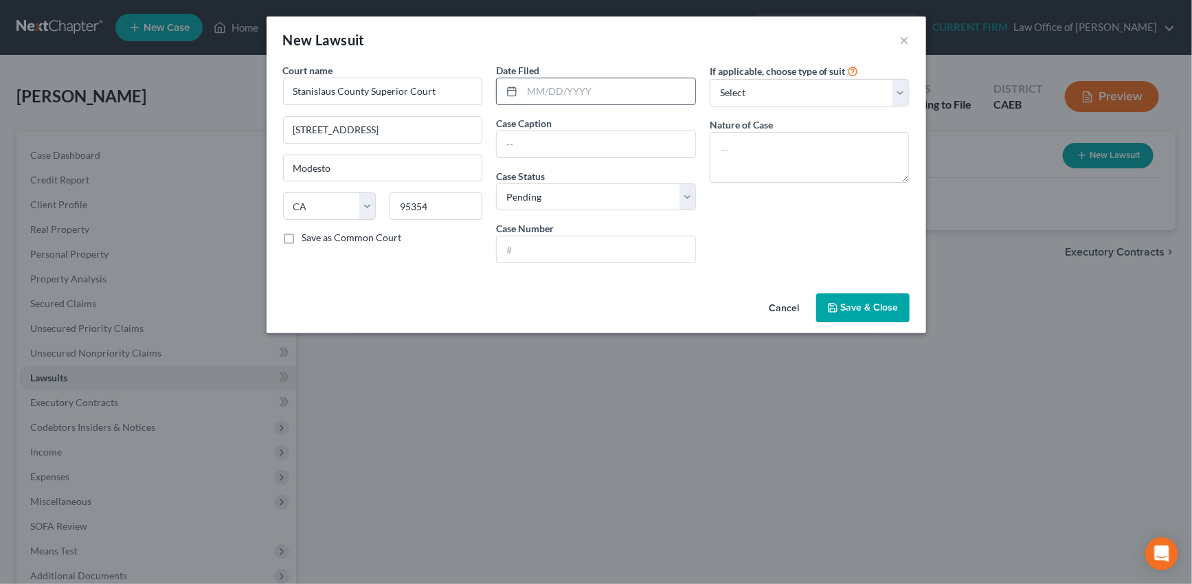
click at [571, 91] on input "text" at bounding box center [608, 91] width 173 height 26
click at [533, 141] on input "text" at bounding box center [596, 144] width 199 height 26
drag, startPoint x: 539, startPoint y: 195, endPoint x: 537, endPoint y: 205, distance: 9.8
click at [539, 195] on select "Select Pending On Appeal Concluded" at bounding box center [596, 196] width 200 height 27
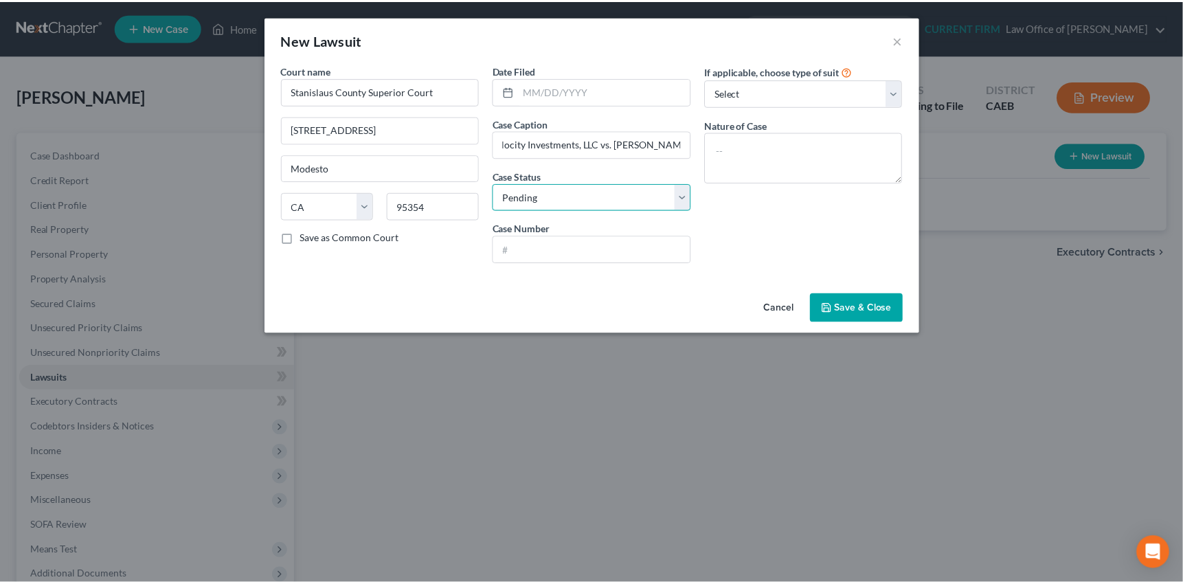
scroll to position [0, 0]
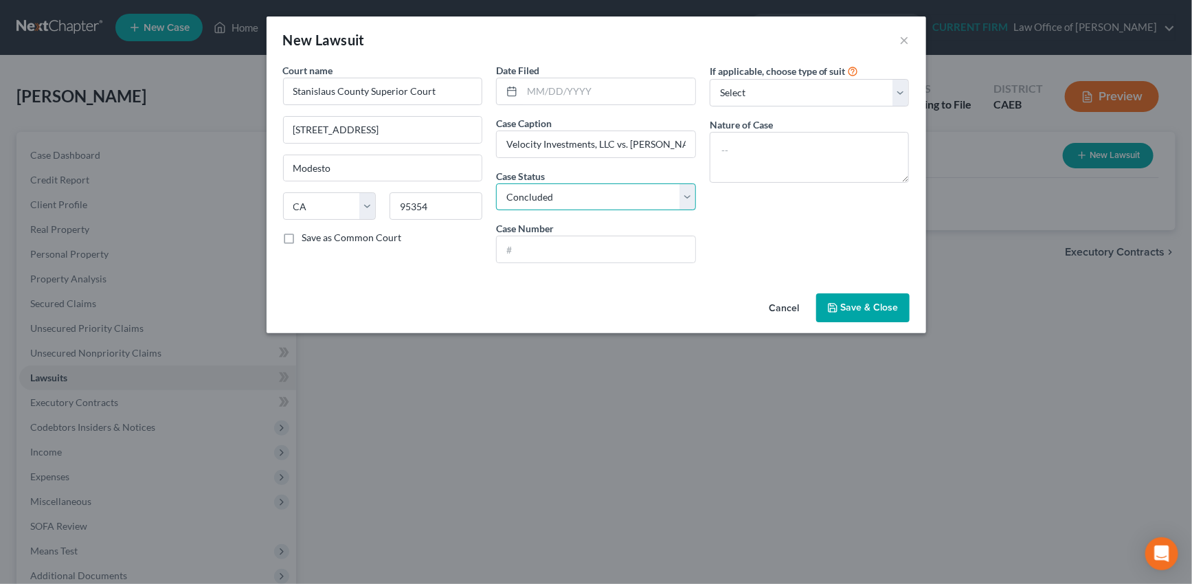
click at [496, 183] on select "Select Pending On Appeal Concluded" at bounding box center [596, 196] width 200 height 27
click at [537, 254] on input "text" at bounding box center [596, 249] width 199 height 26
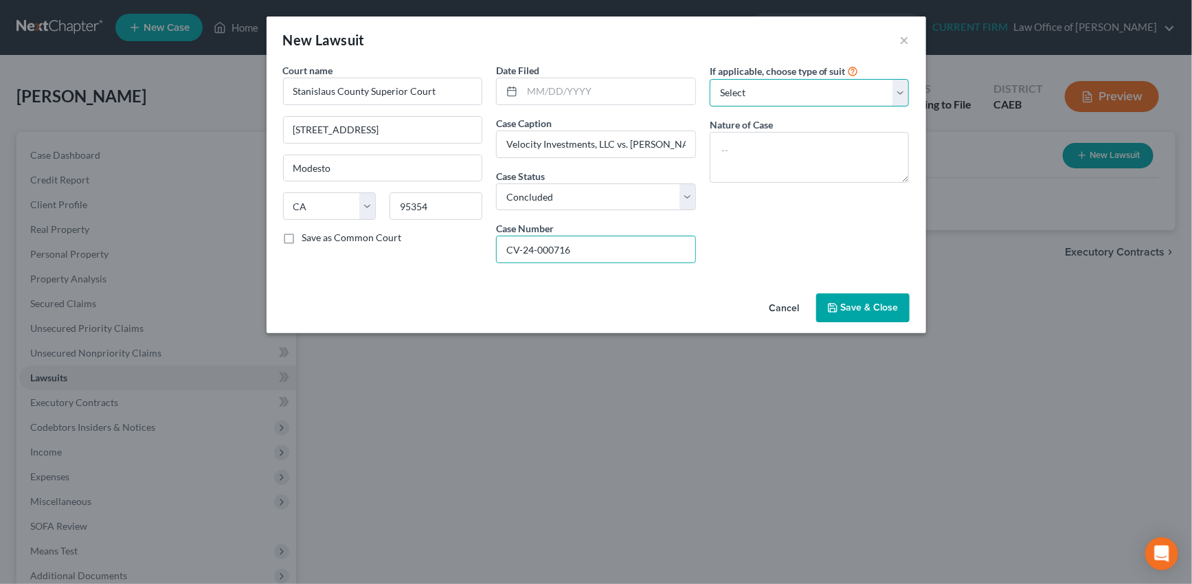
click at [840, 90] on select "Select Repossession Garnishment Foreclosure Attached, Seized, Or Levied Other" at bounding box center [810, 92] width 200 height 27
click at [710, 79] on select "Select Repossession Garnishment Foreclosure Attached, Seized, Or Levied Other" at bounding box center [810, 92] width 200 height 27
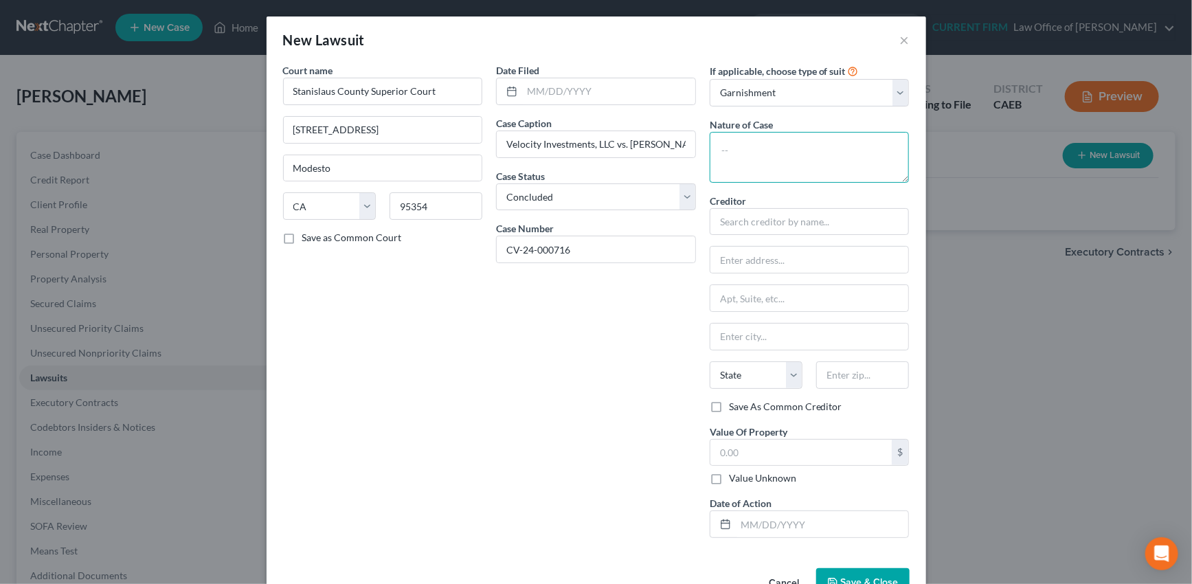
click at [763, 150] on textarea at bounding box center [810, 157] width 200 height 51
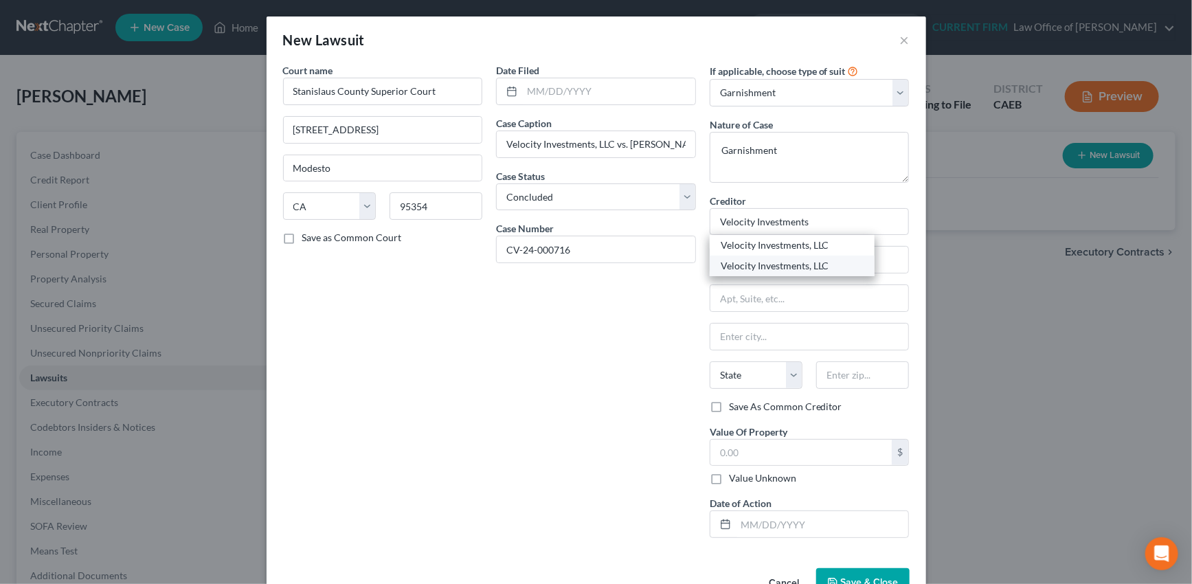
click at [789, 261] on div "Velocity Investments, LLC" at bounding box center [792, 266] width 143 height 14
click at [729, 405] on label "Save As Common Creditor" at bounding box center [785, 407] width 113 height 14
click at [734, 405] on input "Save As Common Creditor" at bounding box center [738, 404] width 9 height 9
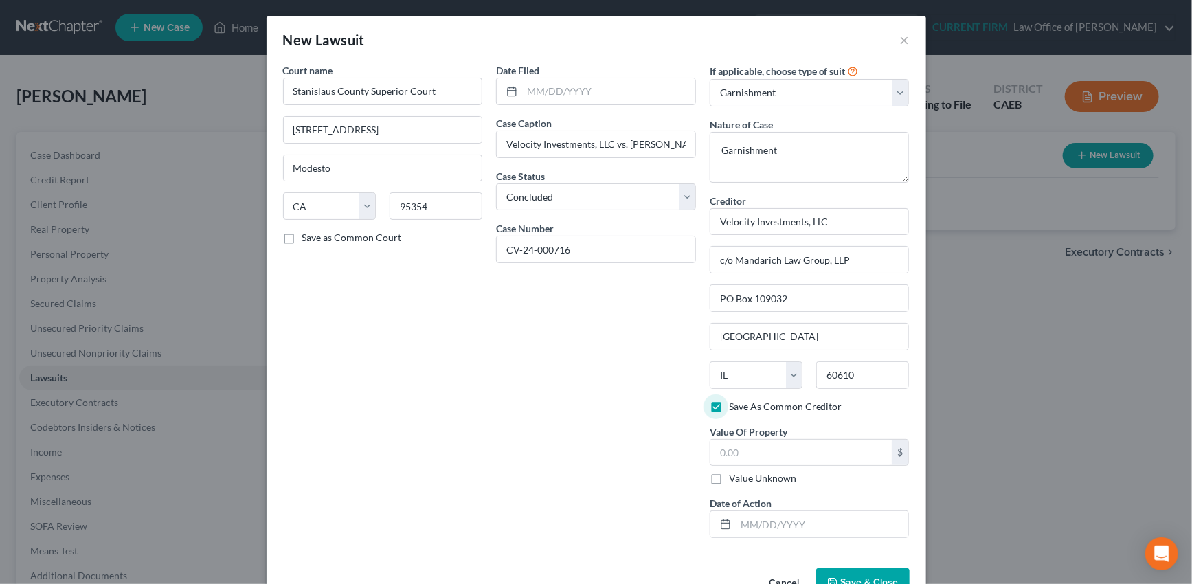
click at [729, 478] on label "Value Unknown" at bounding box center [762, 478] width 67 height 14
click at [734, 478] on input "Value Unknown" at bounding box center [738, 475] width 9 height 9
click at [740, 521] on input "text" at bounding box center [822, 524] width 173 height 26
click at [759, 519] on input "04" at bounding box center [822, 524] width 173 height 26
click at [302, 237] on label "Save as Common Court" at bounding box center [352, 238] width 100 height 14
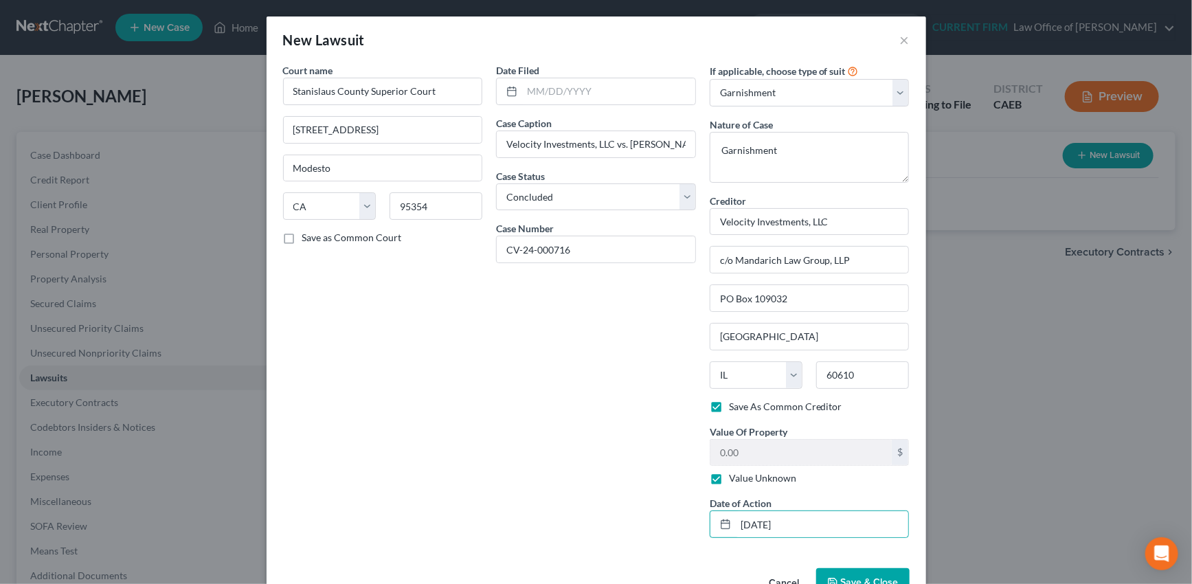
click at [308, 237] on input "Save as Common Court" at bounding box center [312, 235] width 9 height 9
click at [849, 576] on span "Save & Close" at bounding box center [870, 582] width 58 height 12
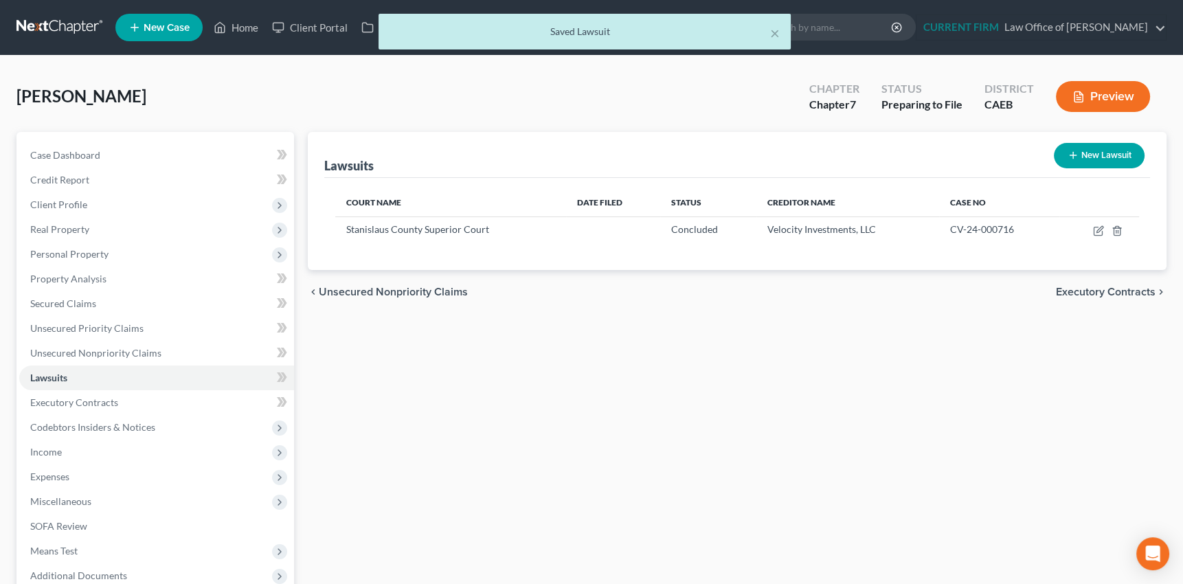
click at [380, 295] on span "Unsecured Nonpriority Claims" at bounding box center [393, 292] width 149 height 11
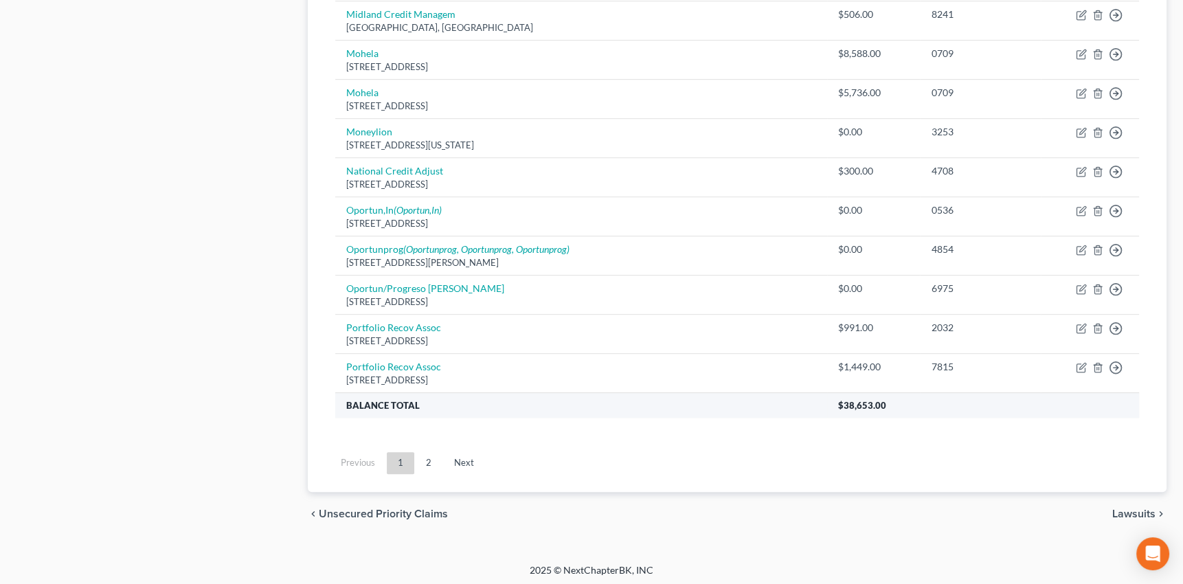
scroll to position [999, 0]
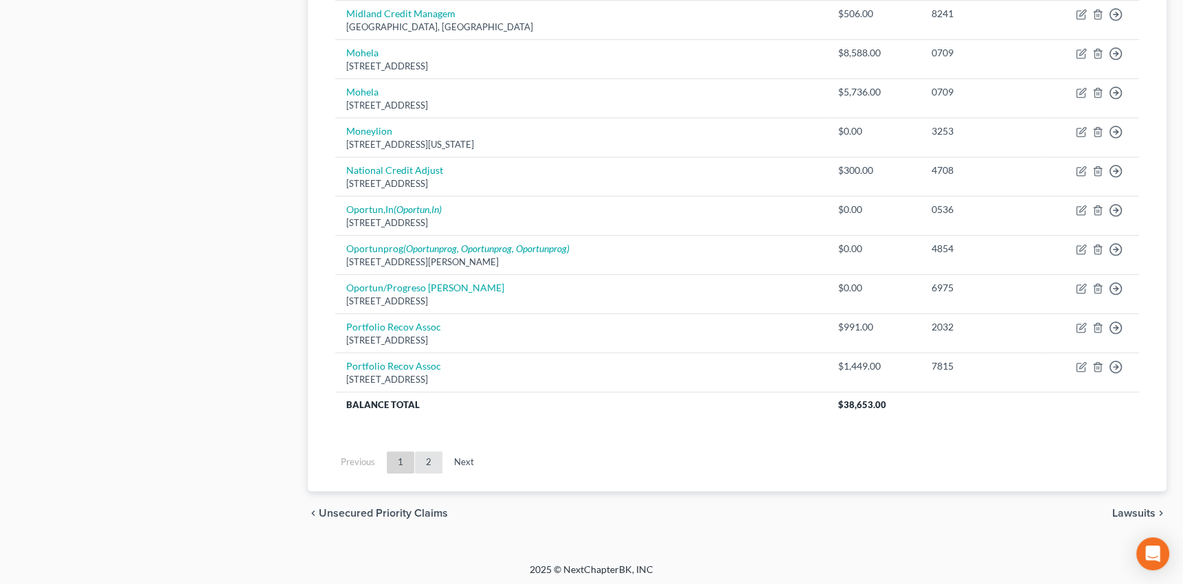
click at [429, 456] on link "2" at bounding box center [428, 462] width 27 height 22
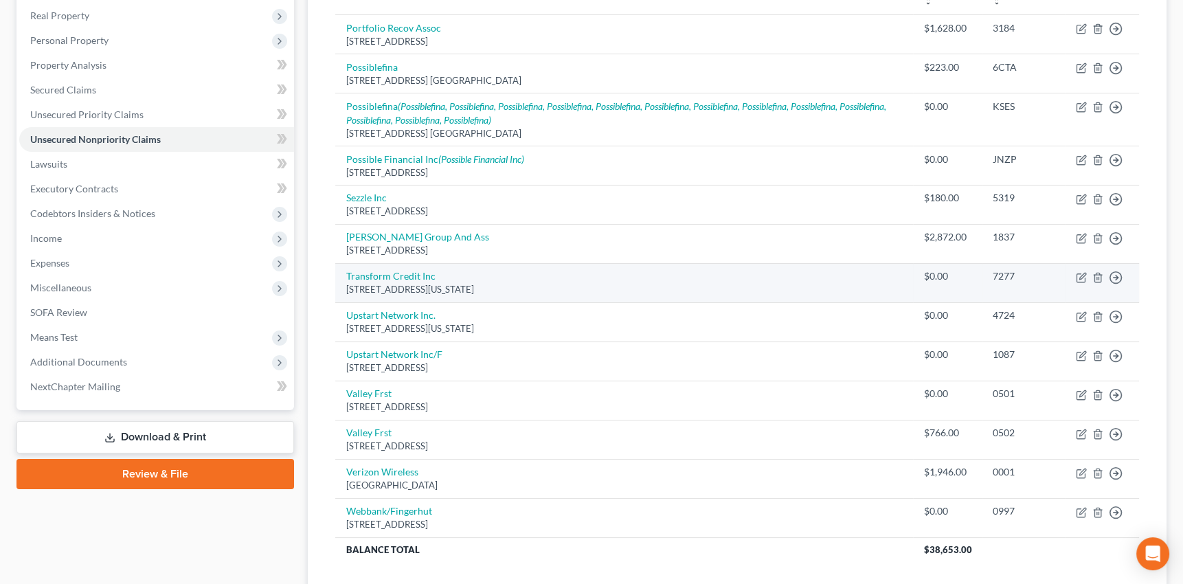
scroll to position [298, 0]
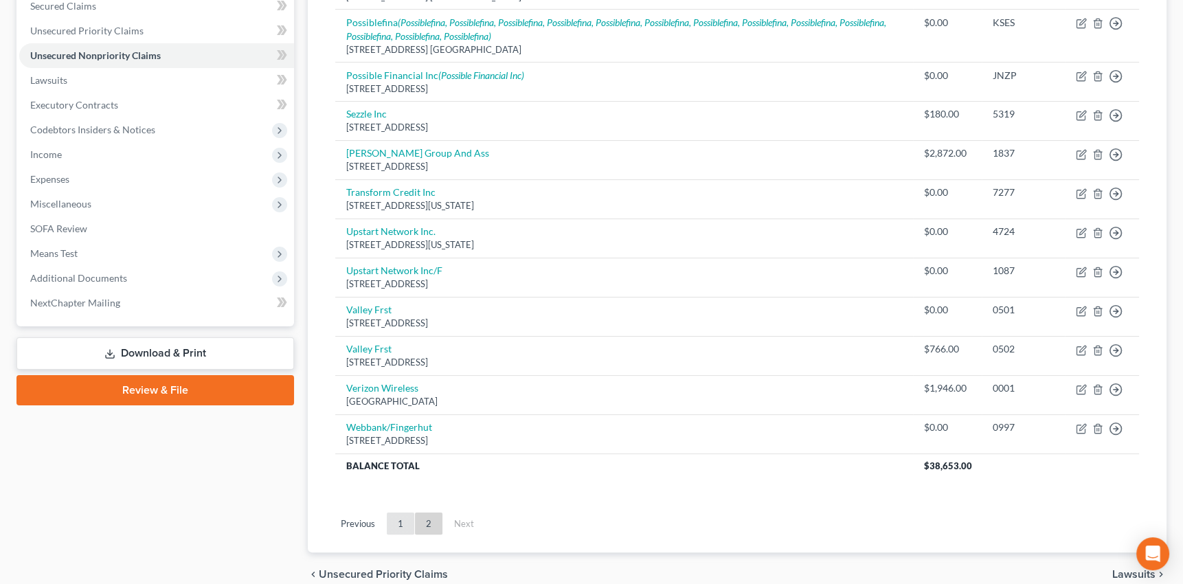
click at [398, 522] on link "1" at bounding box center [400, 524] width 27 height 22
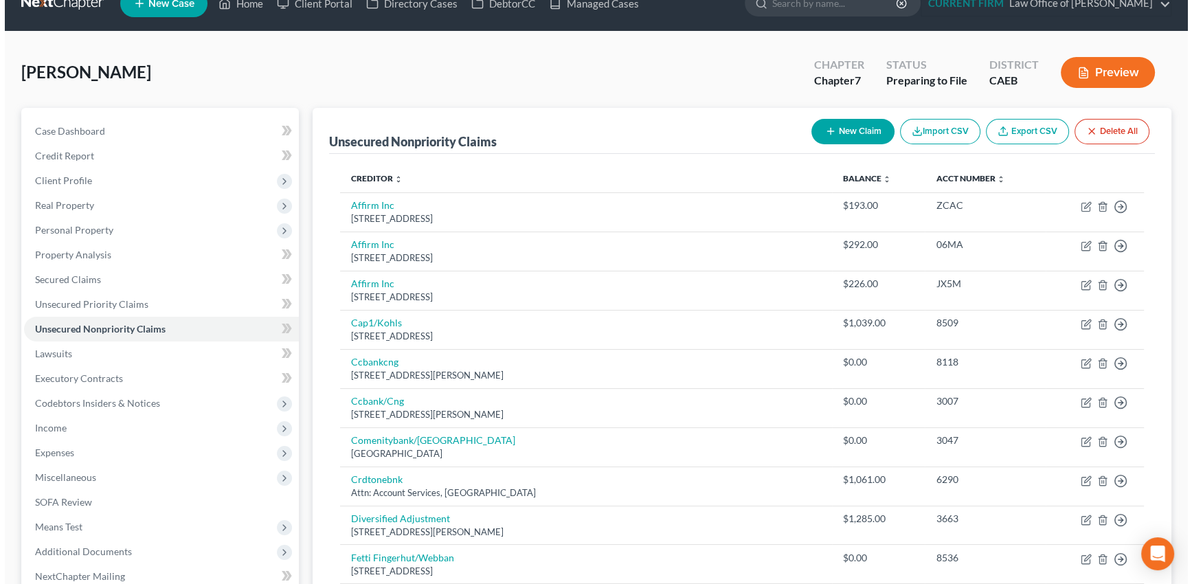
scroll to position [0, 0]
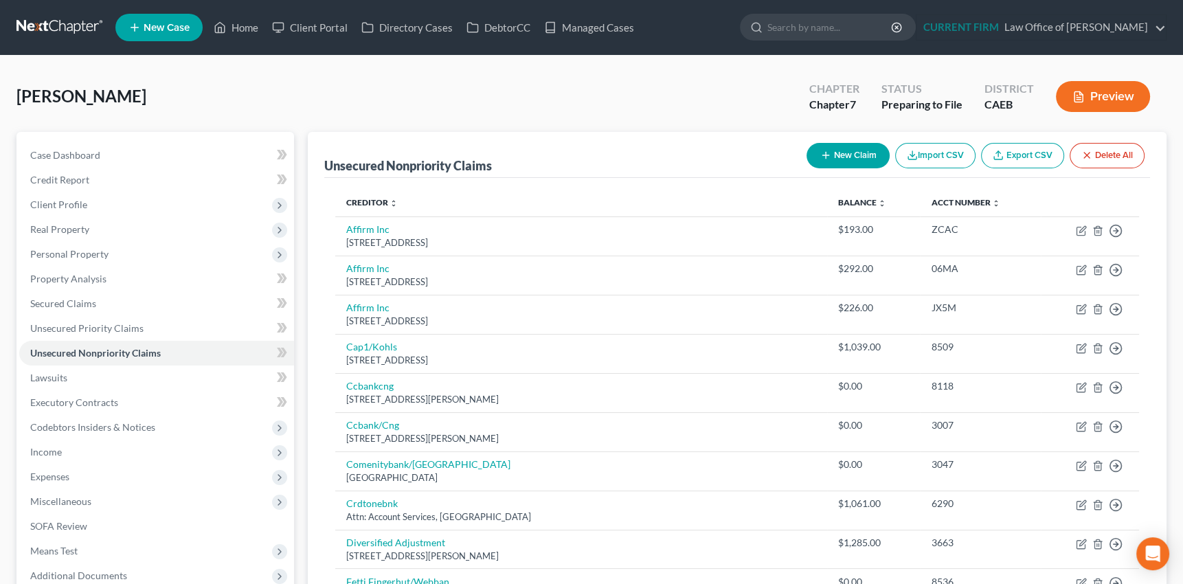
click at [824, 150] on icon "button" at bounding box center [825, 155] width 11 height 11
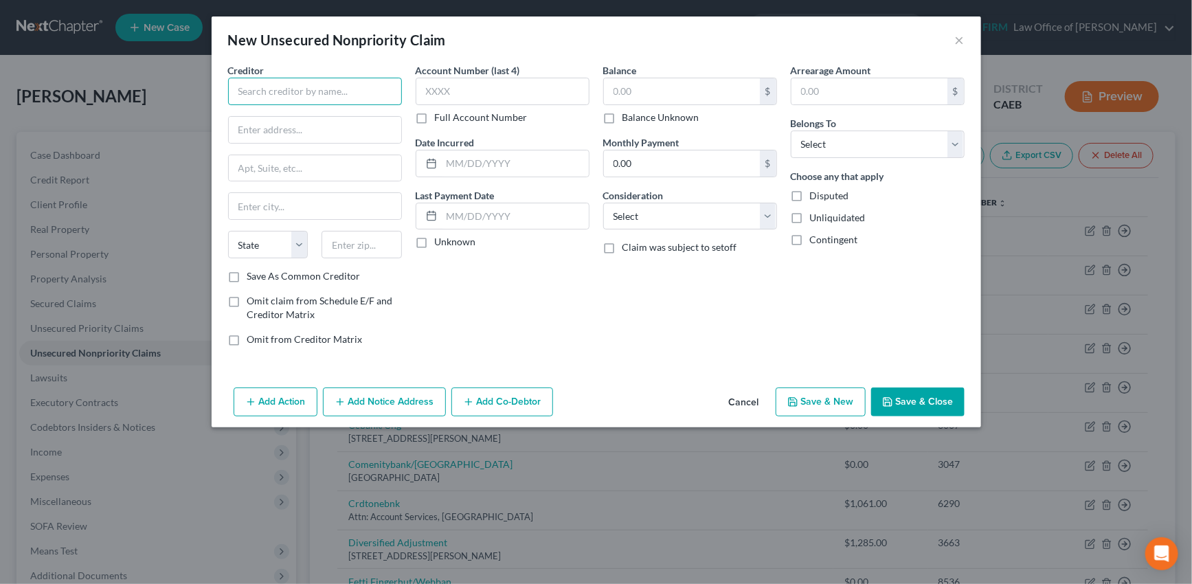
click at [293, 85] on input "text" at bounding box center [315, 91] width 174 height 27
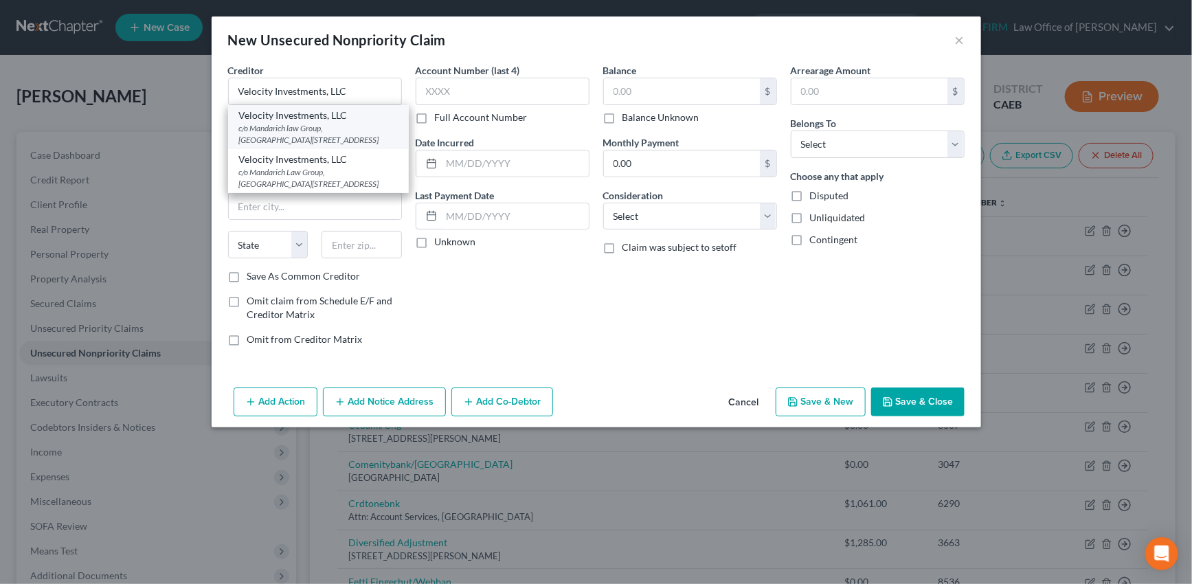
click at [312, 128] on div "c/o Mandarich law Group, LLP PO Box 109032, Chicago, IL 60610" at bounding box center [318, 133] width 159 height 23
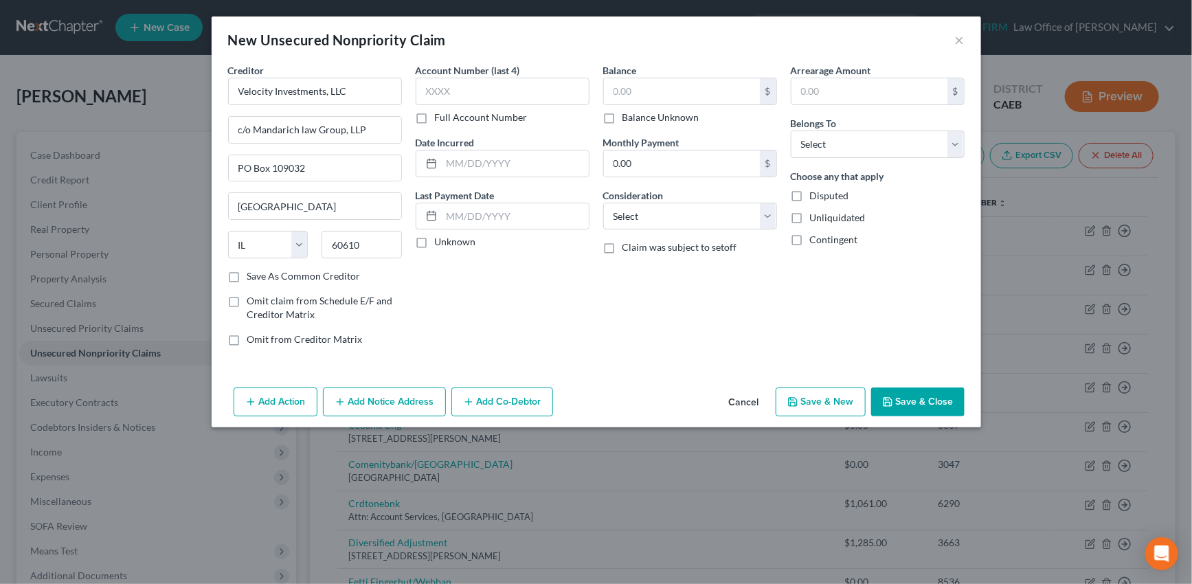
click at [247, 274] on label "Save As Common Creditor" at bounding box center [303, 276] width 113 height 14
click at [253, 274] on input "Save As Common Creditor" at bounding box center [257, 273] width 9 height 9
click at [475, 91] on input "text" at bounding box center [503, 91] width 174 height 27
click at [460, 162] on input "text" at bounding box center [515, 163] width 147 height 26
click at [435, 244] on label "Unknown" at bounding box center [455, 242] width 41 height 14
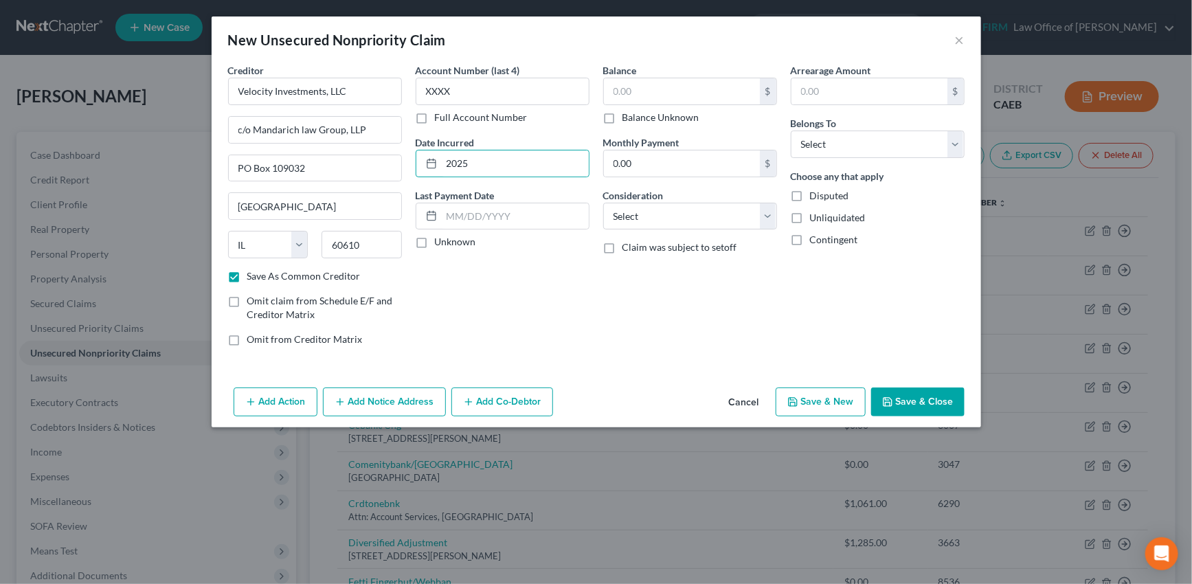
click at [440, 244] on input "Unknown" at bounding box center [444, 239] width 9 height 9
click at [658, 89] on input "text" at bounding box center [682, 91] width 156 height 26
click at [770, 216] on select "Select Cable / Satellite Services Collection Agency Credit Card Debt Debt Couns…" at bounding box center [690, 216] width 174 height 27
click at [603, 203] on select "Select Cable / Satellite Services Collection Agency Credit Card Debt Debt Couns…" at bounding box center [690, 216] width 174 height 27
click at [765, 213] on select "Select Cable / Satellite Services Collection Agency Credit Card Debt Debt Couns…" at bounding box center [690, 216] width 174 height 27
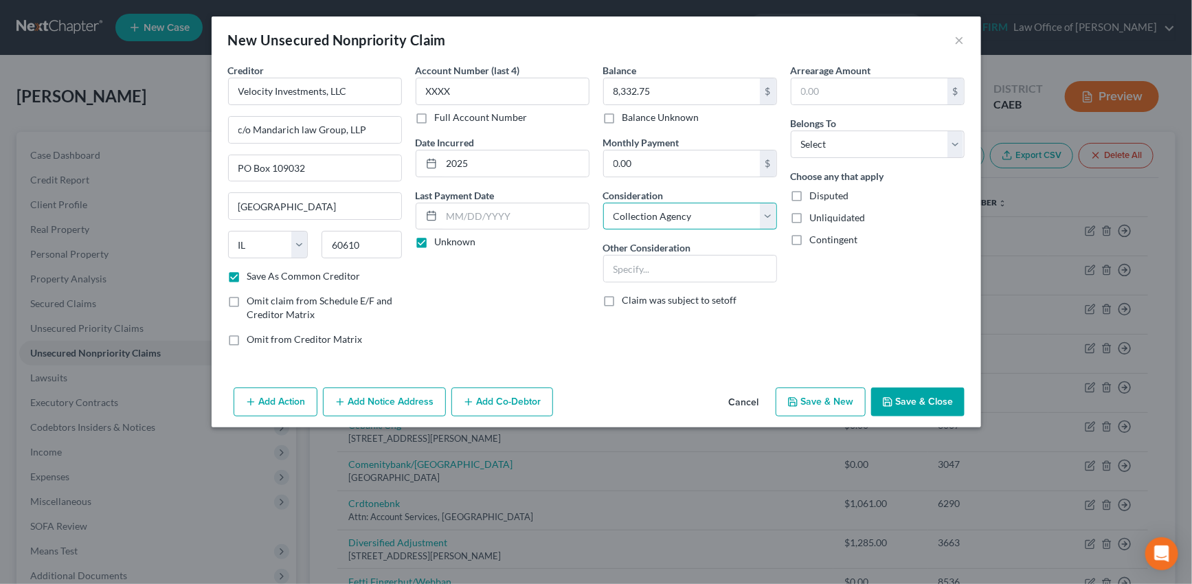
click at [603, 203] on select "Select Cable / Satellite Services Collection Agency Credit Card Debt Debt Couns…" at bounding box center [690, 216] width 174 height 27
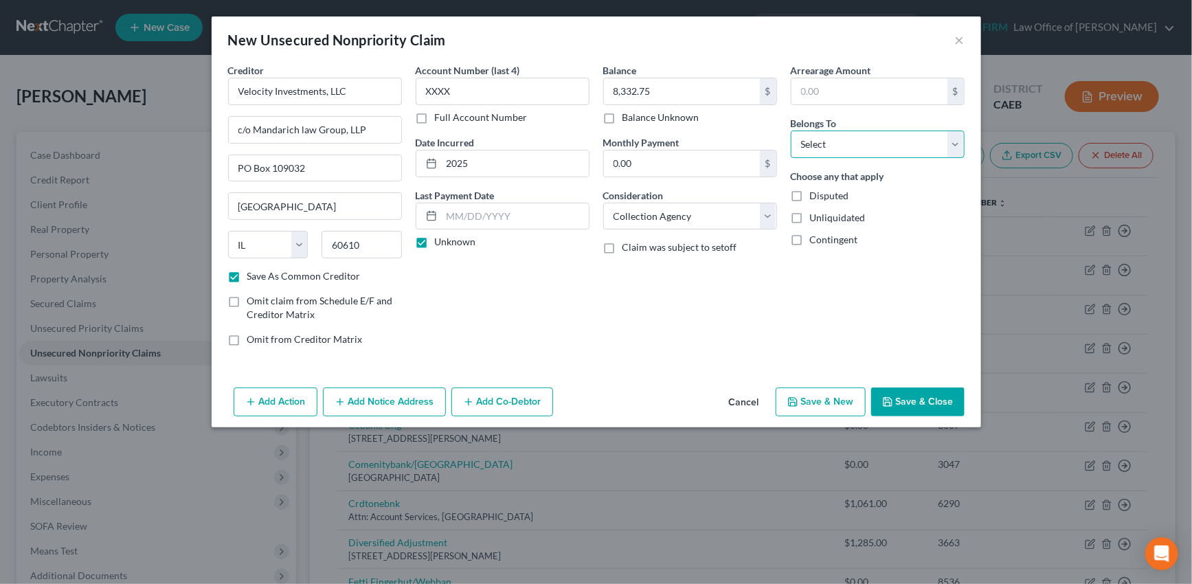
click at [830, 148] on select "Select Debtor 1 Only Debtor 2 Only Debtor 1 And Debtor 2 Only At Least One Of T…" at bounding box center [878, 144] width 174 height 27
click at [791, 131] on select "Select Debtor 1 Only Debtor 2 Only Debtor 1 And Debtor 2 Only At Least One Of T…" at bounding box center [878, 144] width 174 height 27
click at [276, 403] on button "Add Action" at bounding box center [276, 402] width 84 height 29
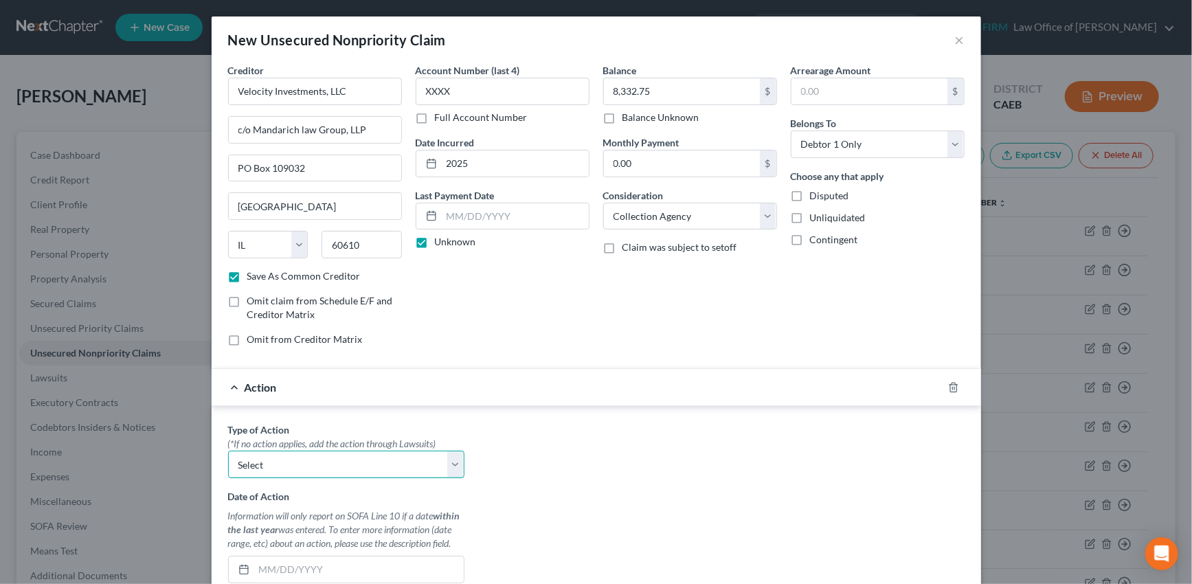
click at [278, 467] on select "Select Repossession Garnishment Foreclosure Personal Injury Attached, Seized, O…" at bounding box center [346, 464] width 236 height 27
click at [228, 451] on select "Select Repossession Garnishment Foreclosure Personal Injury Attached, Seized, O…" at bounding box center [346, 464] width 236 height 27
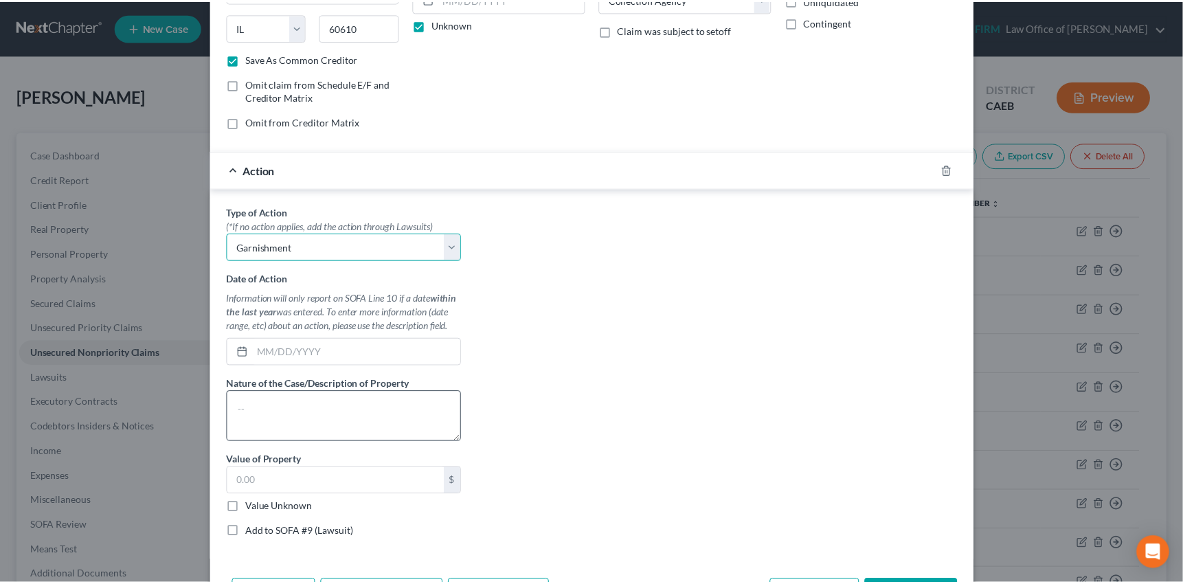
scroll to position [249, 0]
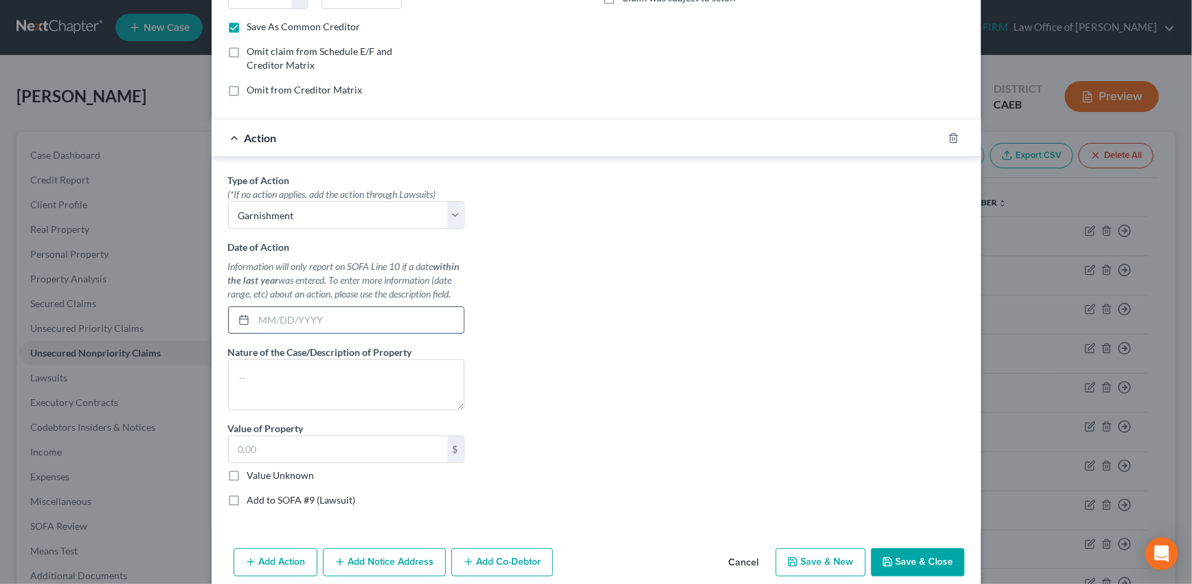
click at [339, 321] on input "text" at bounding box center [359, 320] width 210 height 26
click at [304, 445] on input "text" at bounding box center [338, 449] width 218 height 26
click at [547, 502] on div "Type of Action * (*If no action applies, add the action through Lawsuits) Selec…" at bounding box center [596, 345] width 750 height 344
click at [913, 557] on button "Save & Close" at bounding box center [917, 562] width 93 height 29
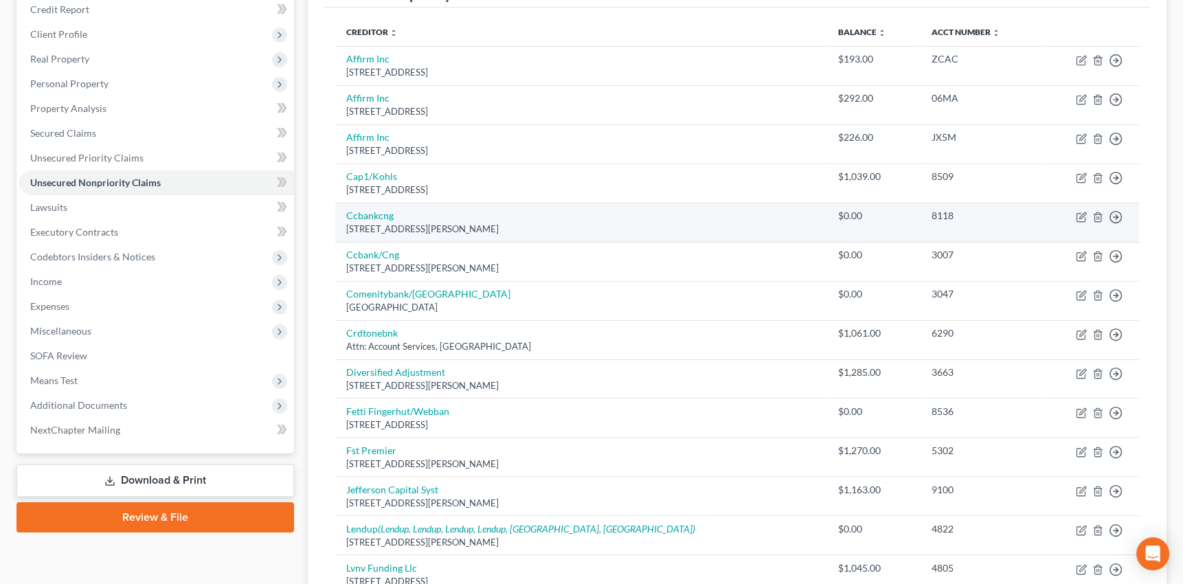
scroll to position [187, 0]
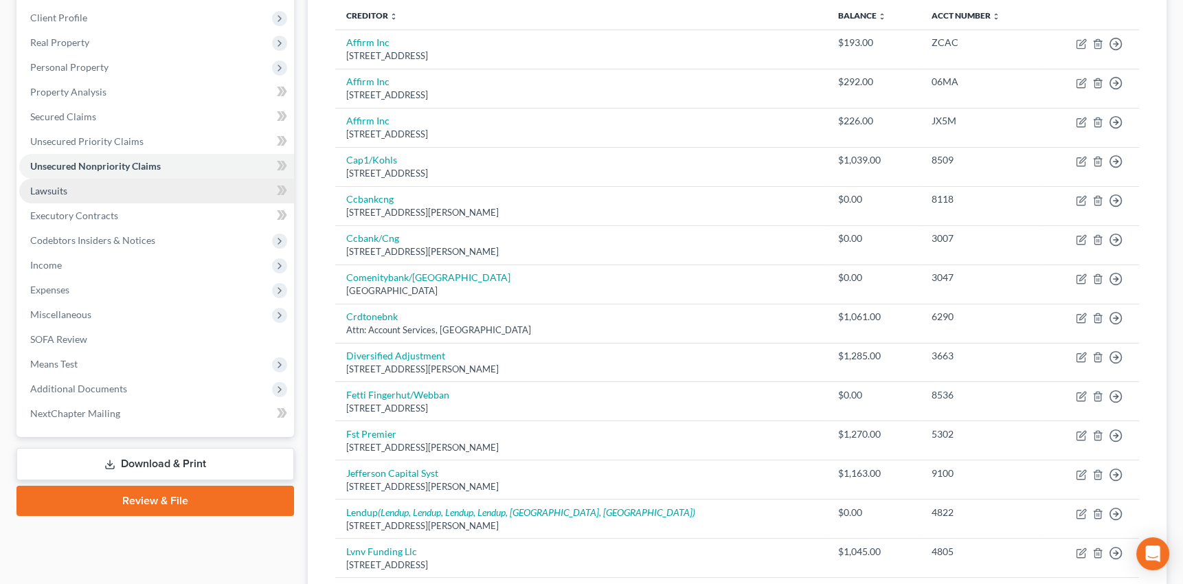
click at [54, 188] on span "Lawsuits" at bounding box center [48, 191] width 37 height 12
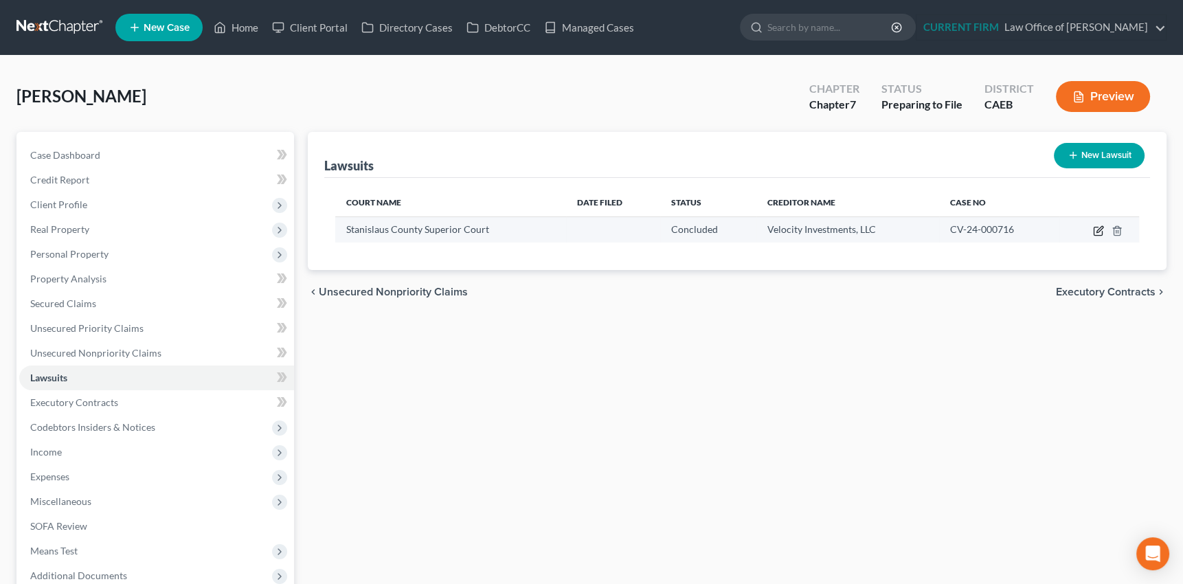
click at [1099, 230] on icon "button" at bounding box center [1100, 229] width 6 height 6
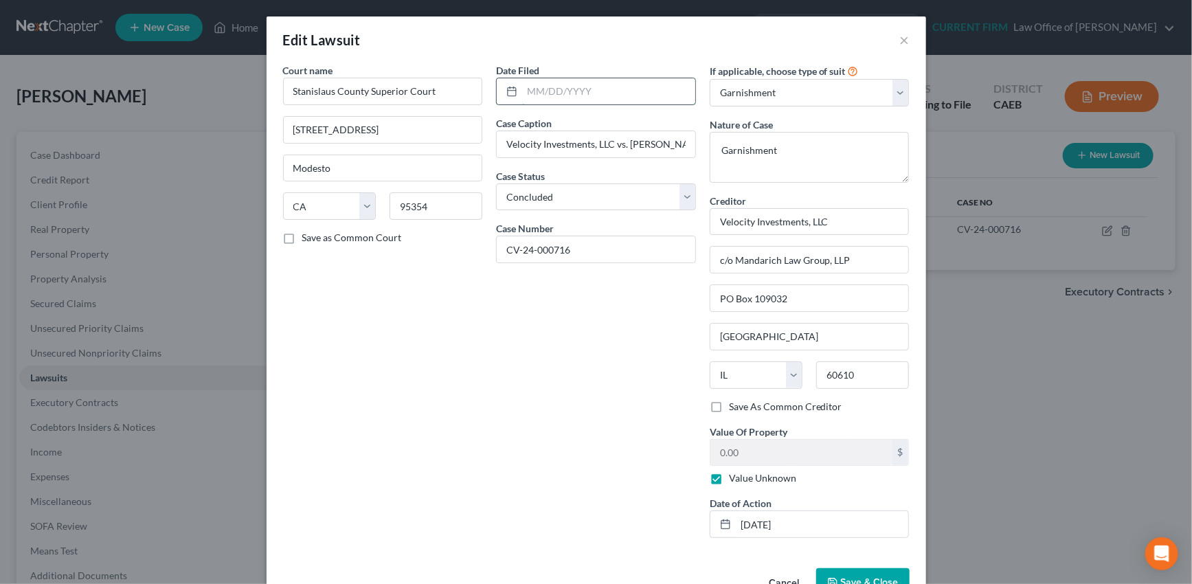
click at [572, 94] on input "text" at bounding box center [608, 91] width 173 height 26
click at [861, 572] on button "Save & Close" at bounding box center [862, 582] width 93 height 29
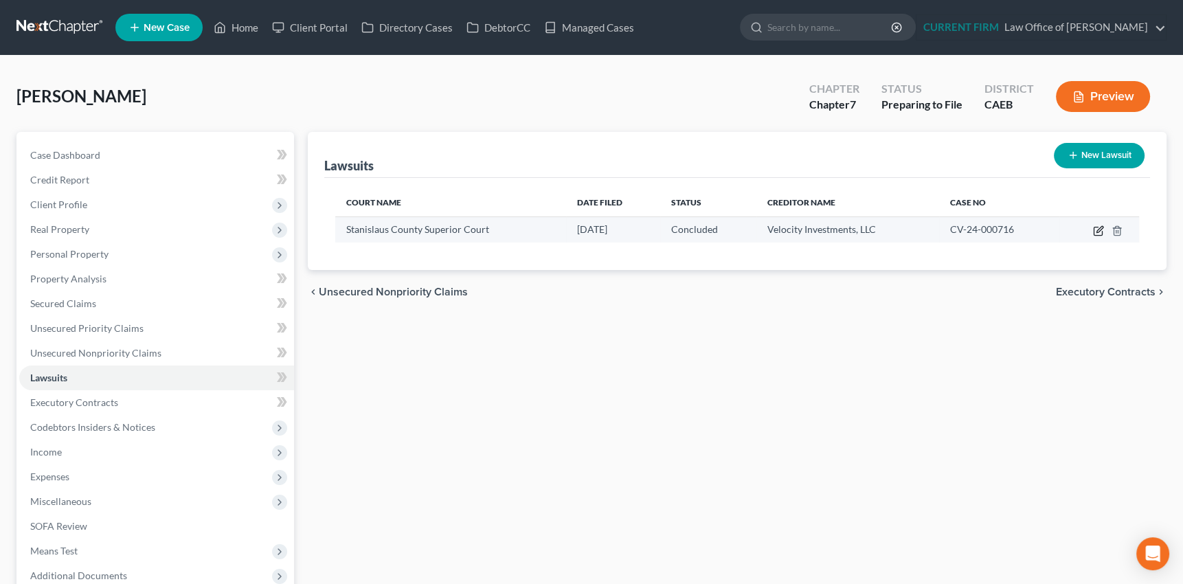
click at [1096, 228] on icon "button" at bounding box center [1098, 230] width 11 height 11
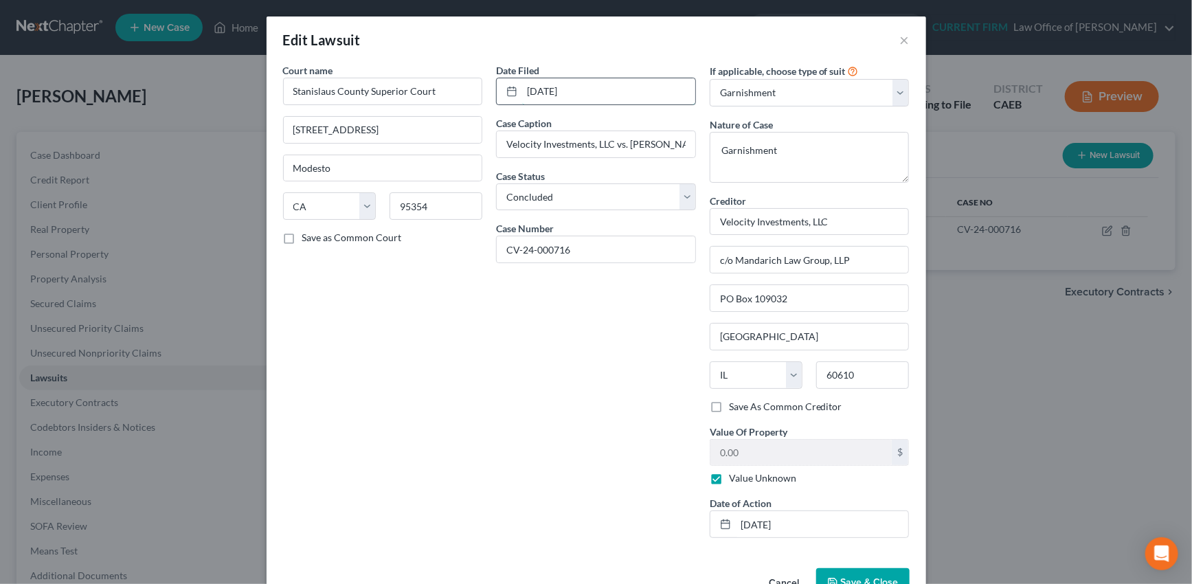
click at [587, 88] on input "05/28/2024" at bounding box center [608, 91] width 173 height 26
drag, startPoint x: 587, startPoint y: 88, endPoint x: 507, endPoint y: 96, distance: 80.8
click at [507, 96] on div "05/28/2024" at bounding box center [596, 91] width 200 height 27
click at [855, 573] on button "Save & Close" at bounding box center [862, 582] width 93 height 29
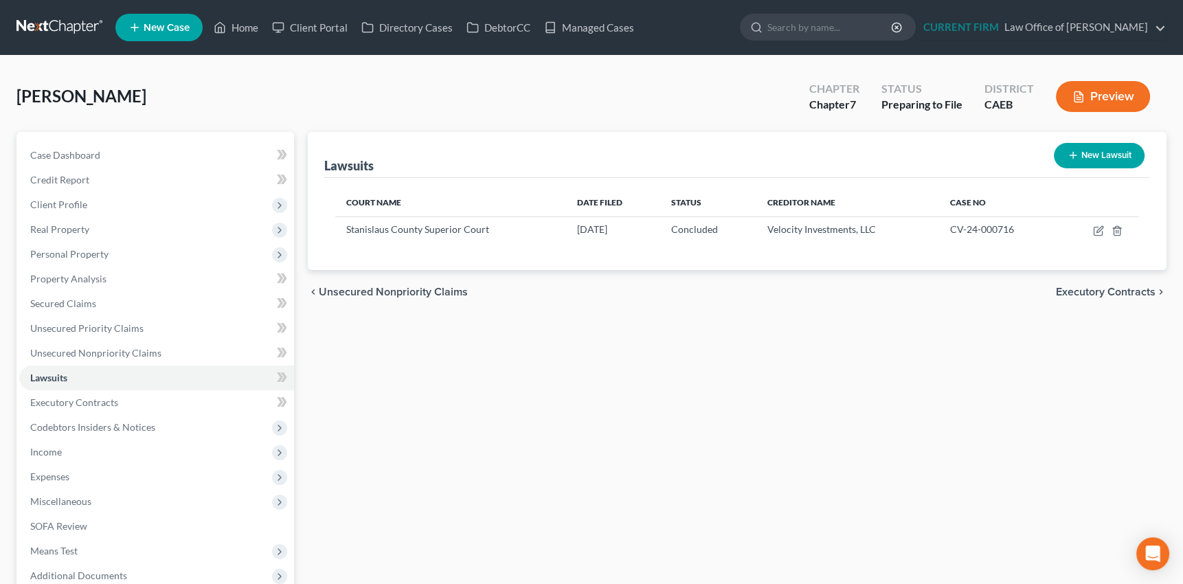
click at [1075, 150] on icon "button" at bounding box center [1073, 155] width 11 height 11
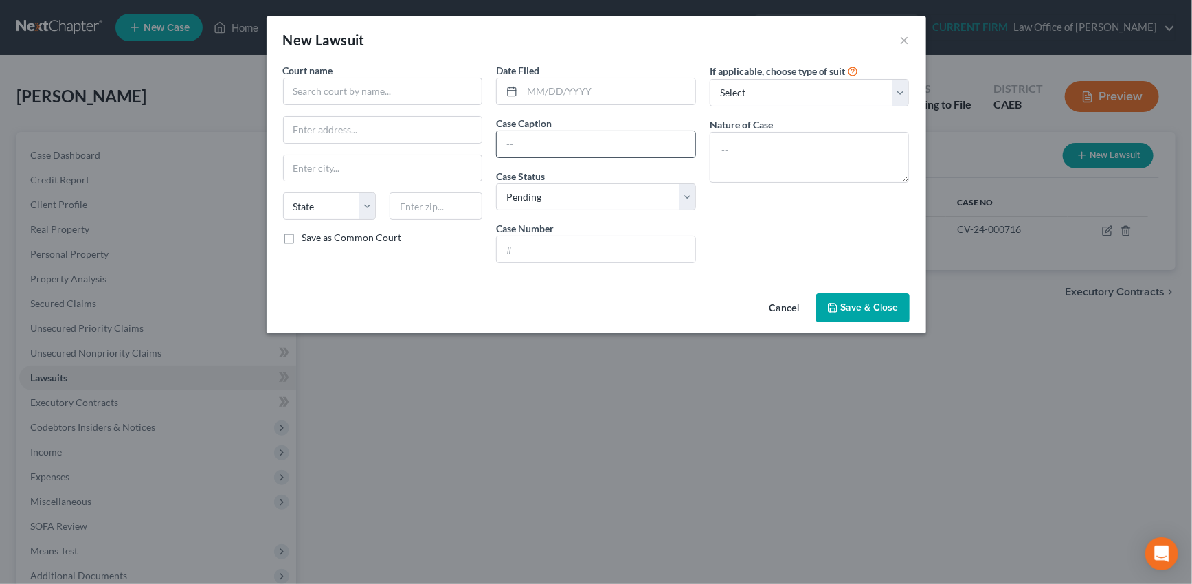
click at [515, 143] on input "text" at bounding box center [596, 144] width 199 height 26
paste input "VELOCITY INVESTMENTS LLC vs JUAREZ, CHRISTINA"
click at [538, 89] on input "text" at bounding box center [608, 91] width 173 height 26
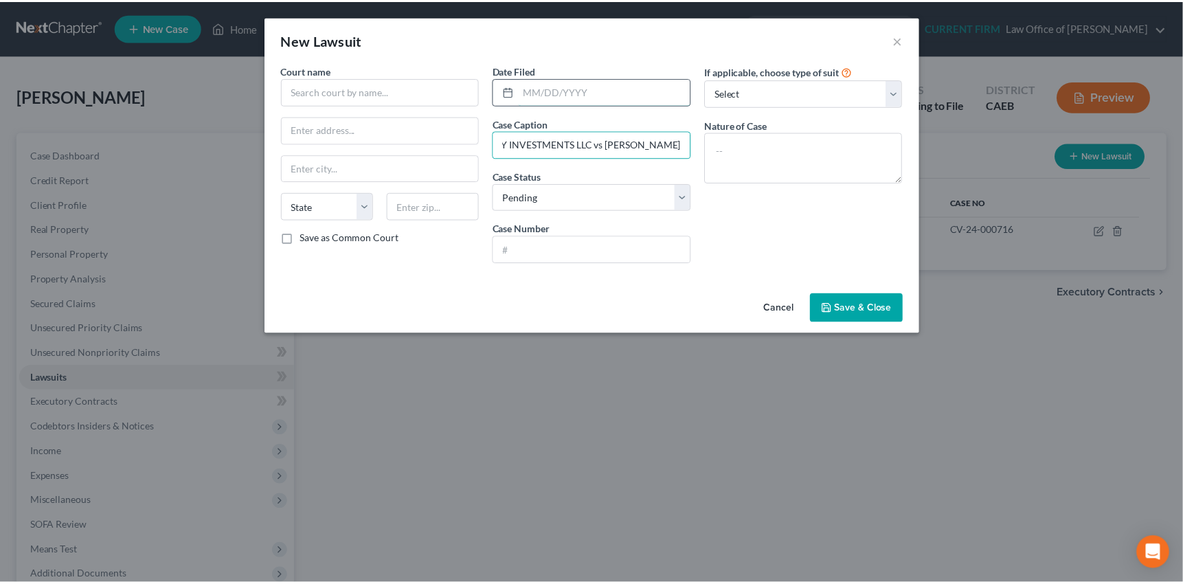
scroll to position [0, 0]
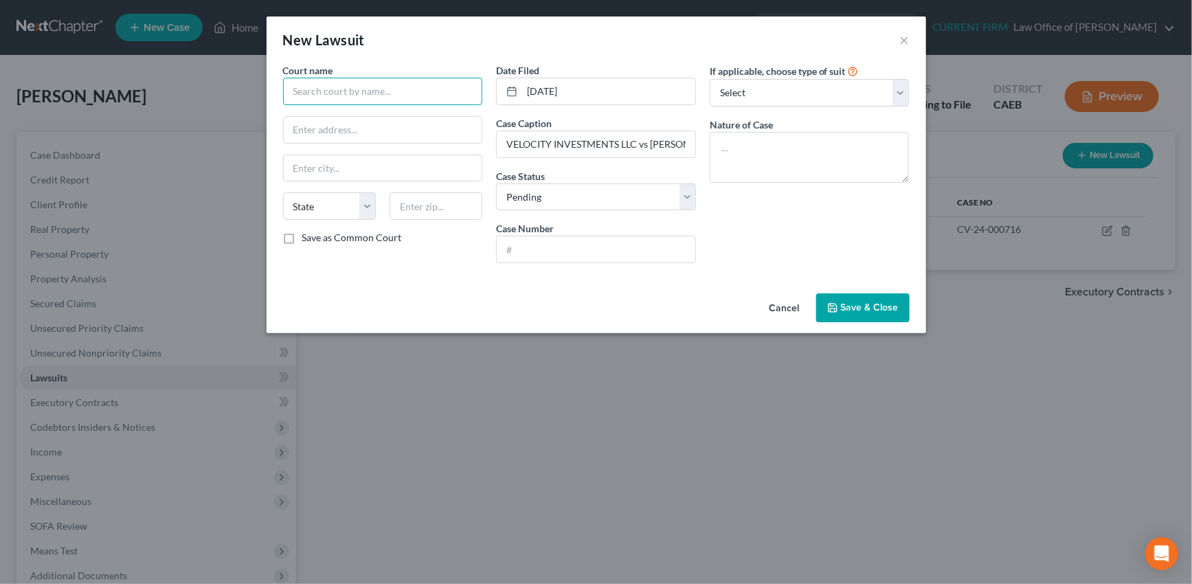
click at [366, 93] on input "text" at bounding box center [383, 91] width 200 height 27
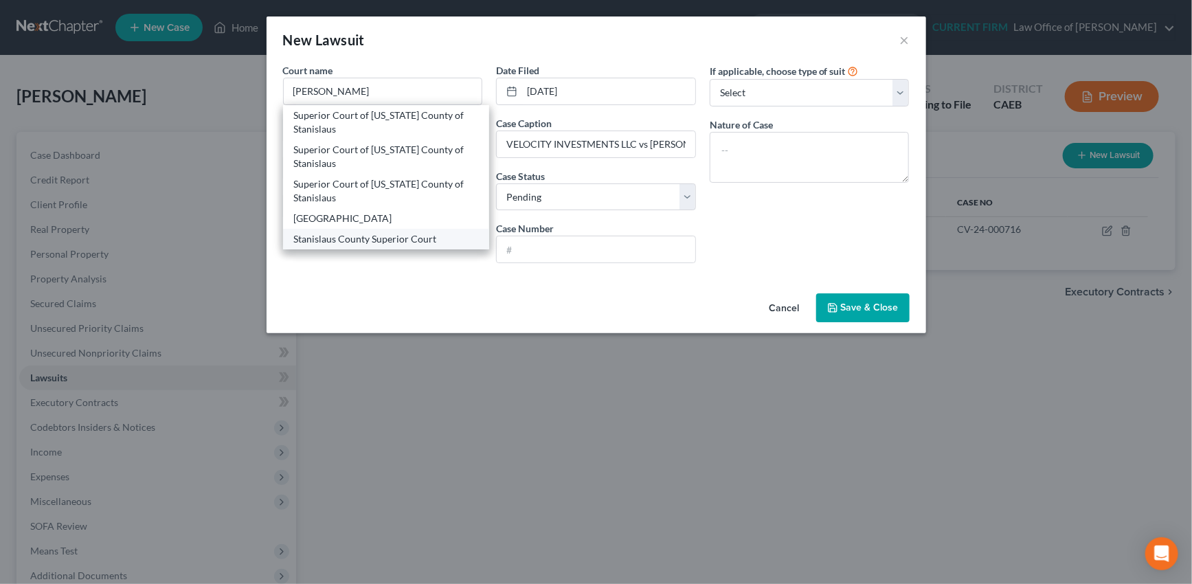
click at [372, 240] on div "Stanislaus County Superior Court" at bounding box center [386, 239] width 185 height 14
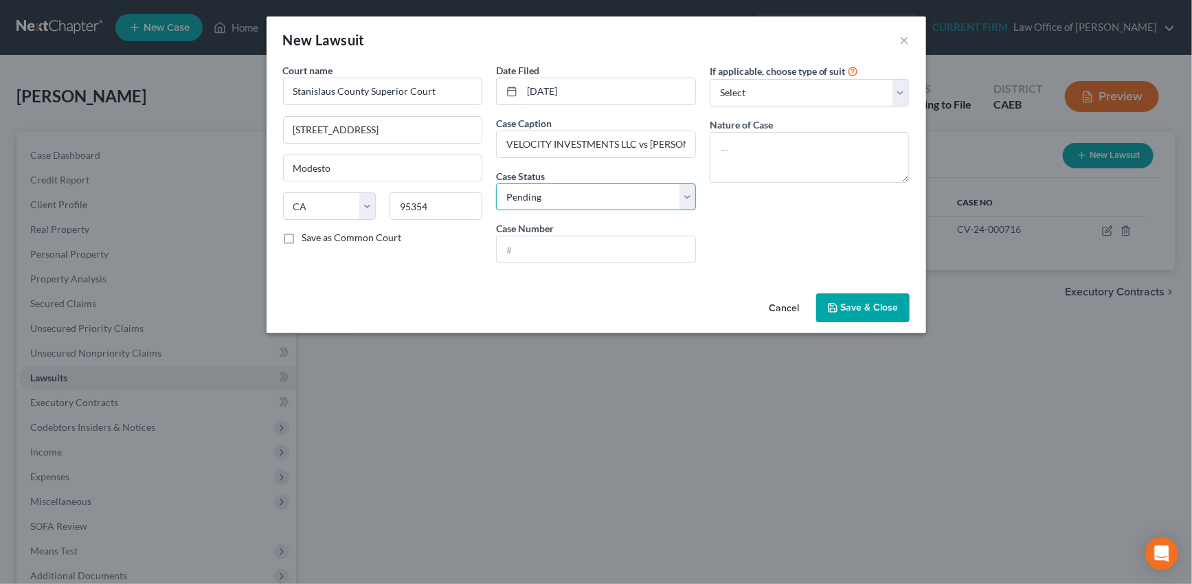
click at [562, 203] on select "Select Pending On Appeal Concluded" at bounding box center [596, 196] width 200 height 27
click at [496, 183] on select "Select Pending On Appeal Concluded" at bounding box center [596, 196] width 200 height 27
click at [529, 249] on input "text" at bounding box center [596, 249] width 199 height 26
paste input "CV-24-004096"
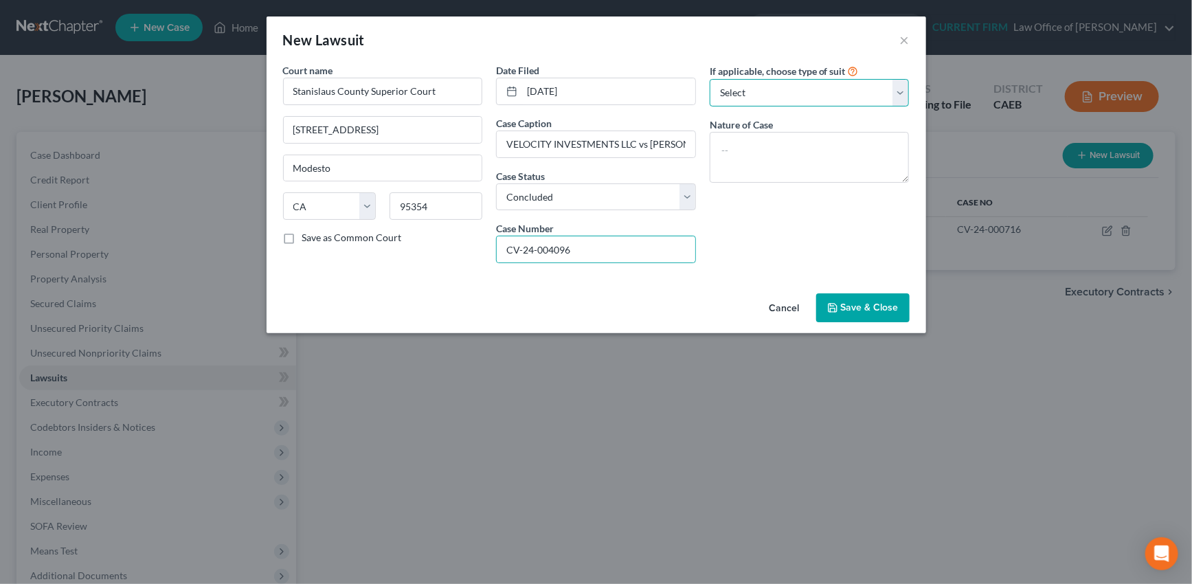
click at [806, 91] on select "Select Repossession Garnishment Foreclosure Attached, Seized, Or Levied Other" at bounding box center [810, 92] width 200 height 27
click at [710, 79] on select "Select Repossession Garnishment Foreclosure Attached, Seized, Or Levied Other" at bounding box center [810, 92] width 200 height 27
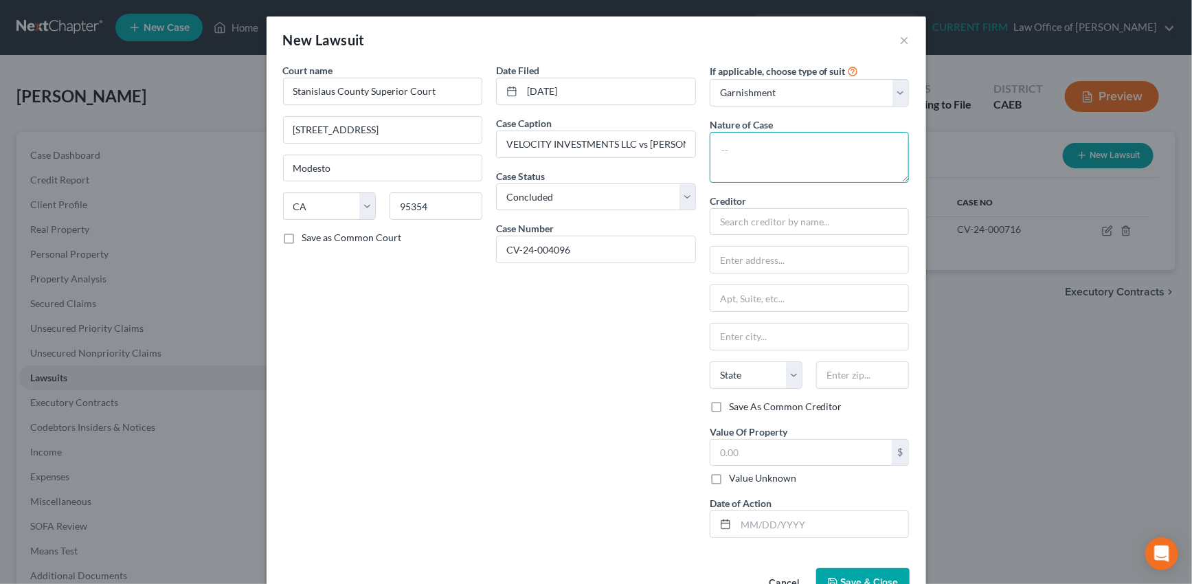
click at [761, 151] on textarea at bounding box center [810, 157] width 200 height 51
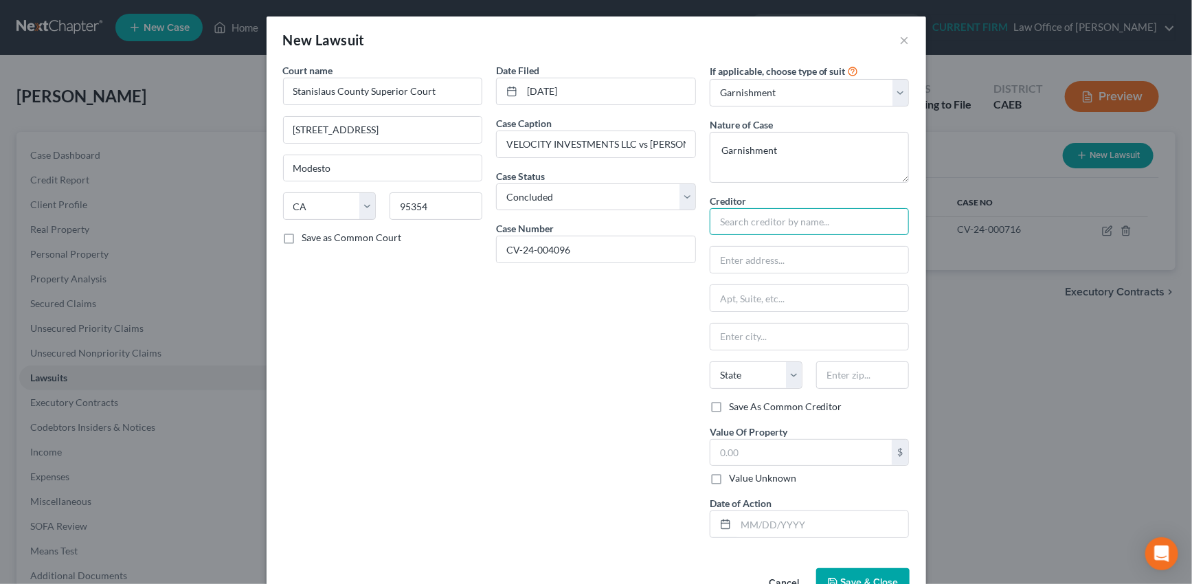
click at [747, 226] on input "text" at bounding box center [810, 221] width 200 height 27
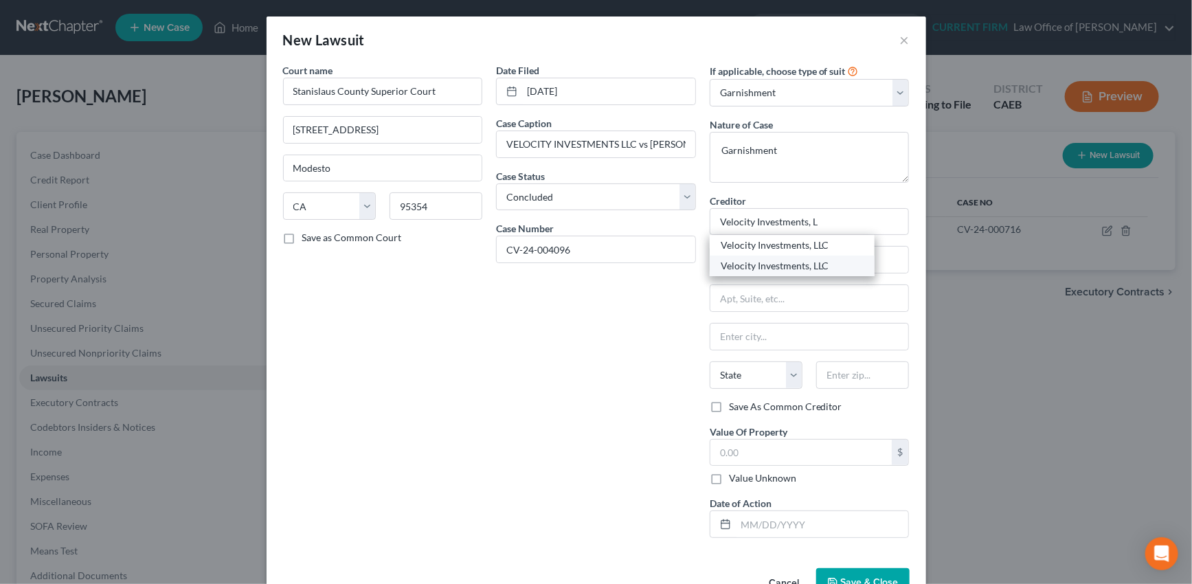
click at [776, 263] on div "Velocity Investments, LLC" at bounding box center [792, 266] width 143 height 14
drag, startPoint x: 708, startPoint y: 404, endPoint x: 706, endPoint y: 429, distance: 24.8
click at [729, 406] on label "Save As Common Creditor" at bounding box center [785, 407] width 113 height 14
click at [734, 406] on input "Save As Common Creditor" at bounding box center [738, 404] width 9 height 9
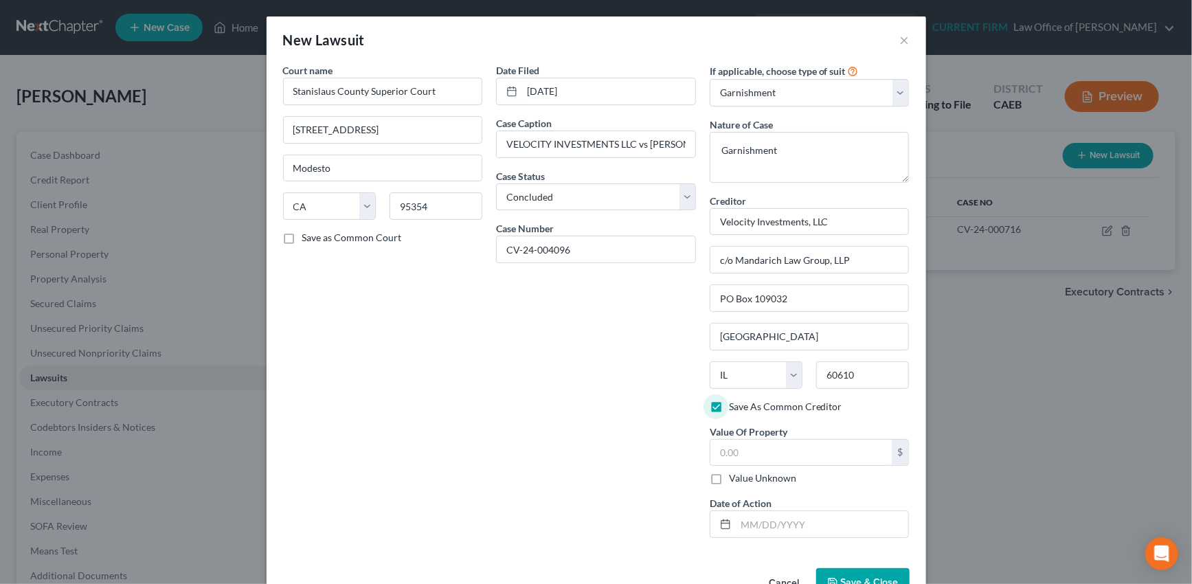
click at [729, 473] on label "Value Unknown" at bounding box center [762, 478] width 67 height 14
click at [734, 473] on input "Value Unknown" at bounding box center [738, 475] width 9 height 9
click at [736, 526] on input "text" at bounding box center [822, 524] width 173 height 26
click at [849, 574] on button "Save & Close" at bounding box center [862, 582] width 93 height 29
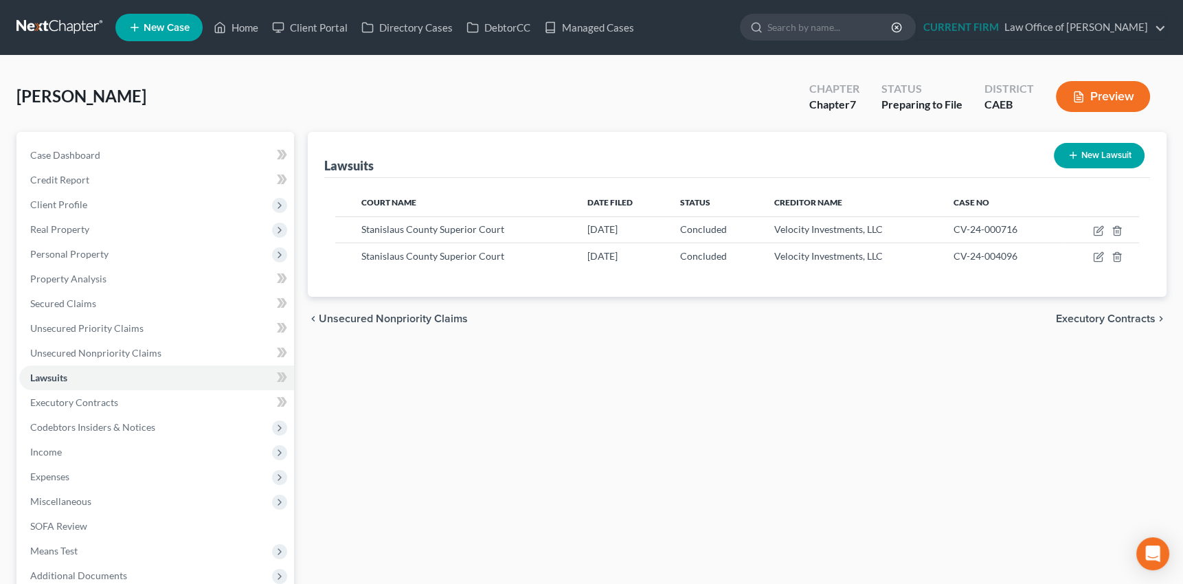
click at [353, 315] on span "Unsecured Nonpriority Claims" at bounding box center [393, 318] width 149 height 11
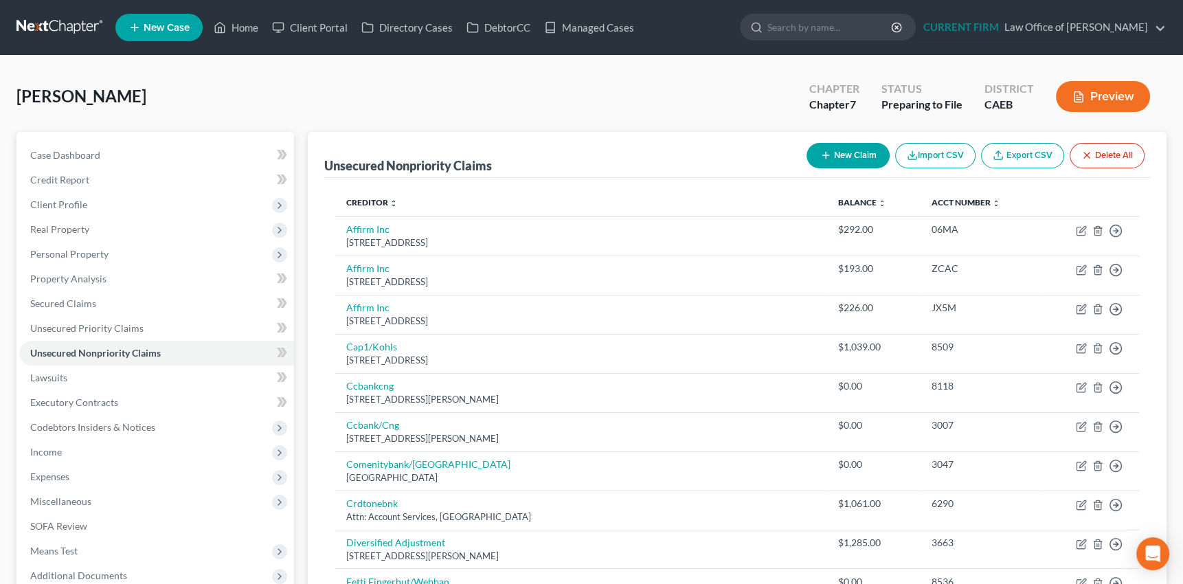
click at [827, 154] on icon "button" at bounding box center [825, 155] width 11 height 11
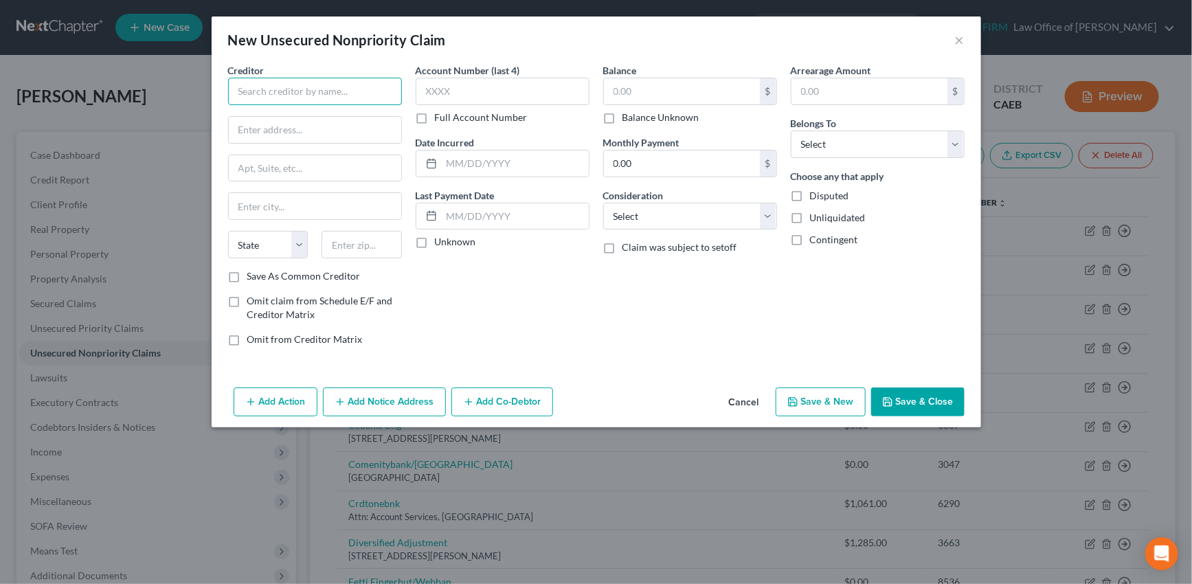
click at [319, 90] on input "text" at bounding box center [315, 91] width 174 height 27
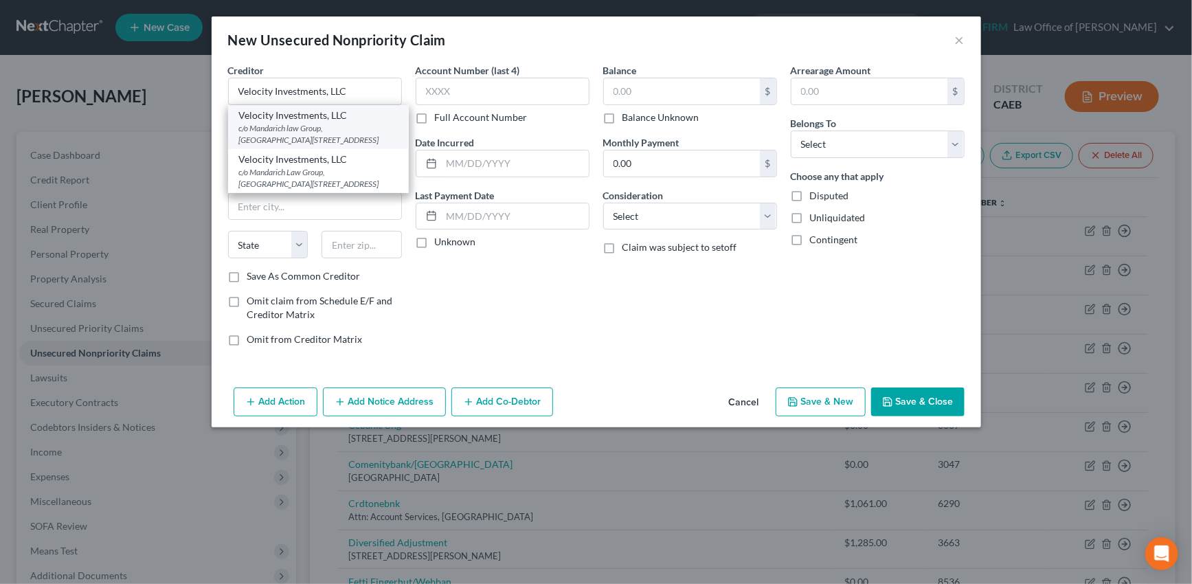
click at [313, 135] on div "c/o Mandarich law Group, LLP PO Box 109032, Chicago, IL 60610" at bounding box center [318, 133] width 159 height 23
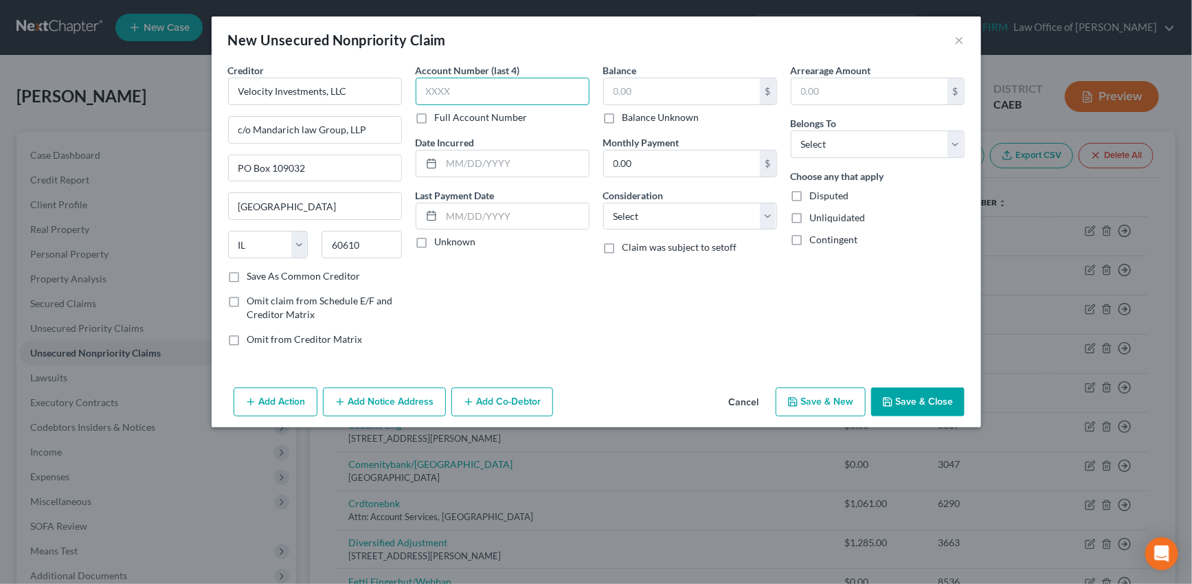
click at [445, 90] on input "text" at bounding box center [503, 91] width 174 height 27
click at [470, 163] on input "text" at bounding box center [515, 163] width 147 height 26
click at [435, 243] on label "Unknown" at bounding box center [455, 242] width 41 height 14
click at [440, 243] on input "Unknown" at bounding box center [444, 239] width 9 height 9
click at [651, 220] on select "Select Cable / Satellite Services Collection Agency Credit Card Debt Debt Couns…" at bounding box center [690, 216] width 174 height 27
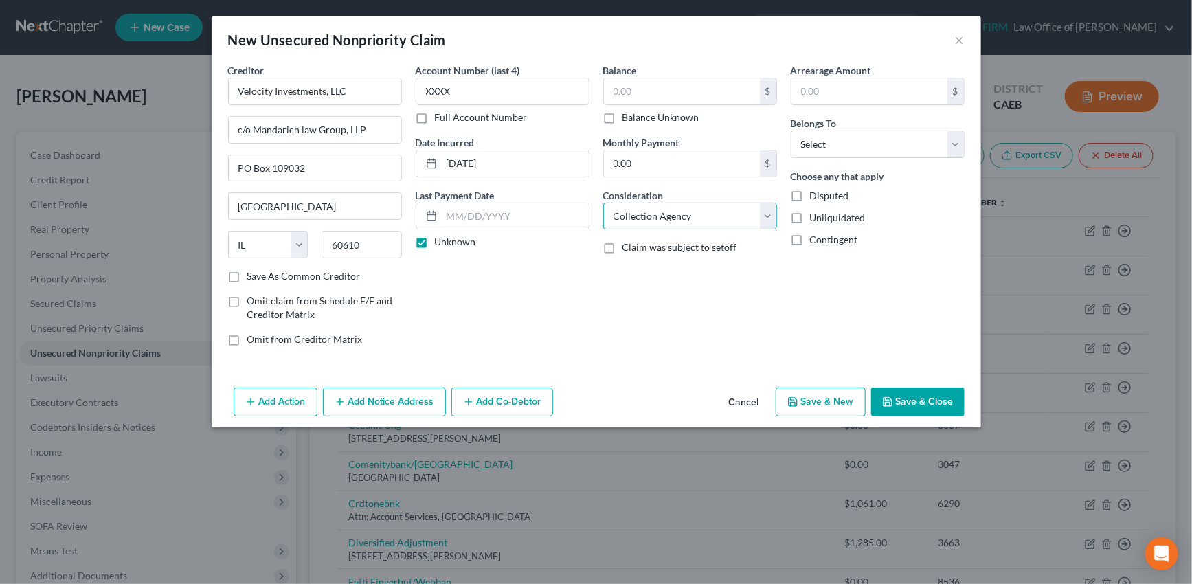
click at [603, 203] on select "Select Cable / Satellite Services Collection Agency Credit Card Debt Debt Couns…" at bounding box center [690, 216] width 174 height 27
click at [638, 91] on input "text" at bounding box center [682, 91] width 156 height 26
click at [656, 88] on input "text" at bounding box center [682, 91] width 156 height 26
click at [837, 150] on select "Select Debtor 1 Only Debtor 2 Only Debtor 1 And Debtor 2 Only At Least One Of T…" at bounding box center [878, 144] width 174 height 27
click at [791, 131] on select "Select Debtor 1 Only Debtor 2 Only Debtor 1 And Debtor 2 Only At Least One Of T…" at bounding box center [878, 144] width 174 height 27
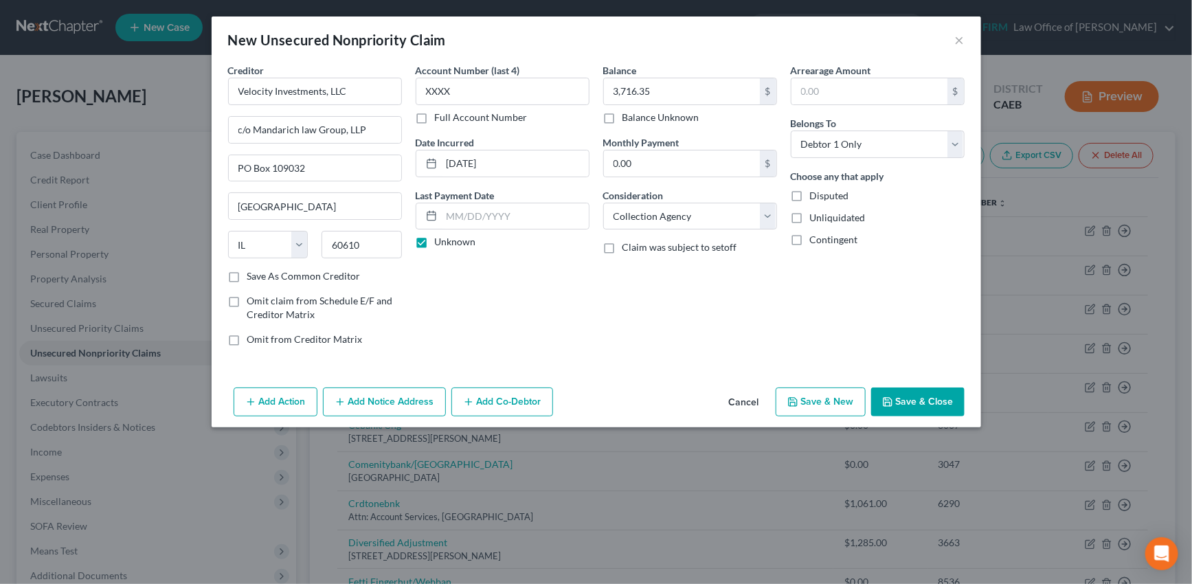
click at [914, 390] on button "Save & Close" at bounding box center [917, 402] width 93 height 29
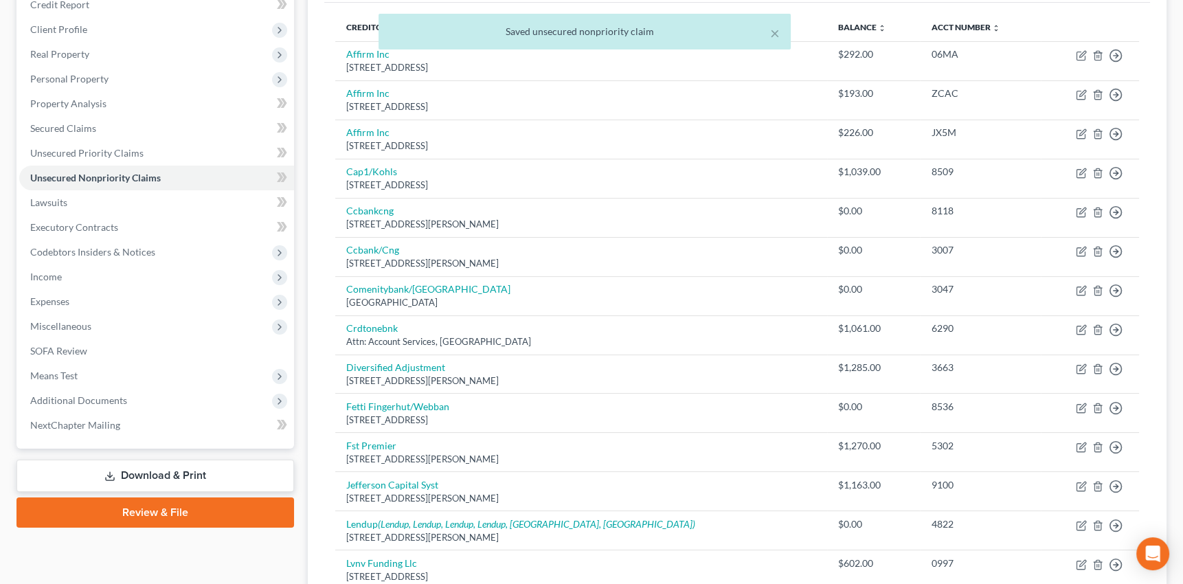
scroll to position [214, 0]
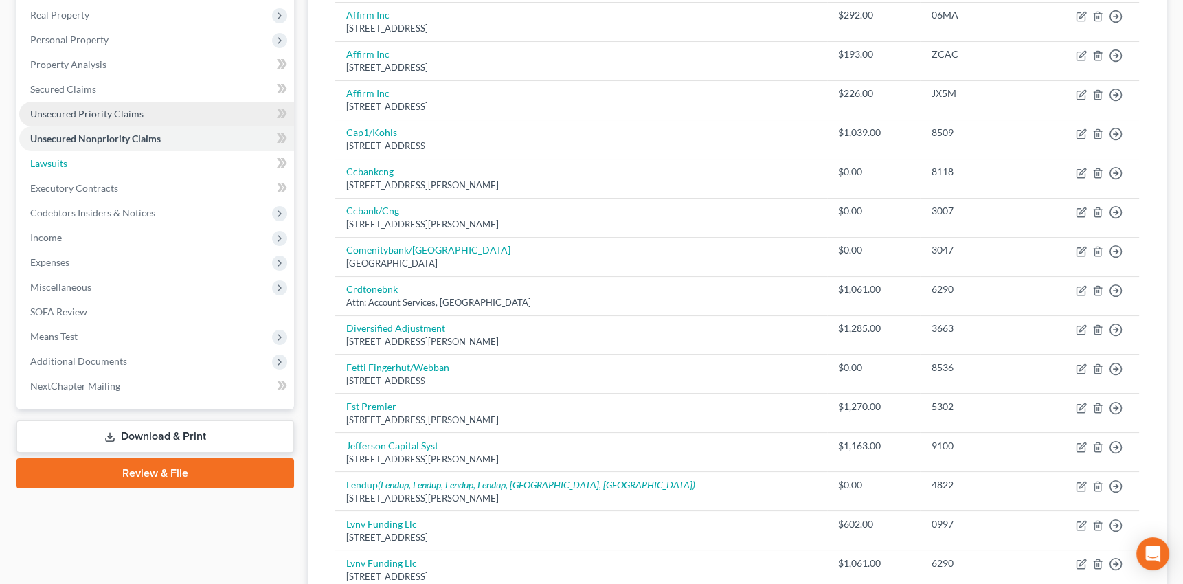
drag, startPoint x: 54, startPoint y: 164, endPoint x: 114, endPoint y: 151, distance: 61.0
click at [54, 164] on span "Lawsuits" at bounding box center [48, 163] width 37 height 12
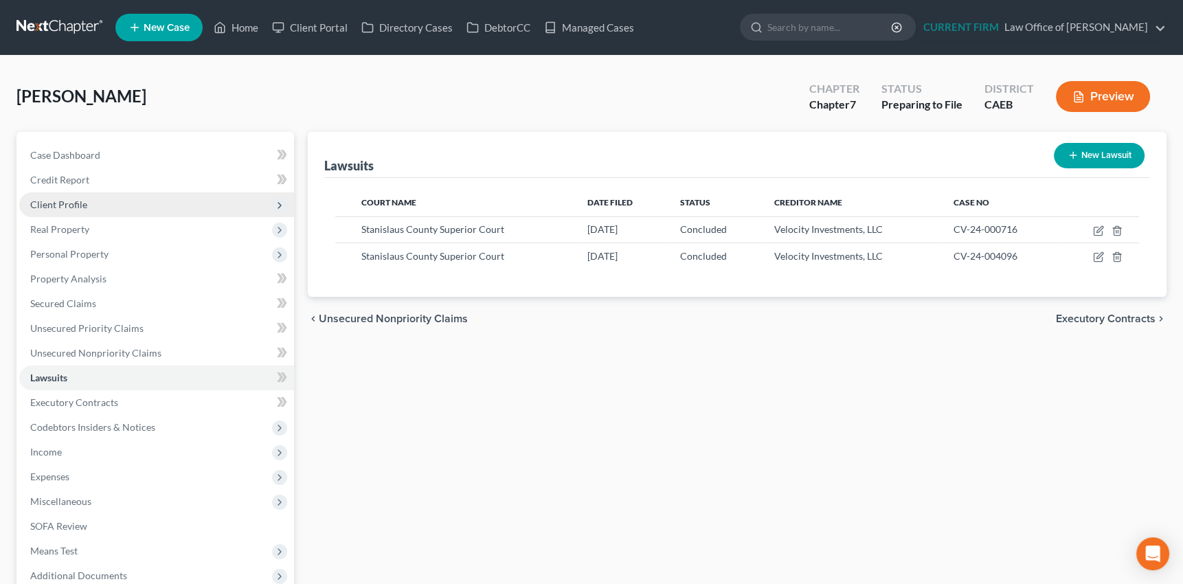
click at [54, 200] on span "Client Profile" at bounding box center [58, 205] width 57 height 12
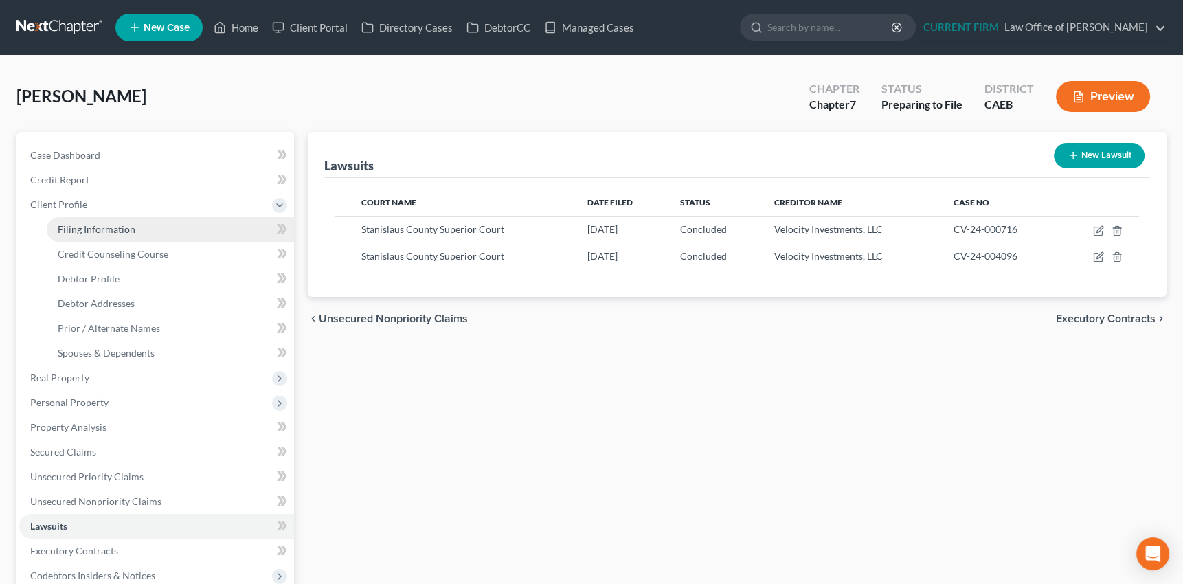
click at [66, 229] on span "Filing Information" at bounding box center [97, 229] width 78 height 12
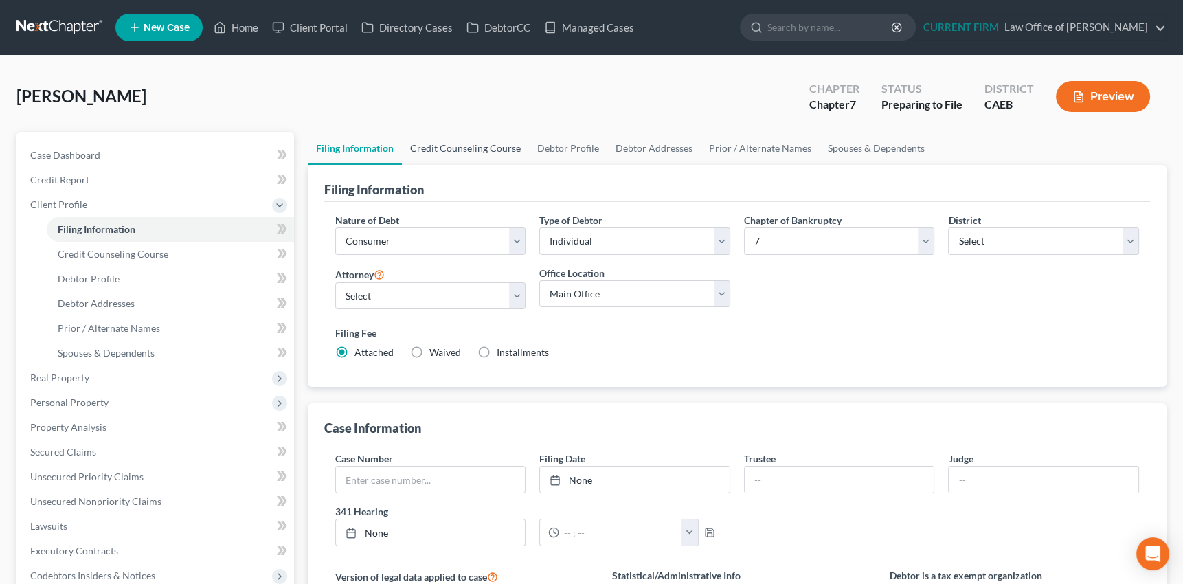
click at [453, 145] on link "Credit Counseling Course" at bounding box center [465, 148] width 127 height 33
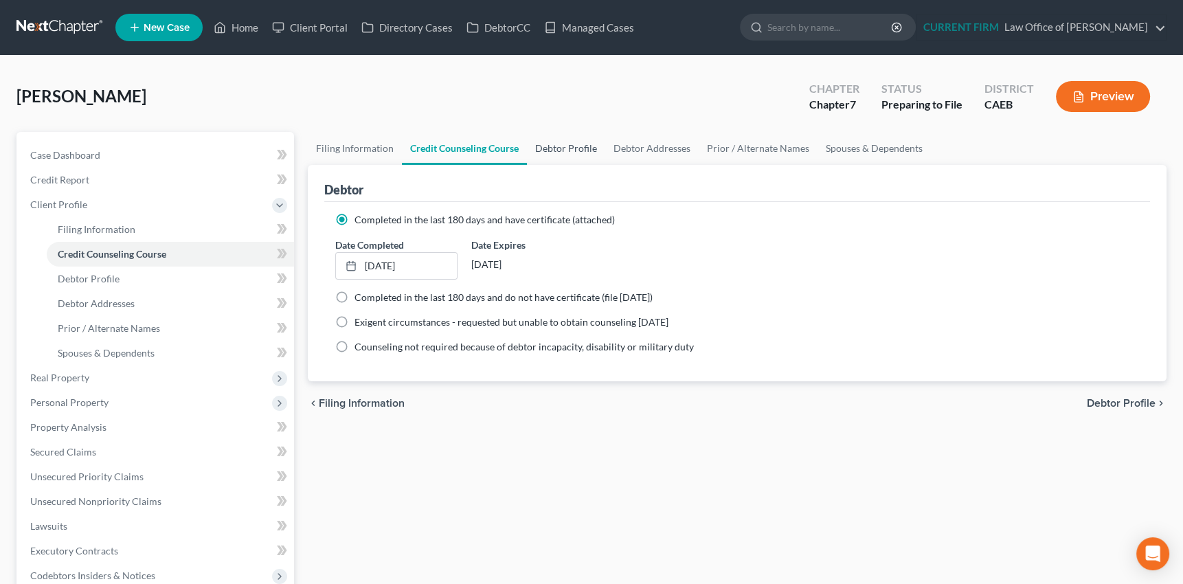
click at [572, 143] on link "Debtor Profile" at bounding box center [566, 148] width 78 height 33
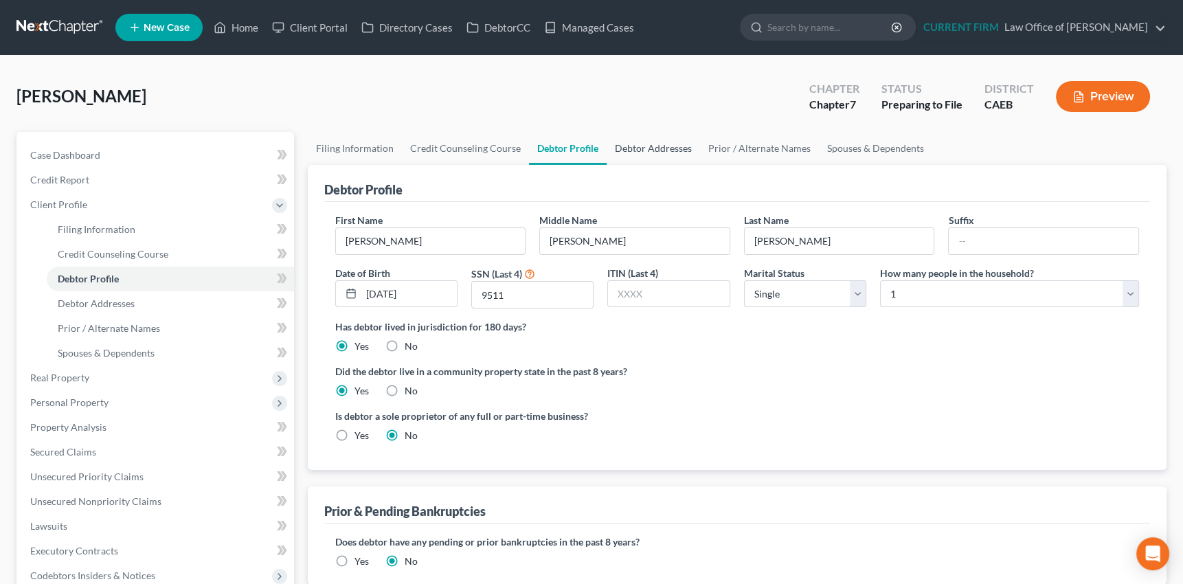
click at [656, 148] on link "Debtor Addresses" at bounding box center [653, 148] width 93 height 33
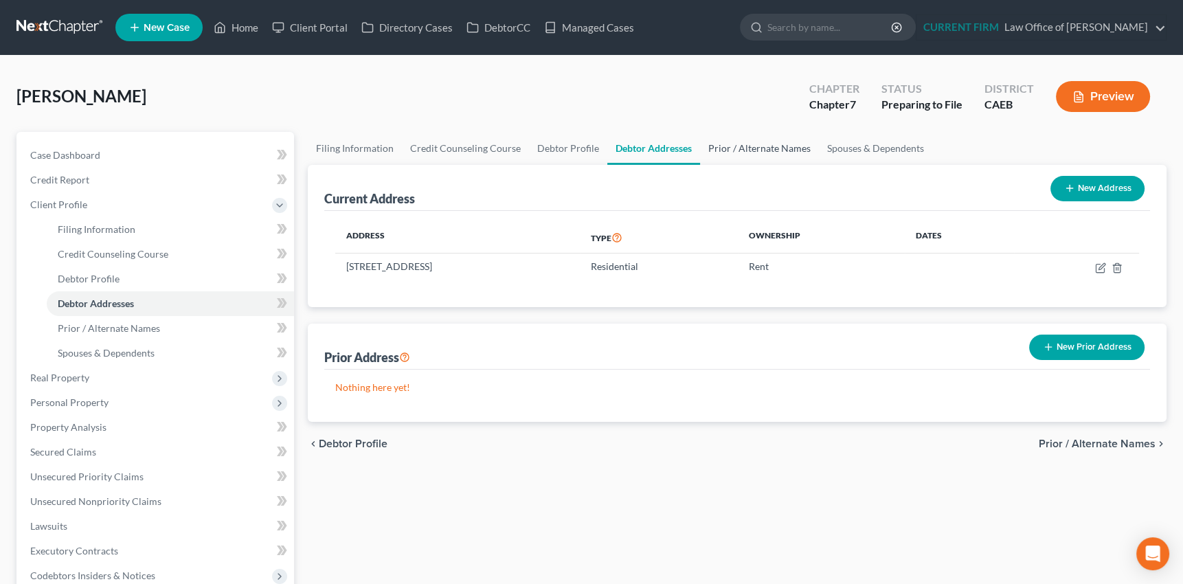
click at [727, 148] on link "Prior / Alternate Names" at bounding box center [759, 148] width 119 height 33
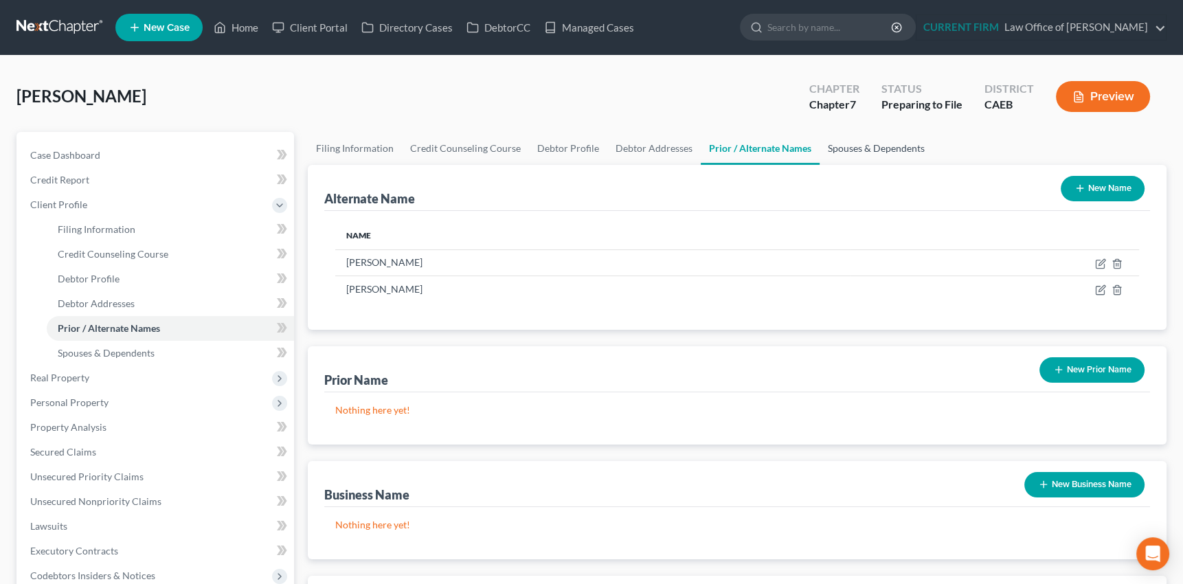
click at [859, 150] on link "Spouses & Dependents" at bounding box center [876, 148] width 113 height 33
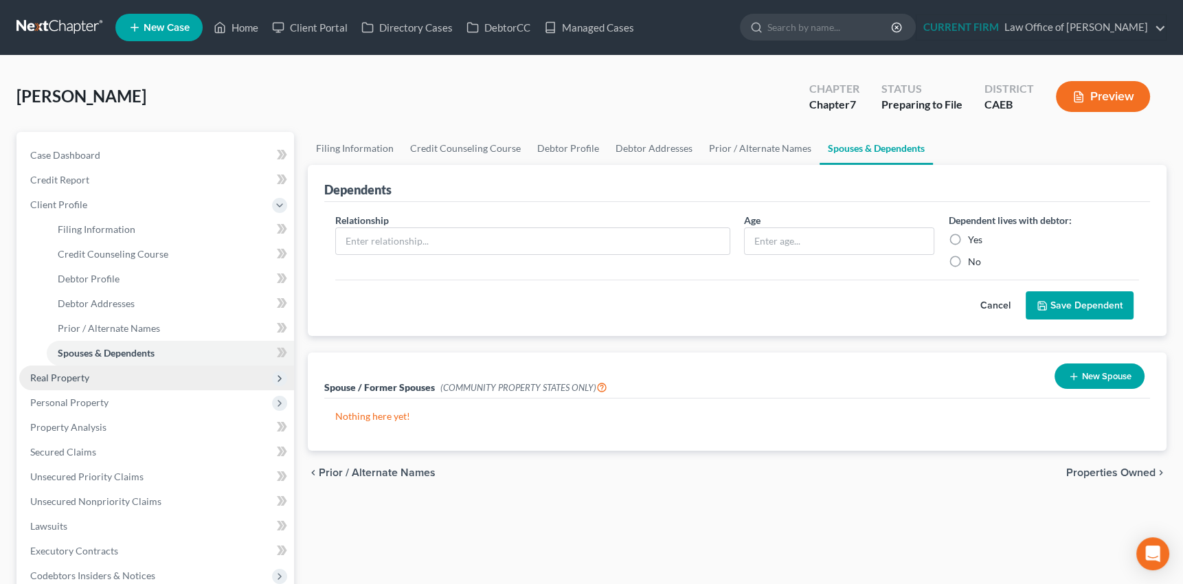
click at [74, 378] on span "Real Property" at bounding box center [59, 378] width 59 height 12
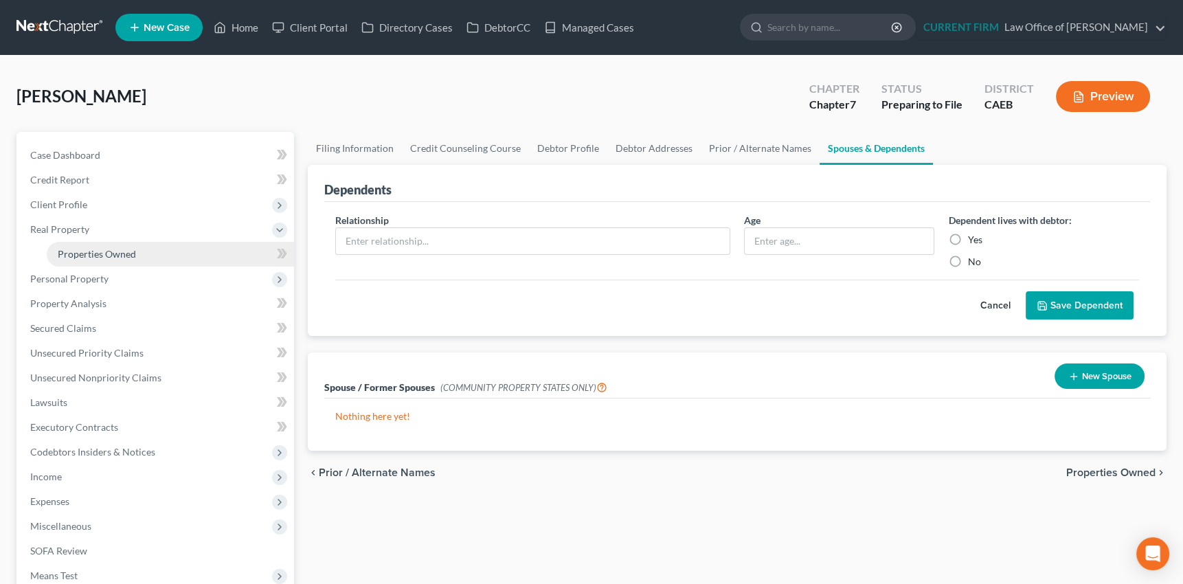
click at [113, 251] on span "Properties Owned" at bounding box center [97, 254] width 78 height 12
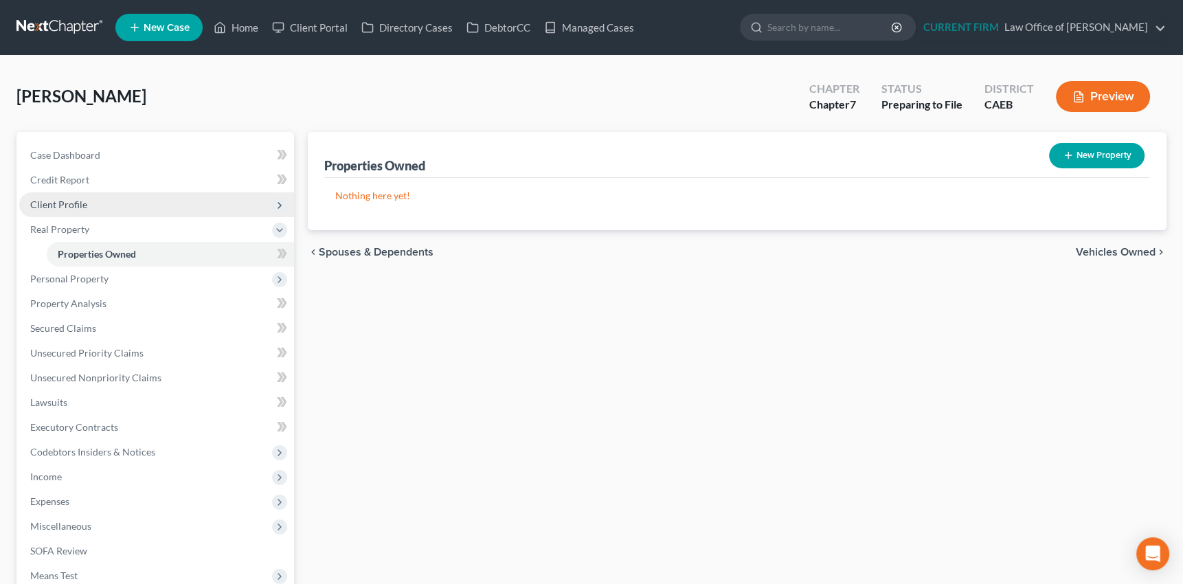
click at [66, 199] on span "Client Profile" at bounding box center [58, 205] width 57 height 12
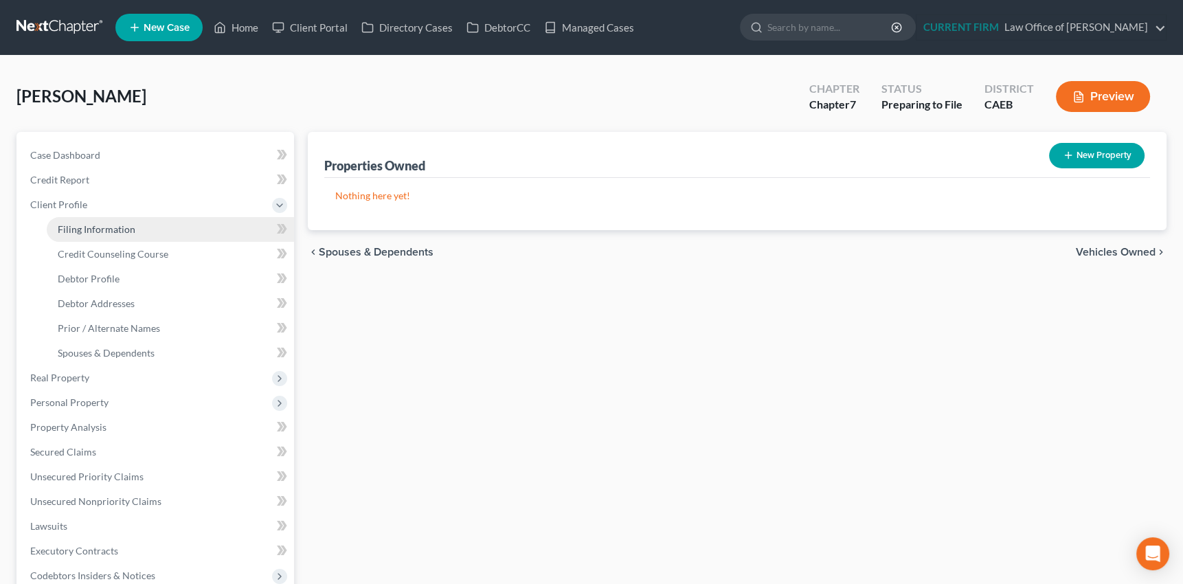
click at [81, 229] on span "Filing Information" at bounding box center [97, 229] width 78 height 12
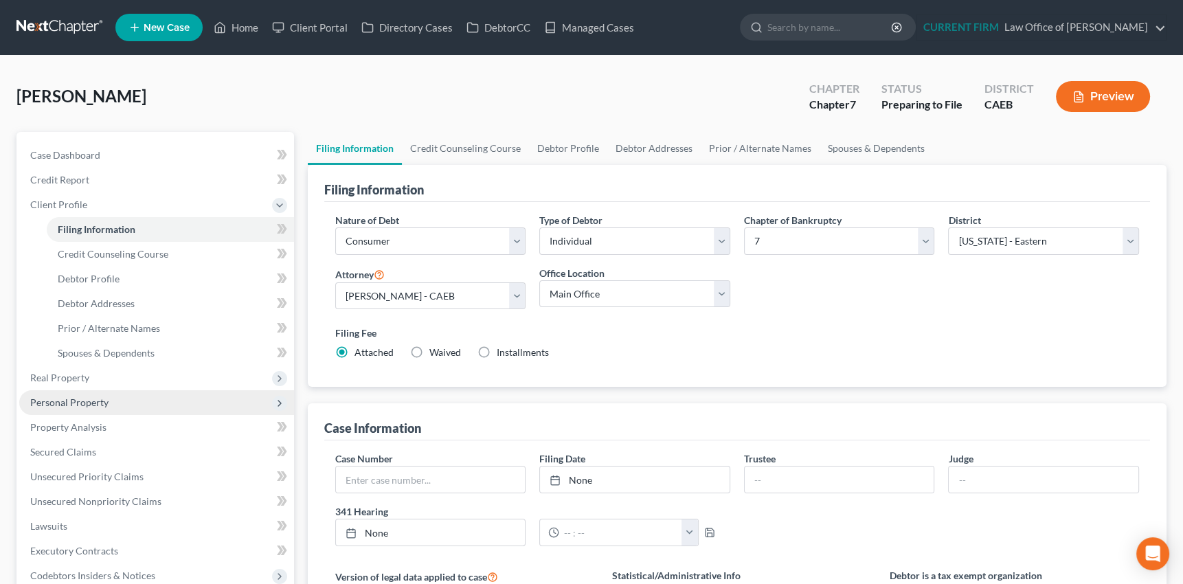
click at [45, 404] on span "Personal Property" at bounding box center [69, 402] width 78 height 12
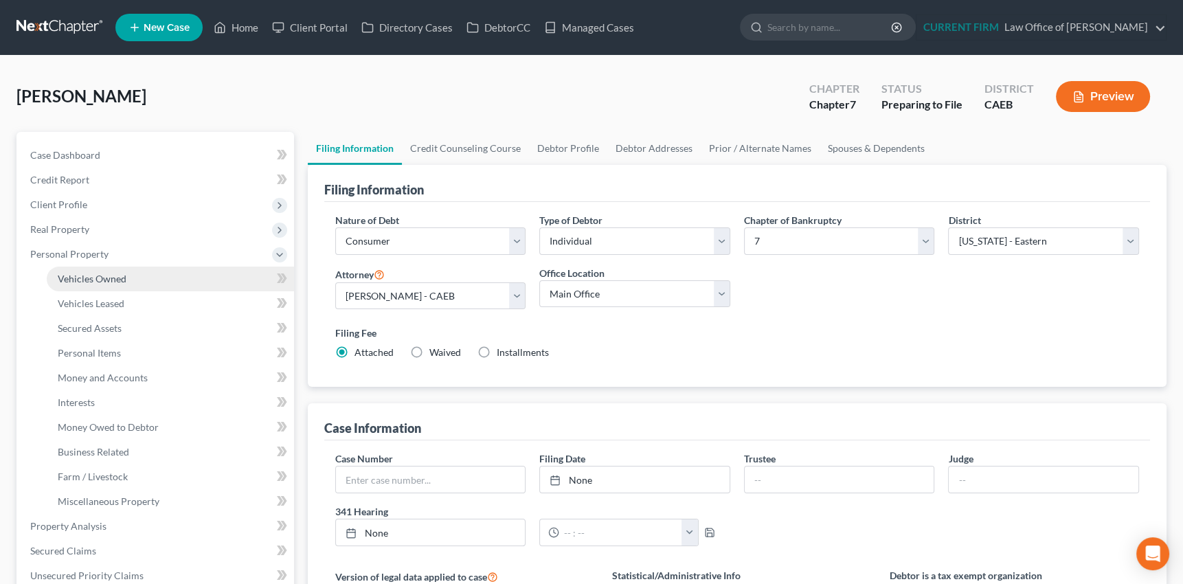
click at [107, 278] on span "Vehicles Owned" at bounding box center [92, 279] width 69 height 12
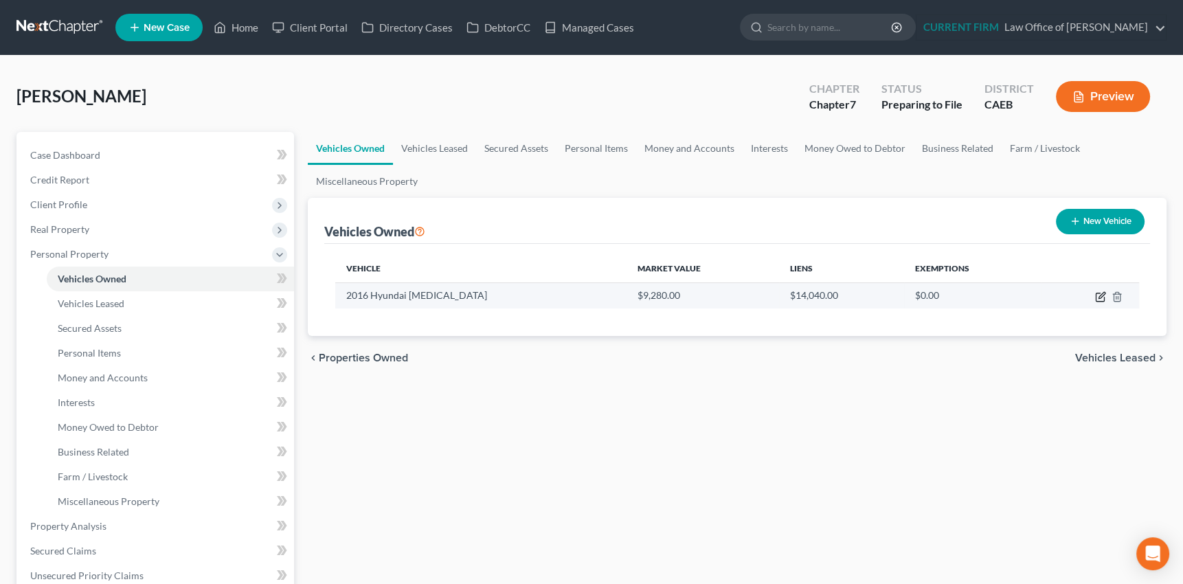
click at [1099, 294] on icon "button" at bounding box center [1100, 296] width 11 height 11
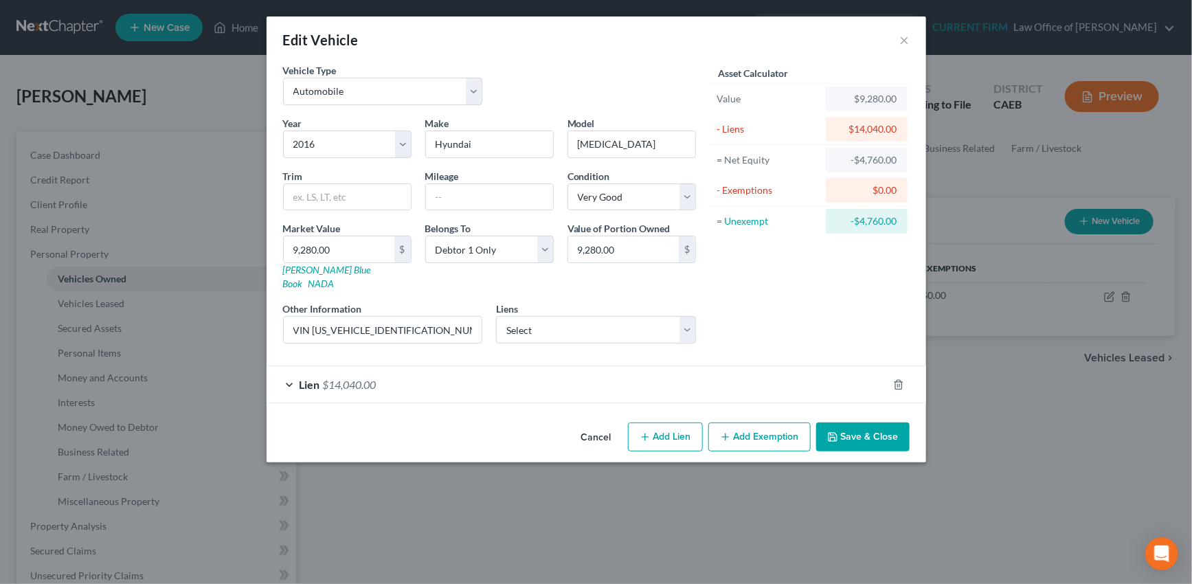
click at [508, 372] on div "Lien $14,040.00" at bounding box center [577, 384] width 621 height 36
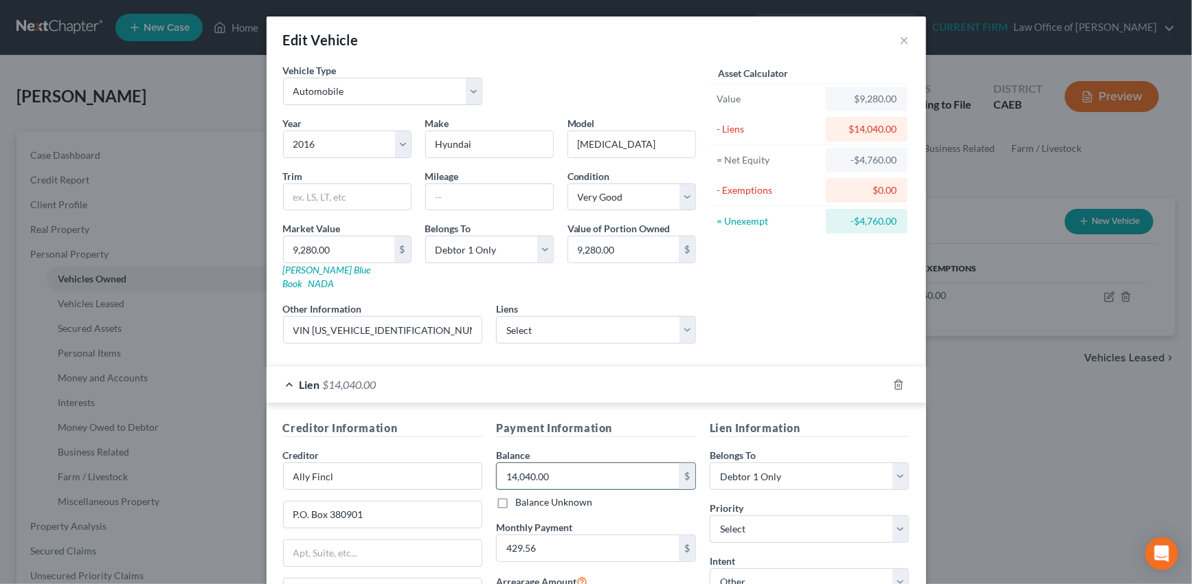
click at [552, 467] on input "14,040.00" at bounding box center [588, 476] width 182 height 26
click at [552, 463] on input "14,040.00" at bounding box center [588, 476] width 182 height 26
drag, startPoint x: 552, startPoint y: 460, endPoint x: 488, endPoint y: 467, distance: 64.9
click at [489, 467] on div "Payment Information Balance 14,040.00 $ Balance Unknown Balance Undetermined 14…" at bounding box center [596, 549] width 214 height 259
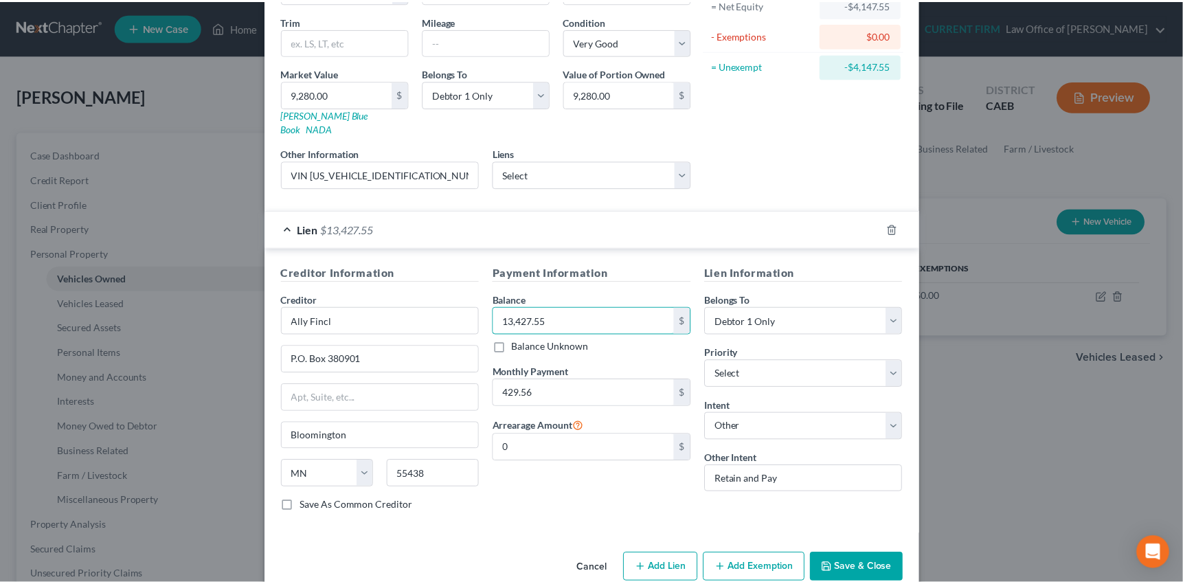
scroll to position [166, 0]
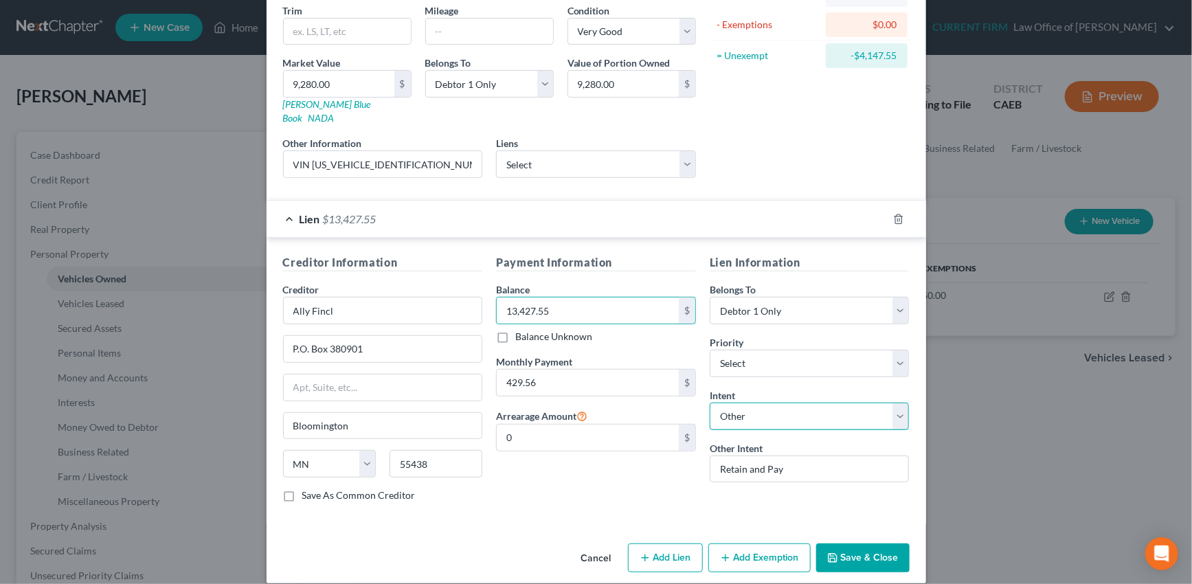
click at [895, 403] on select "Select Surrender Redeem Reaffirm Avoid Other" at bounding box center [810, 416] width 200 height 27
click at [710, 403] on select "Select Surrender Redeem Reaffirm Avoid Other" at bounding box center [810, 416] width 200 height 27
click at [866, 543] on button "Save & Close" at bounding box center [862, 557] width 93 height 29
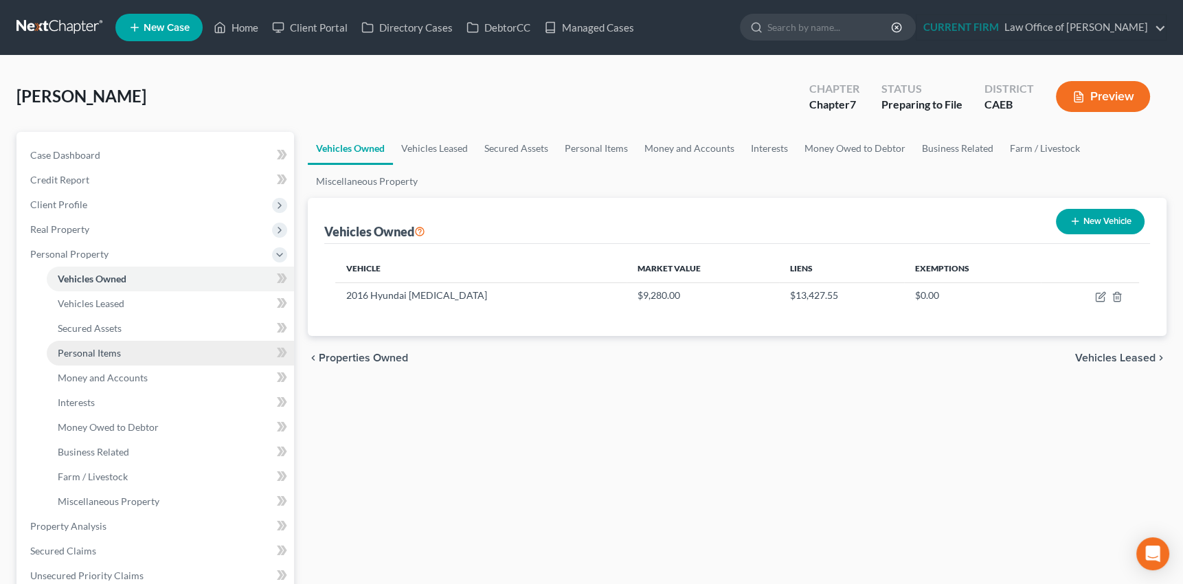
click at [64, 349] on span "Personal Items" at bounding box center [89, 353] width 63 height 12
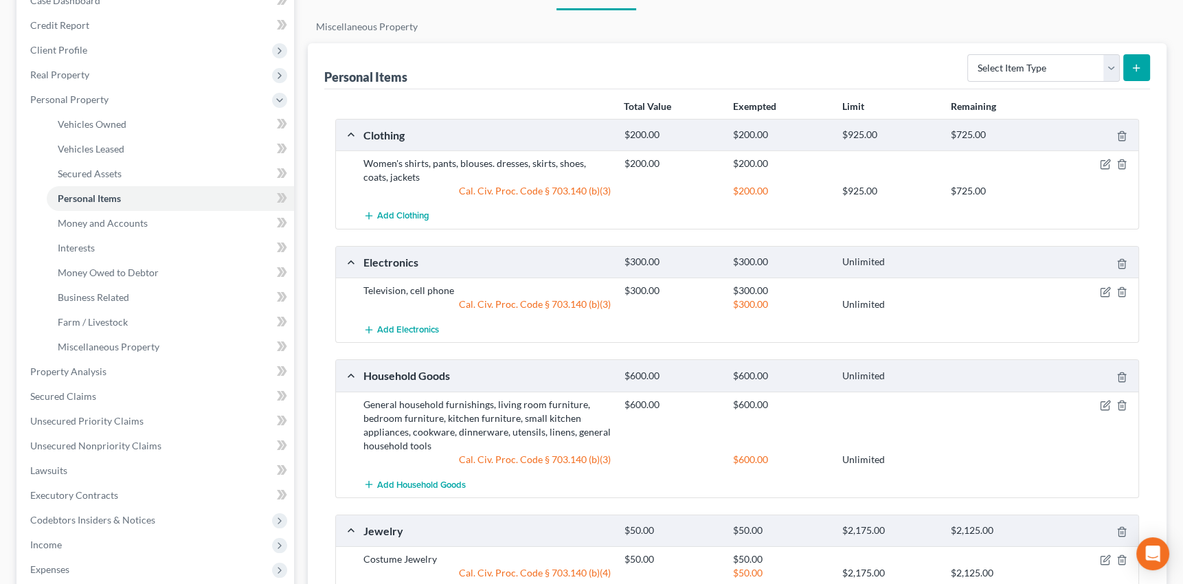
scroll to position [124, 0]
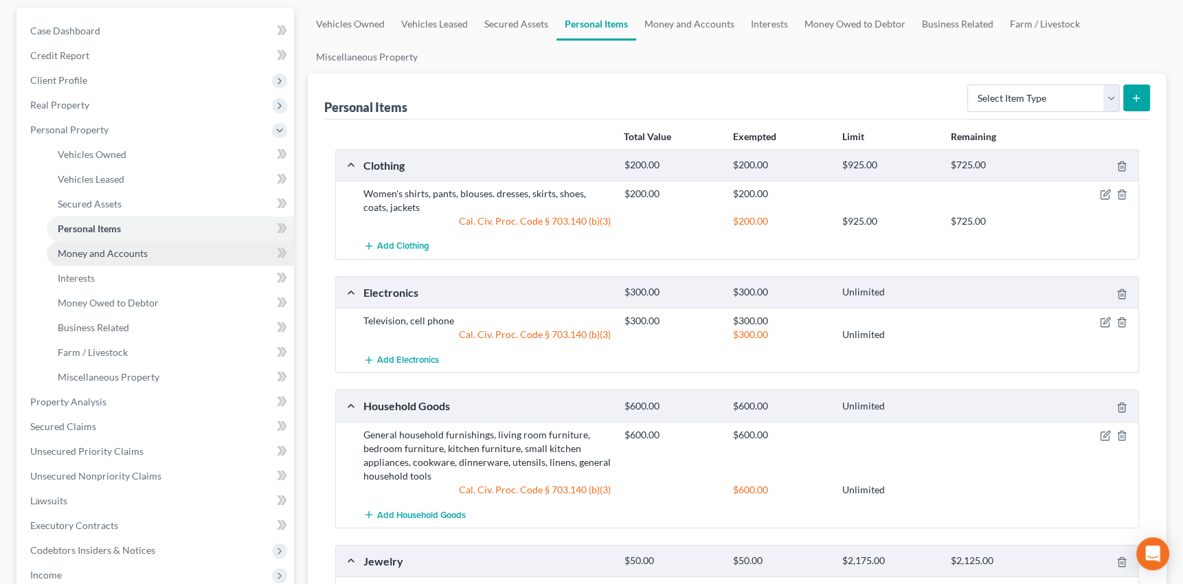
click at [131, 253] on span "Money and Accounts" at bounding box center [103, 253] width 90 height 12
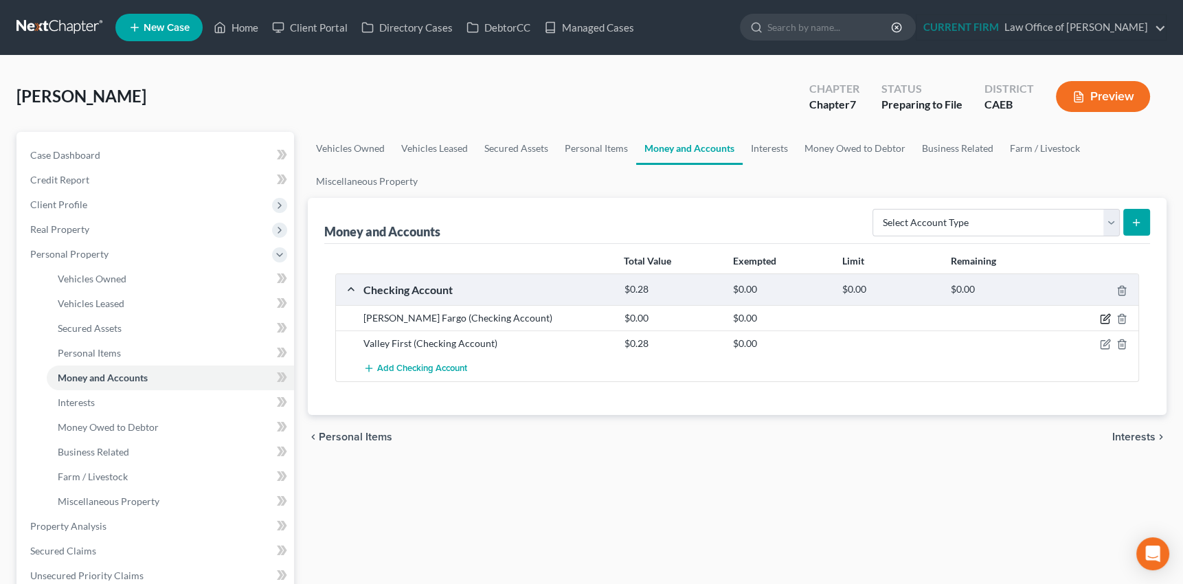
click at [1105, 317] on icon "button" at bounding box center [1106, 318] width 6 height 6
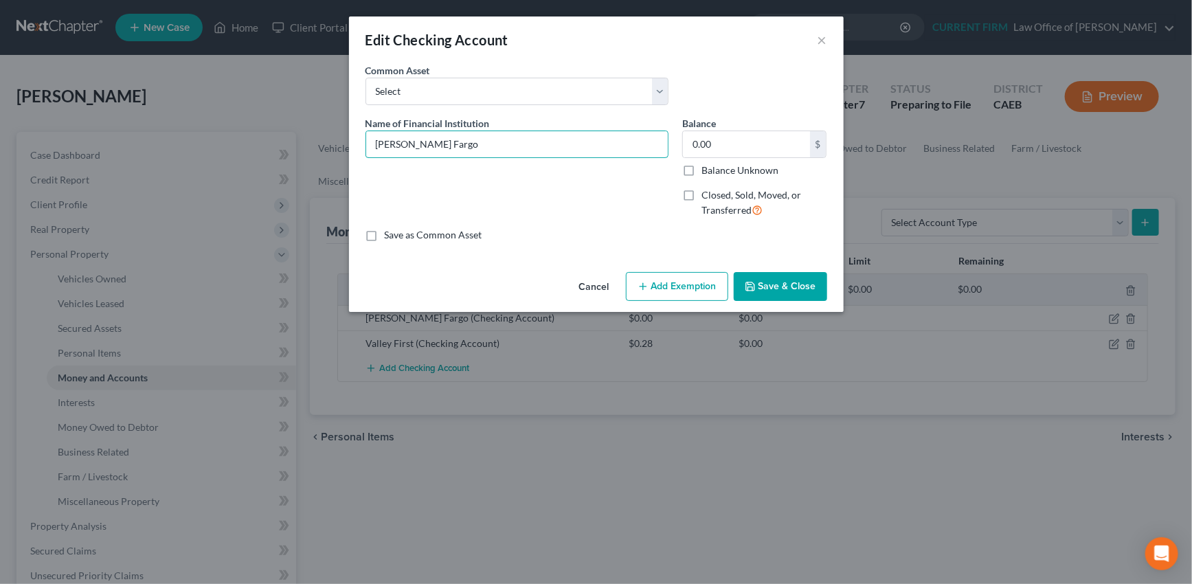
drag, startPoint x: 471, startPoint y: 147, endPoint x: 352, endPoint y: 148, distance: 118.9
click at [352, 148] on div "An exemption set must first be selected from the Filing Information section. Co…" at bounding box center [596, 164] width 495 height 203
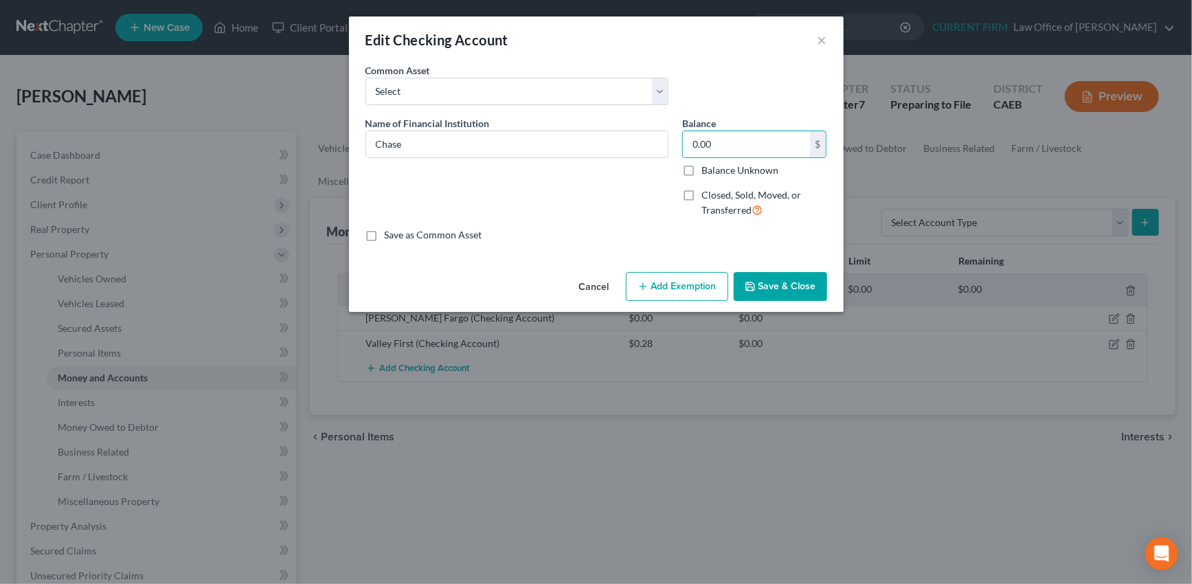
click at [773, 290] on button "Save & Close" at bounding box center [780, 286] width 93 height 29
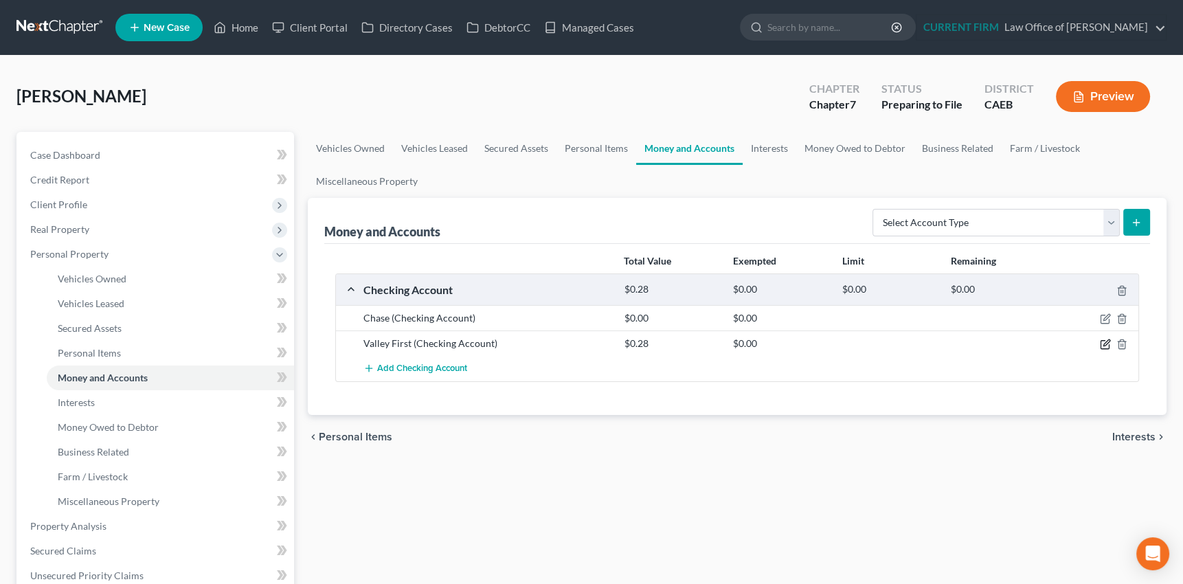
click at [1105, 342] on icon "button" at bounding box center [1106, 343] width 6 height 6
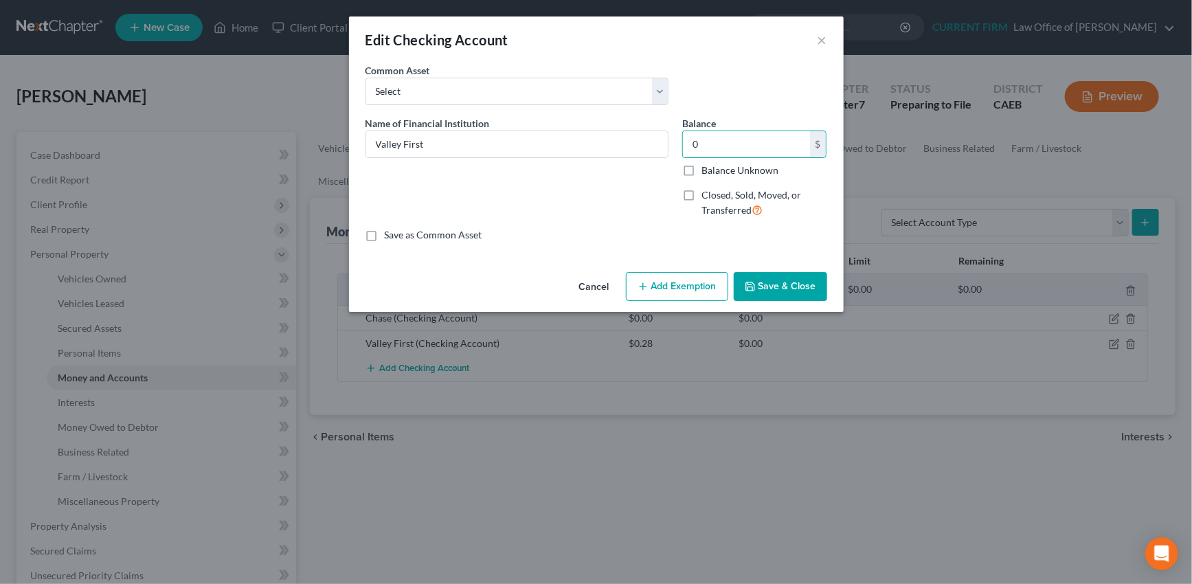
click at [785, 286] on button "Save & Close" at bounding box center [780, 286] width 93 height 29
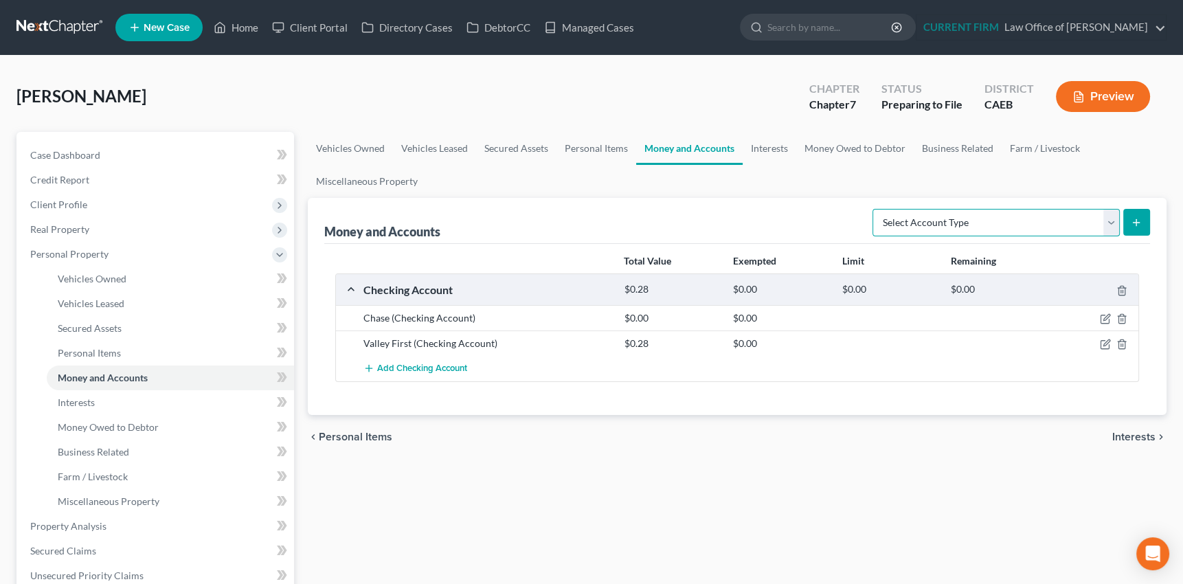
click at [1038, 221] on select "Select Account Type Brokerage Cash on Hand Certificates of Deposit Checking Acc…" at bounding box center [996, 222] width 247 height 27
click at [875, 209] on select "Select Account Type Brokerage Cash on Hand Certificates of Deposit Checking Acc…" at bounding box center [996, 222] width 247 height 27
click at [1137, 217] on icon "submit" at bounding box center [1136, 222] width 11 height 11
click at [1108, 220] on select "Select Account Type Brokerage Cash on Hand Certificates of Deposit Checking Acc…" at bounding box center [996, 222] width 247 height 27
select select "savings"
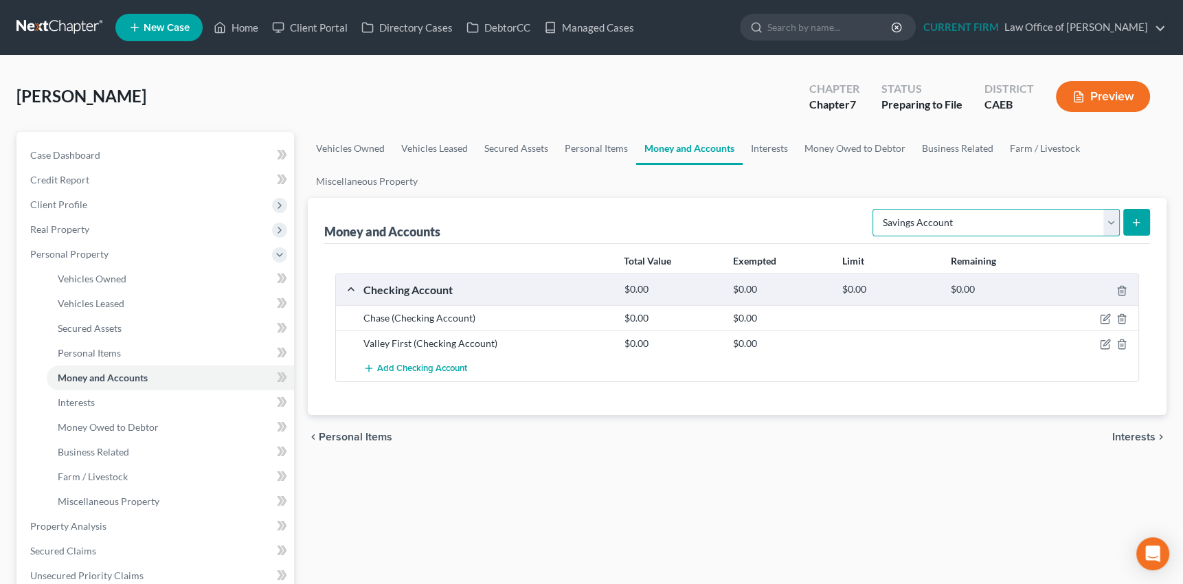
click at [875, 209] on select "Select Account Type Brokerage Cash on Hand Certificates of Deposit Checking Acc…" at bounding box center [996, 222] width 247 height 27
click at [1138, 223] on icon "submit" at bounding box center [1136, 222] width 11 height 11
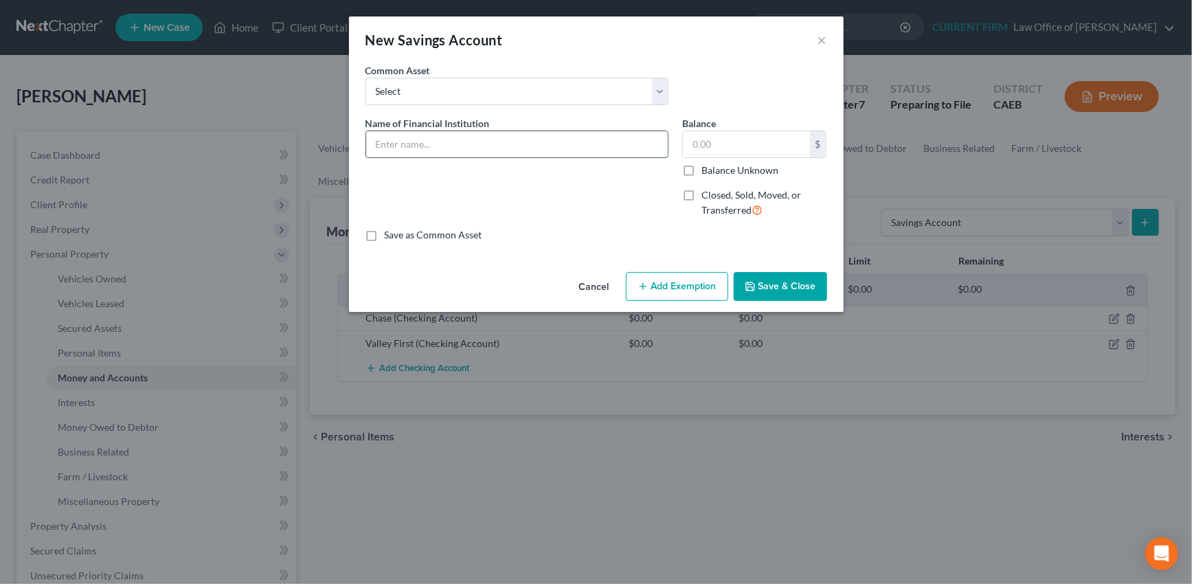
click at [589, 141] on input "text" at bounding box center [517, 144] width 302 height 26
type input "Valley First"
click at [658, 95] on select "Select MOCSE Credit Union: Account No. Golden 1 Credit Union [PERSON_NAME] [PER…" at bounding box center [517, 91] width 303 height 27
click at [716, 142] on input "text" at bounding box center [746, 144] width 127 height 26
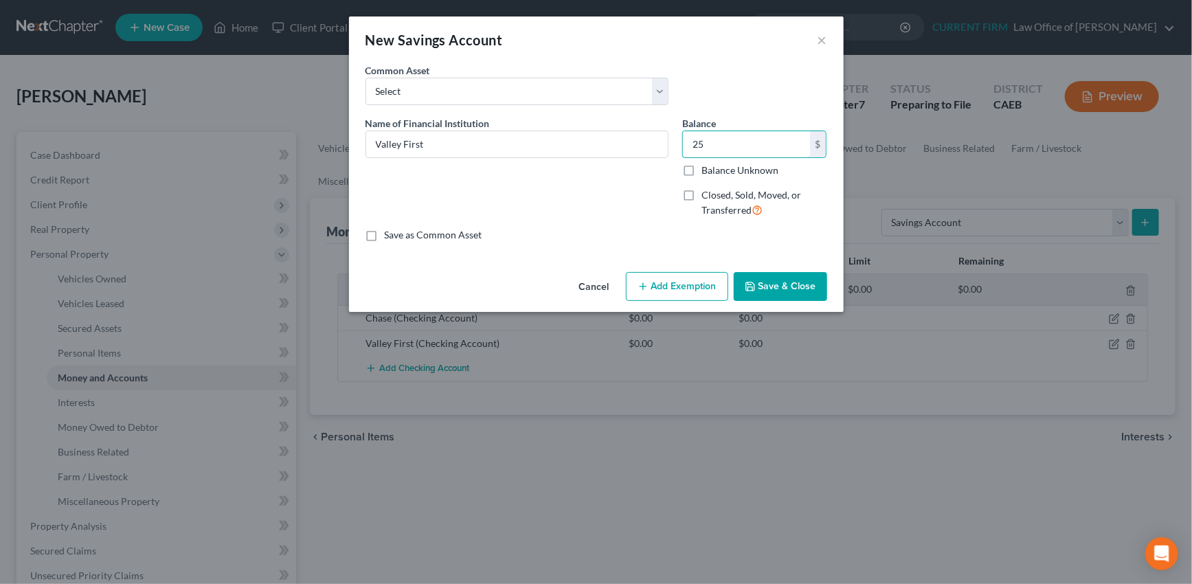
type input "25"
click at [698, 284] on button "Add Exemption" at bounding box center [677, 286] width 102 height 29
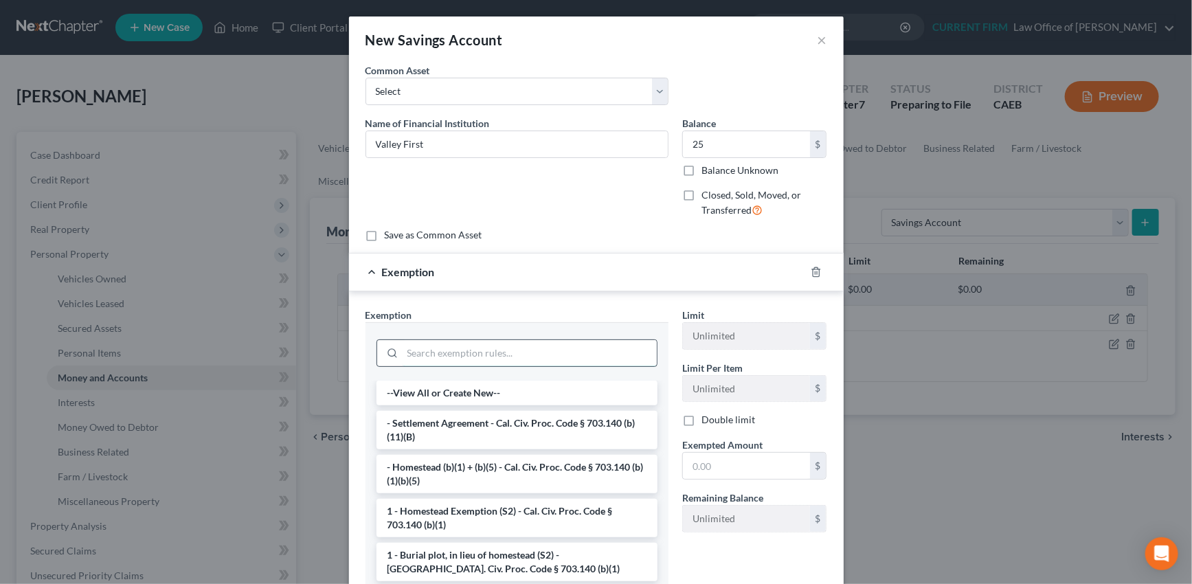
click at [611, 356] on input "search" at bounding box center [530, 353] width 254 height 26
click at [726, 461] on input "text" at bounding box center [746, 466] width 127 height 26
type input "25"
click at [517, 348] on input "search" at bounding box center [530, 353] width 254 height 26
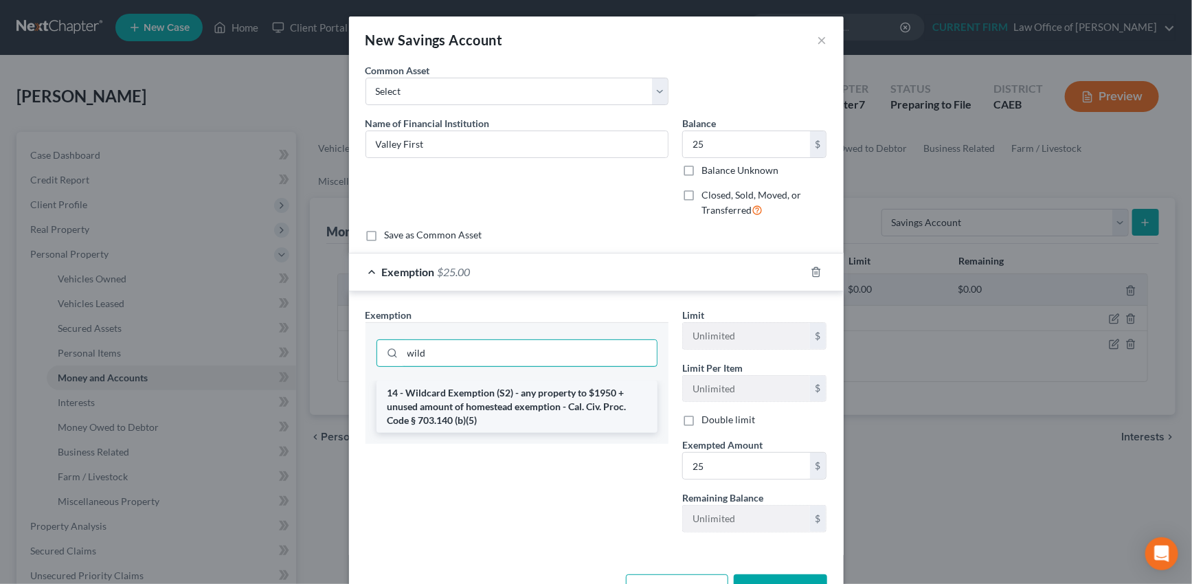
type input "wild"
click at [515, 401] on li "14 - Wildcard Exemption (S2) - any property to $1950 + unused amount of homeste…" at bounding box center [517, 407] width 281 height 52
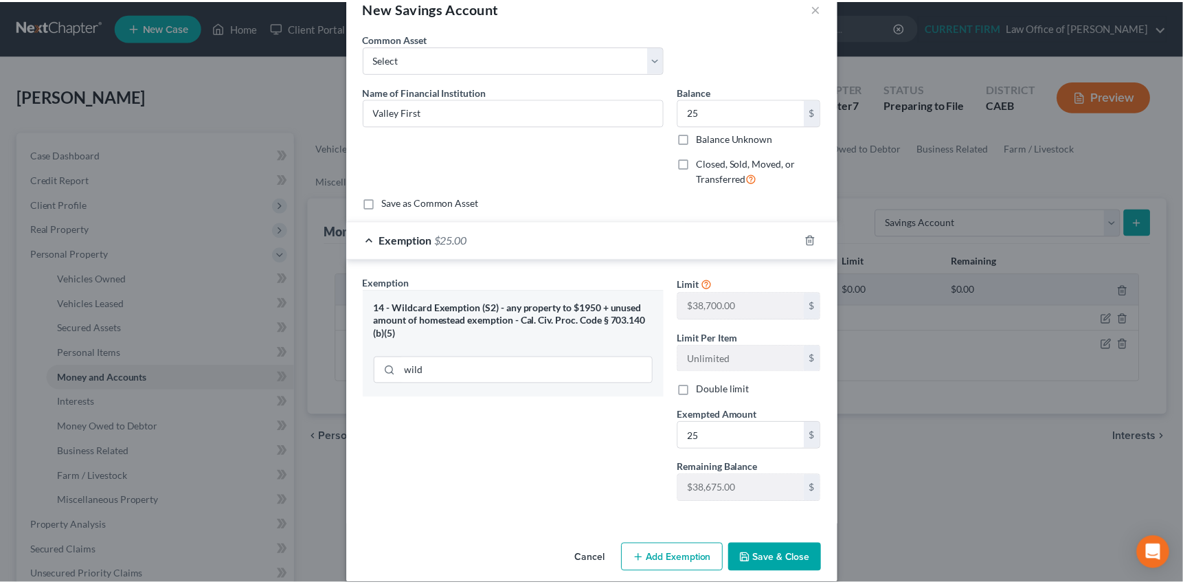
scroll to position [47, 0]
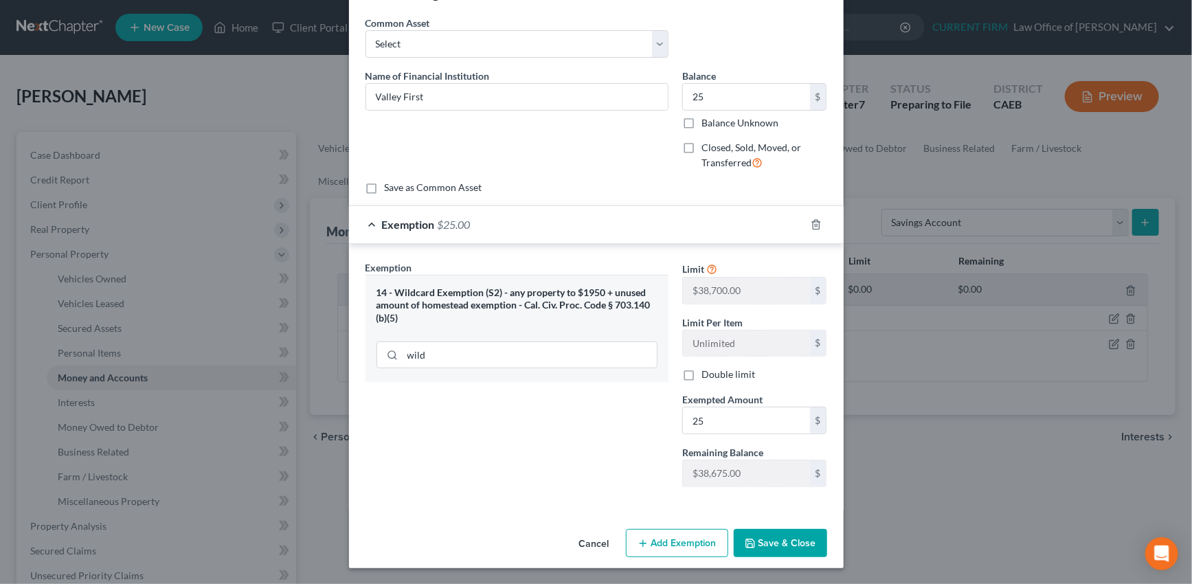
click at [774, 543] on button "Save & Close" at bounding box center [780, 543] width 93 height 29
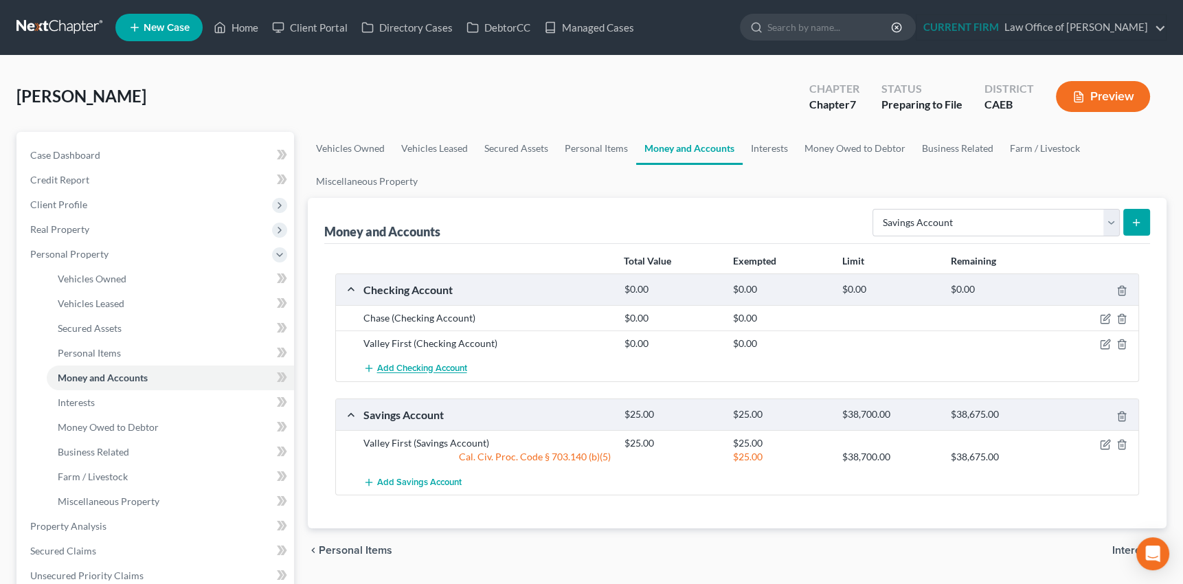
click at [392, 365] on span "Add Checking Account" at bounding box center [422, 368] width 90 height 11
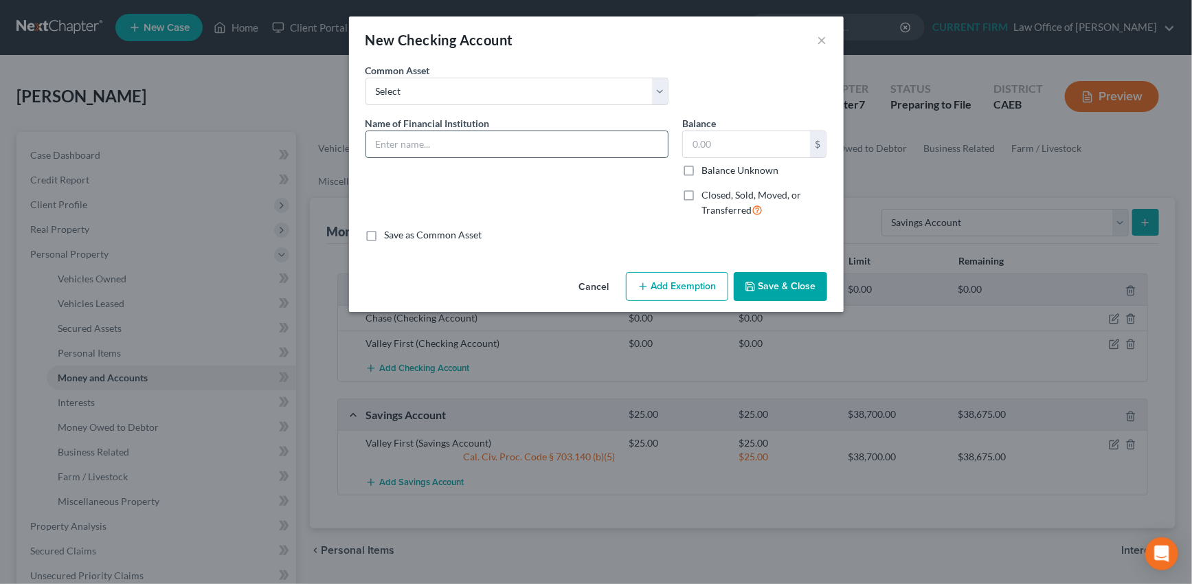
click at [427, 136] on input "text" at bounding box center [517, 144] width 302 height 26
type input "Chime"
type input "0"
click at [796, 287] on button "Save & Close" at bounding box center [780, 286] width 93 height 29
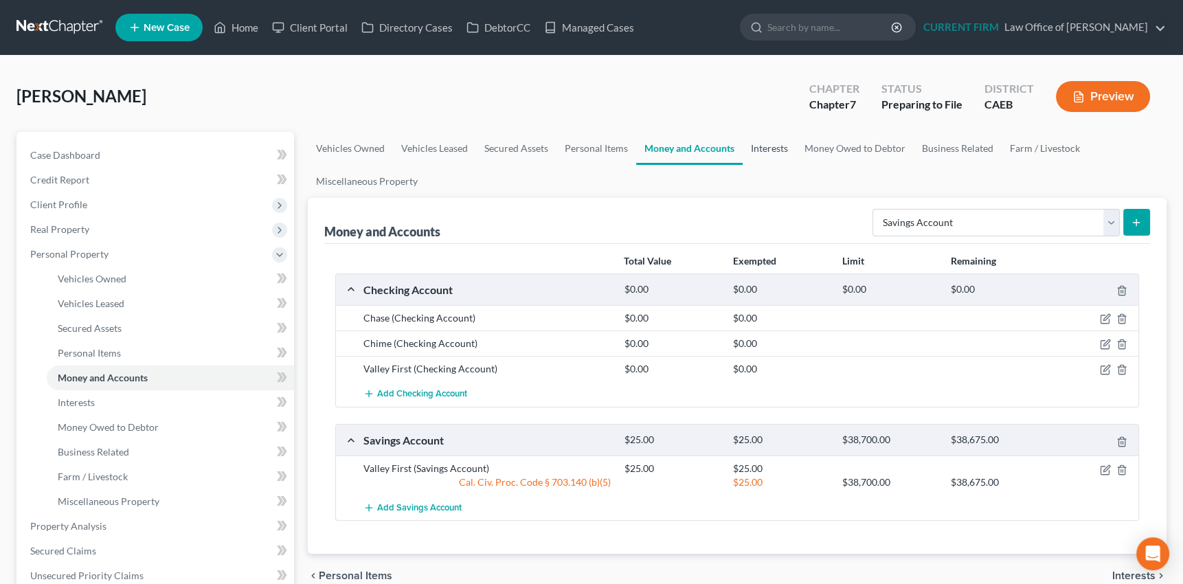
click at [772, 146] on link "Interests" at bounding box center [770, 148] width 54 height 33
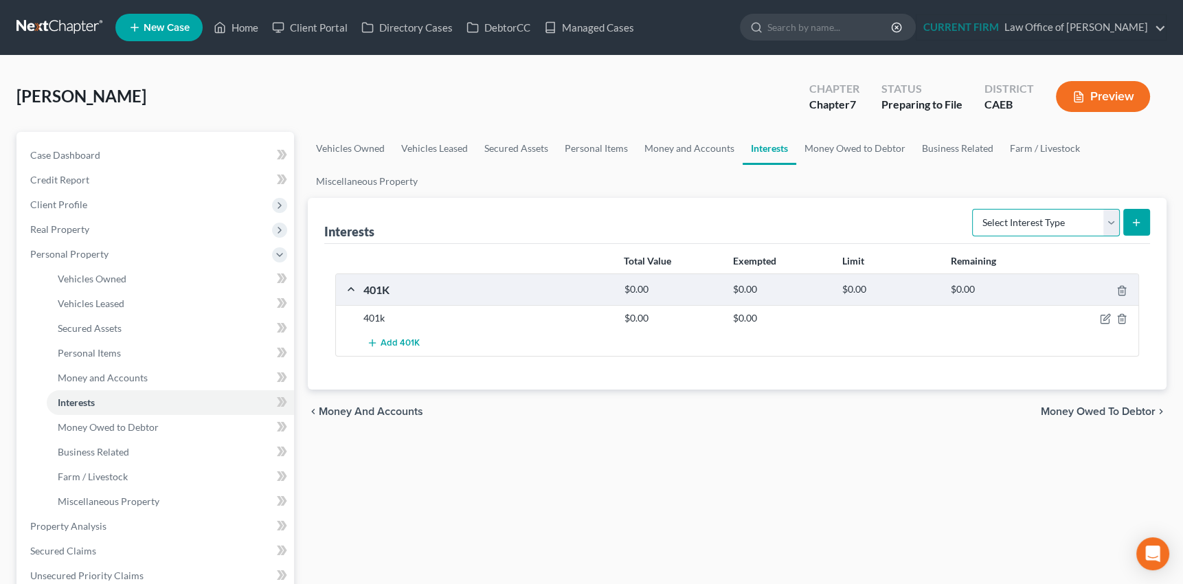
click at [1106, 221] on select "Select Interest Type 401K Annuity Bond Education IRA Government Bond Government…" at bounding box center [1046, 222] width 148 height 27
click at [1108, 315] on icon "button" at bounding box center [1106, 318] width 6 height 6
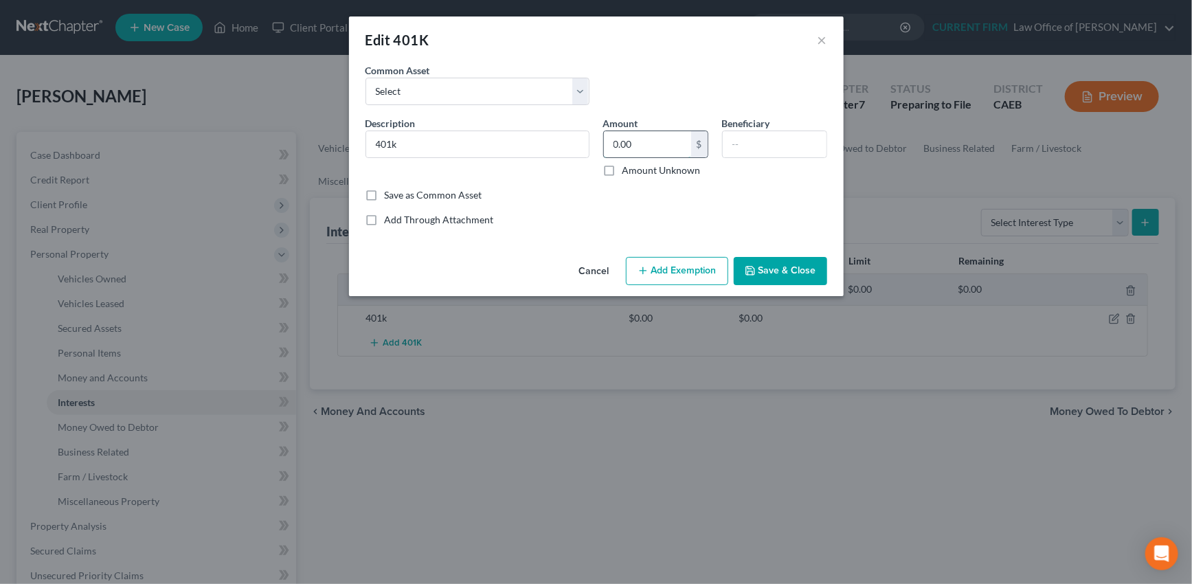
click at [629, 144] on input "0.00" at bounding box center [647, 144] width 87 height 26
type input "9,650.59"
click at [679, 268] on button "Add Exemption" at bounding box center [677, 271] width 102 height 29
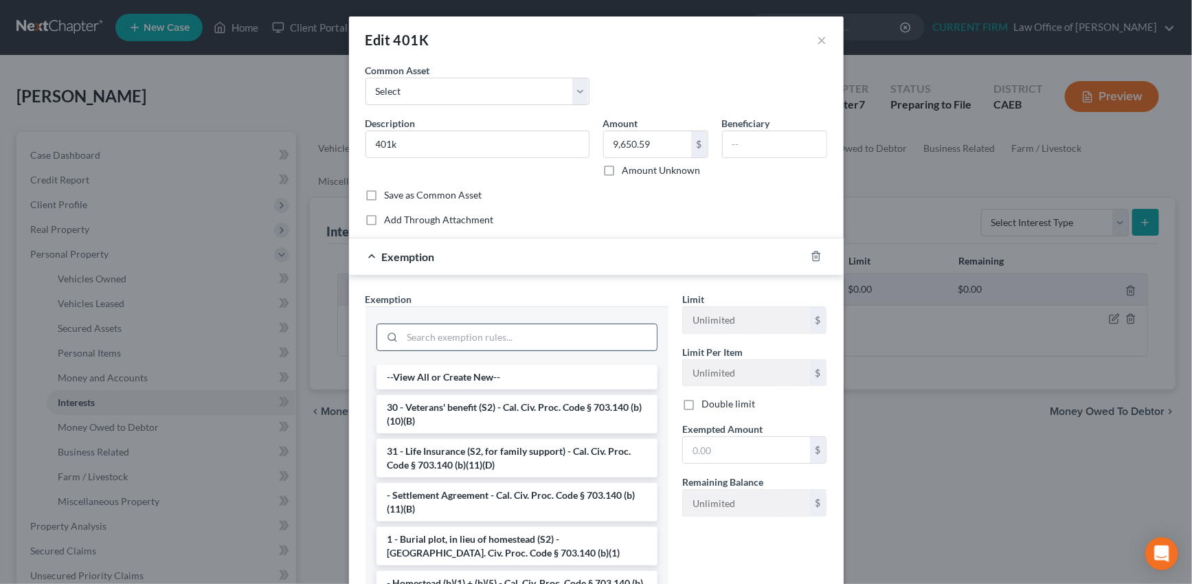
click at [581, 336] on input "search" at bounding box center [530, 337] width 254 height 26
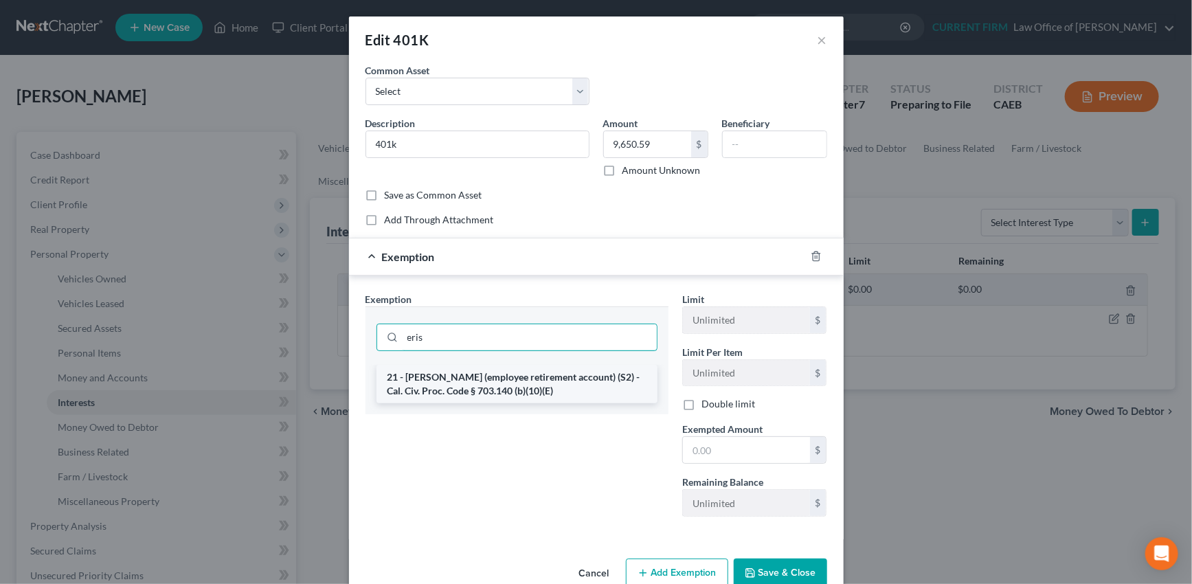
type input "eris"
click at [543, 380] on li "21 - [PERSON_NAME] (employee retirement account) (S2) - Cal. Civ. Proc. Code § …" at bounding box center [517, 384] width 281 height 38
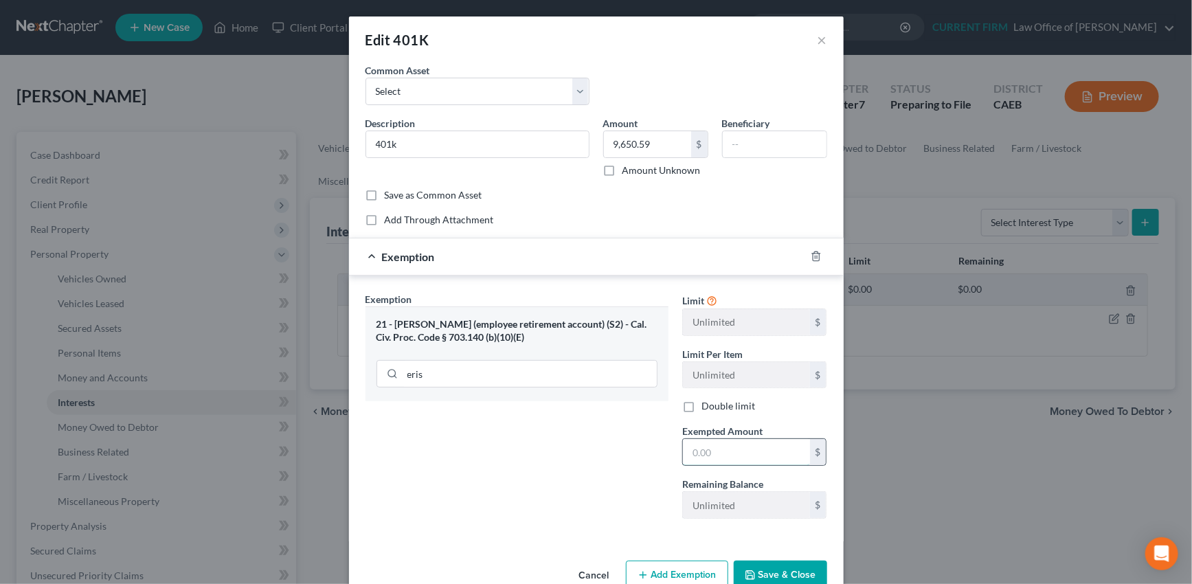
click at [728, 449] on input "text" at bounding box center [746, 452] width 127 height 26
type input "9,650.59"
click at [767, 572] on button "Save & Close" at bounding box center [780, 575] width 93 height 29
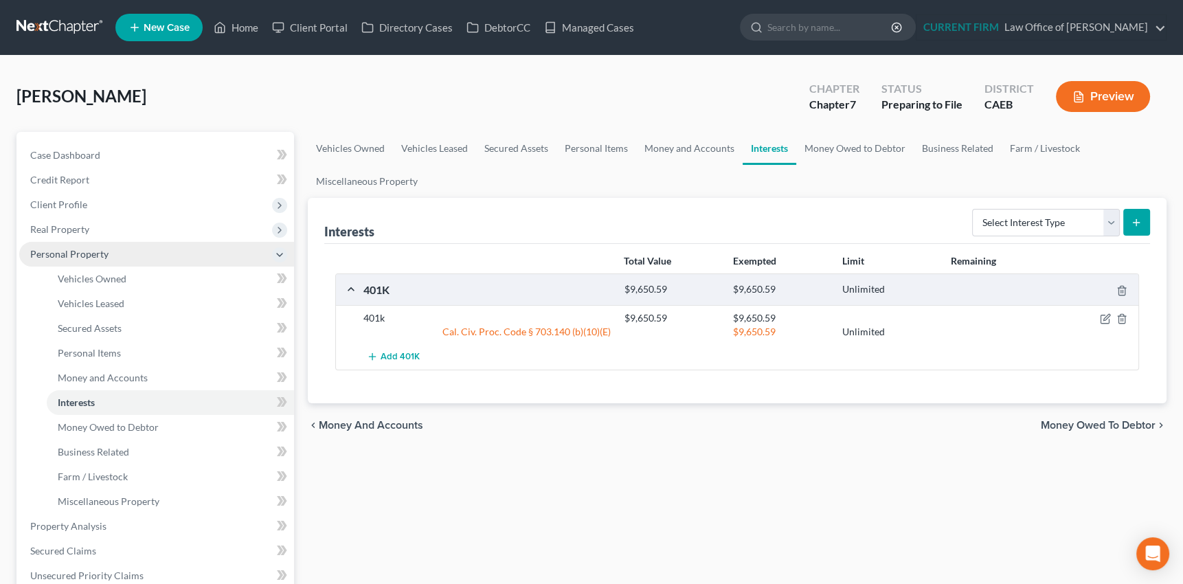
click at [88, 249] on span "Personal Property" at bounding box center [69, 254] width 78 height 12
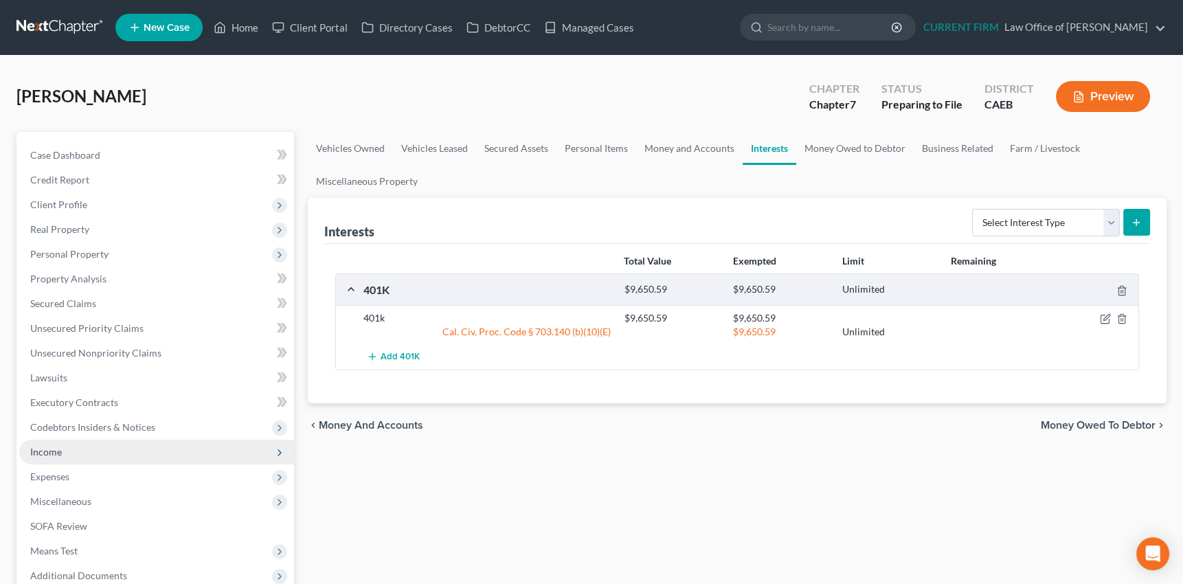
click at [49, 456] on span "Income" at bounding box center [46, 452] width 32 height 12
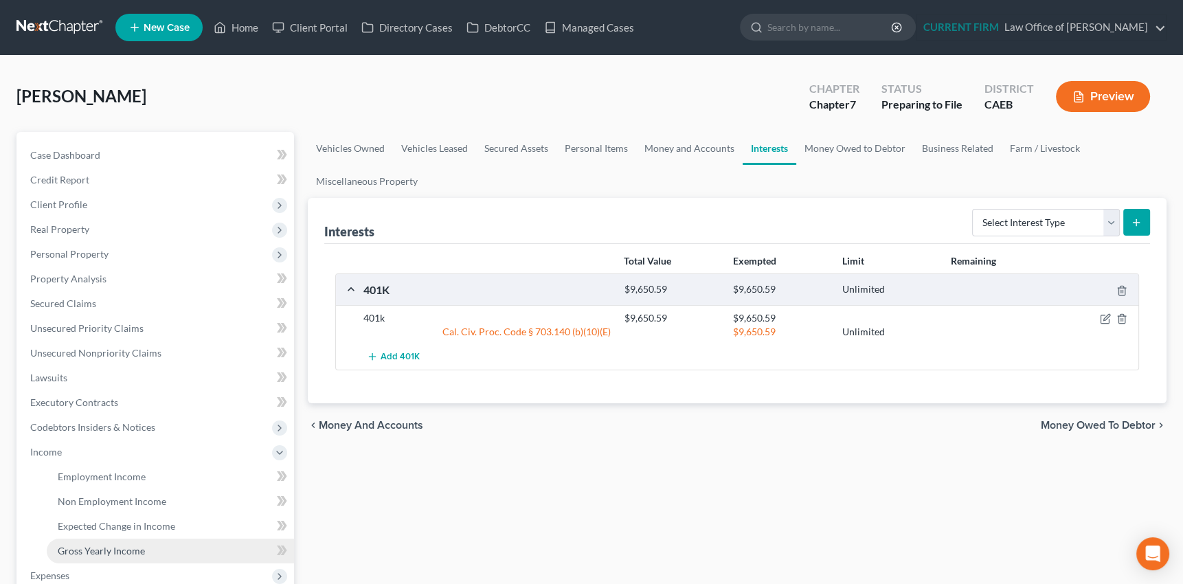
click at [102, 556] on link "Gross Yearly Income" at bounding box center [170, 551] width 247 height 25
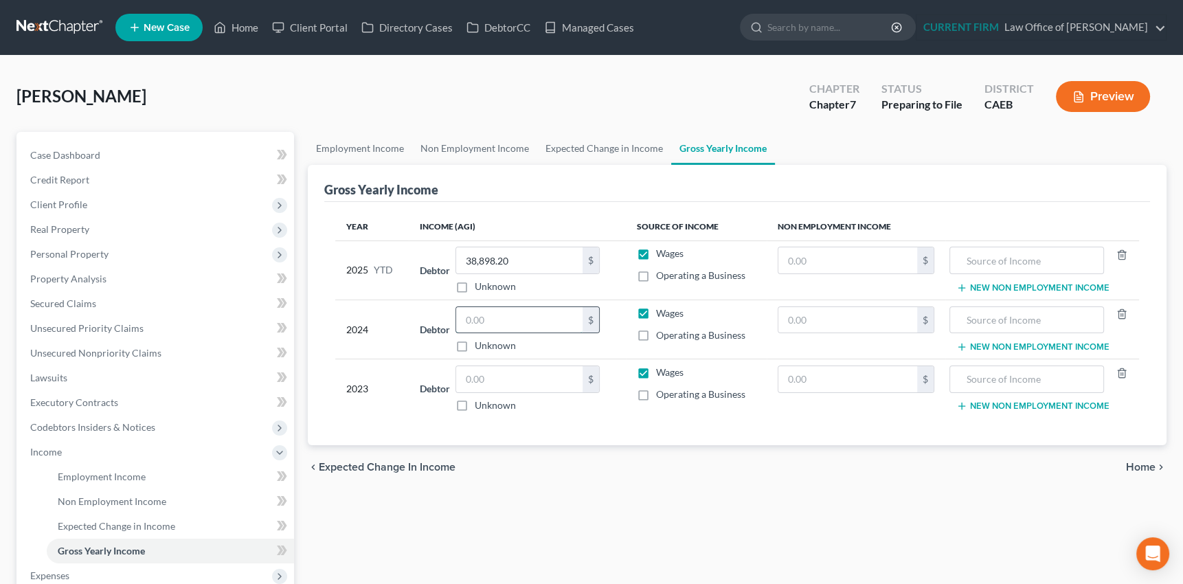
click at [484, 315] on input "text" at bounding box center [519, 320] width 126 height 26
type input "49,137"
click at [495, 380] on input "text" at bounding box center [519, 379] width 126 height 26
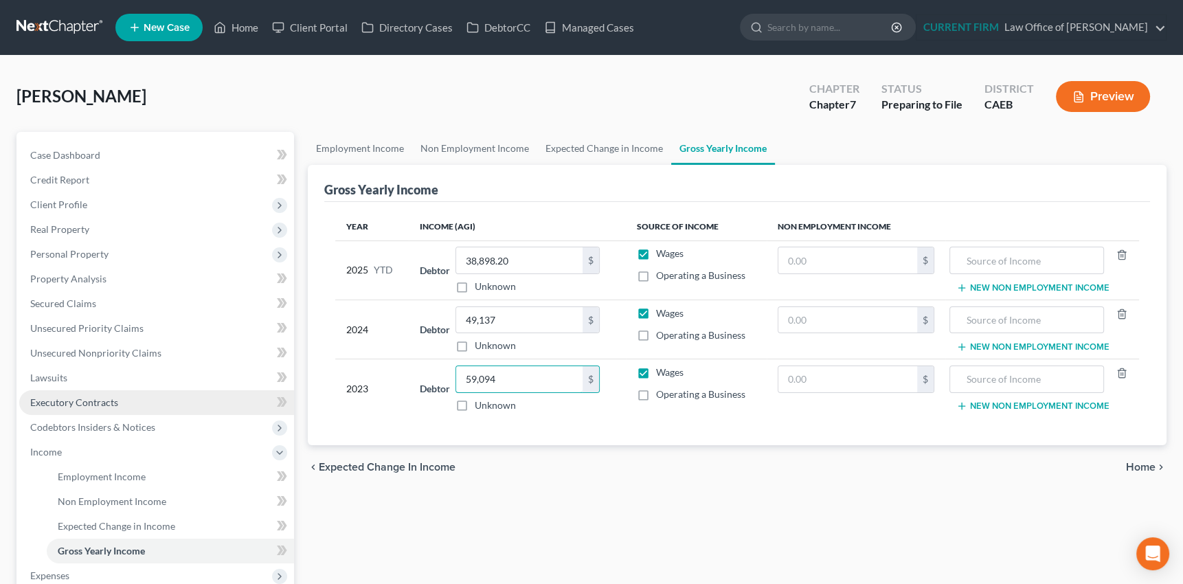
type input "59,094"
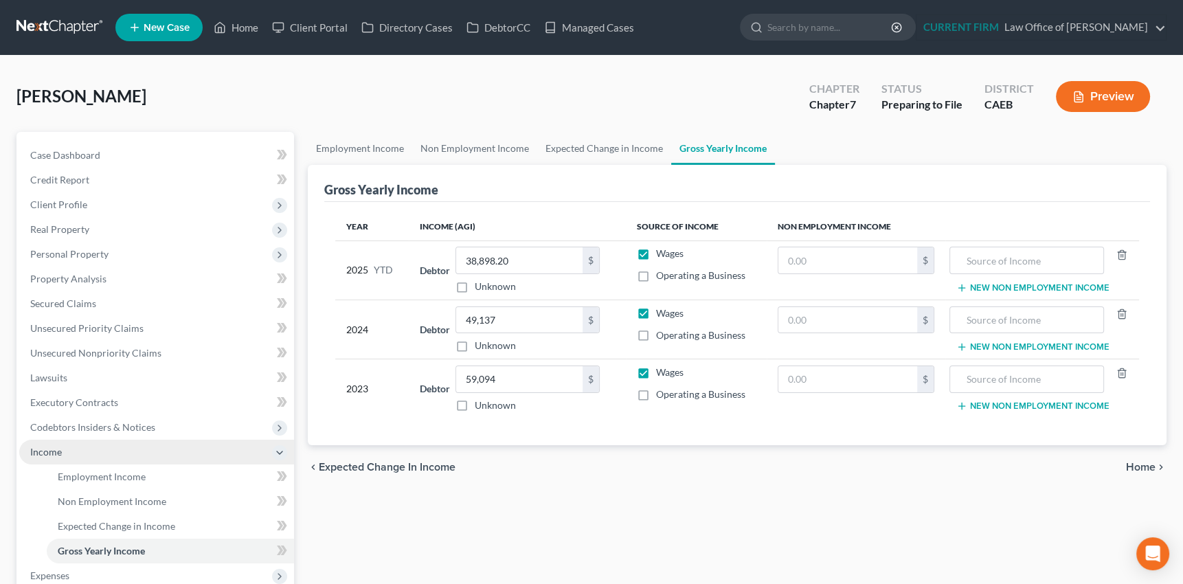
click at [53, 453] on span "Income" at bounding box center [46, 452] width 32 height 12
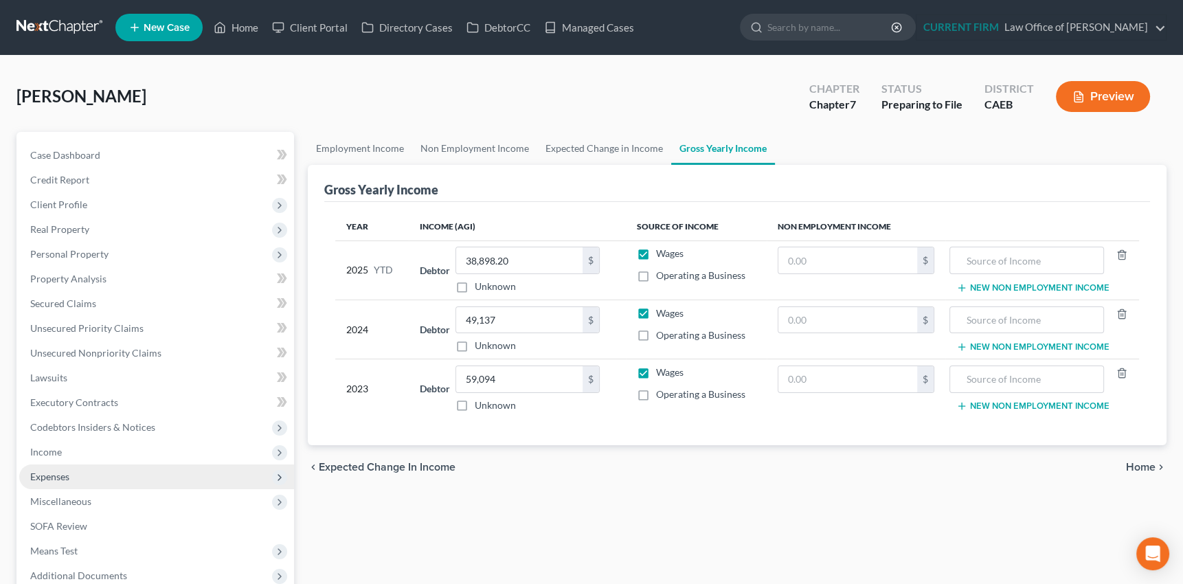
click at [51, 475] on span "Expenses" at bounding box center [49, 477] width 39 height 12
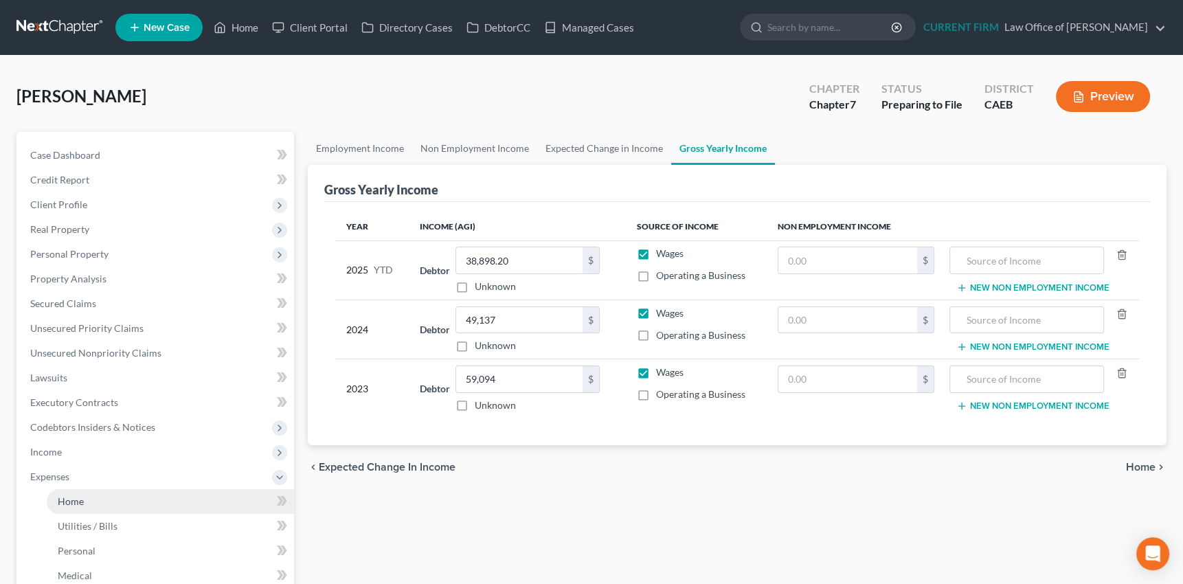
click at [74, 499] on span "Home" at bounding box center [71, 501] width 26 height 12
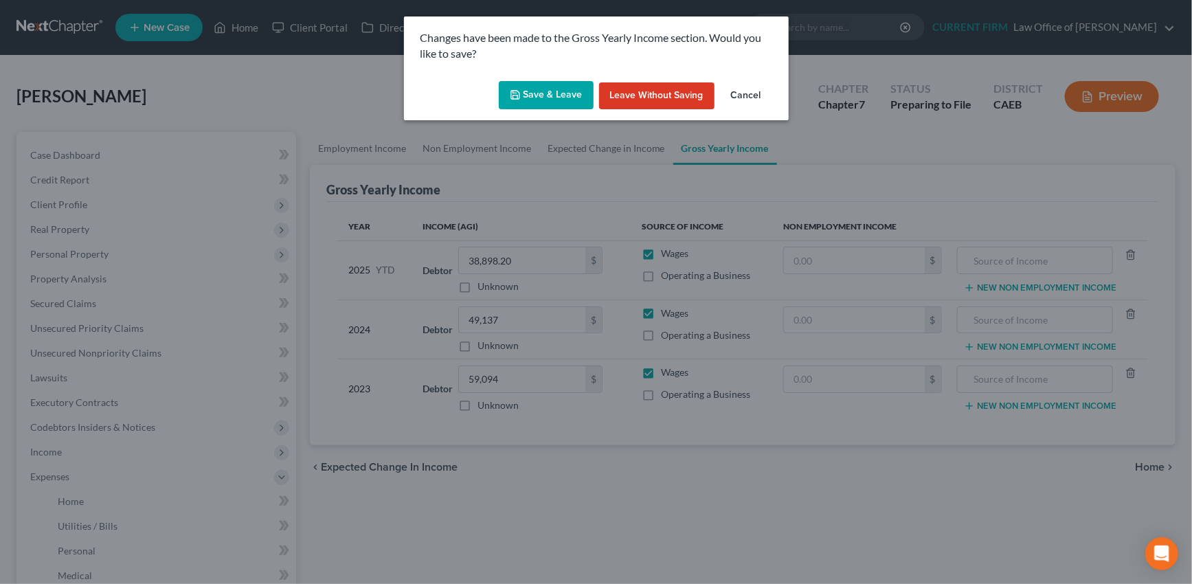
click at [558, 99] on button "Save & Leave" at bounding box center [546, 95] width 95 height 29
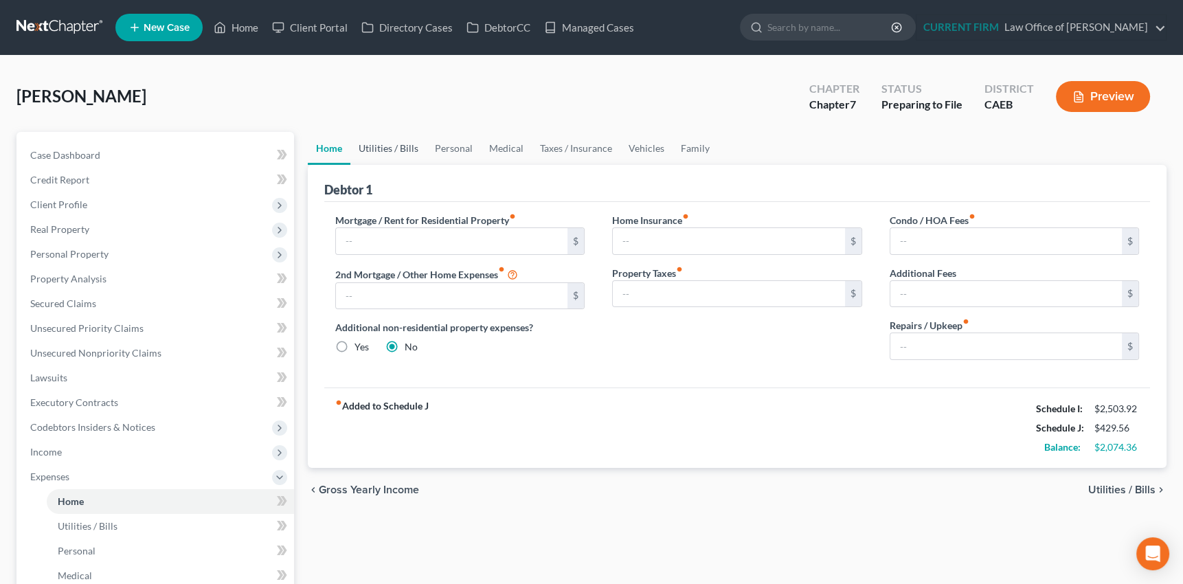
click at [390, 153] on link "Utilities / Bills" at bounding box center [388, 148] width 76 height 33
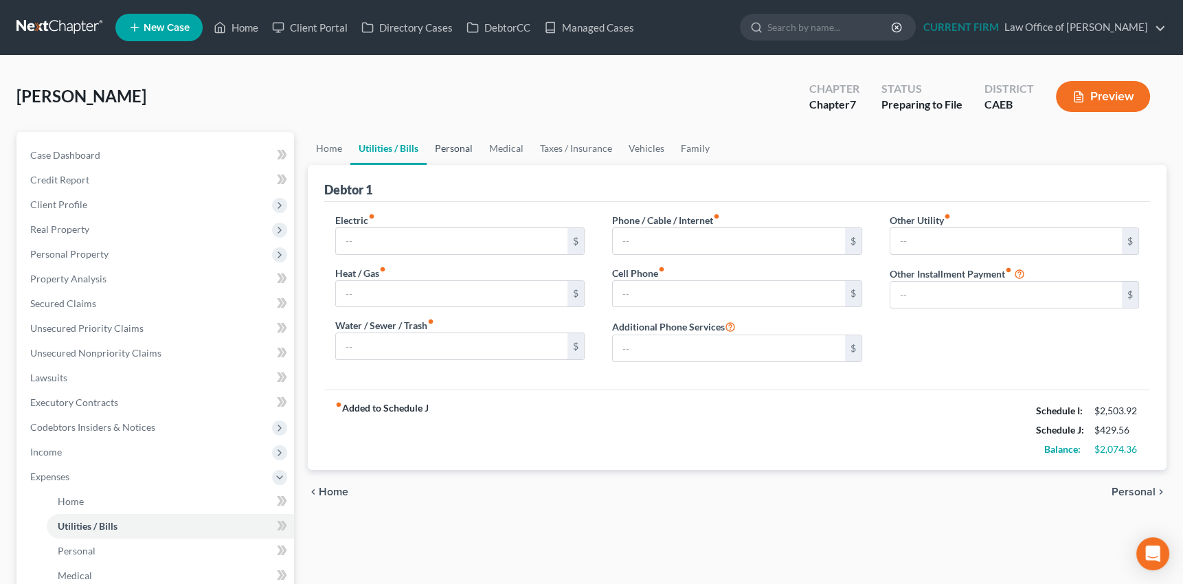
click at [458, 150] on link "Personal" at bounding box center [454, 148] width 54 height 33
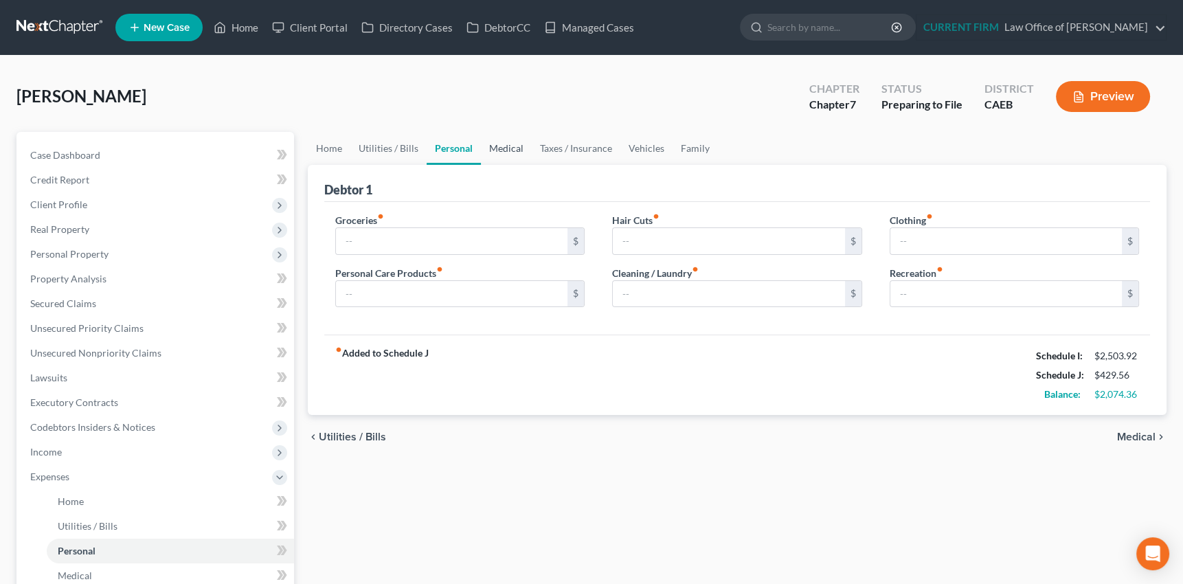
click at [504, 148] on link "Medical" at bounding box center [506, 148] width 51 height 33
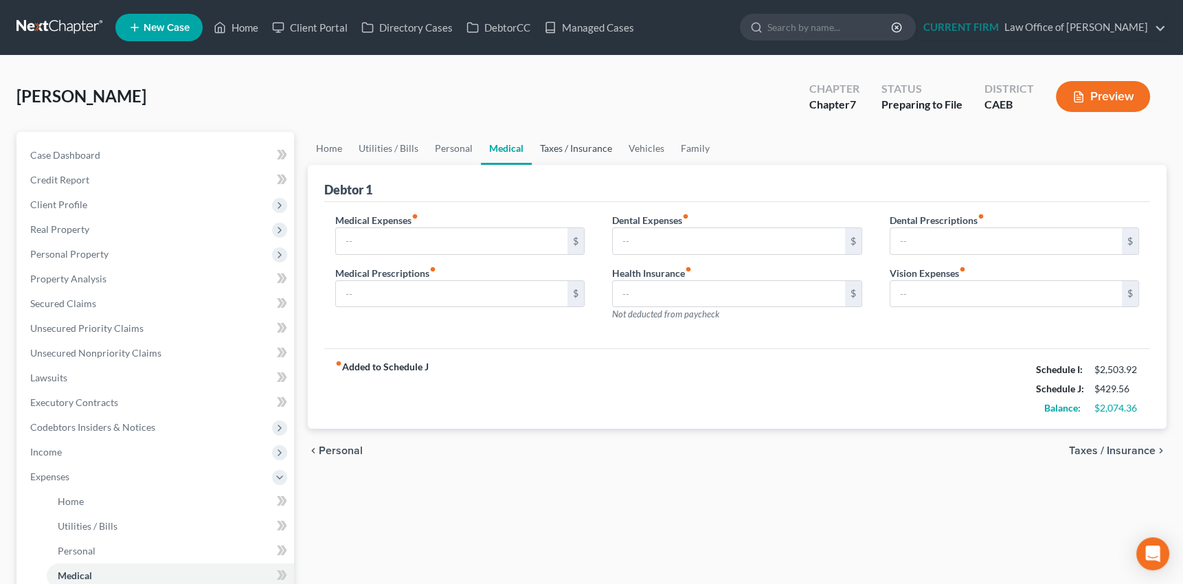
click at [570, 148] on link "Taxes / Insurance" at bounding box center [576, 148] width 89 height 33
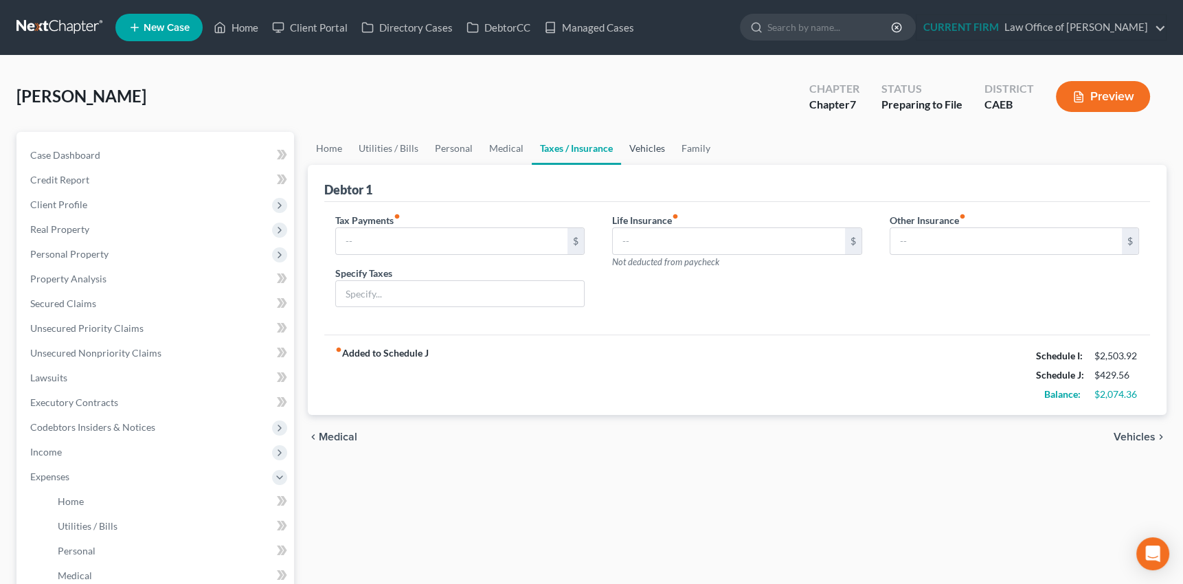
click at [643, 148] on link "Vehicles" at bounding box center [647, 148] width 52 height 33
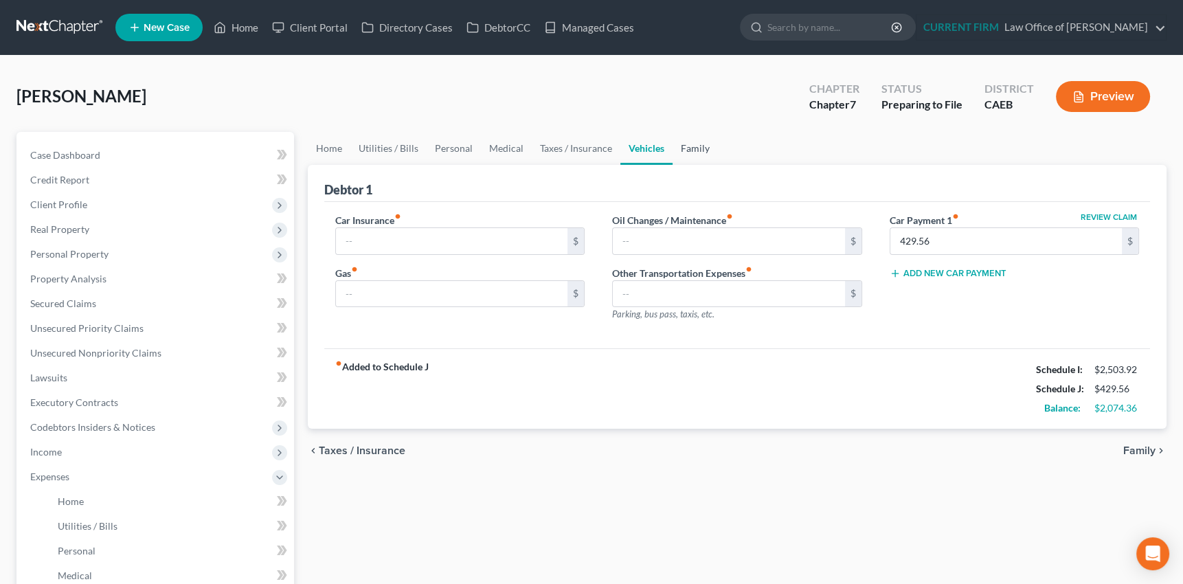
click at [694, 148] on link "Family" at bounding box center [695, 148] width 45 height 33
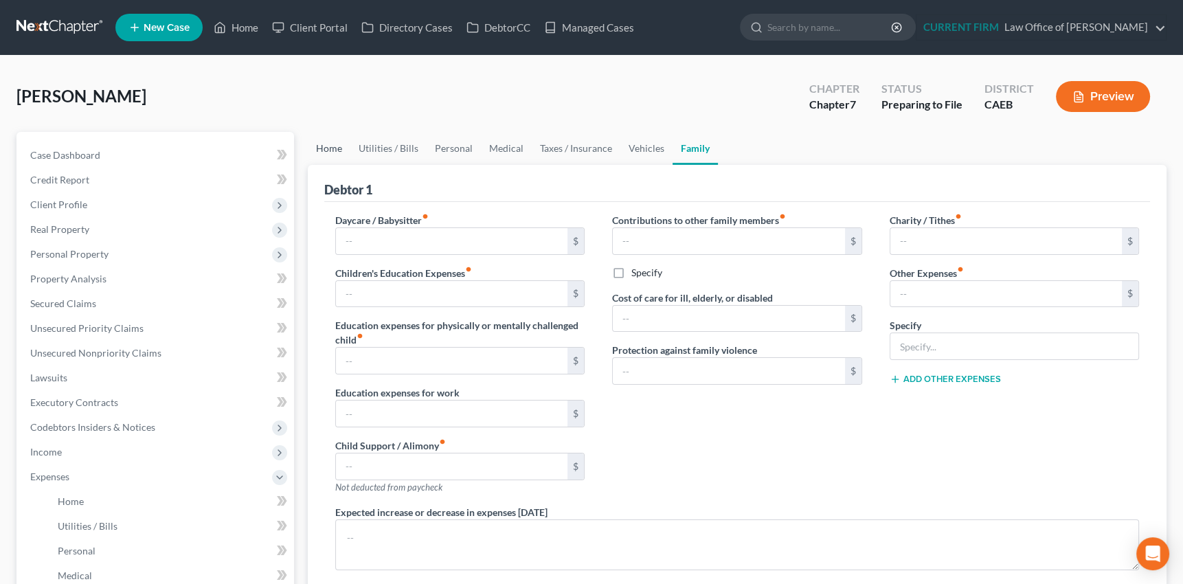
click at [322, 147] on link "Home" at bounding box center [329, 148] width 43 height 33
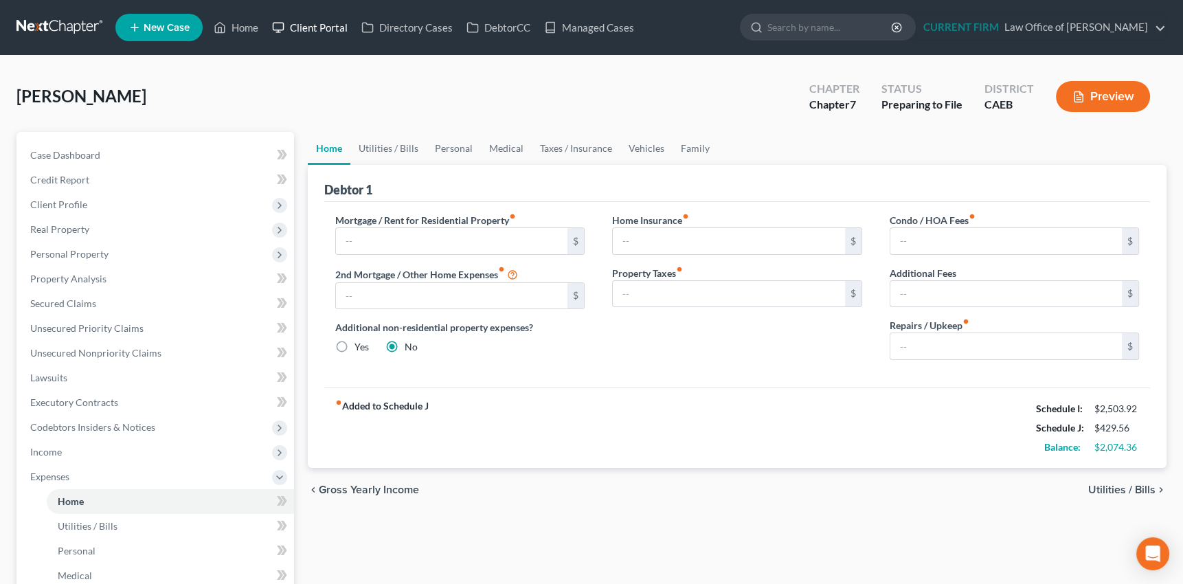
click at [324, 27] on link "Client Portal" at bounding box center [309, 27] width 89 height 25
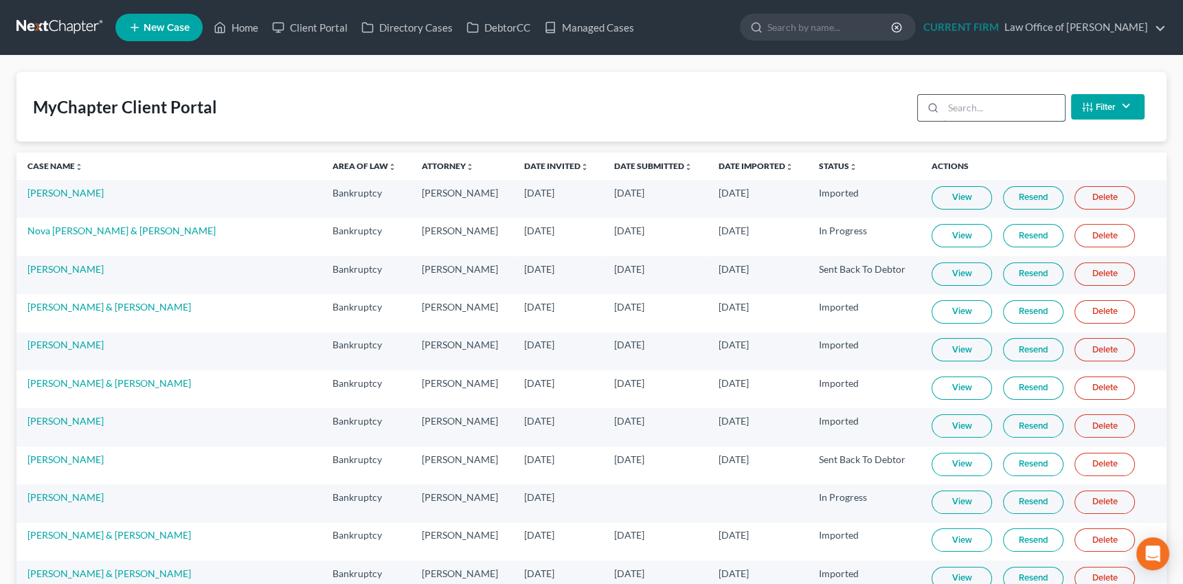
click at [960, 108] on input "search" at bounding box center [1004, 108] width 122 height 26
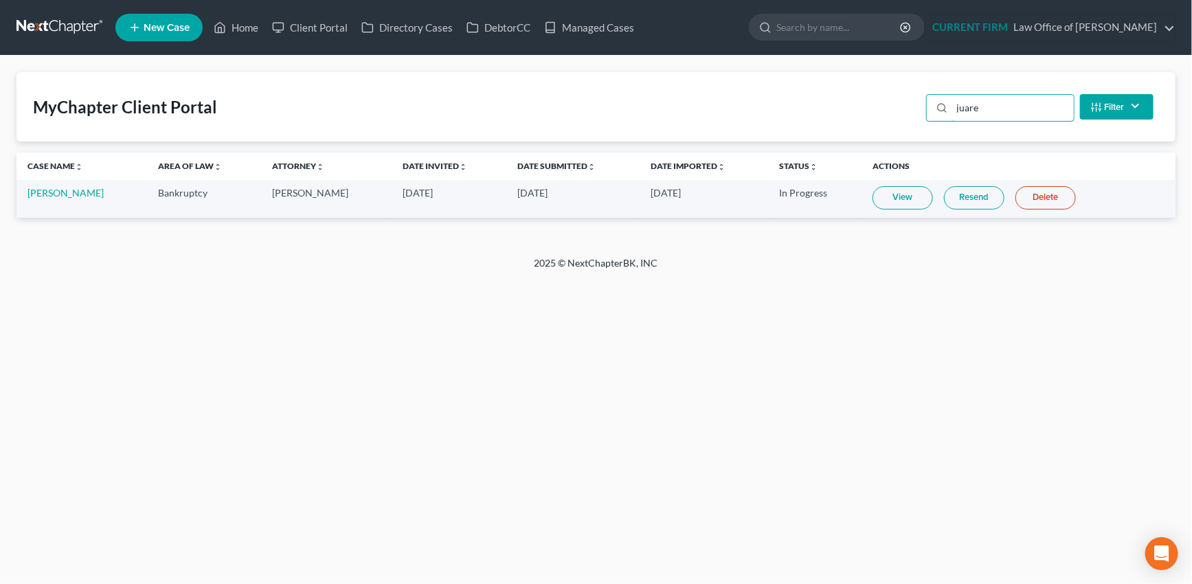
type input "juare"
click at [893, 200] on link "View" at bounding box center [903, 197] width 60 height 23
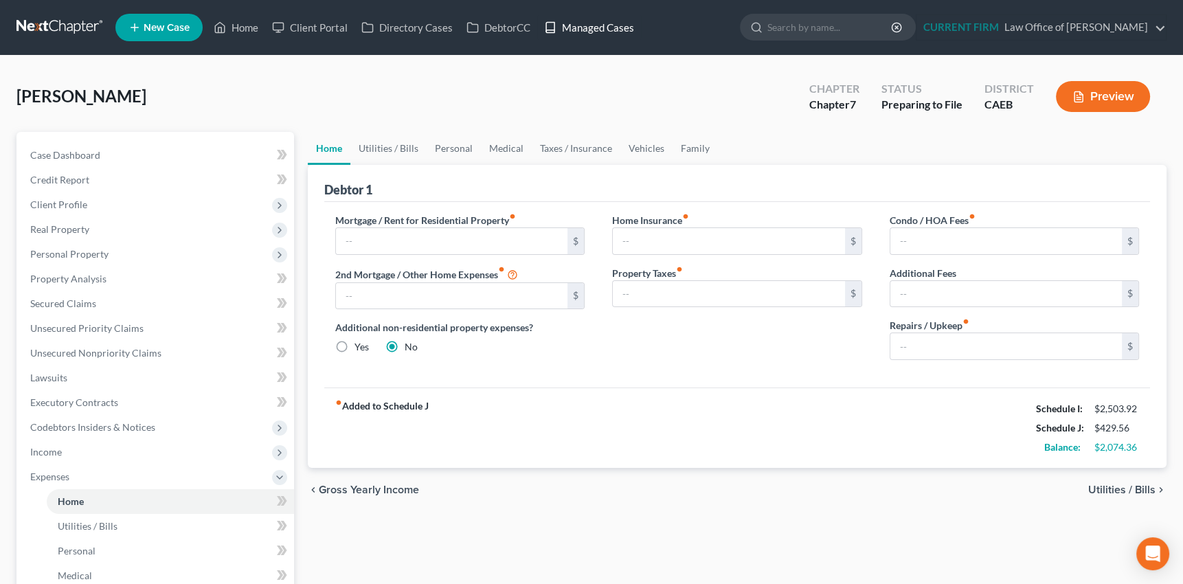
click at [600, 30] on link "Managed Cases" at bounding box center [589, 27] width 104 height 25
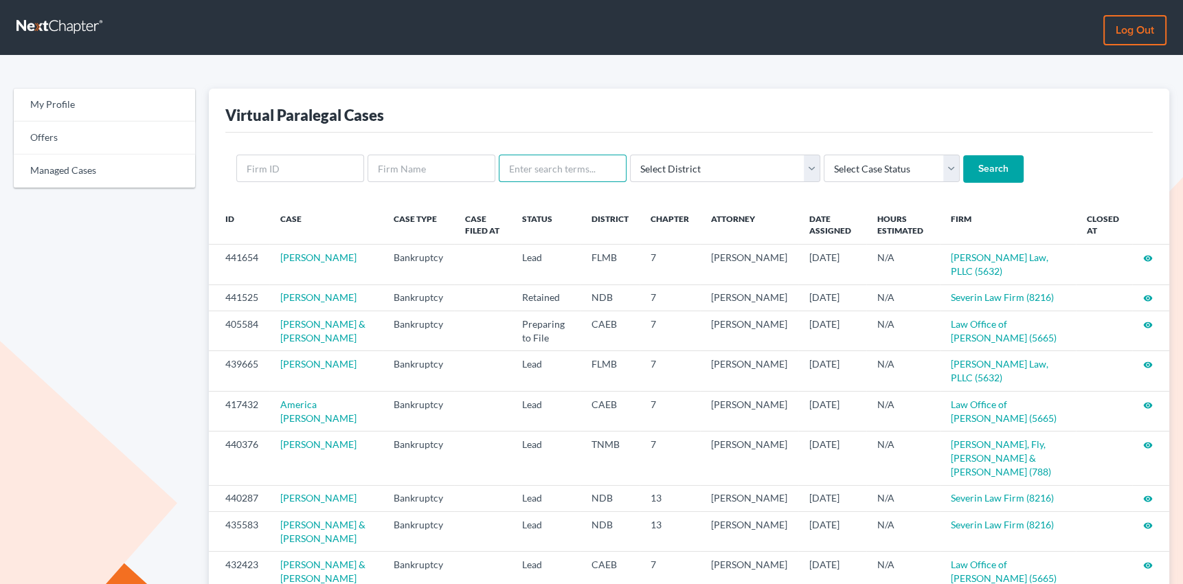
click at [562, 170] on input "text" at bounding box center [563, 168] width 128 height 27
type input "[PERSON_NAME]"
click at [963, 155] on input "Search" at bounding box center [993, 168] width 60 height 27
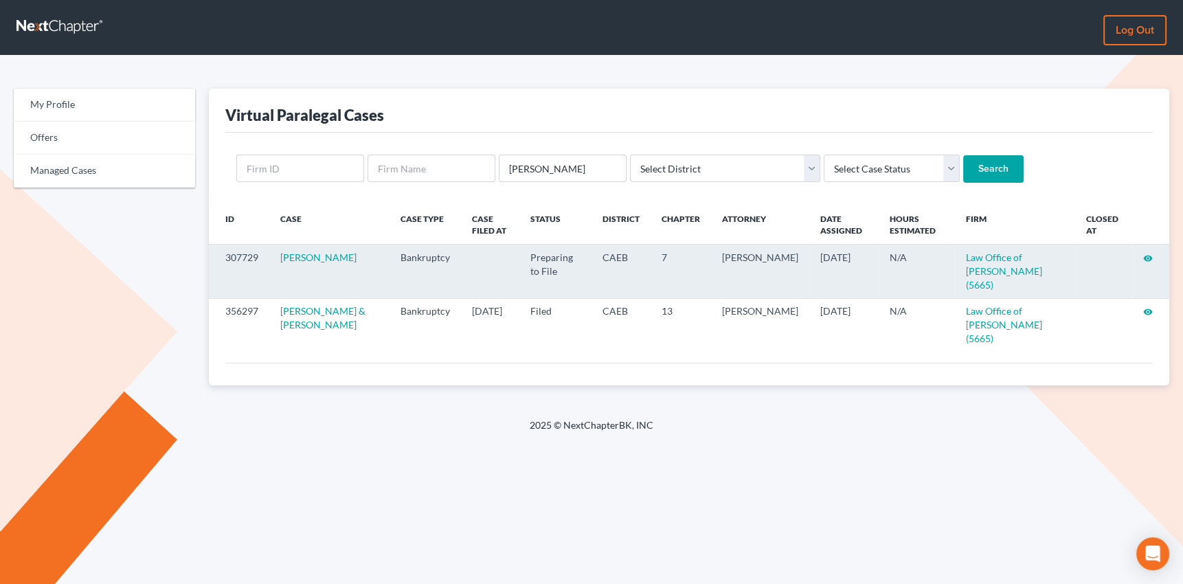
drag, startPoint x: 1154, startPoint y: 255, endPoint x: 1143, endPoint y: 260, distance: 12.0
click at [1149, 258] on td "visibility" at bounding box center [1150, 272] width 37 height 54
click at [1146, 259] on icon "visibility" at bounding box center [1148, 259] width 10 height 10
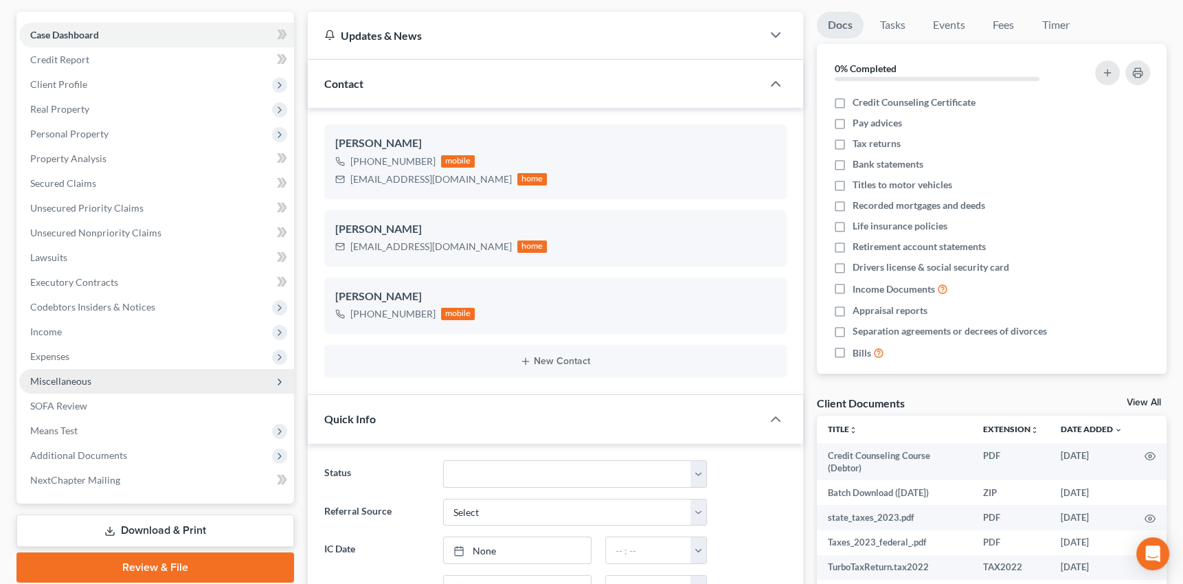
scroll to position [249, 0]
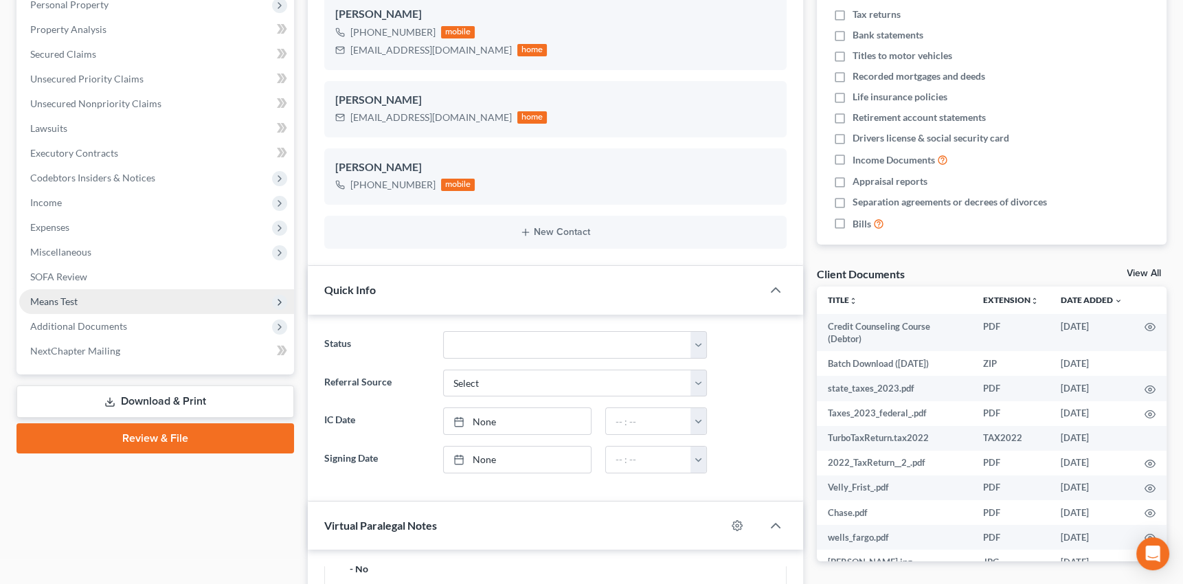
click at [67, 301] on span "Means Test" at bounding box center [53, 301] width 47 height 12
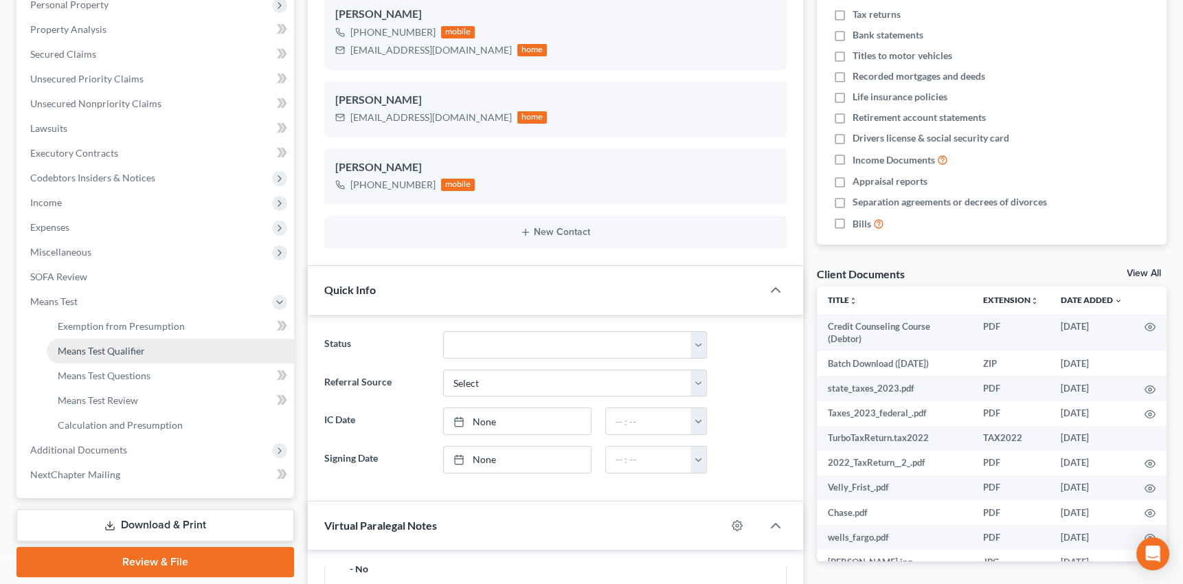
click at [71, 349] on span "Means Test Qualifier" at bounding box center [101, 351] width 87 height 12
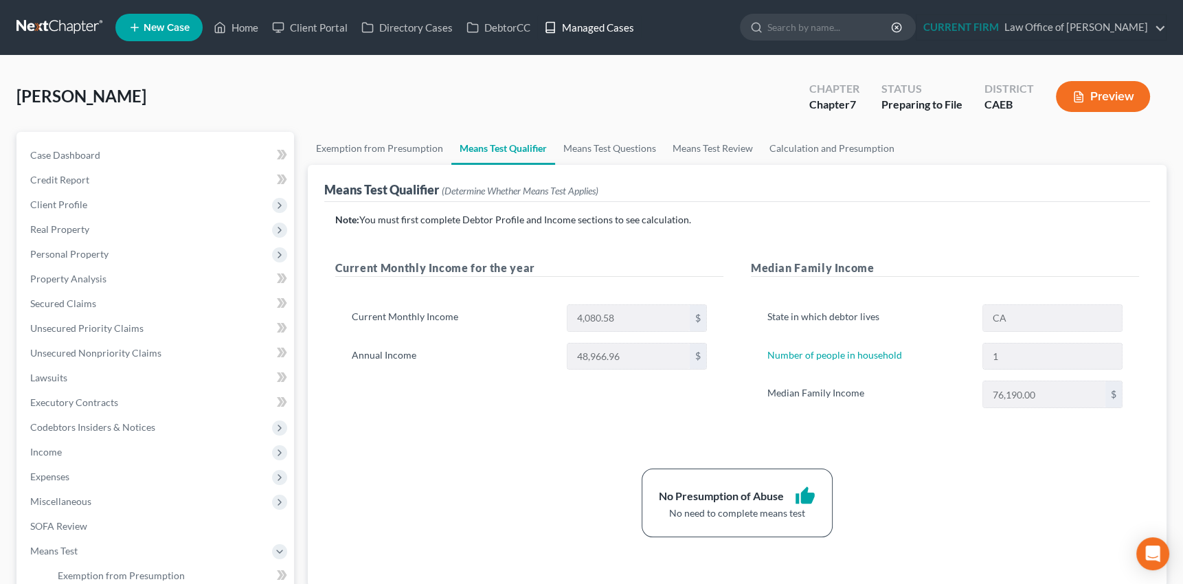
click at [604, 27] on link "Managed Cases" at bounding box center [589, 27] width 104 height 25
